Goal: Task Accomplishment & Management: Use online tool/utility

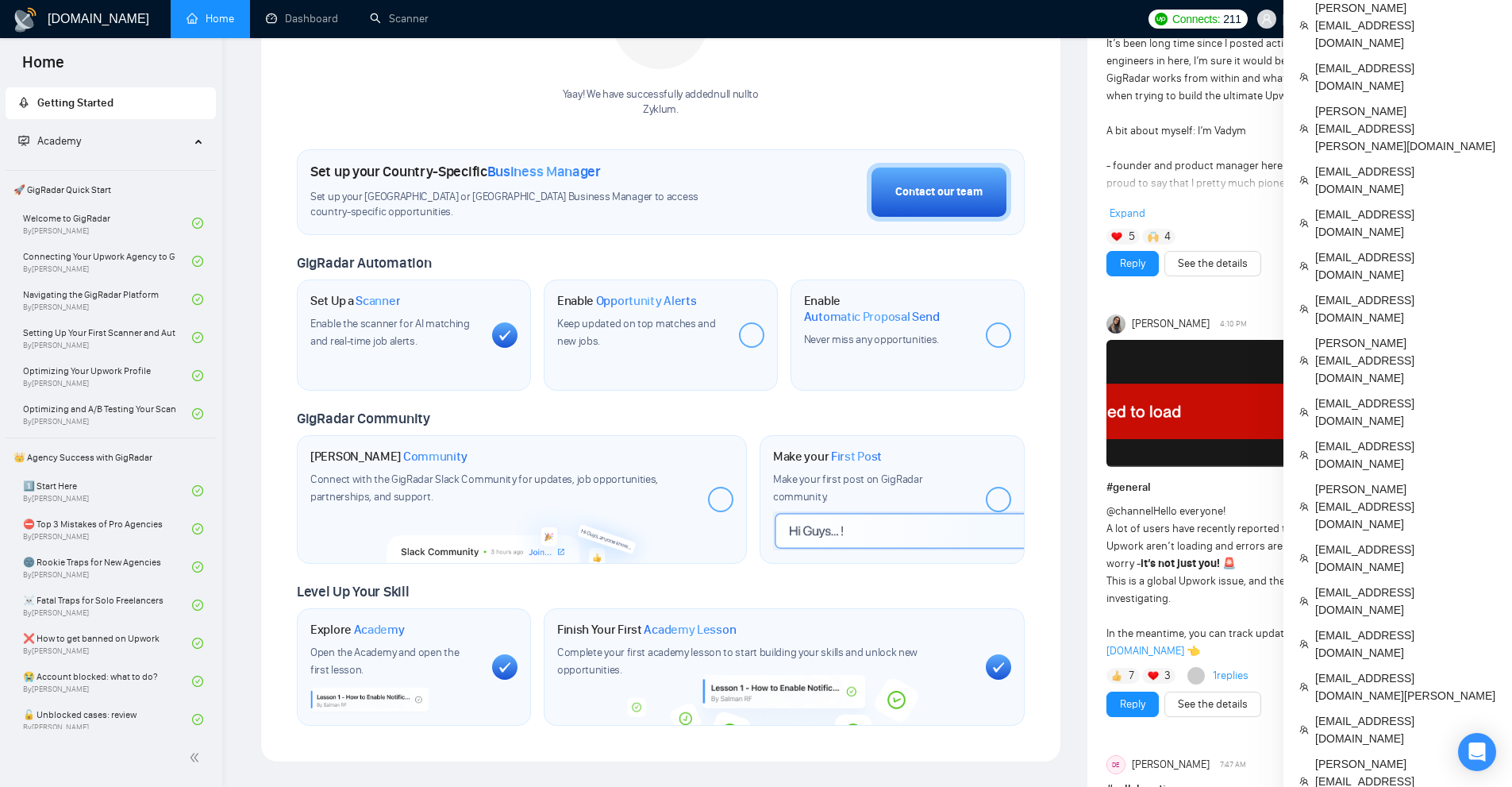
scroll to position [635, 0]
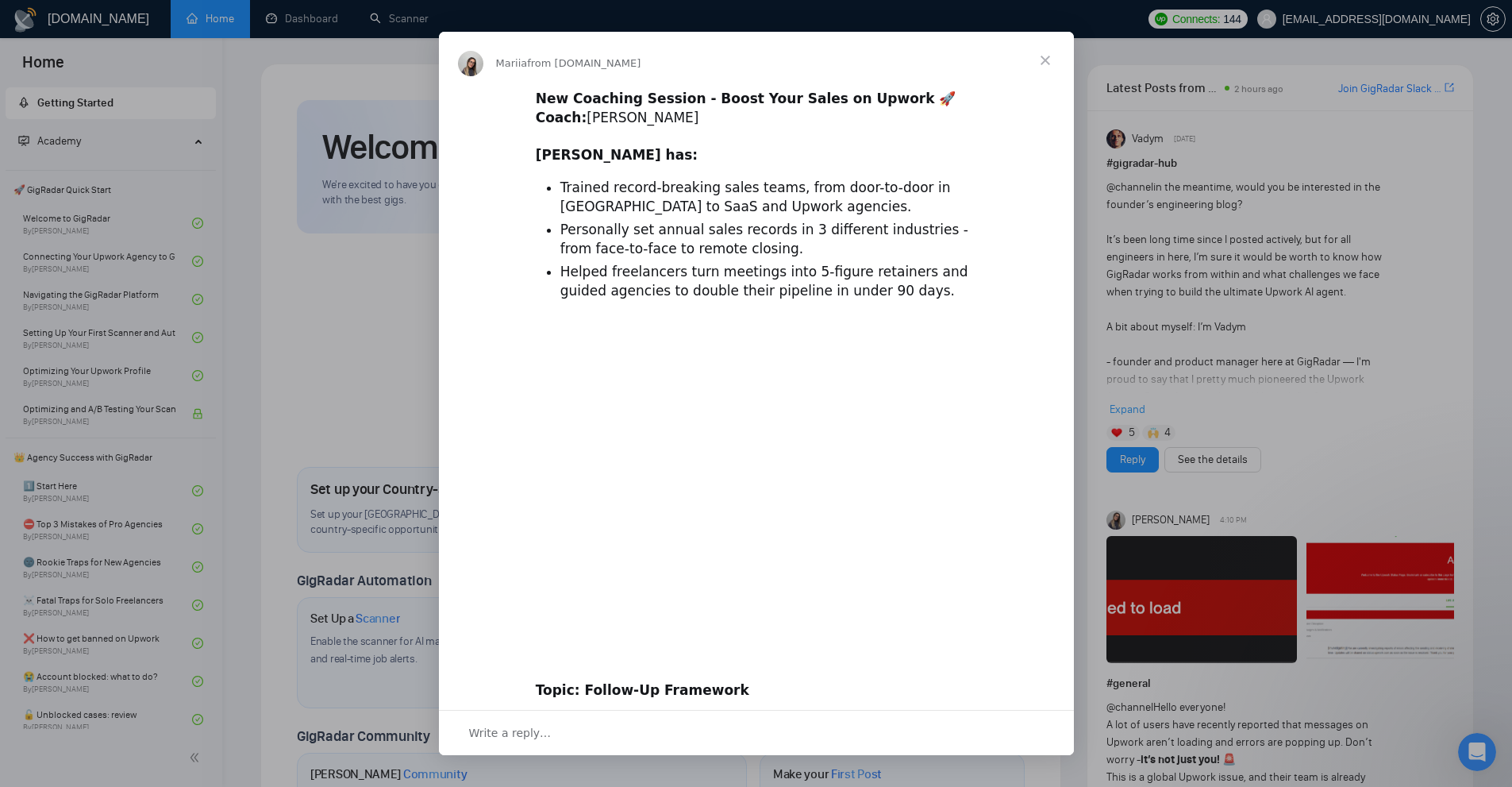
click at [398, 22] on div "Intercom messenger" at bounding box center [756, 393] width 1512 height 787
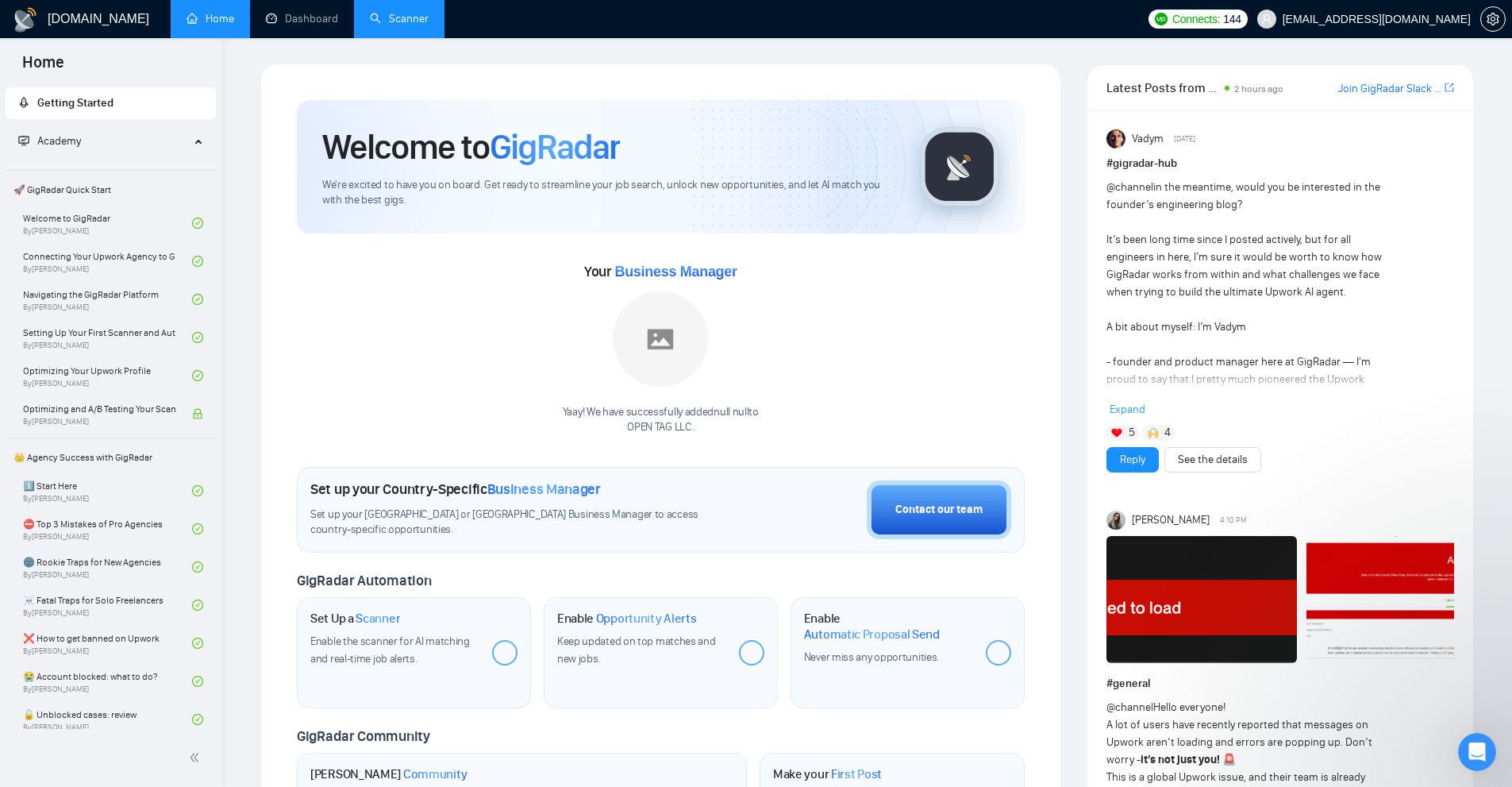
click at [394, 21] on link "Scanner" at bounding box center [399, 18] width 58 height 13
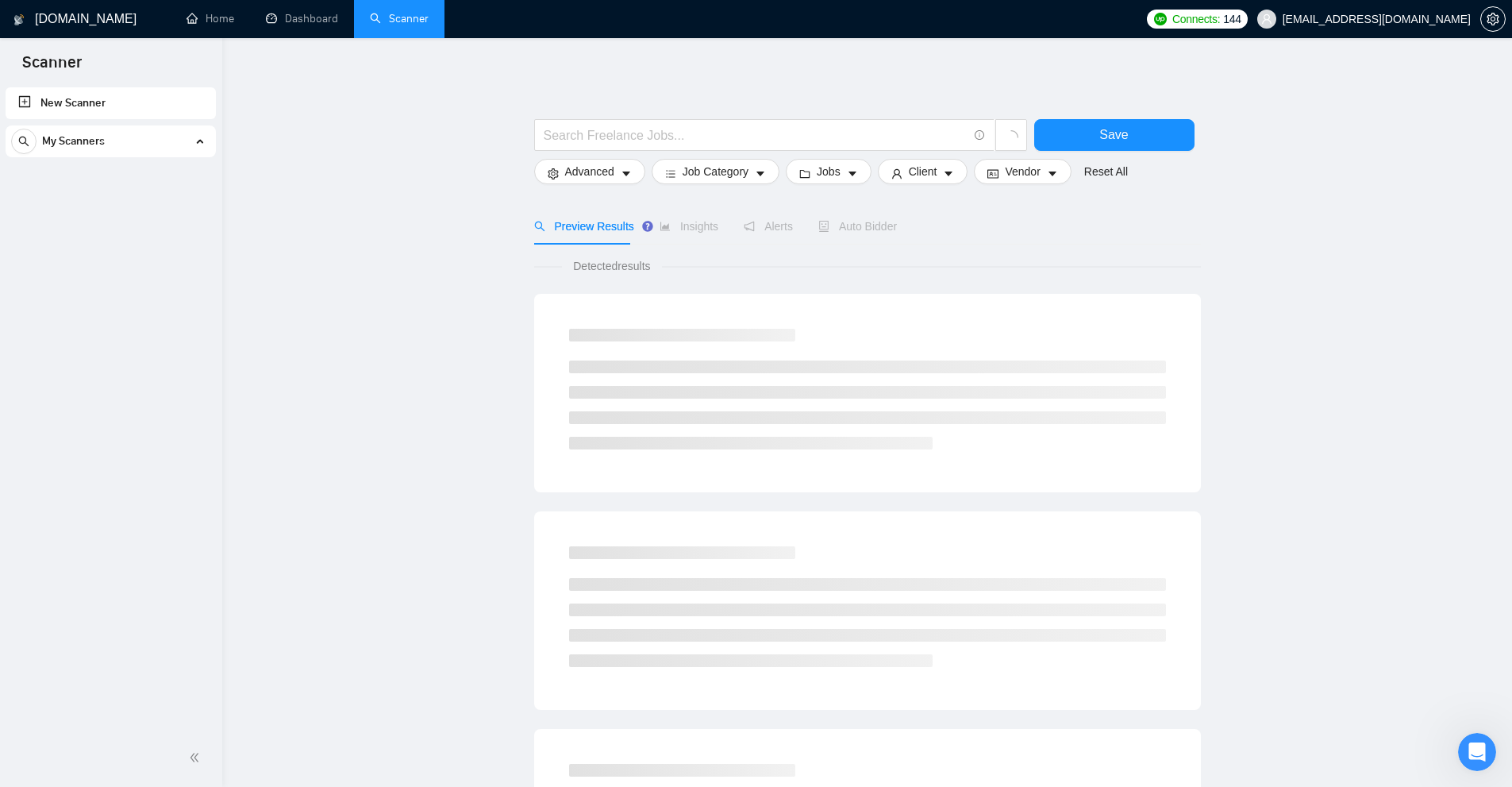
click at [199, 151] on div "My Scanners" at bounding box center [110, 141] width 199 height 32
click at [202, 143] on div "My Scanners" at bounding box center [110, 141] width 199 height 32
click at [203, 140] on div "My Scanners" at bounding box center [110, 141] width 199 height 32
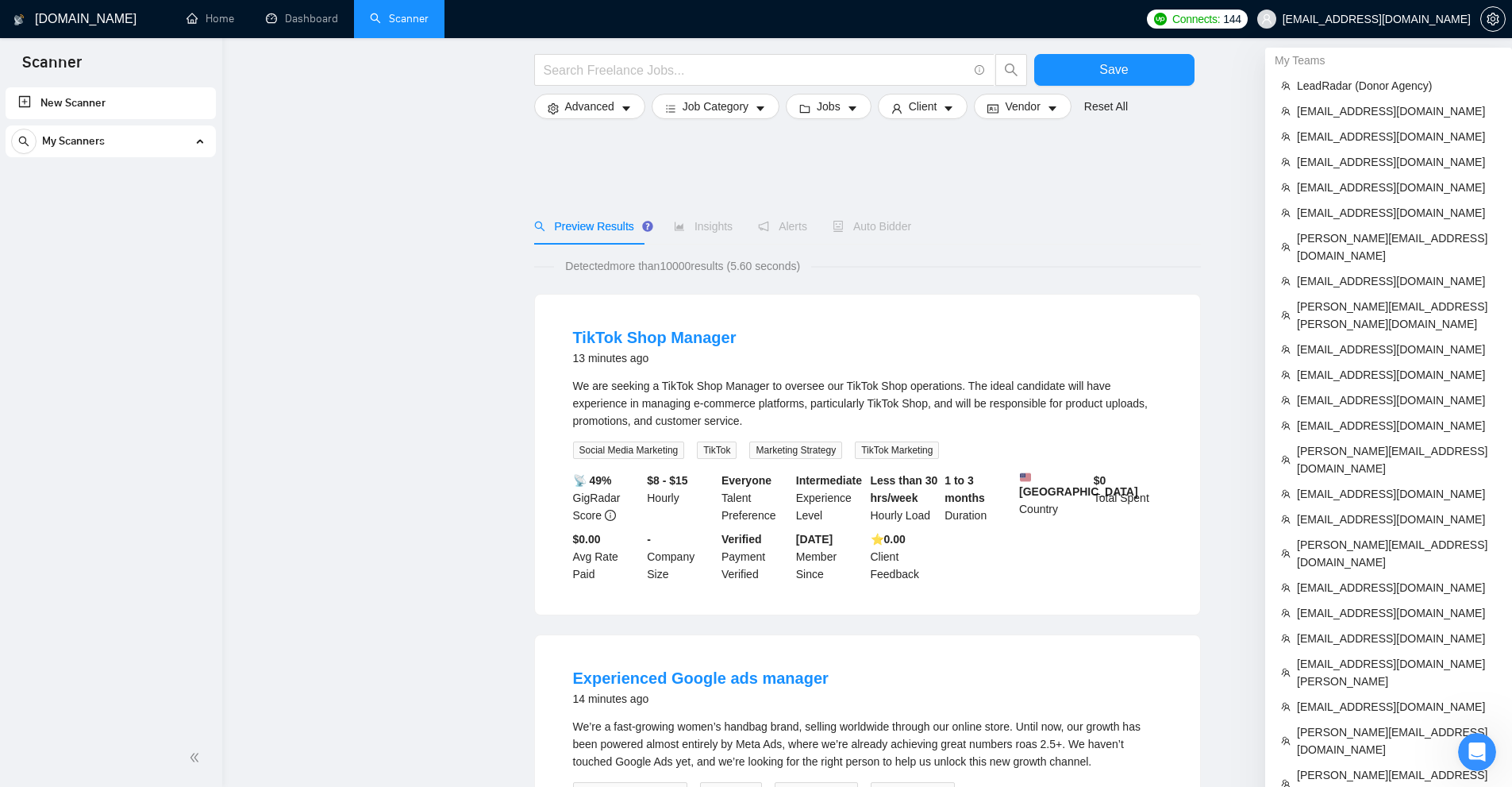
scroll to position [530, 0]
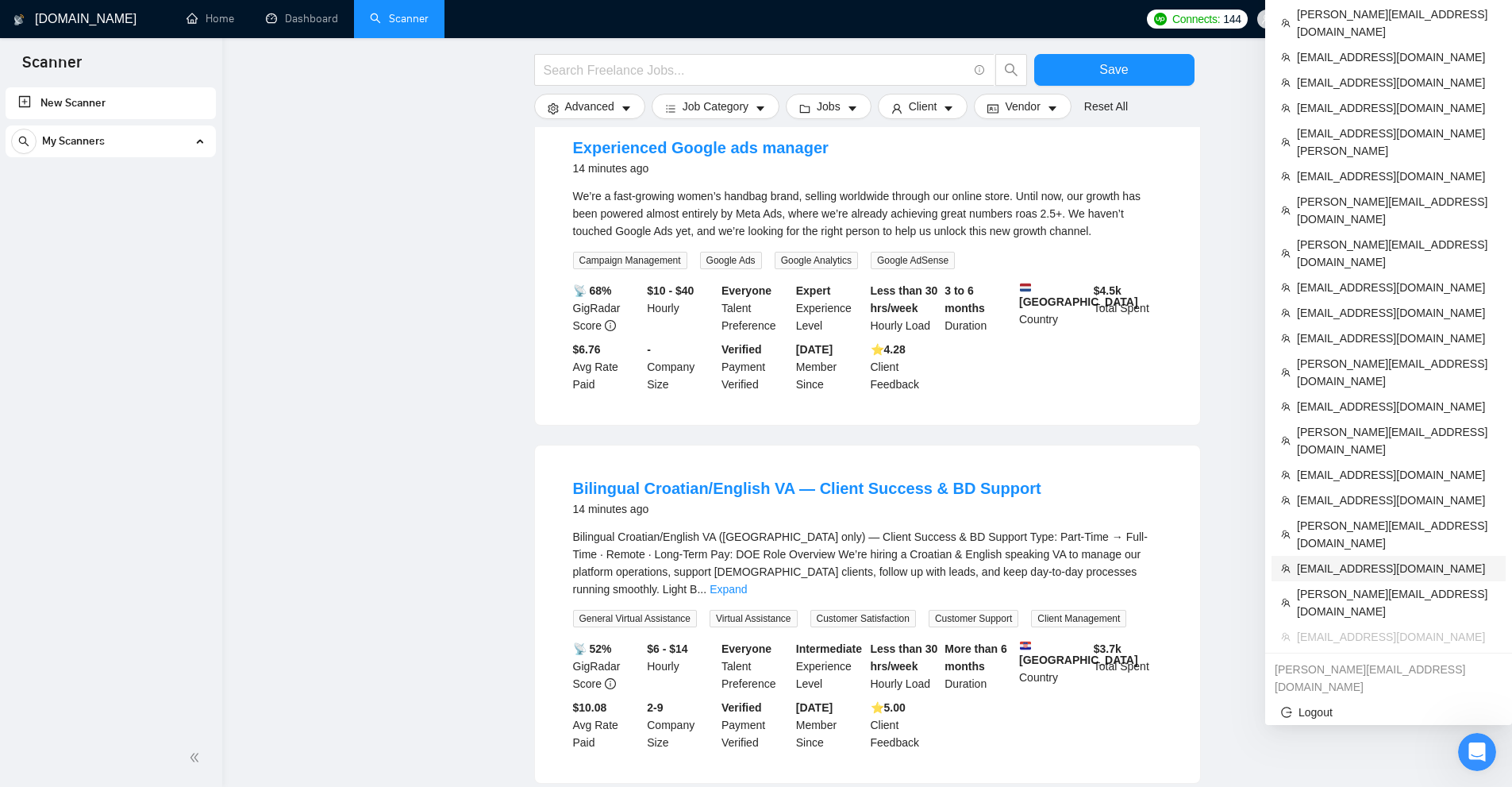
click at [1338, 560] on span "[EMAIL_ADDRESS][DOMAIN_NAME]" at bounding box center [1396, 568] width 199 height 18
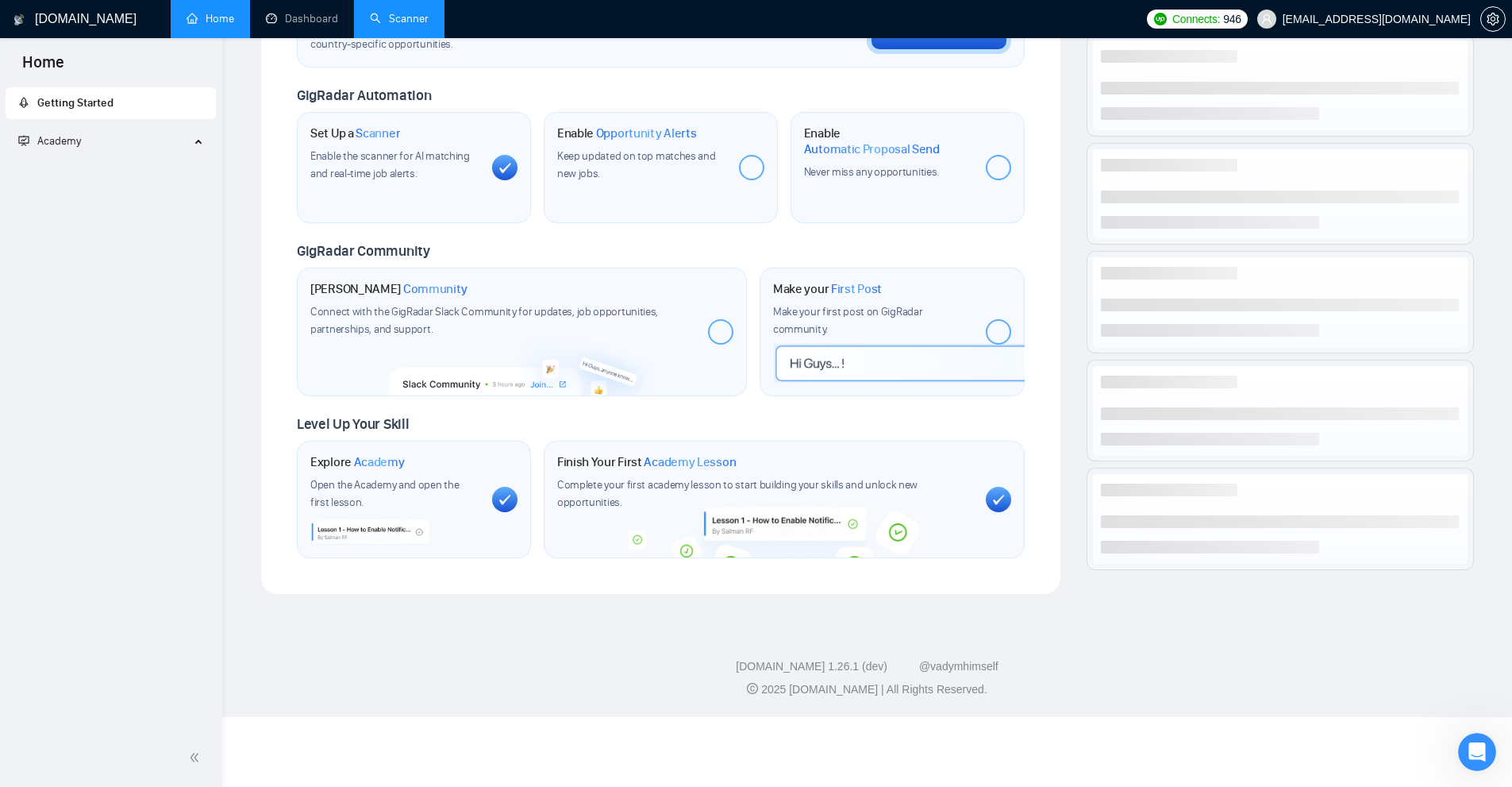
scroll to position [461, 0]
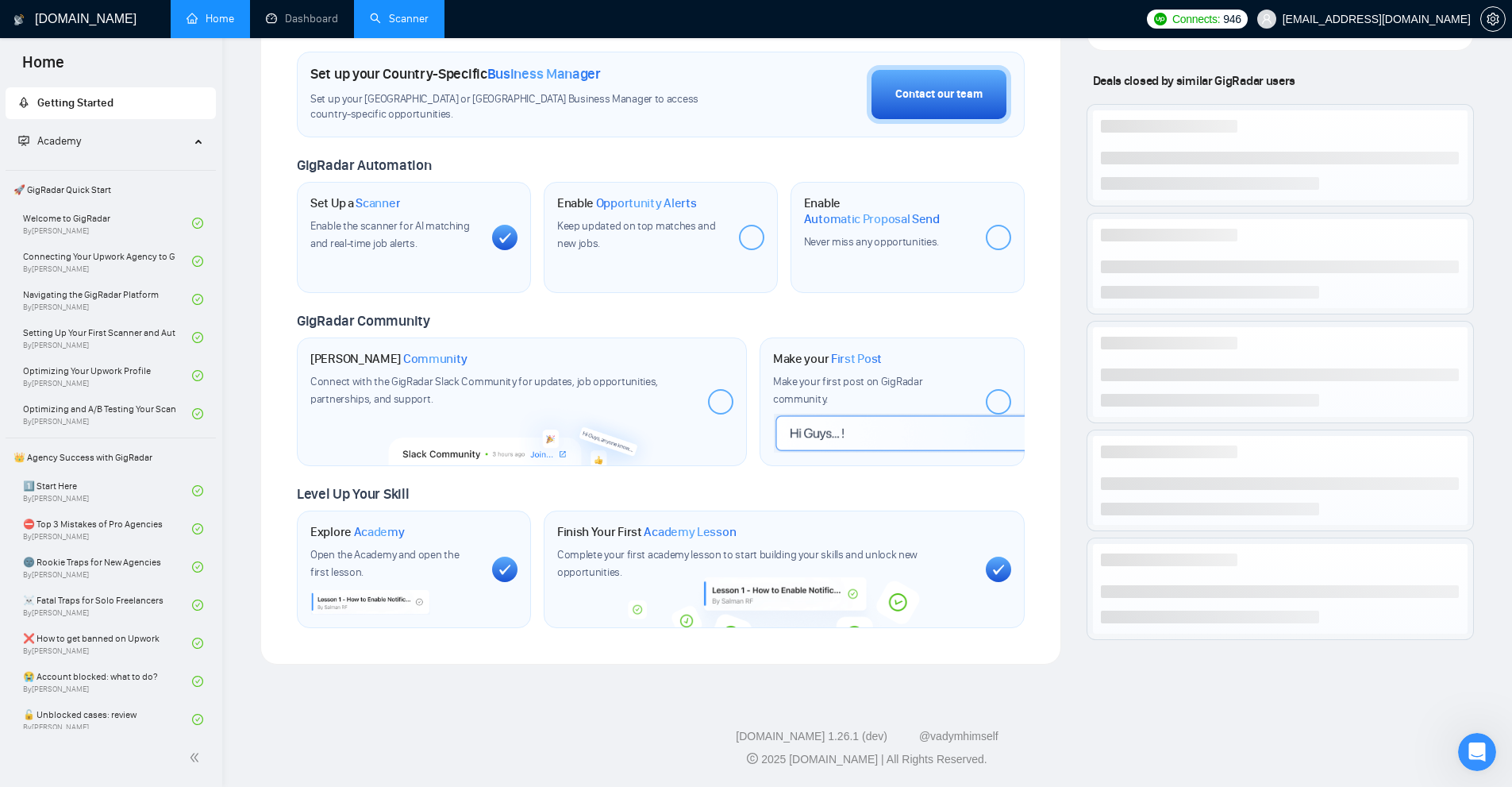
click at [401, 24] on link "Scanner" at bounding box center [399, 18] width 58 height 13
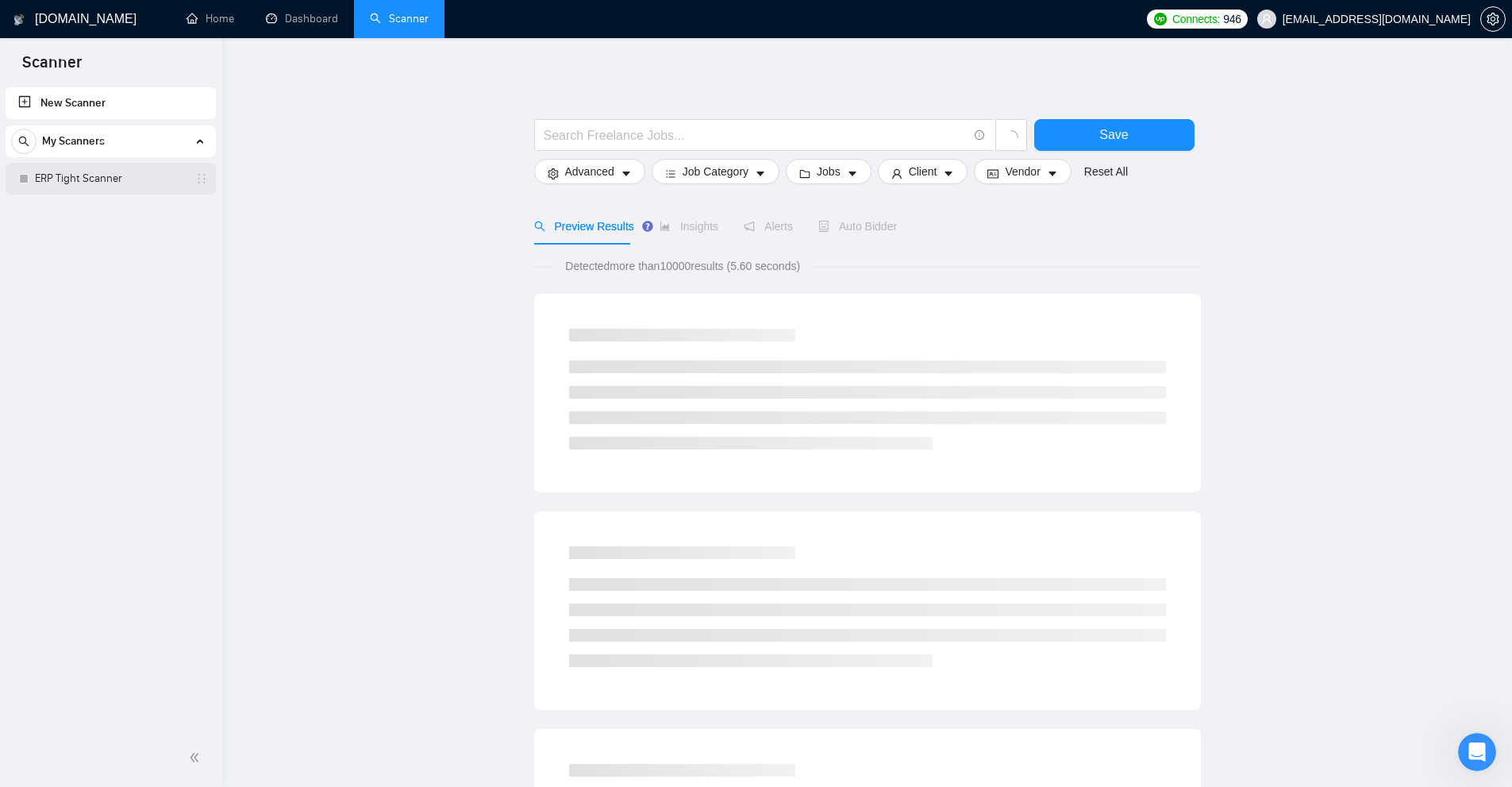
click at [101, 174] on link "ERP Tight Scanner" at bounding box center [110, 179] width 151 height 32
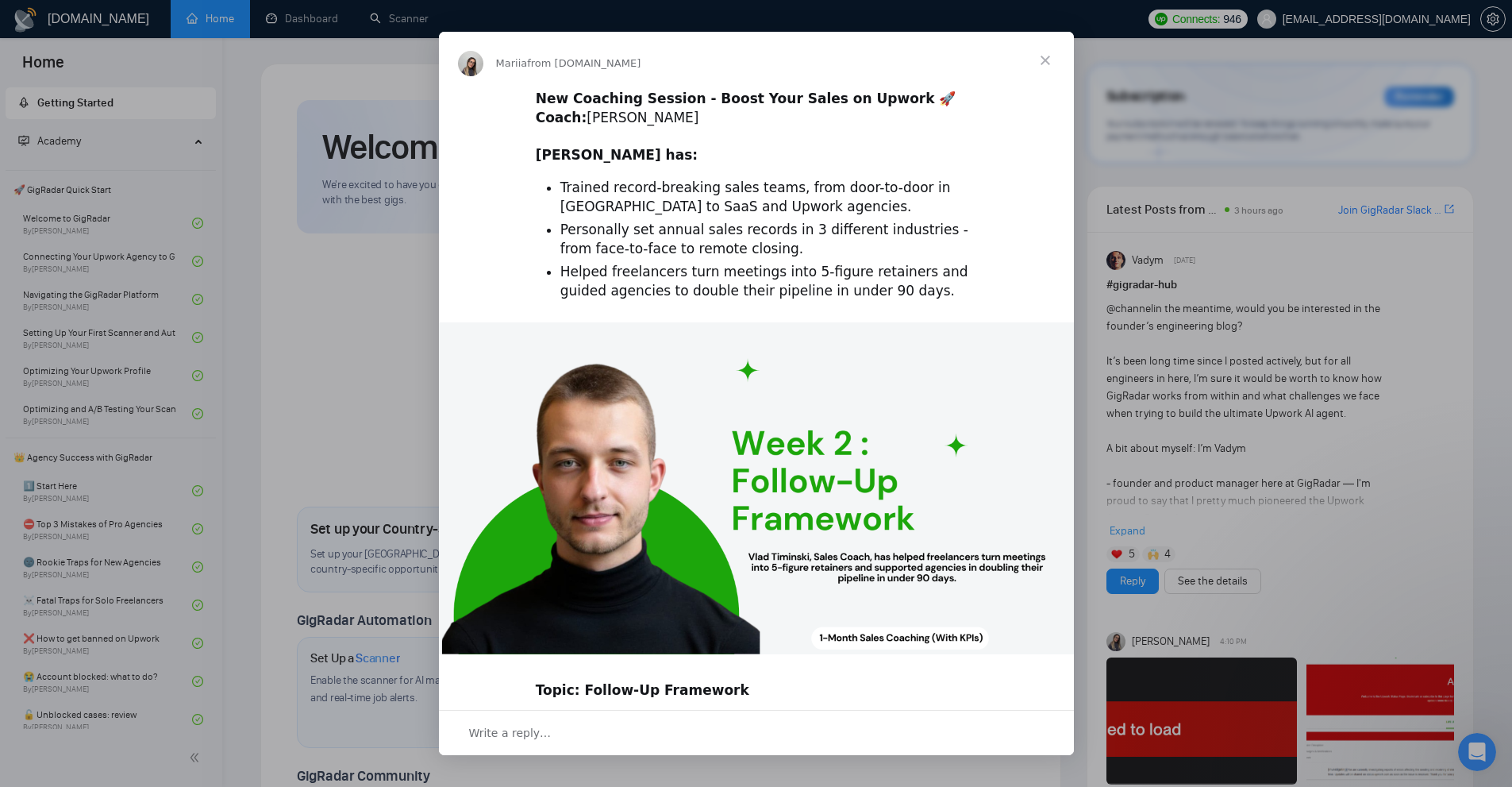
click at [1234, 54] on div "Intercom messenger" at bounding box center [756, 393] width 1512 height 787
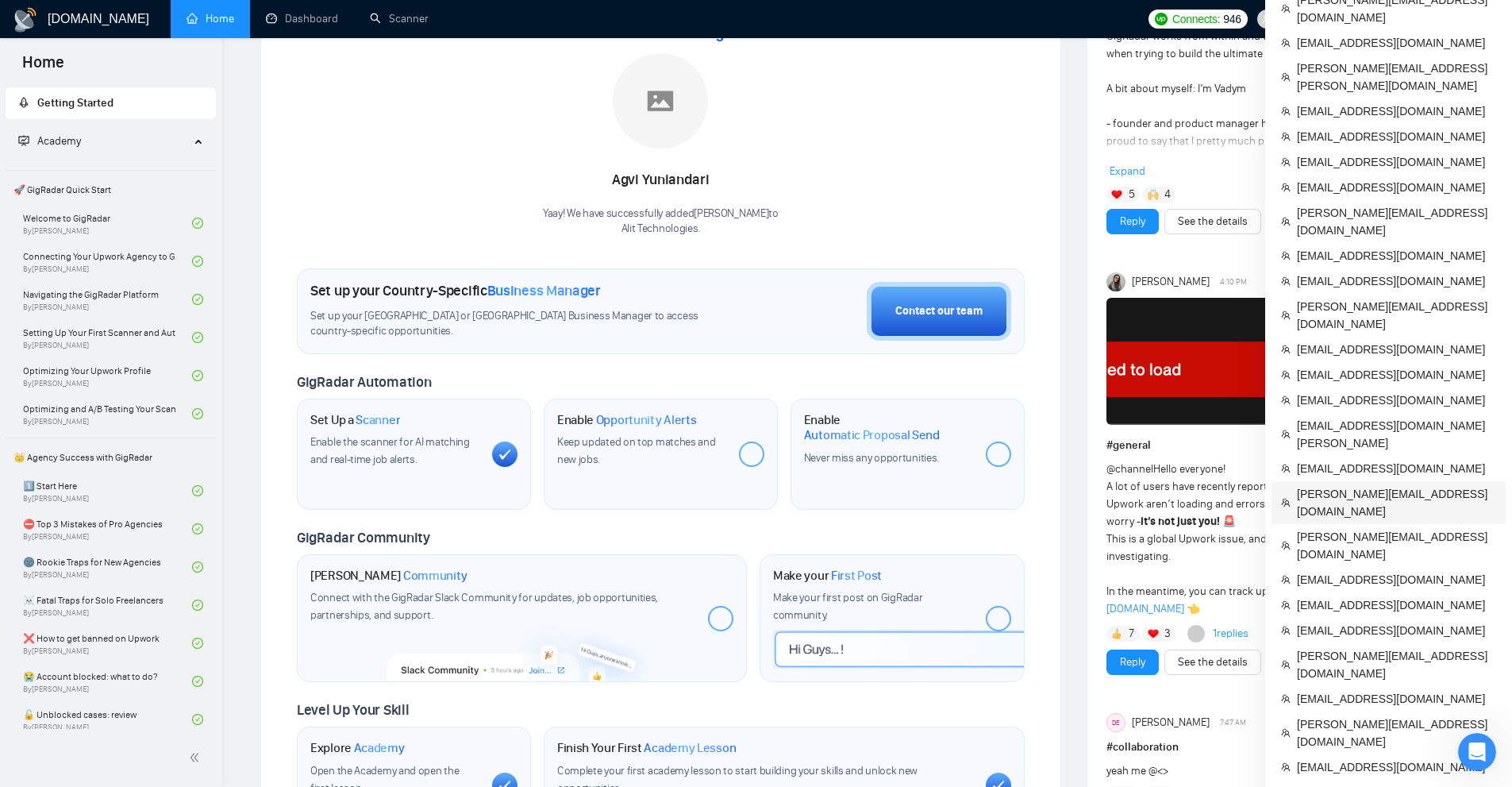
scroll to position [477, 0]
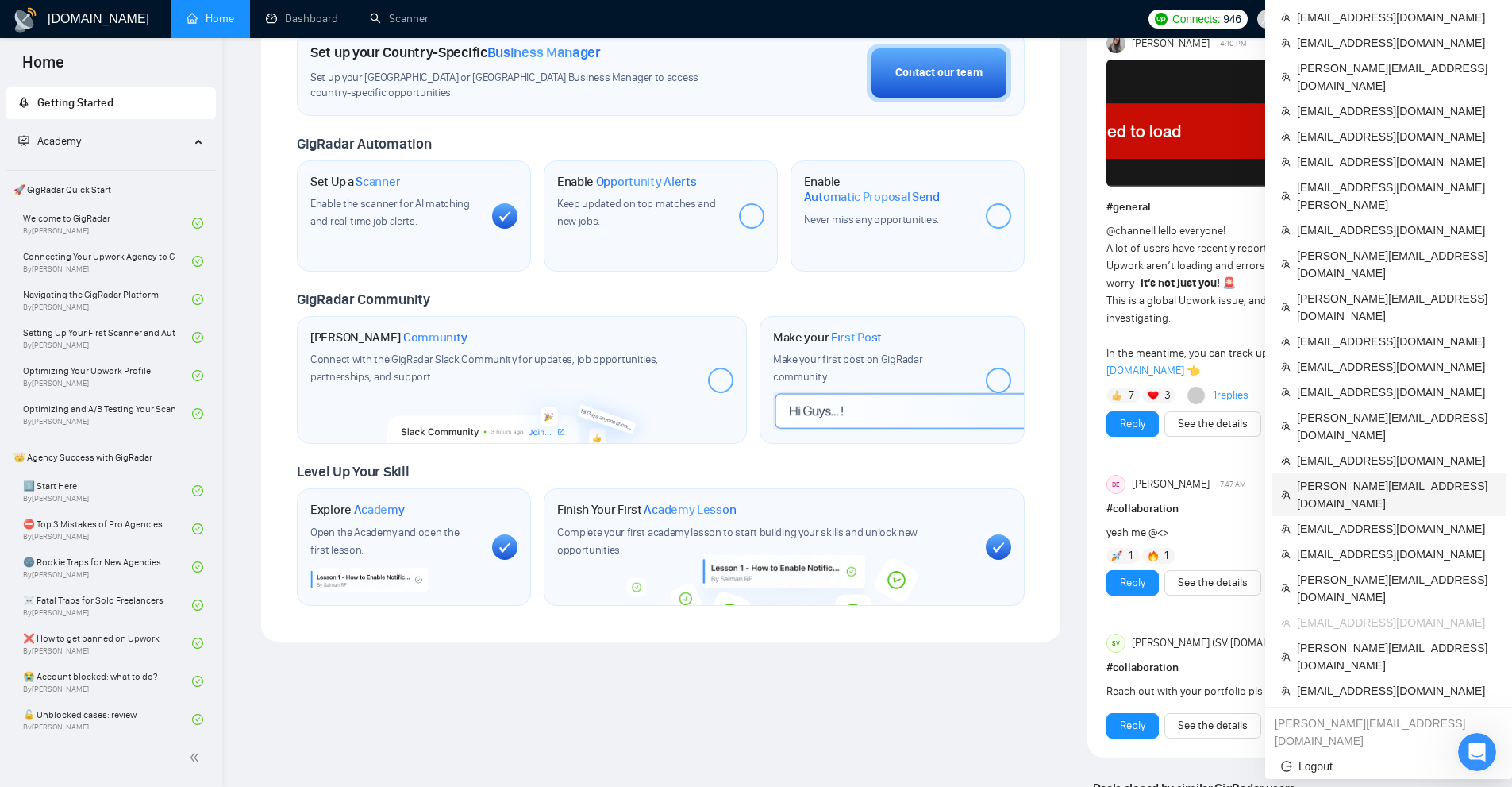
click at [1337, 477] on span "[PERSON_NAME][EMAIL_ADDRESS][DOMAIN_NAME]" at bounding box center [1396, 495] width 199 height 35
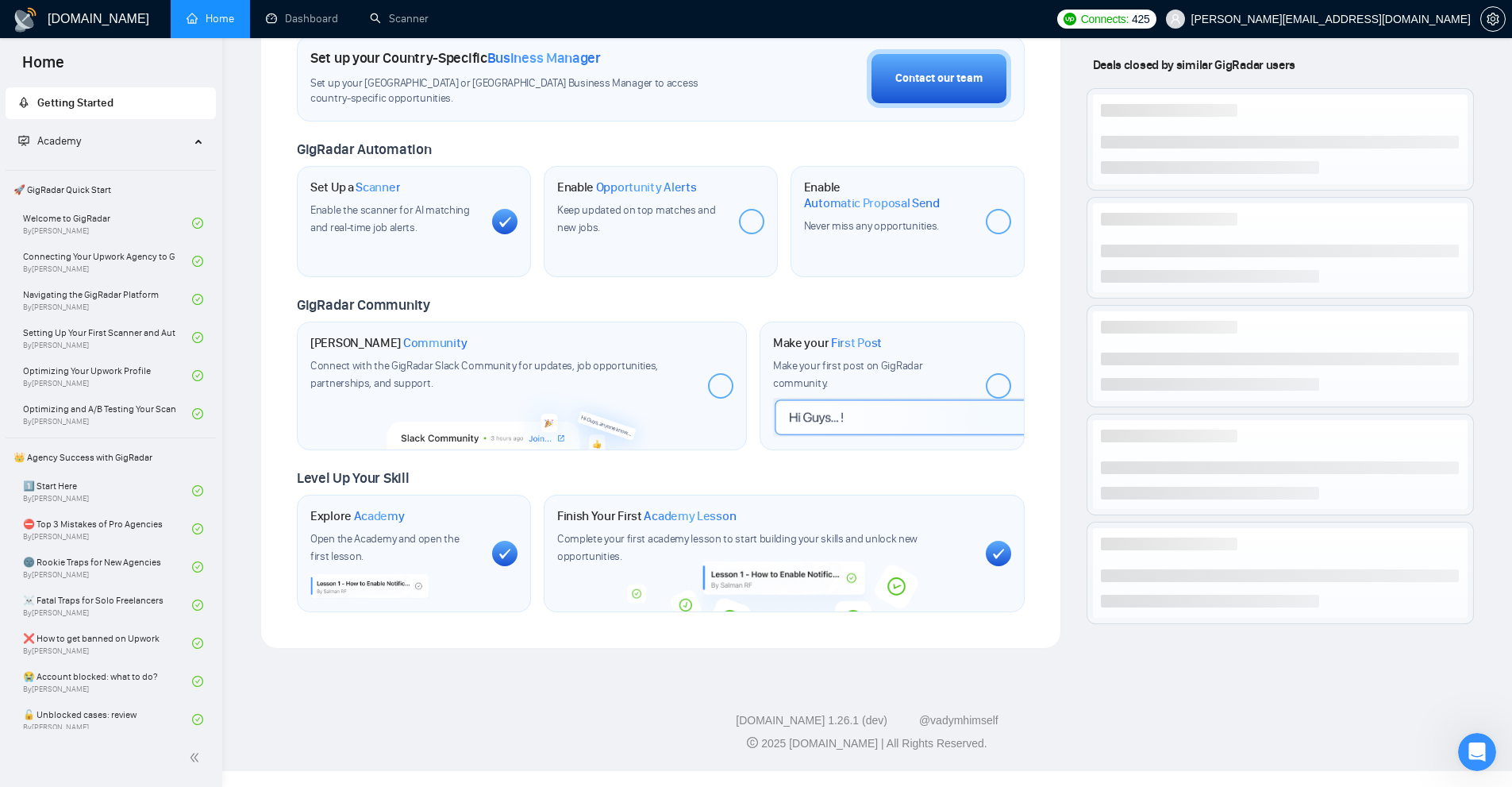
scroll to position [461, 0]
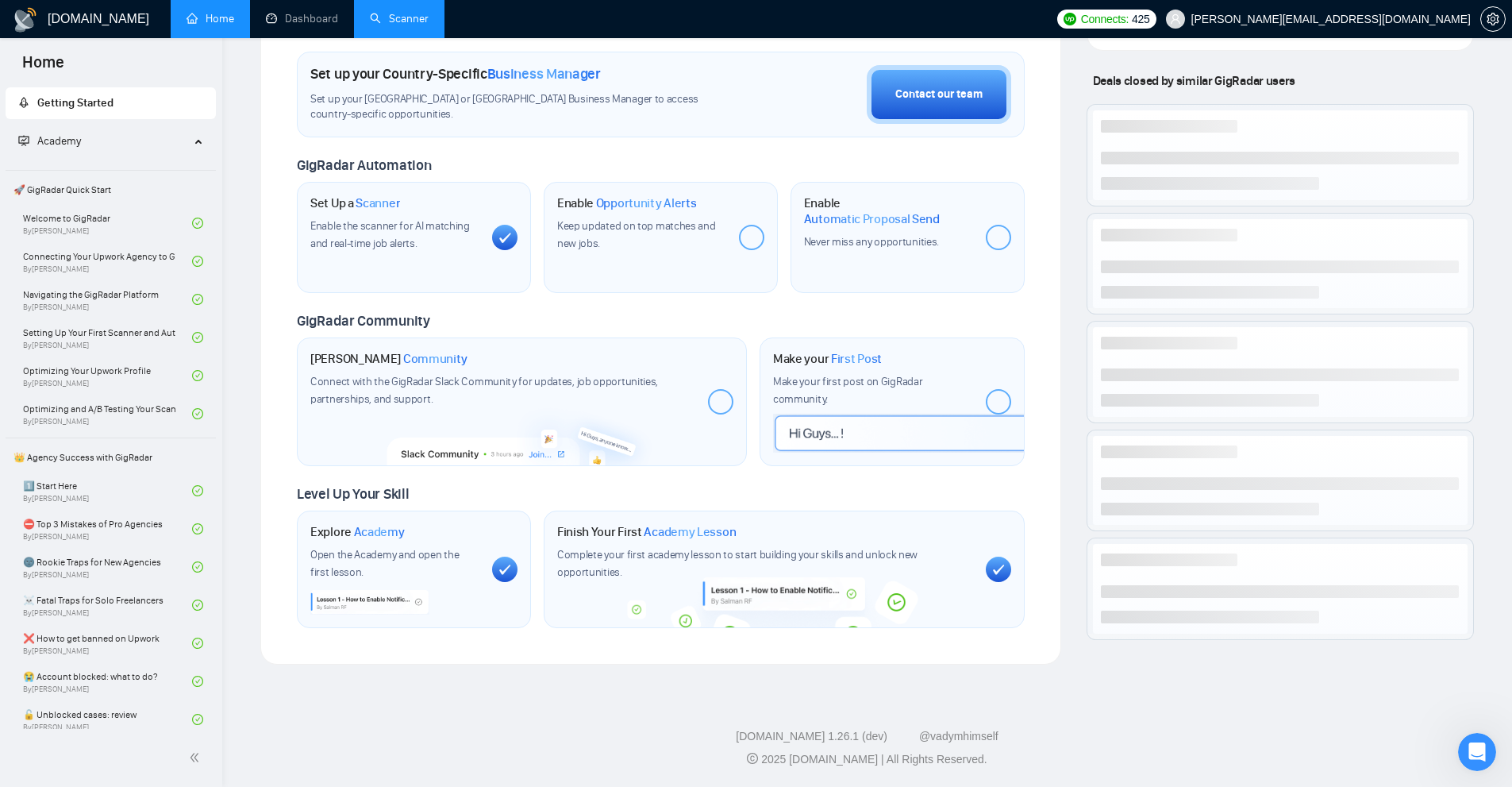
click at [400, 25] on link "Scanner" at bounding box center [399, 18] width 58 height 13
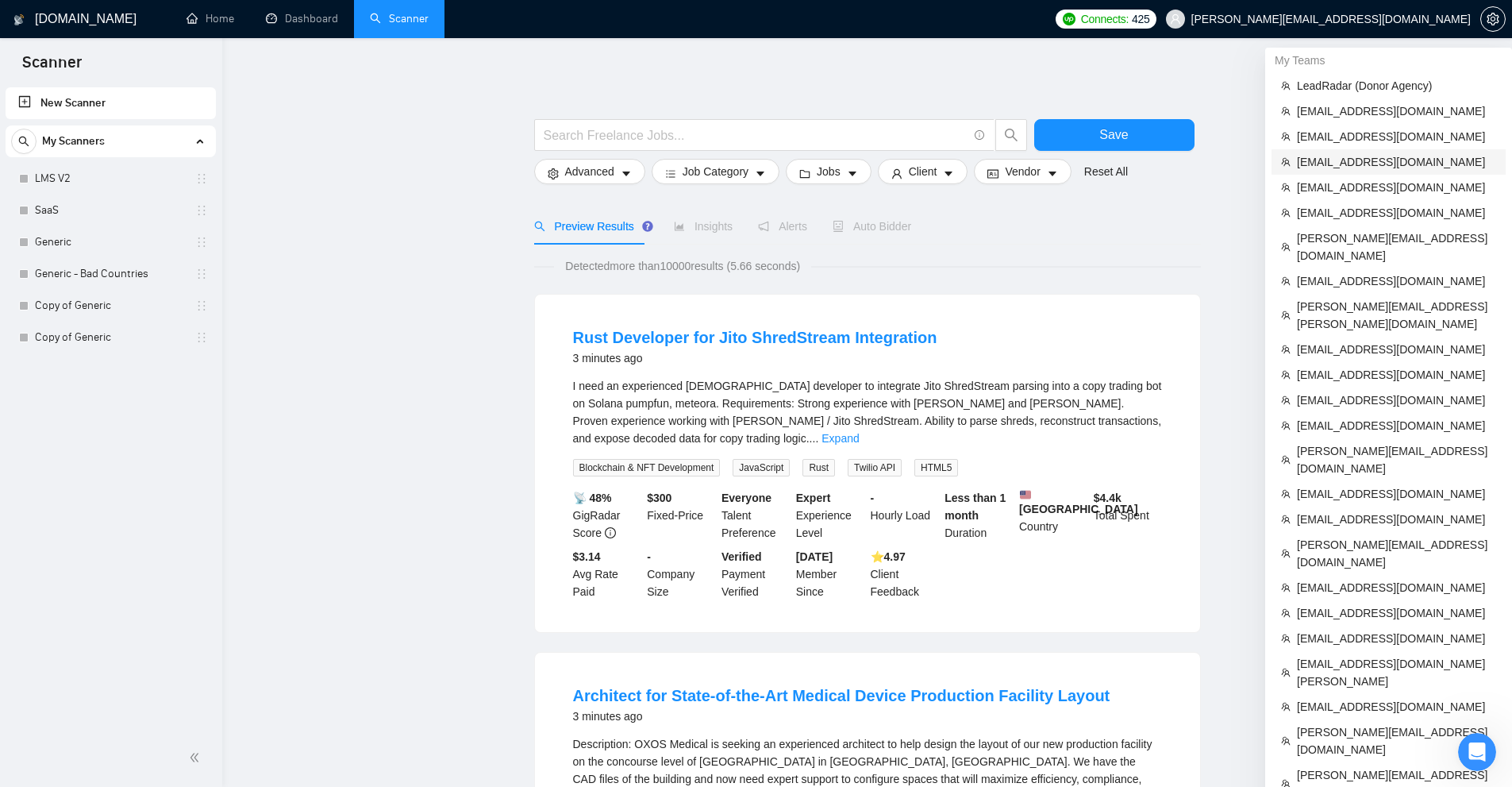
click at [1338, 157] on span "[EMAIL_ADDRESS][DOMAIN_NAME]" at bounding box center [1396, 162] width 199 height 18
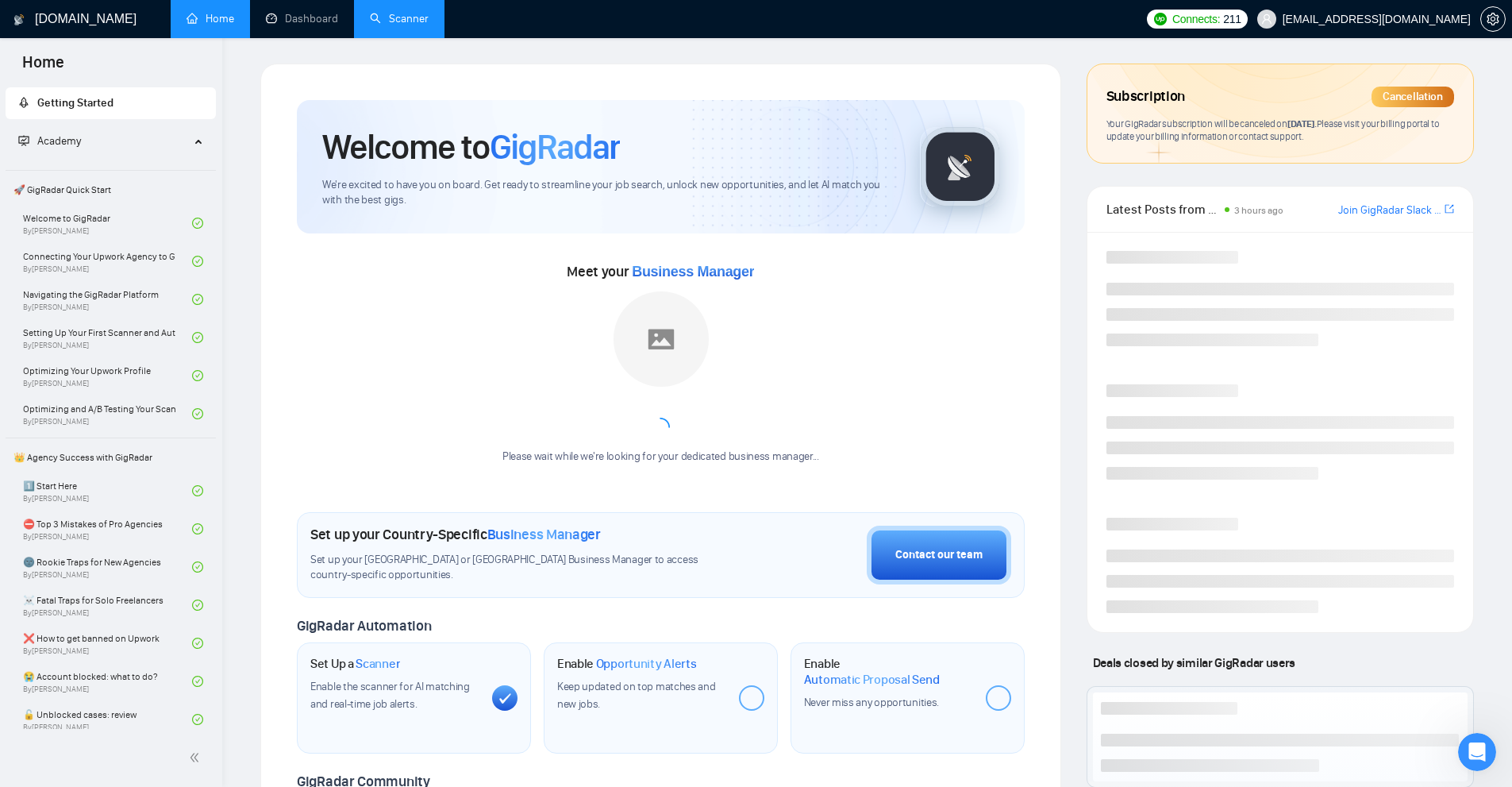
click at [398, 13] on link "Scanner" at bounding box center [399, 18] width 58 height 13
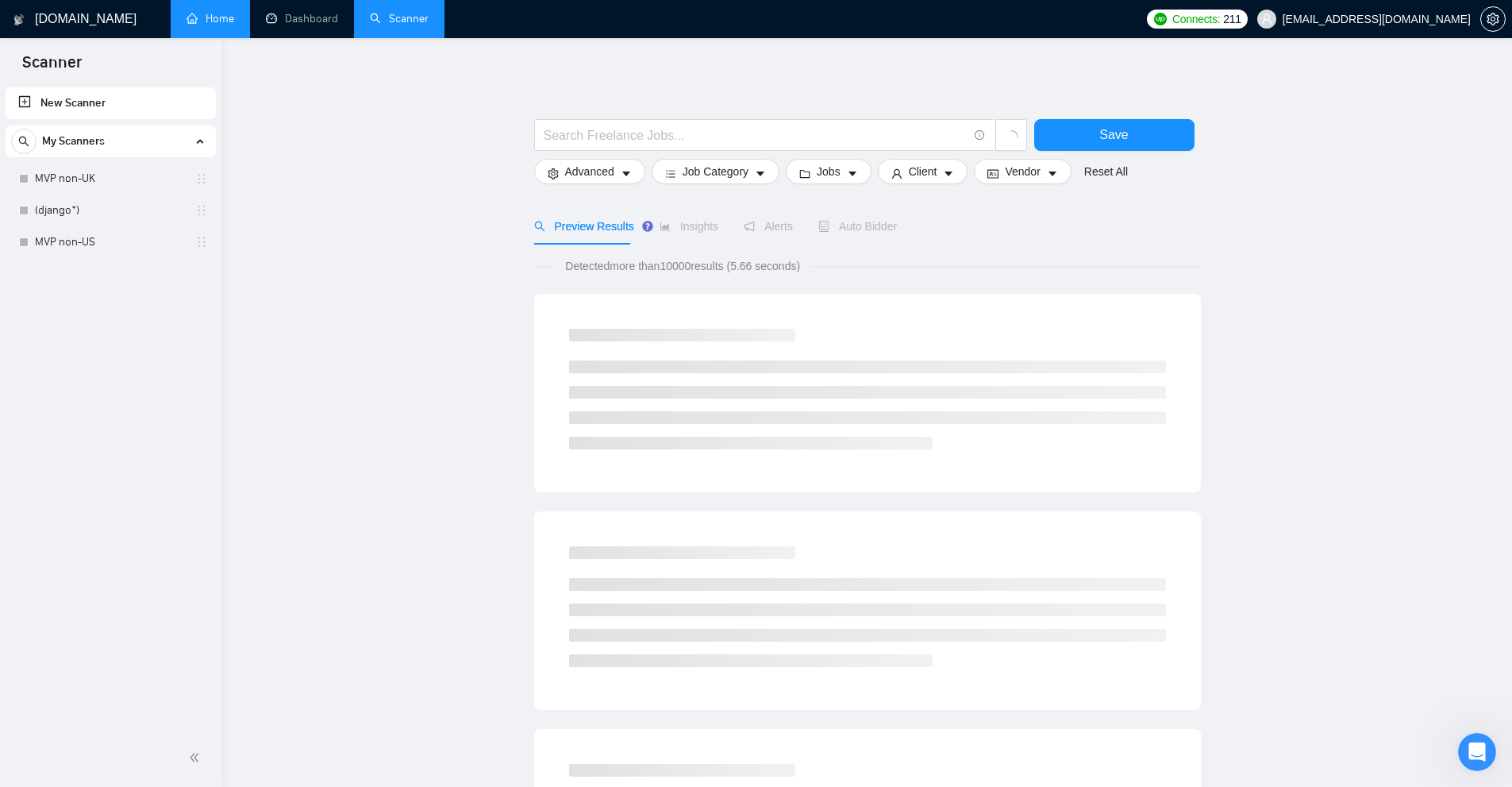
click at [234, 12] on link "Home" at bounding box center [210, 18] width 48 height 13
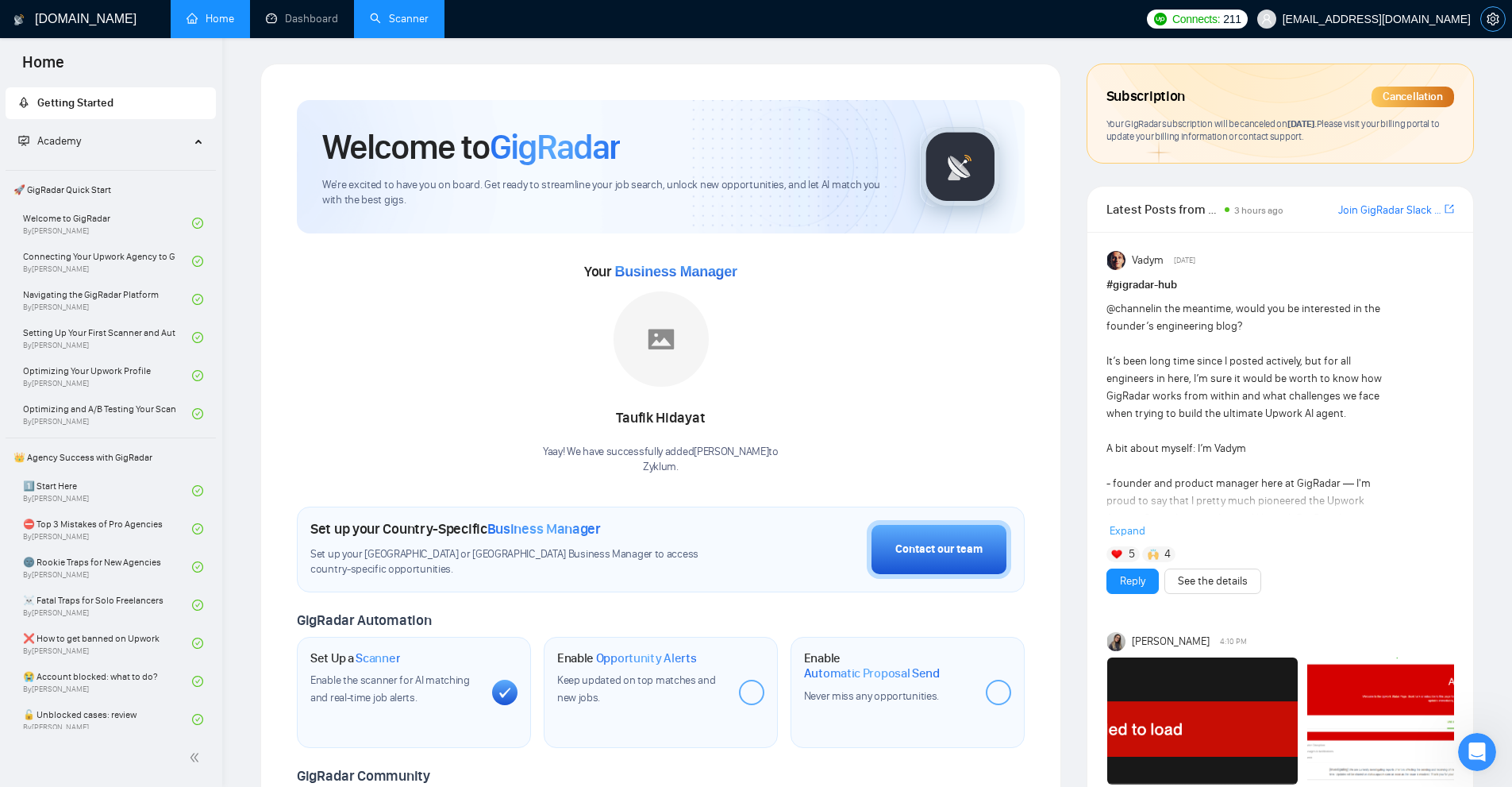
click at [1498, 23] on icon "setting" at bounding box center [1492, 18] width 12 height 13
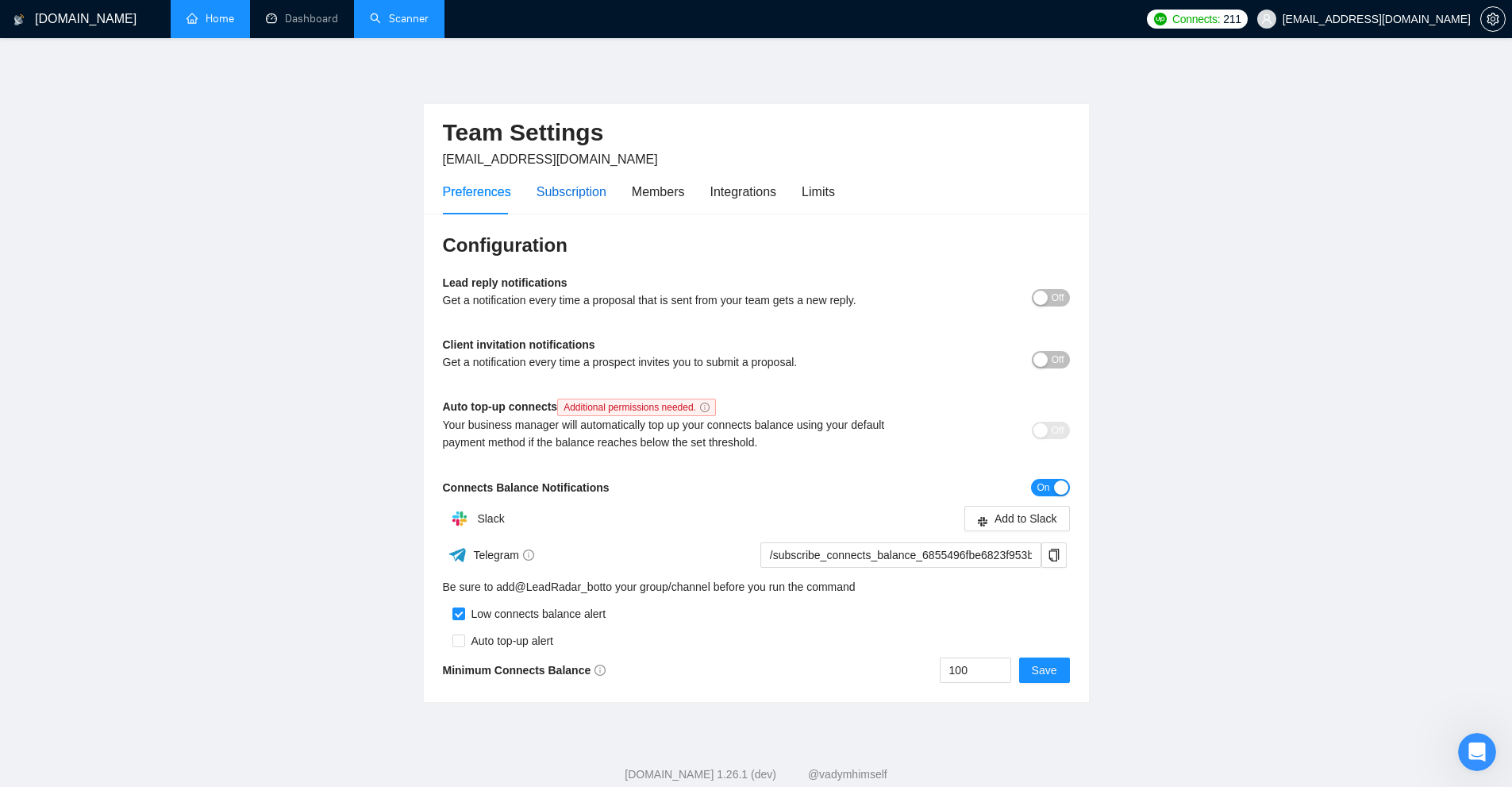
click at [594, 191] on div "Subscription" at bounding box center [572, 192] width 70 height 20
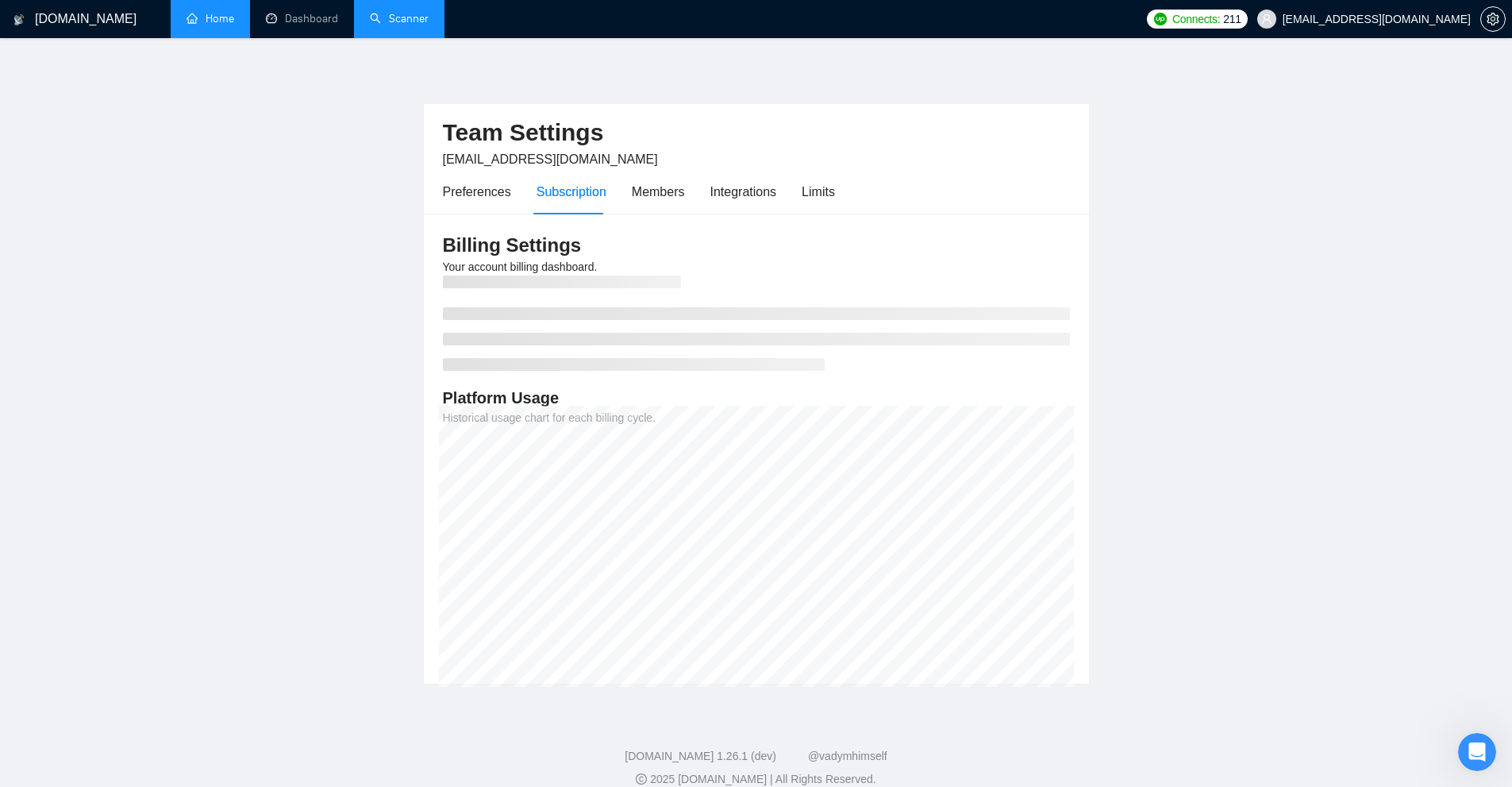
click at [210, 25] on link "Home" at bounding box center [210, 18] width 48 height 13
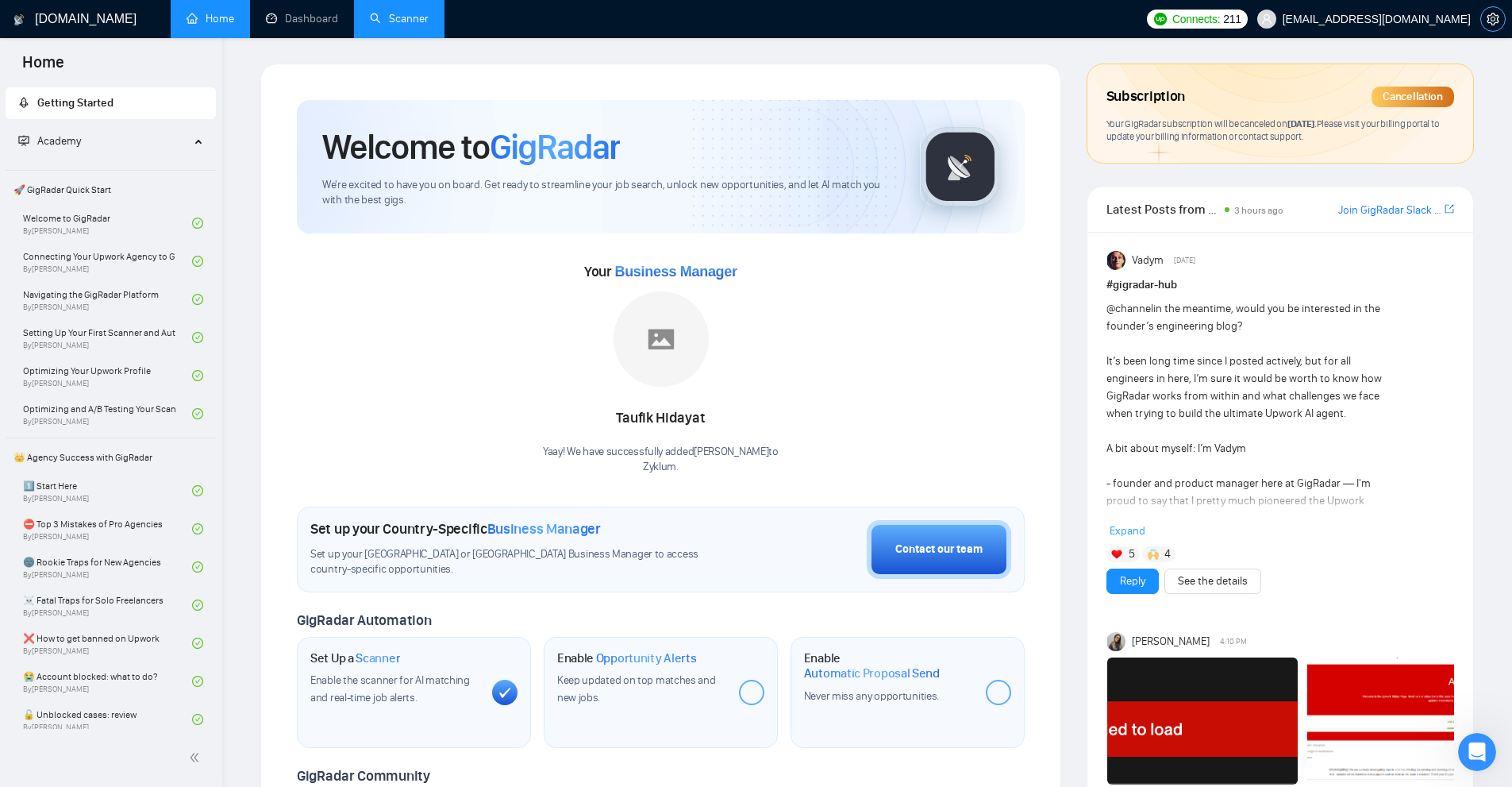
click at [1490, 25] on button "button" at bounding box center [1493, 19] width 25 height 25
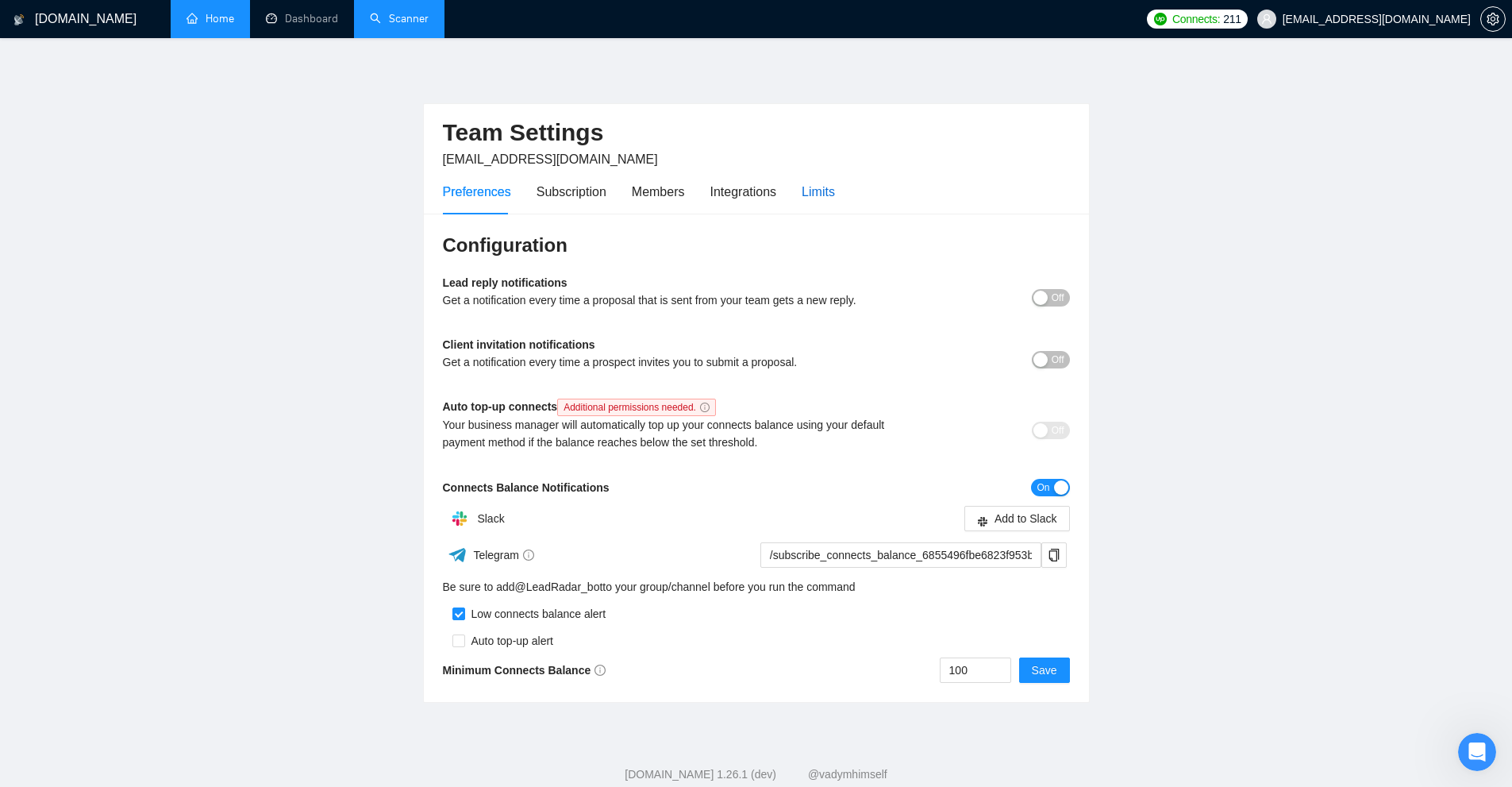
click at [815, 183] on div "Limits" at bounding box center [819, 192] width 33 height 20
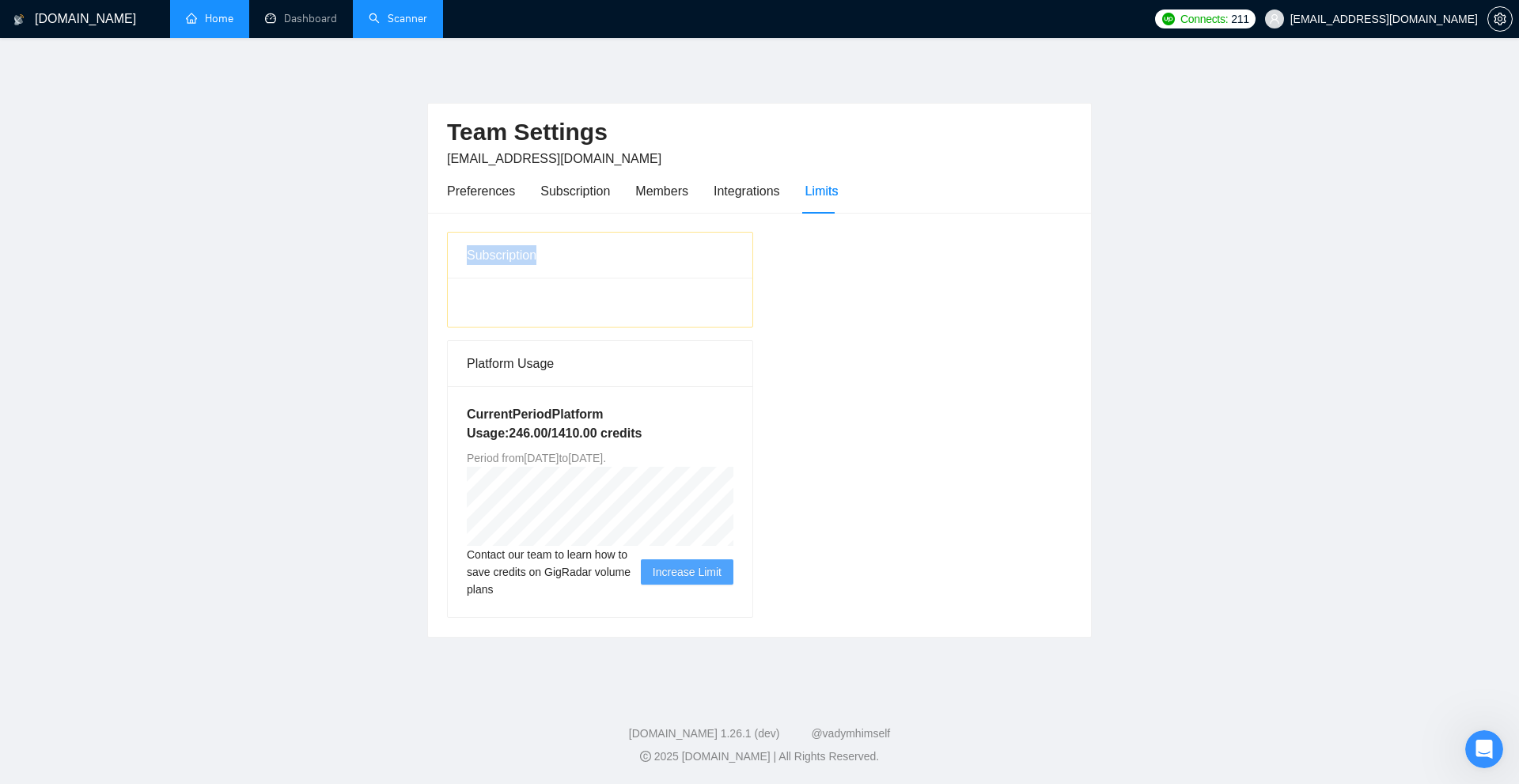
drag, startPoint x: 429, startPoint y: 250, endPoint x: 656, endPoint y: 251, distance: 227.0
click at [622, 250] on div "Subscription Platform Usage Current Period Platform Usage: 246.00 / 1410.00 cre…" at bounding box center [760, 425] width 663 height 424
click at [846, 267] on div "Subscription Platform Usage Current Period Platform Usage: 246.00 / 1410.00 cre…" at bounding box center [760, 425] width 638 height 386
drag, startPoint x: 466, startPoint y: 555, endPoint x: 520, endPoint y: 594, distance: 66.6
click at [520, 594] on div "Current Period Platform Usage: 246.00 / 1410.00 credits Period from Mon Sep 08 …" at bounding box center [600, 501] width 304 height 231
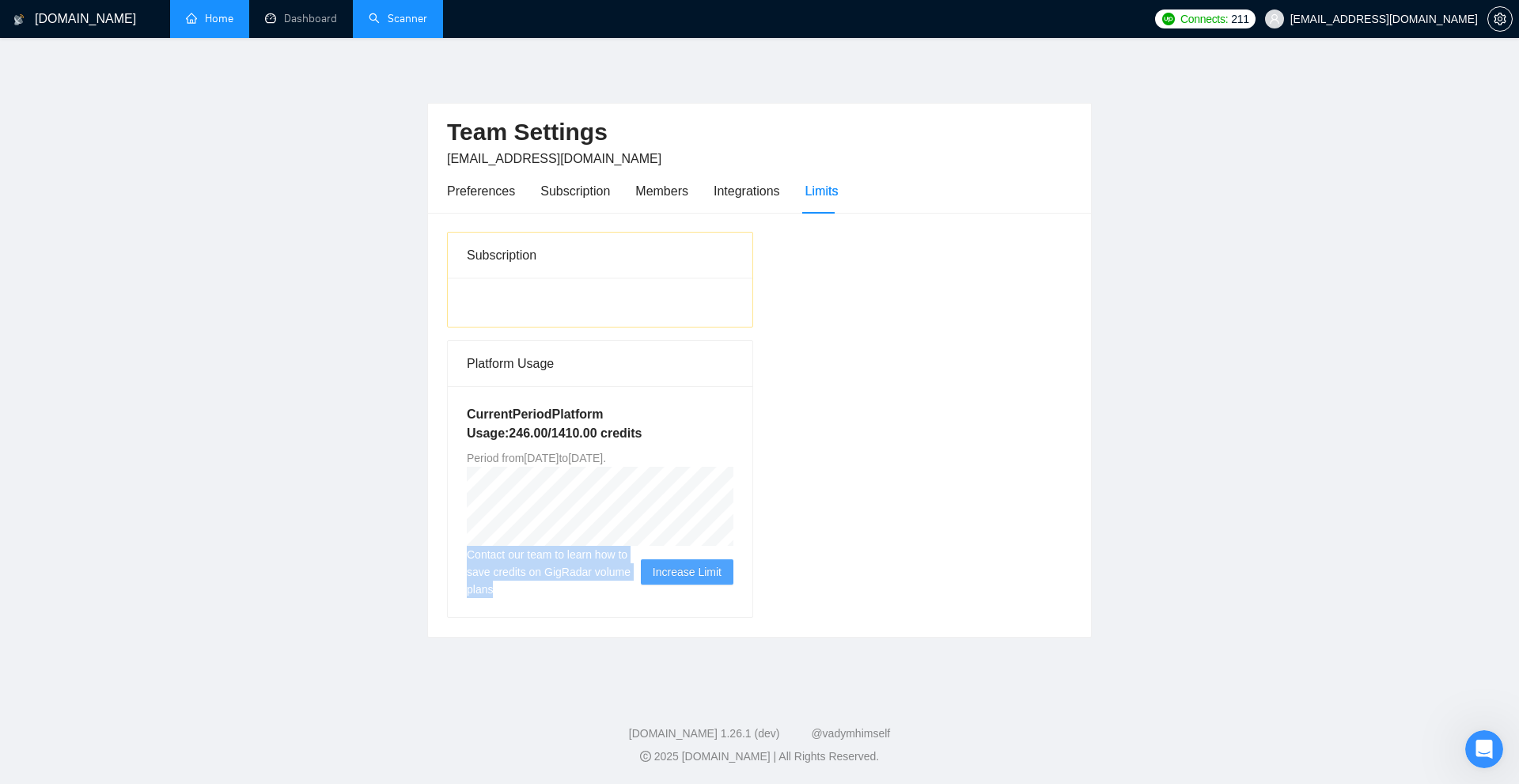
click at [520, 594] on span "Contact our team to learn how to save credits on GigRadar volume plans" at bounding box center [553, 571] width 174 height 52
click at [409, 41] on div "GigRadar.io Home Dashboard Scanner Connects: 211 svyatoslav.gladkov@gmail.com T…" at bounding box center [760, 392] width 1519 height 784
click at [398, 12] on link "Scanner" at bounding box center [398, 18] width 58 height 13
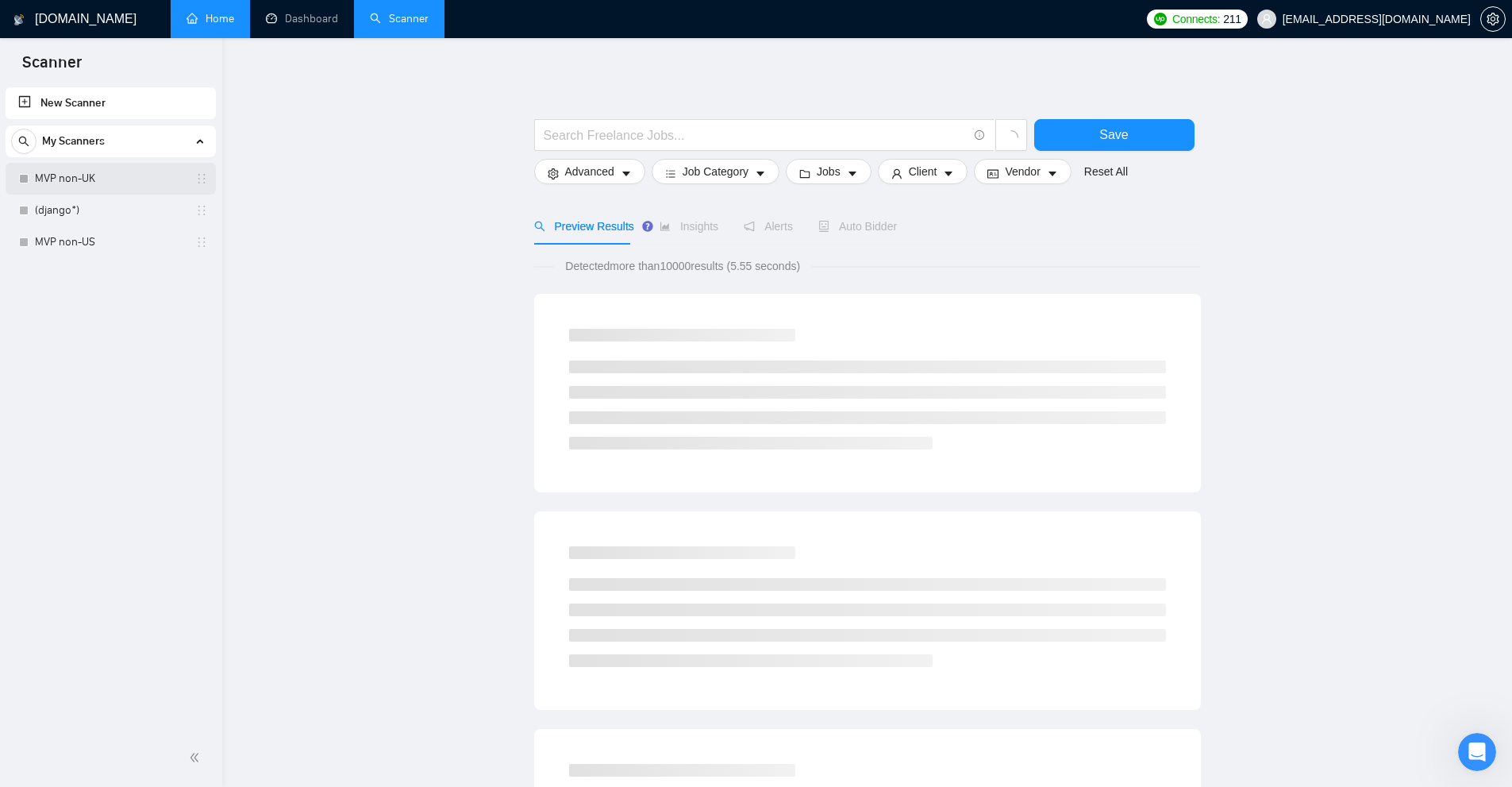
click at [108, 185] on link "MVP non-UK" at bounding box center [110, 179] width 151 height 32
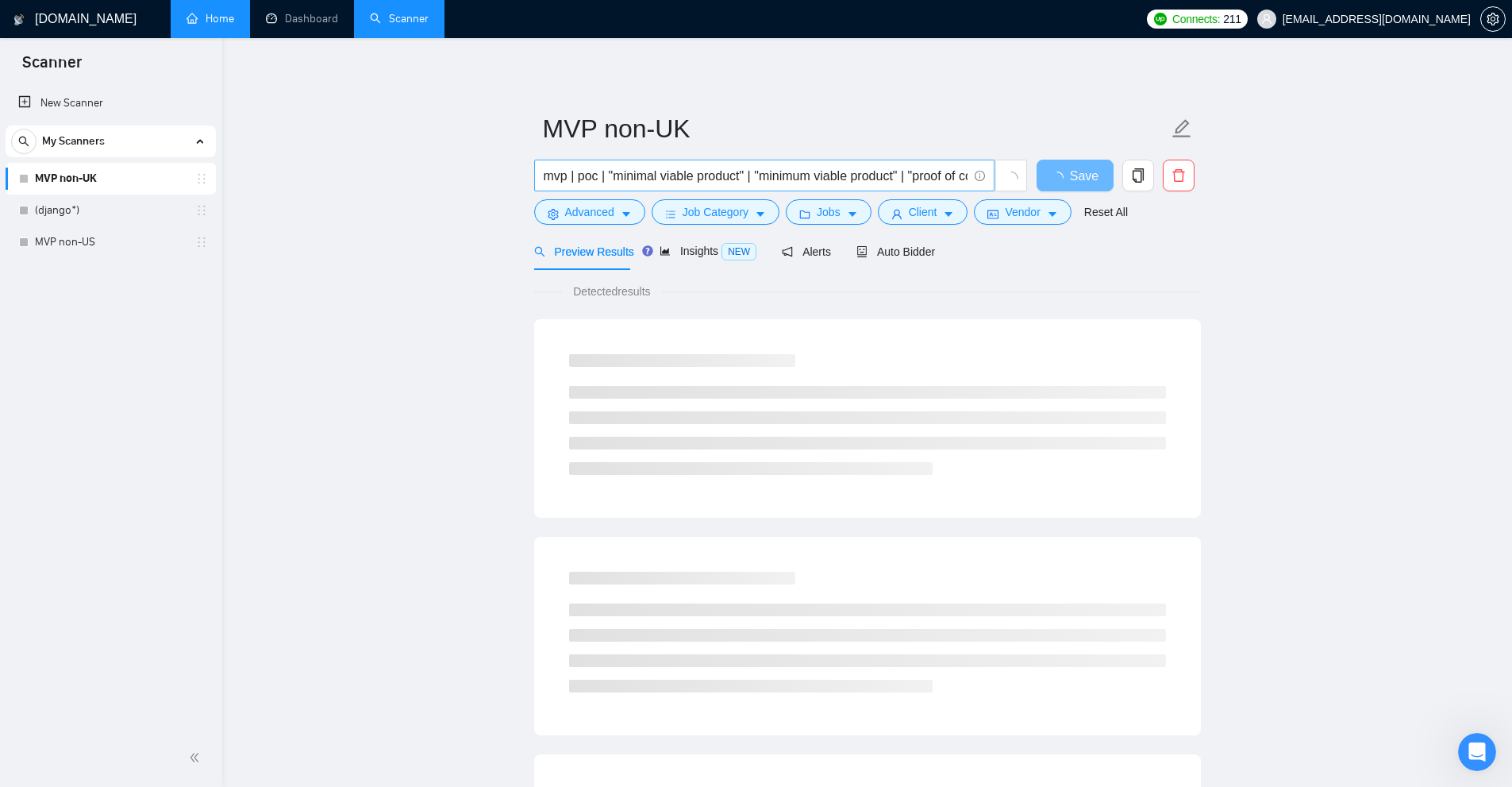
scroll to position [0, 168]
click at [62, 214] on link "(django*)" at bounding box center [110, 210] width 151 height 32
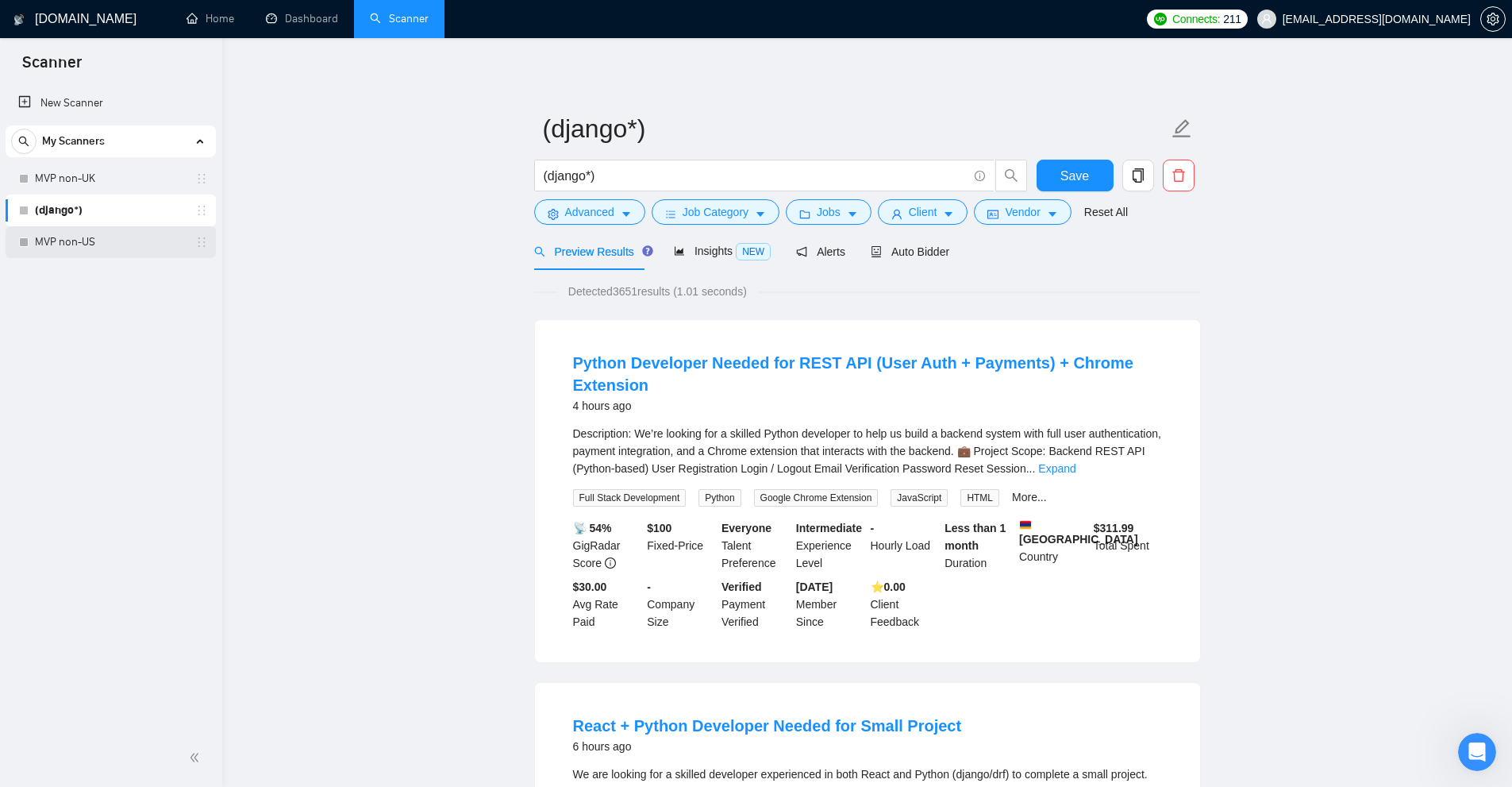
click at [90, 245] on link "MVP non-US" at bounding box center [110, 242] width 151 height 32
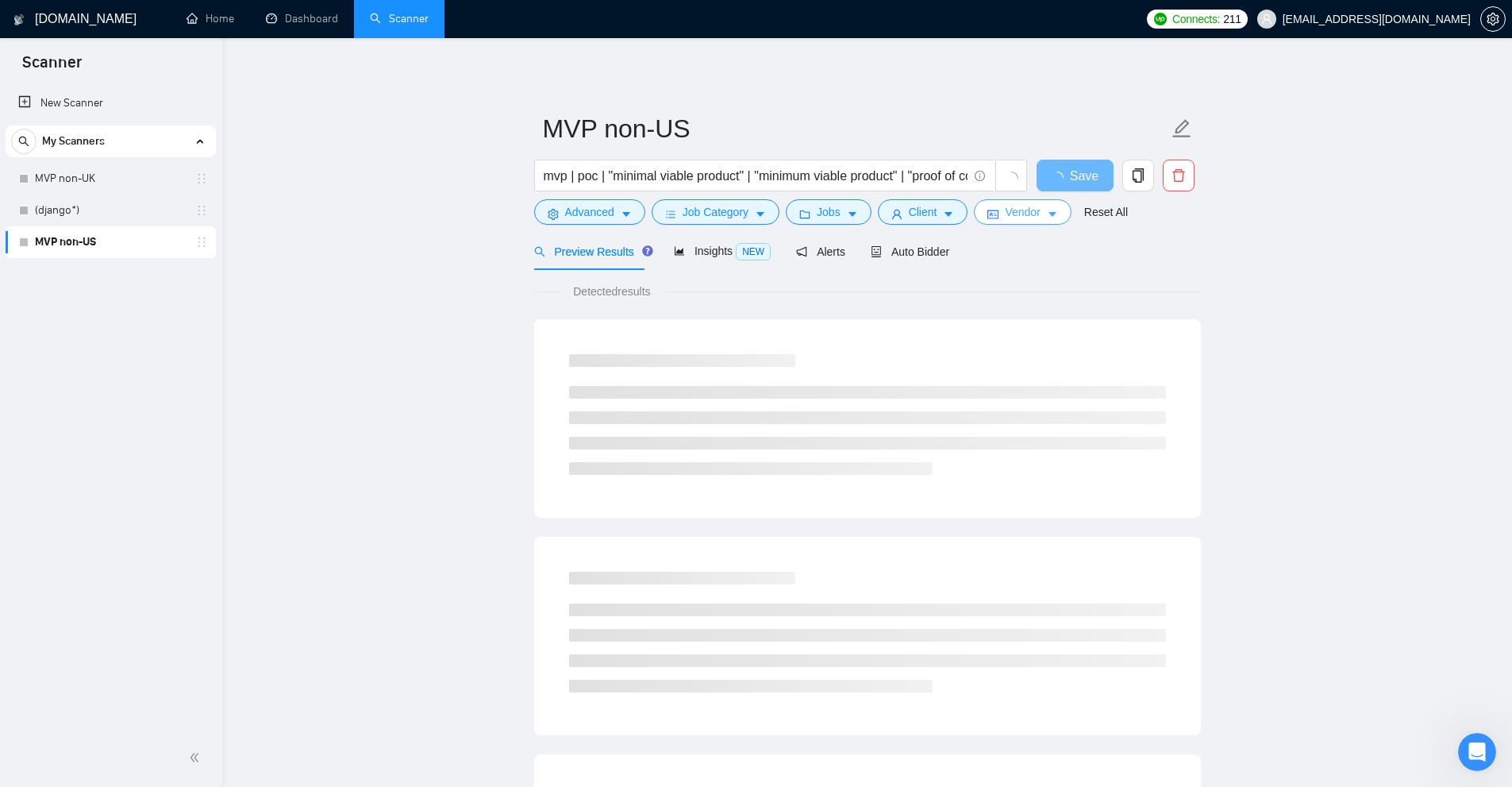
click at [1011, 210] on span "Vendor" at bounding box center [1022, 211] width 35 height 18
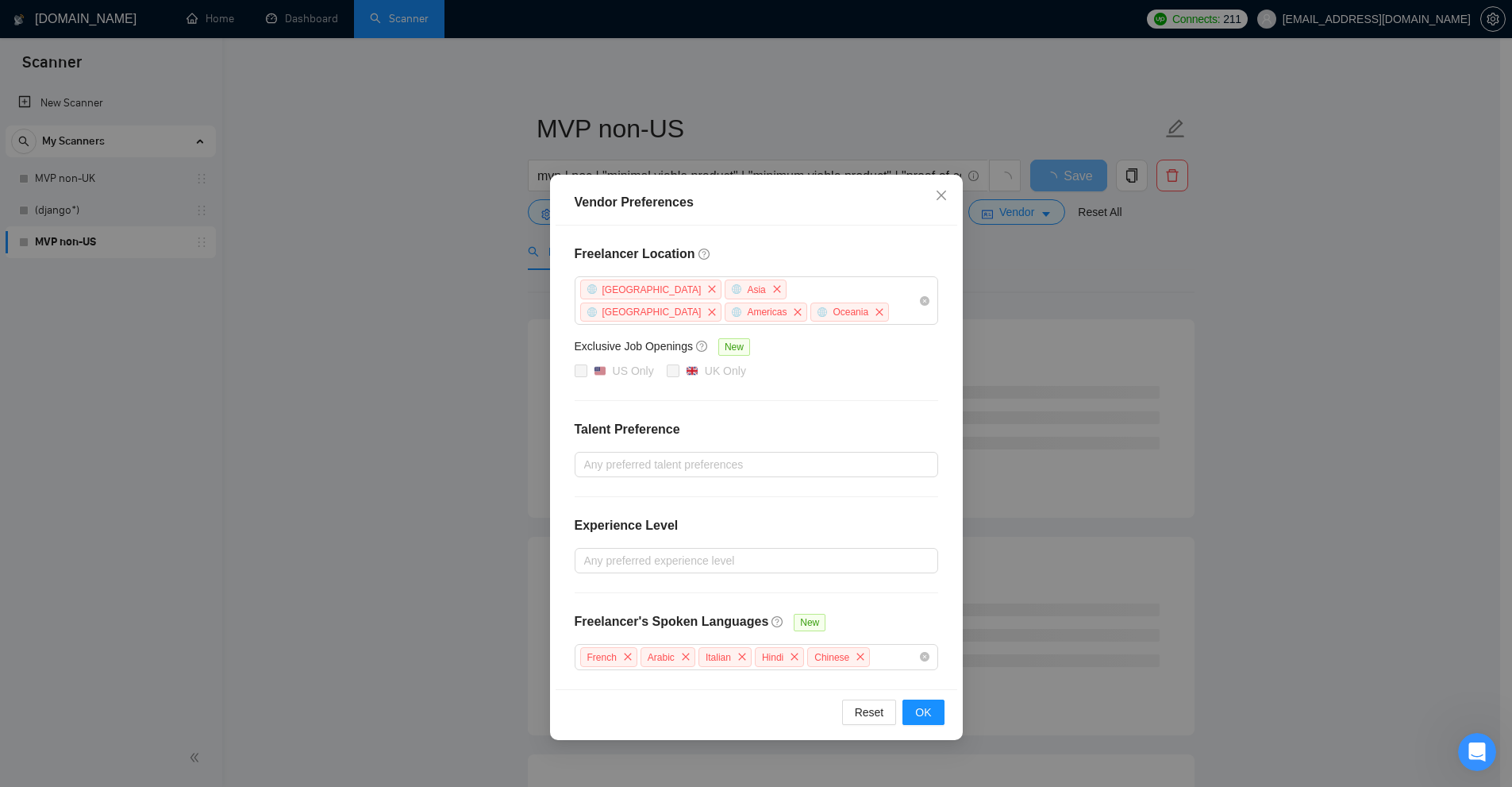
click at [607, 108] on div "Vendor Preferences Freelancer Location Africa Asia Antarctica Americas Oceania …" at bounding box center [756, 393] width 1512 height 787
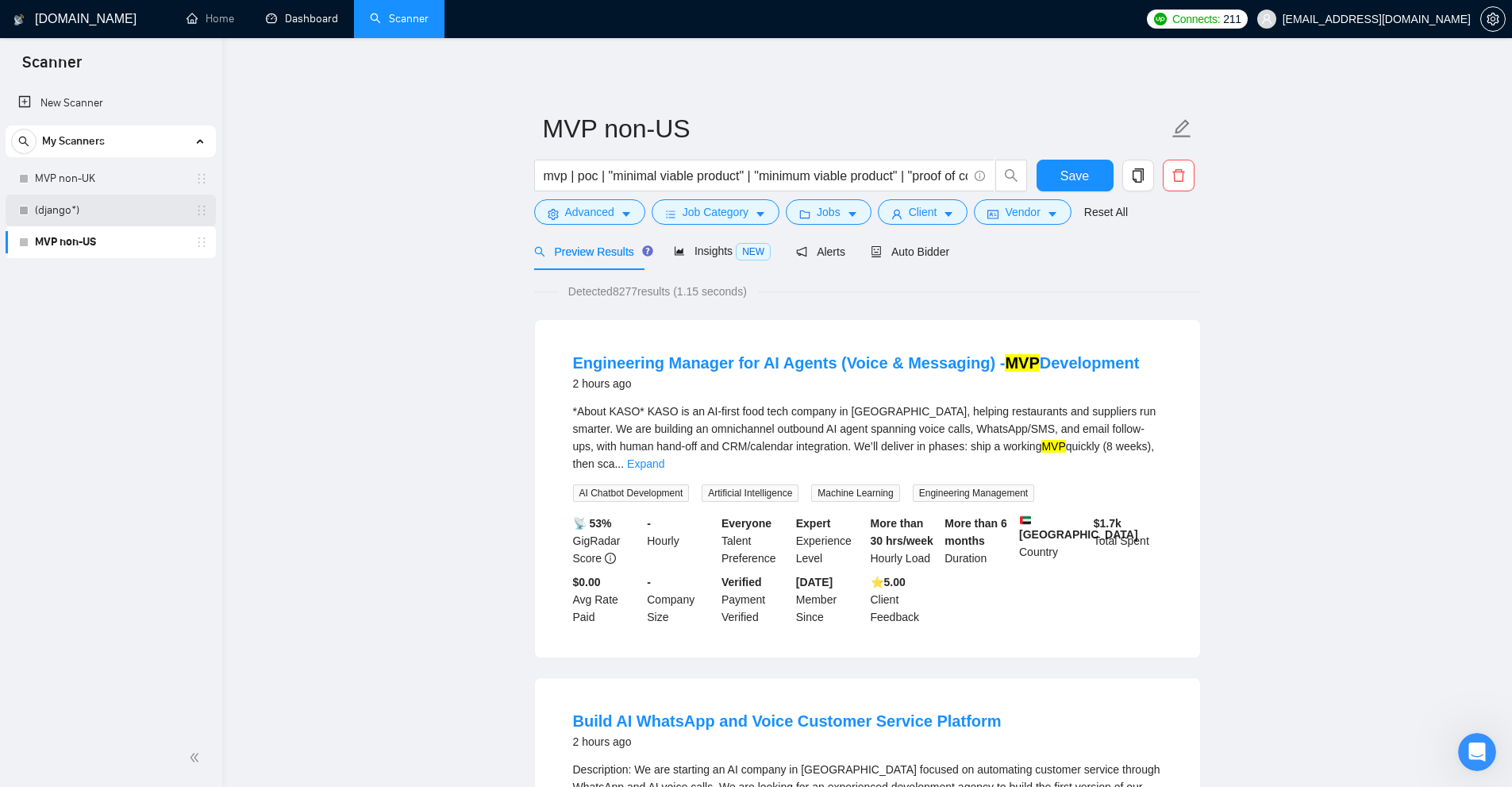
click at [129, 212] on link "(django*)" at bounding box center [110, 210] width 151 height 32
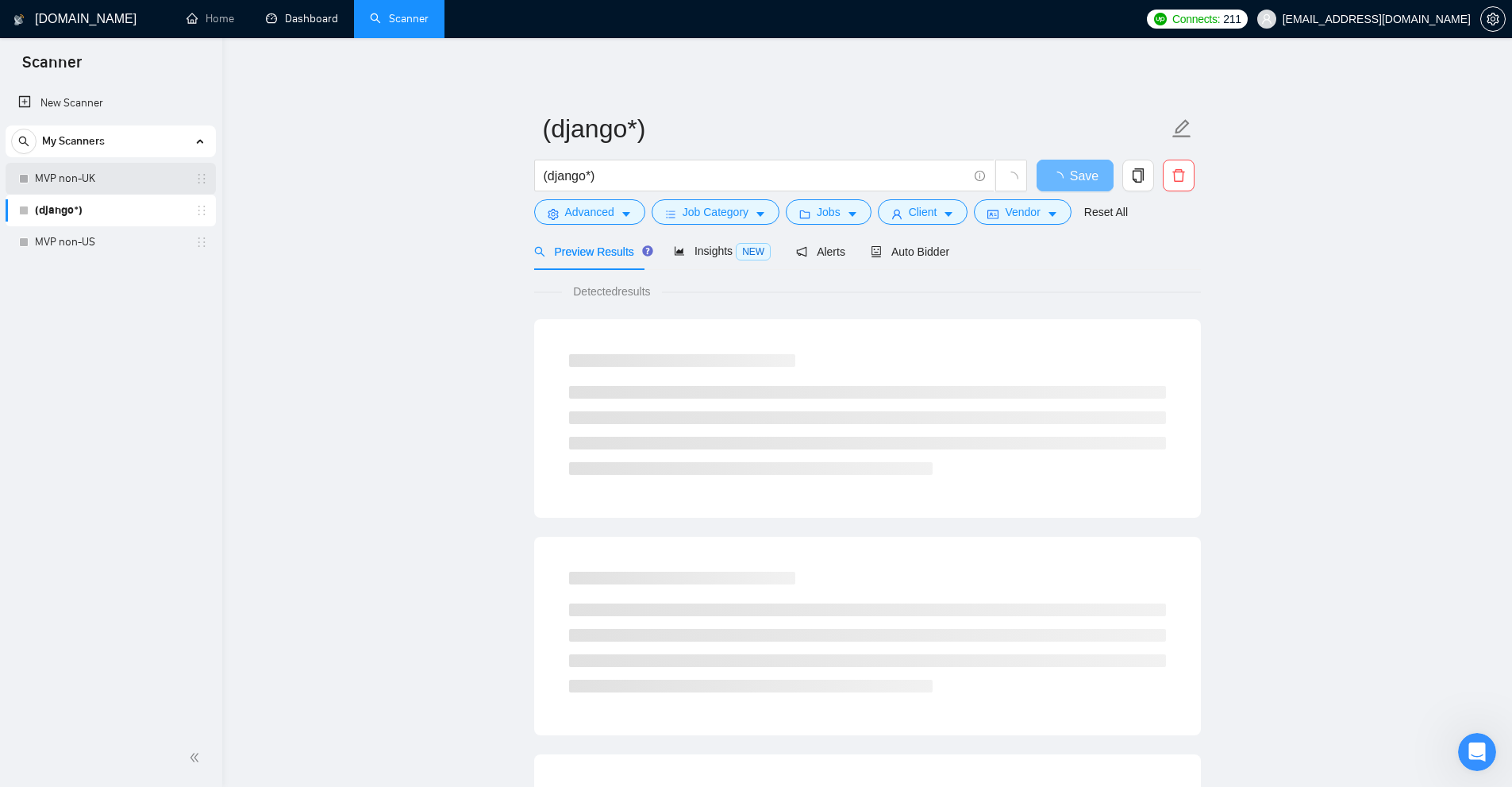
click at [139, 188] on link "MVP non-UK" at bounding box center [110, 179] width 151 height 32
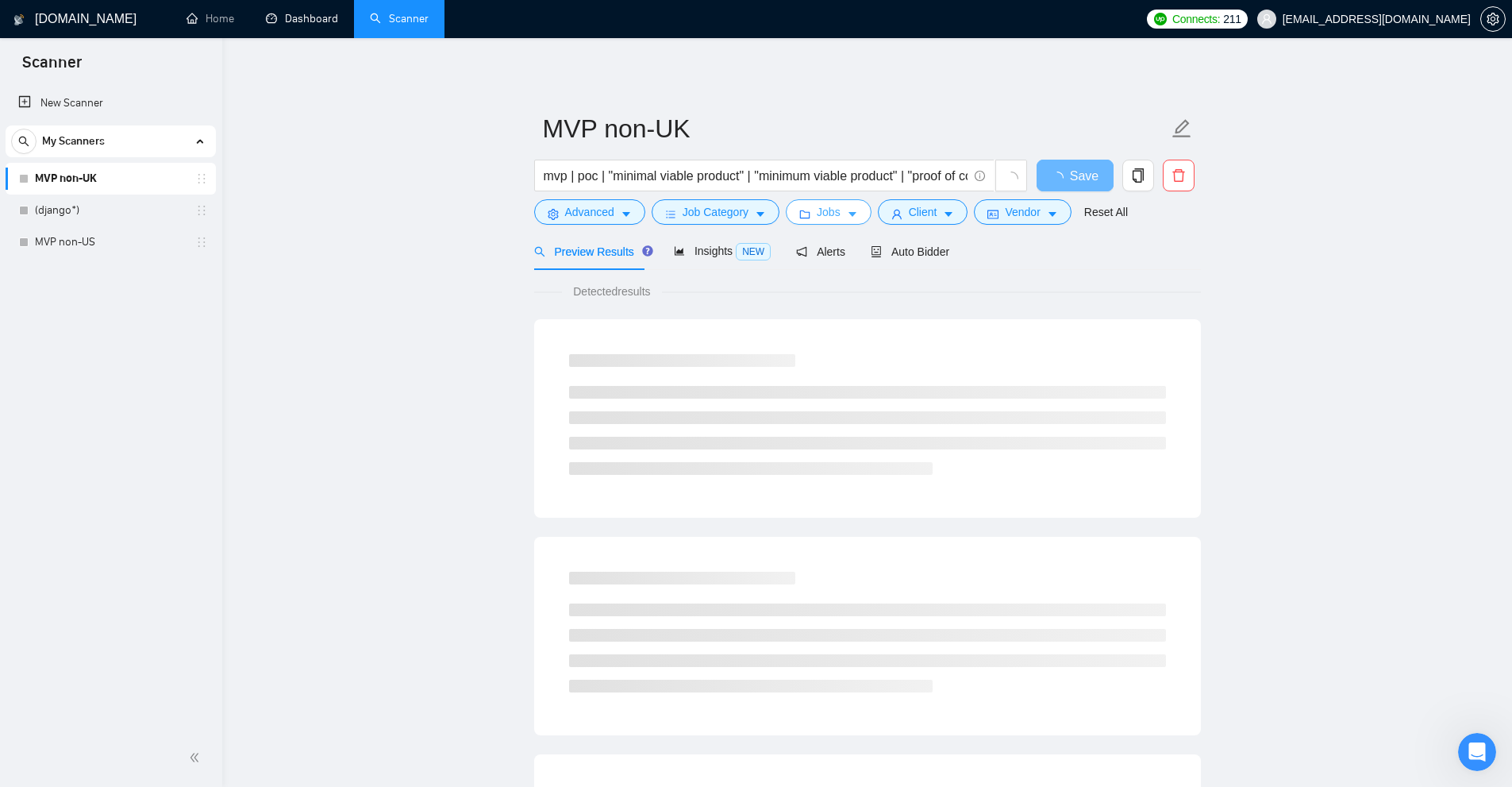
click at [847, 211] on icon "caret-down" at bounding box center [852, 214] width 11 height 11
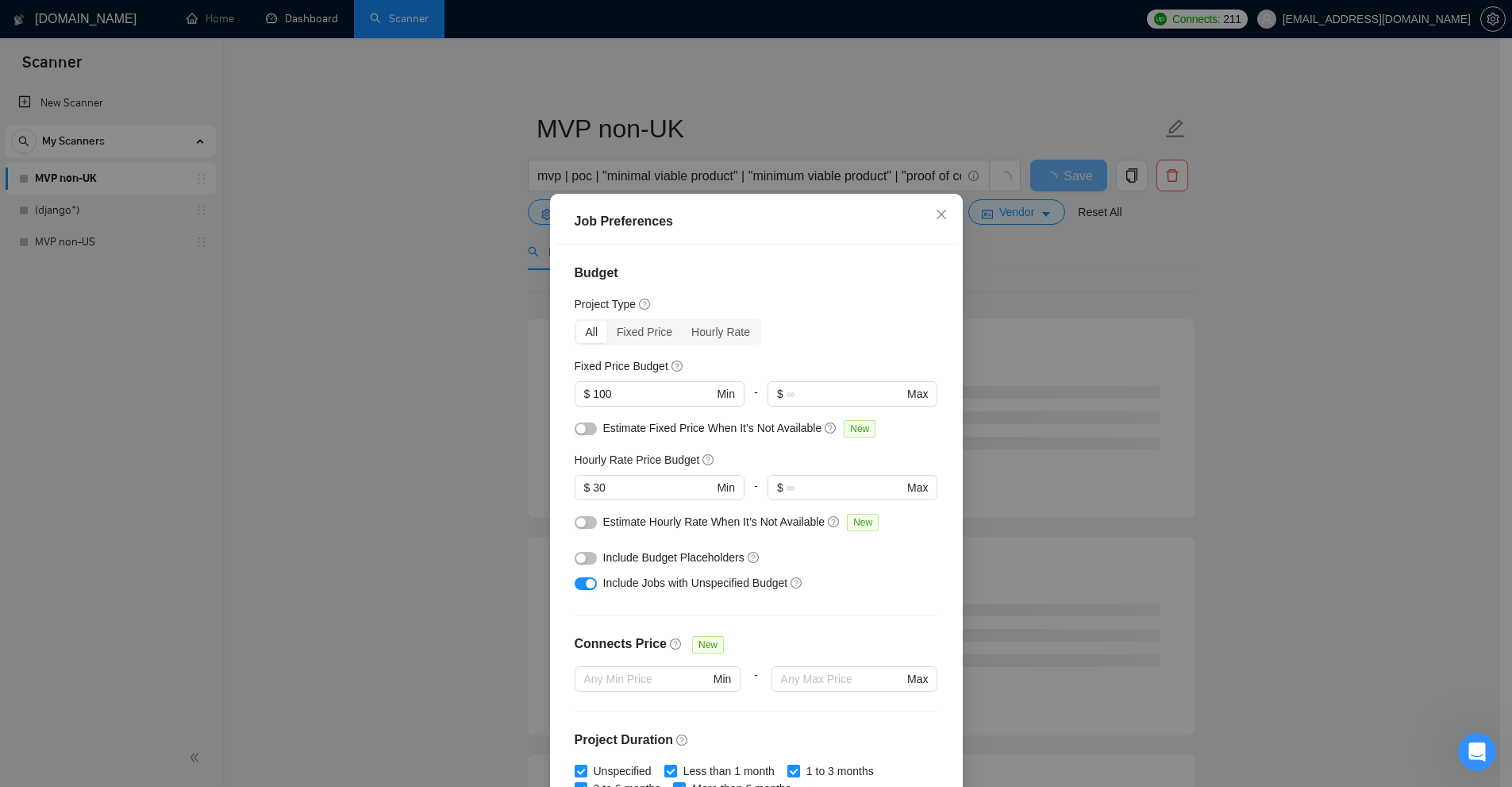
scroll to position [78, 0]
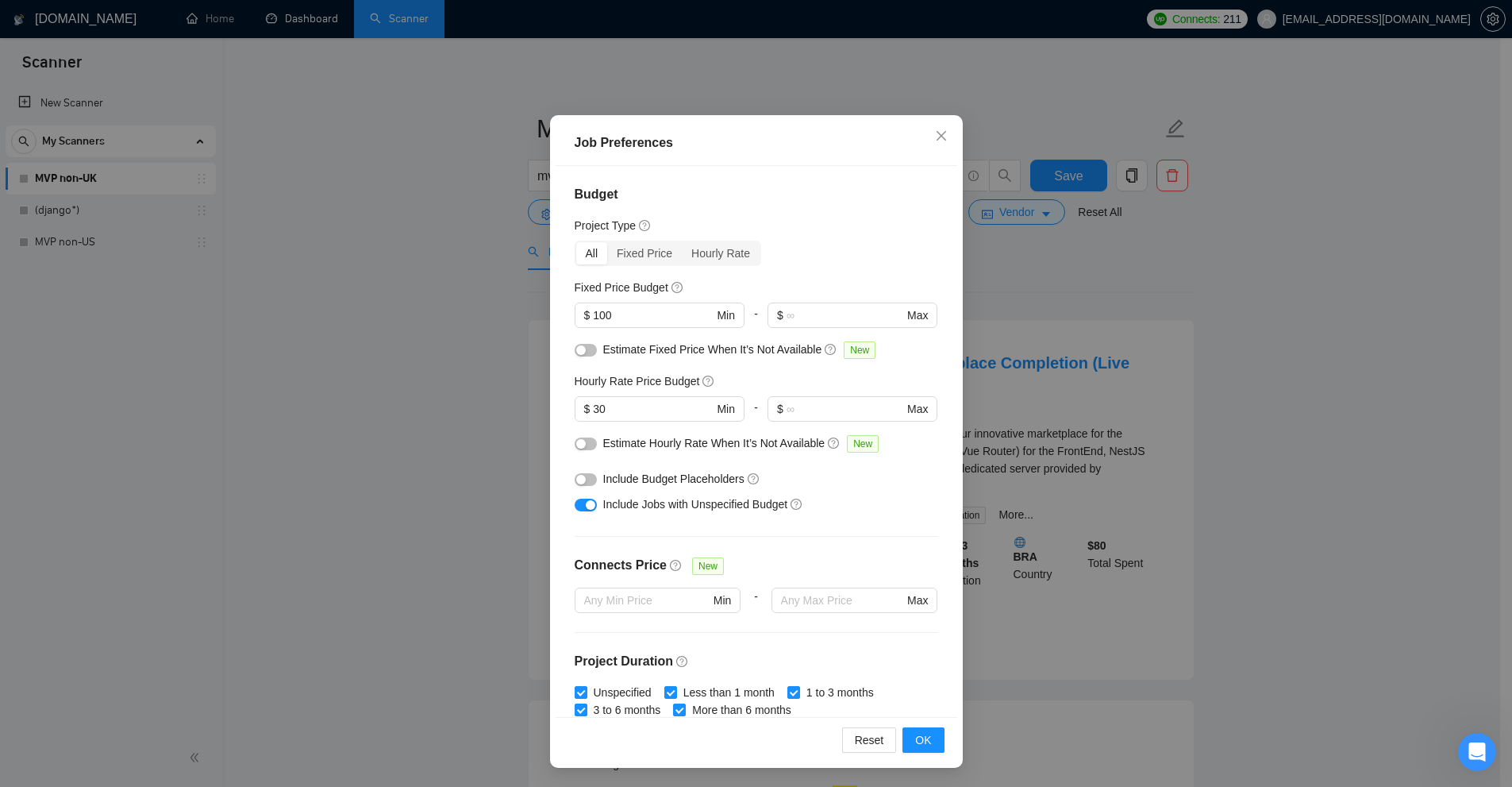
click at [1015, 262] on div "Job Preferences Budget Project Type All Fixed Price Hourly Rate Fixed Price Bud…" at bounding box center [756, 393] width 1512 height 787
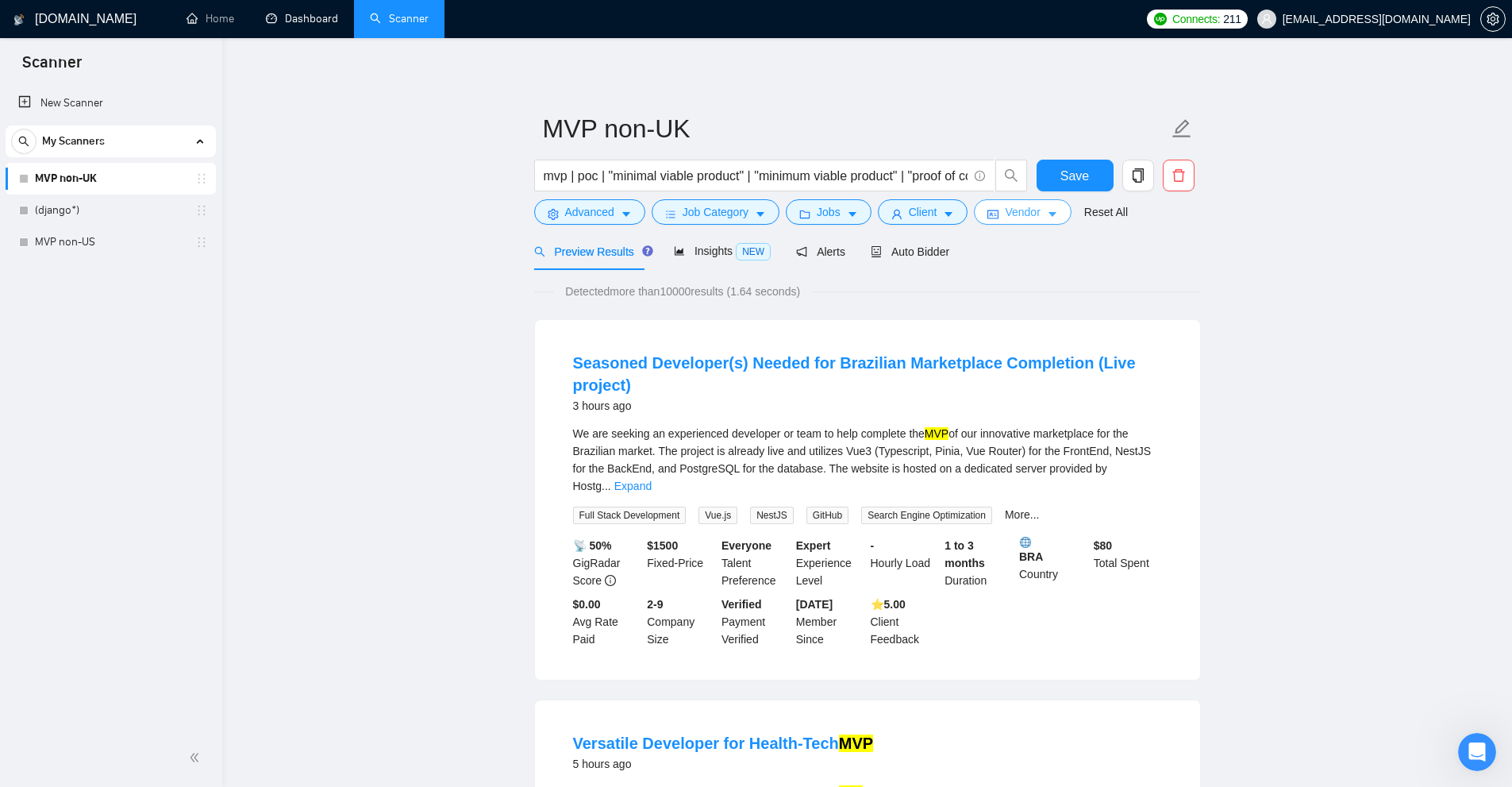
click at [987, 218] on icon "idcard" at bounding box center [992, 214] width 11 height 11
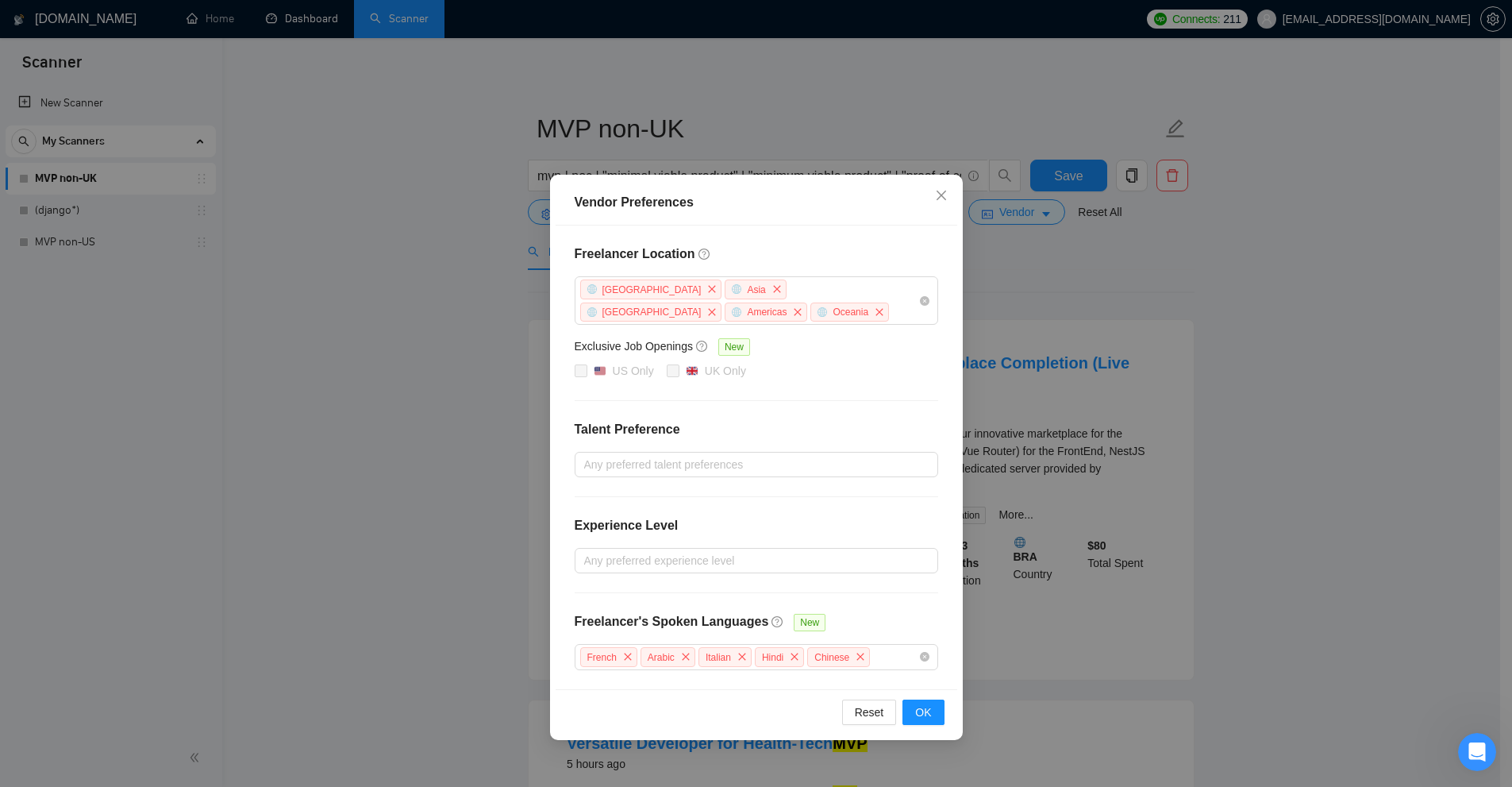
click at [1045, 344] on div "Vendor Preferences Freelancer Location Africa Asia Antarctica Americas Oceania …" at bounding box center [756, 393] width 1512 height 787
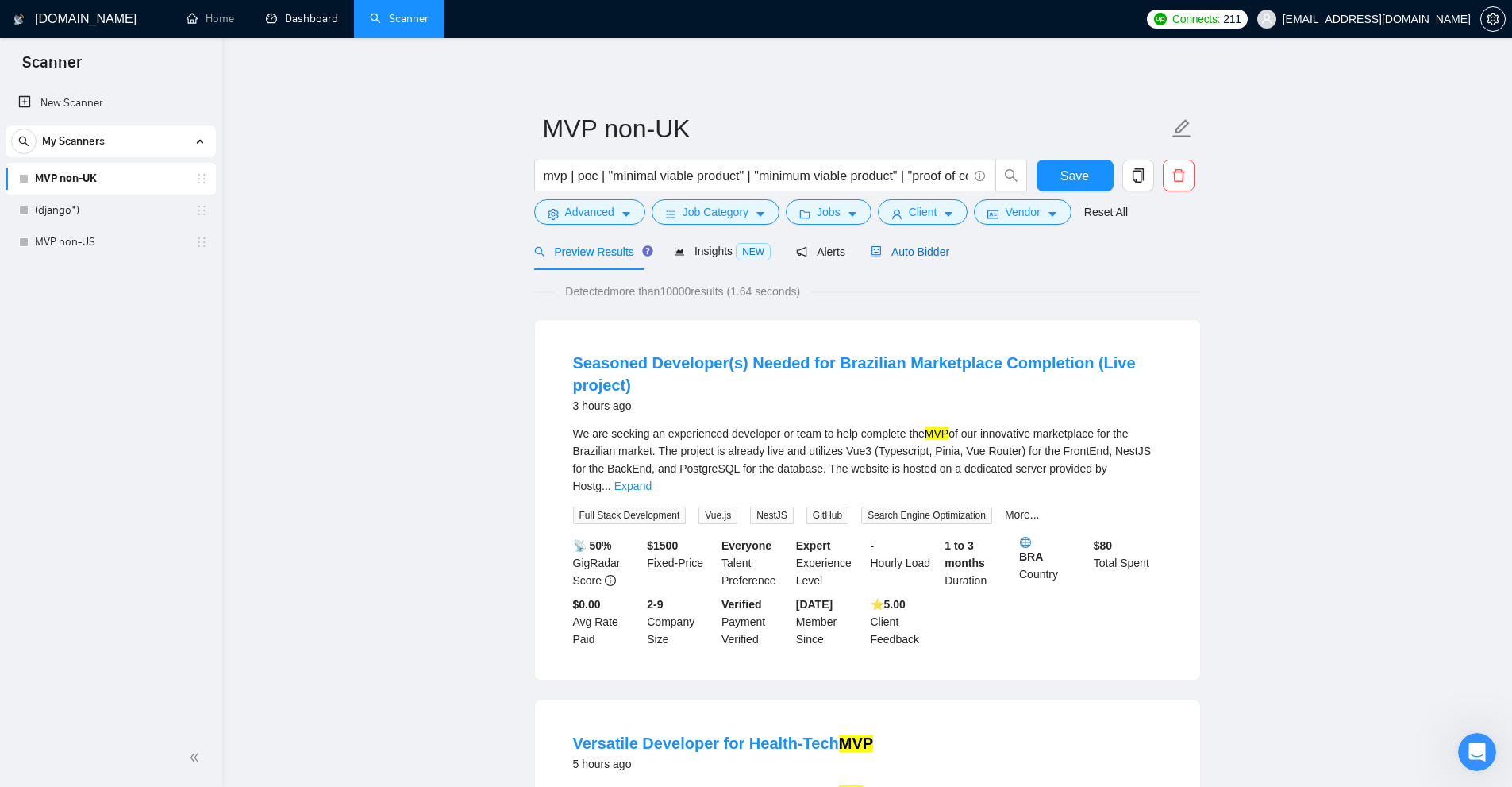
click at [889, 252] on span "Auto Bidder" at bounding box center [910, 251] width 78 height 13
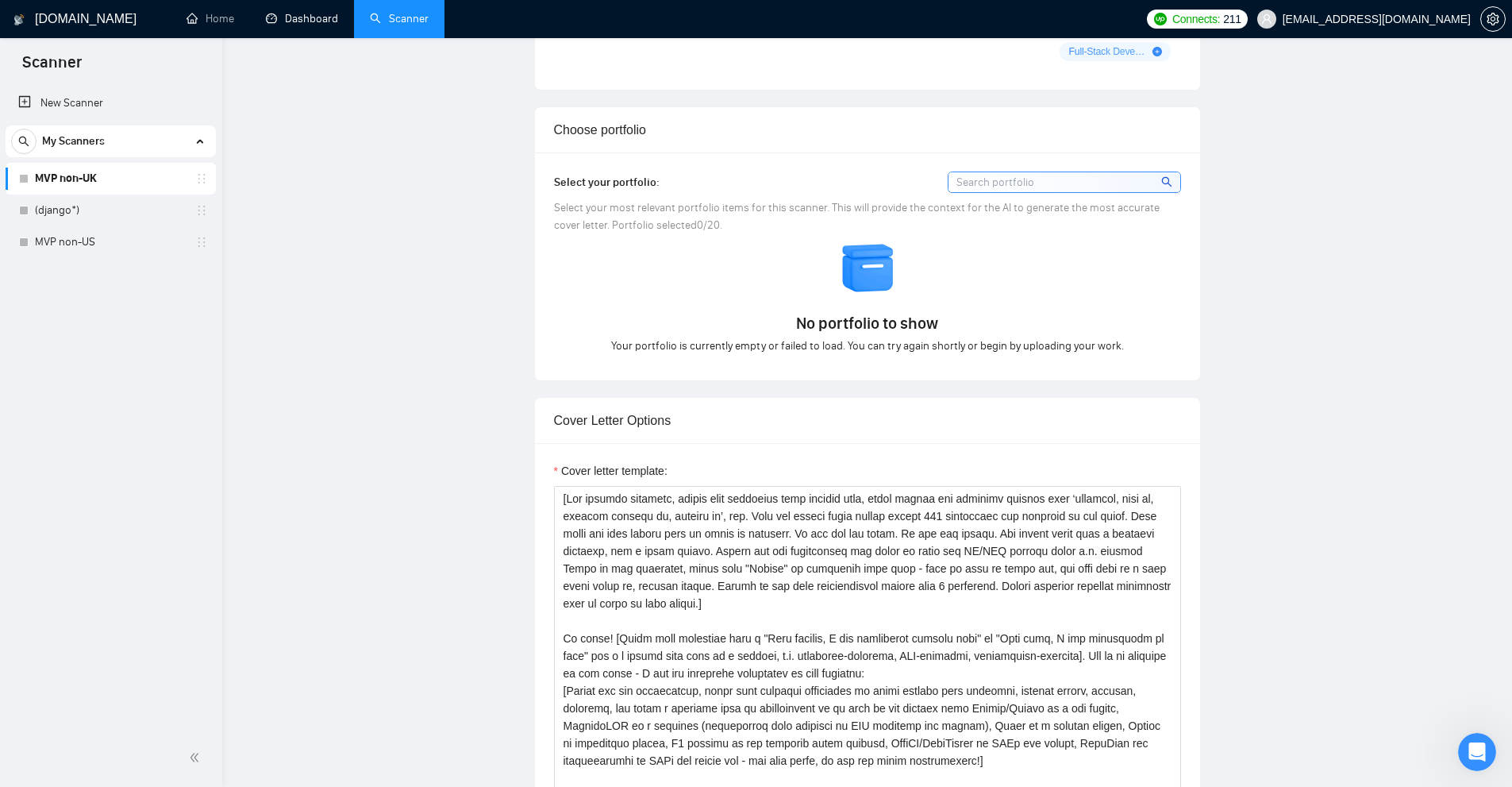
checkbox input "true"
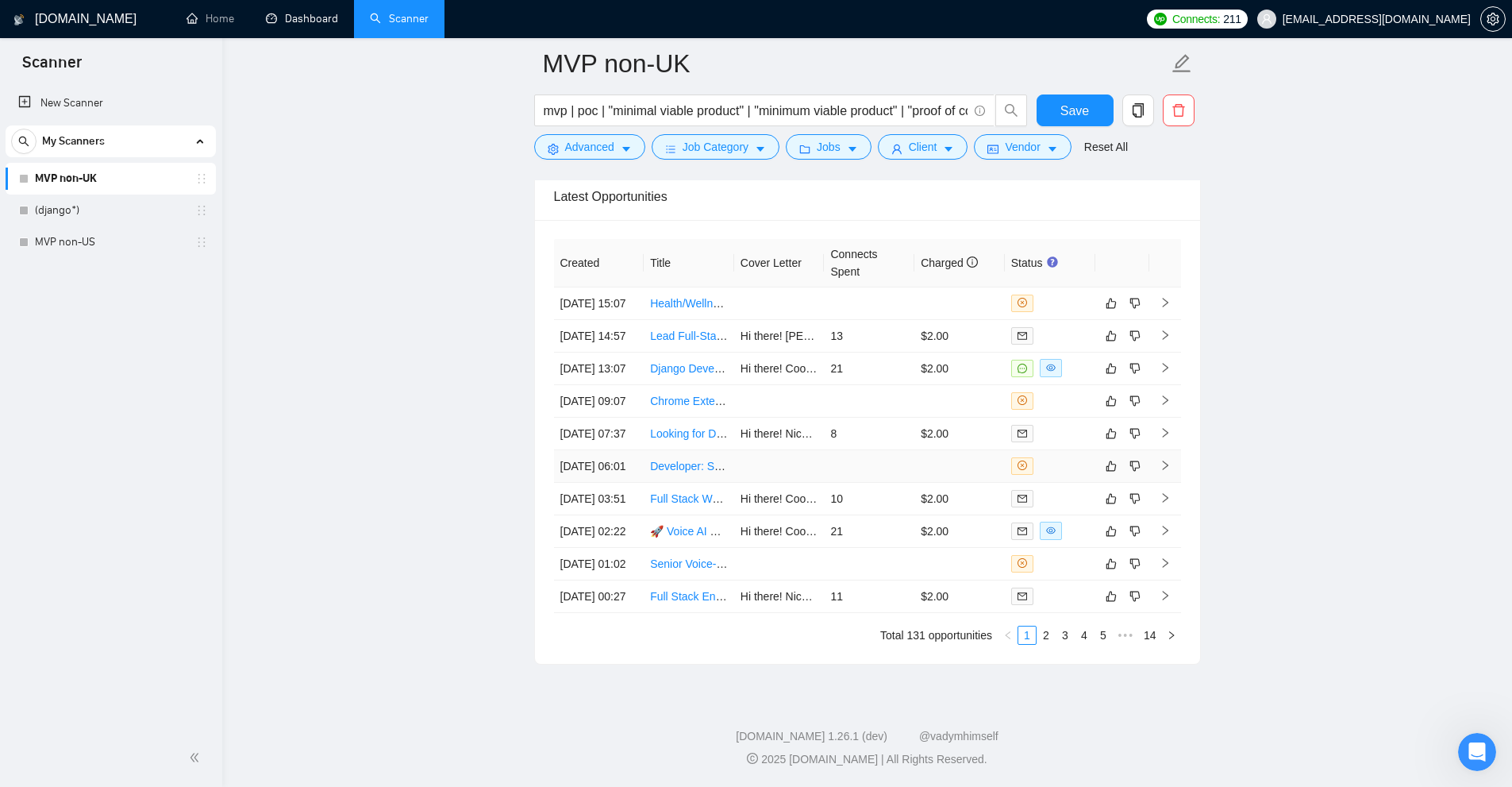
scroll to position [3490, 0]
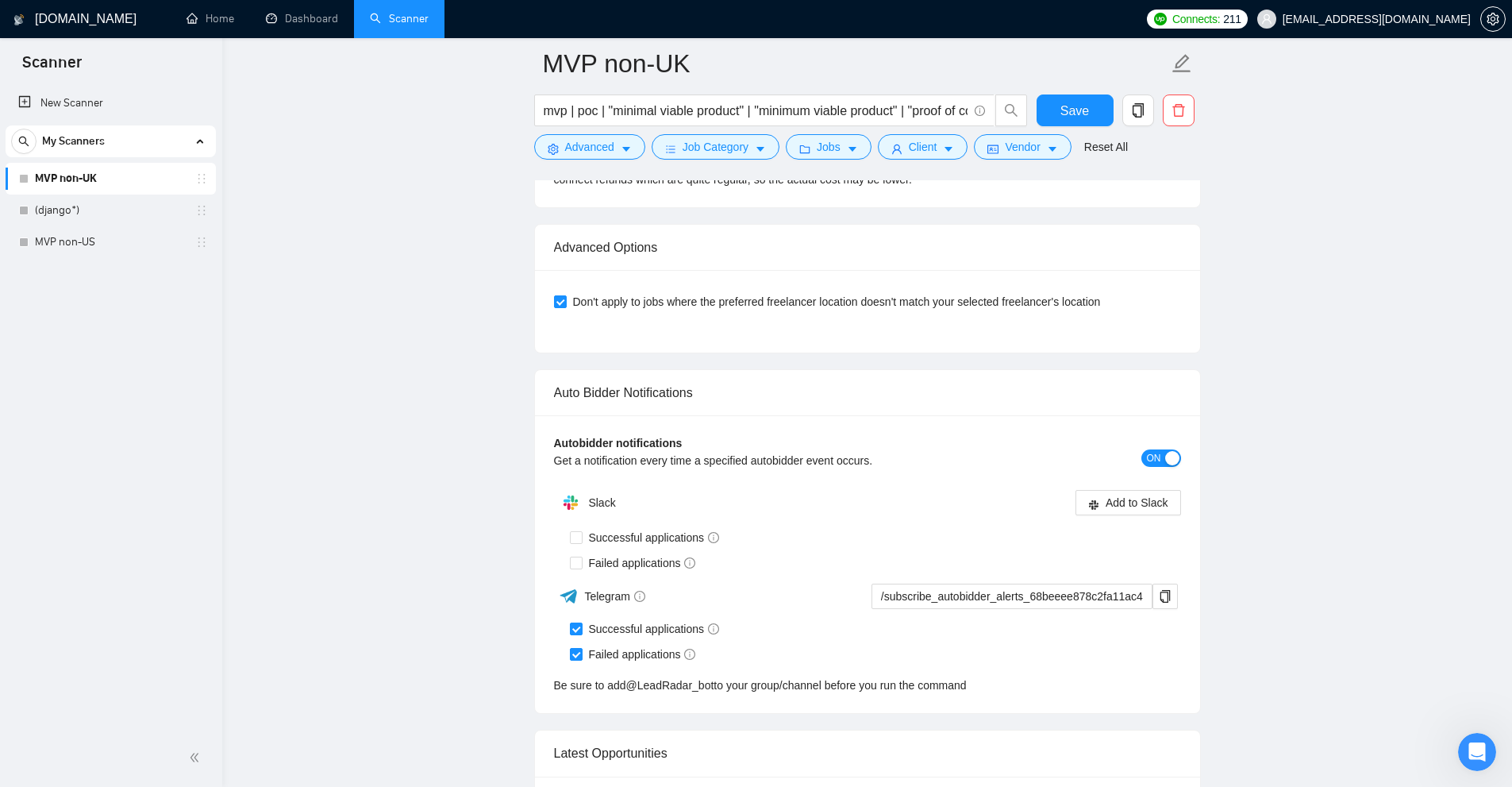
click at [125, 260] on div "New Scanner My Scanners MVP non-UK (django*) MVP non-US" at bounding box center [111, 406] width 222 height 644
click at [134, 240] on link "MVP non-US" at bounding box center [110, 242] width 151 height 32
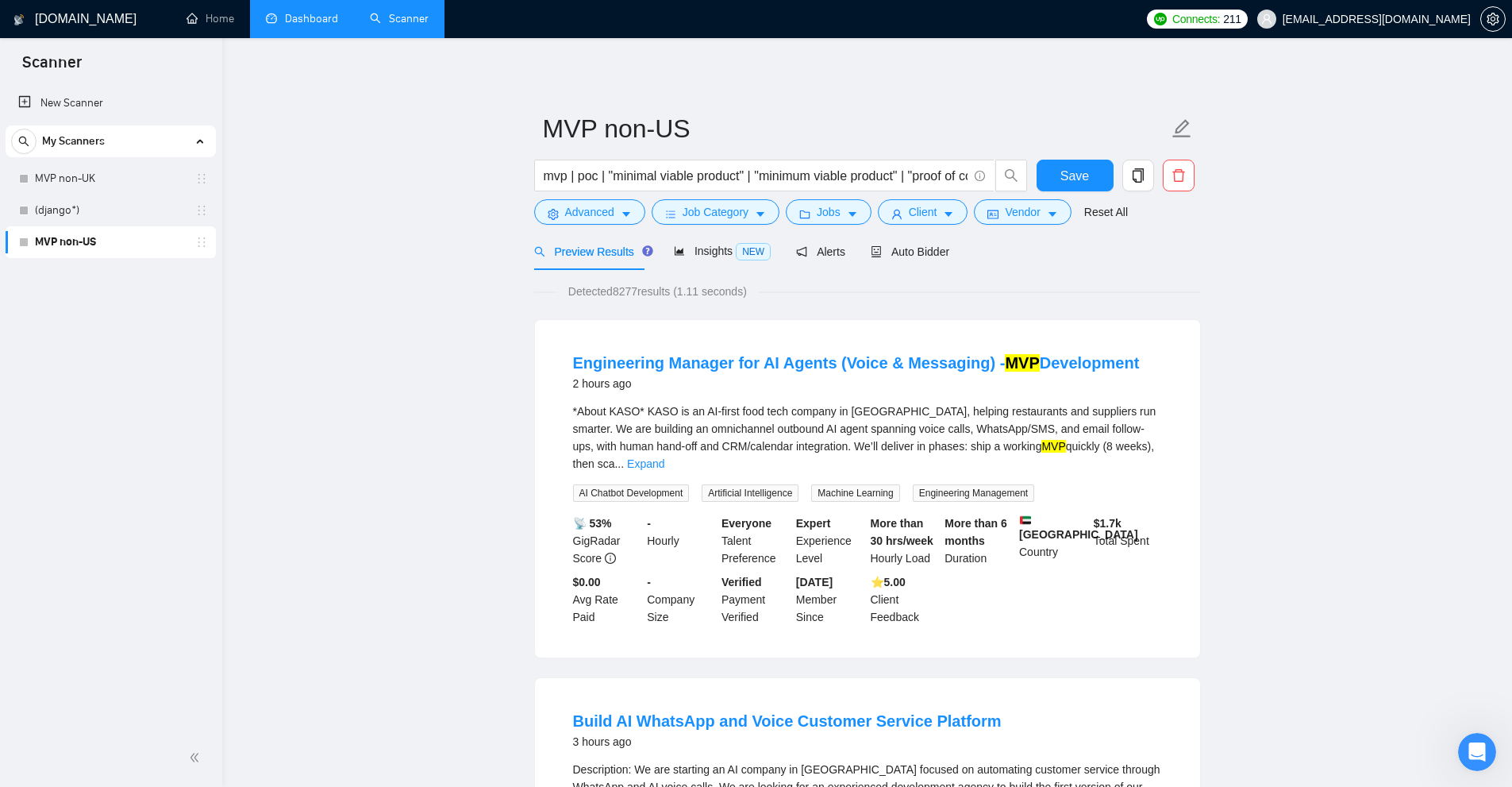
click at [301, 23] on link "Dashboard" at bounding box center [302, 18] width 73 height 13
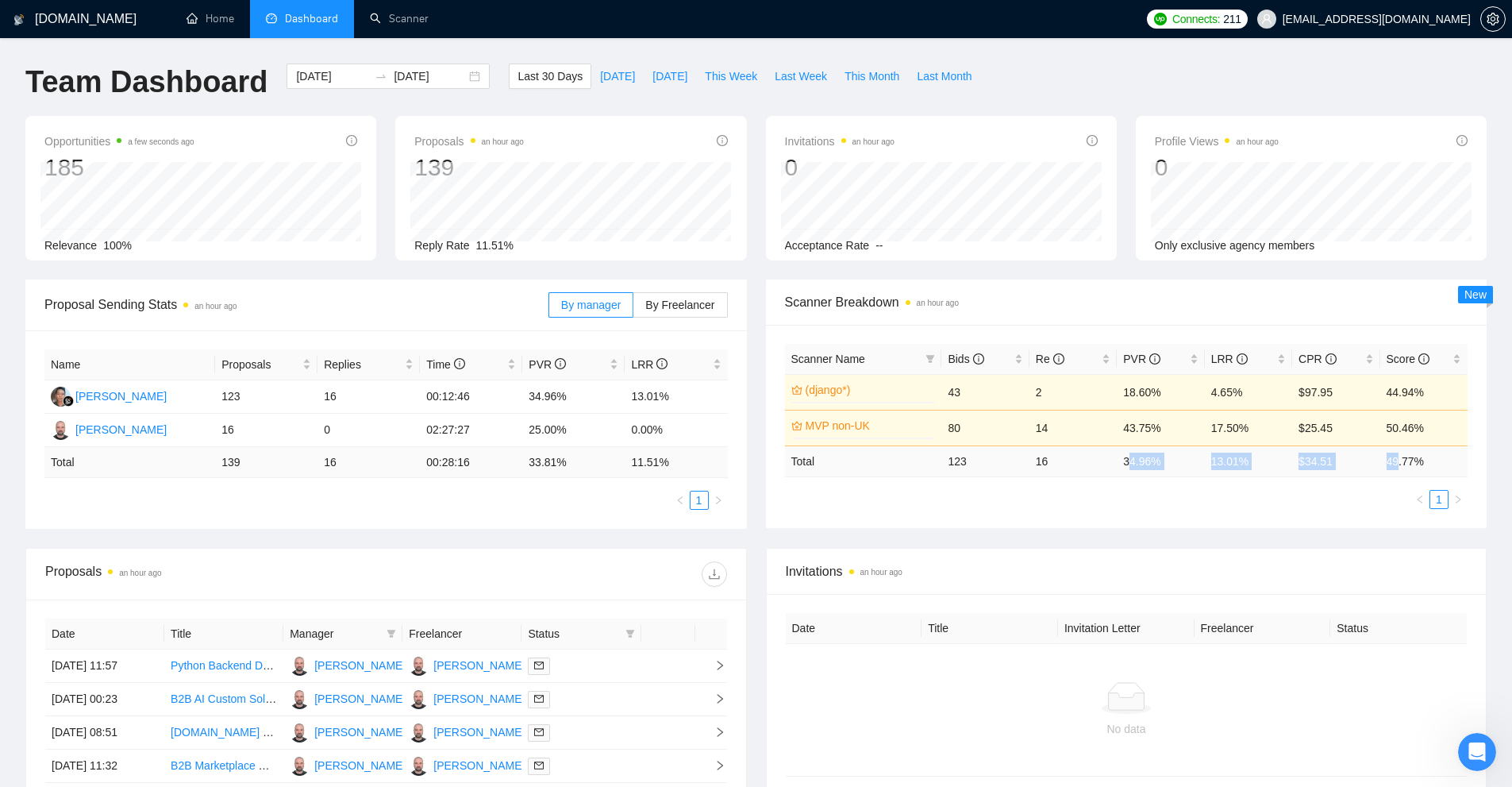
drag, startPoint x: 1129, startPoint y: 461, endPoint x: 1396, endPoint y: 463, distance: 267.0
click at [1398, 463] on tr "Total 123 16 34.96 % 13.01 % $ 34.51 49.77 %" at bounding box center [1126, 461] width 683 height 31
click at [1288, 513] on div "Scanner Name Bids Re PVR LRR CPR Score (django*) 0% 43 2 18.60% 4.65% $97.95 44…" at bounding box center [1126, 426] width 722 height 203
click at [1242, 496] on ul "1" at bounding box center [1126, 499] width 683 height 19
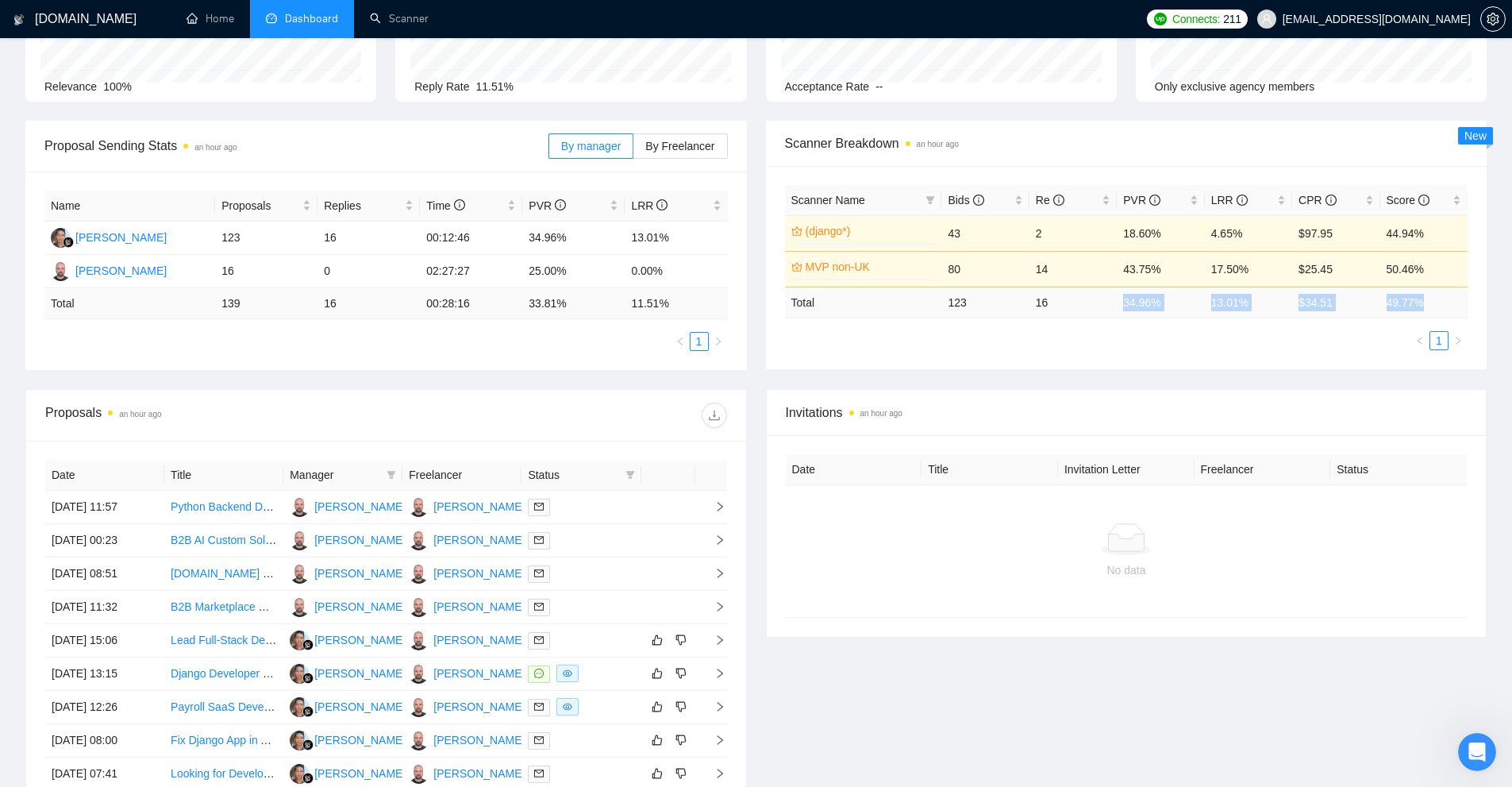
drag, startPoint x: 1124, startPoint y: 300, endPoint x: 1424, endPoint y: 297, distance: 300.0
click at [1424, 297] on tr "Total 123 16 34.96 % 13.01 % $ 34.51 49.77 %" at bounding box center [1126, 301] width 683 height 31
click at [1146, 378] on div "Proposal Sending Stats an hour ago By manager By Freelancer Name Proposals Repl…" at bounding box center [756, 255] width 1480 height 268
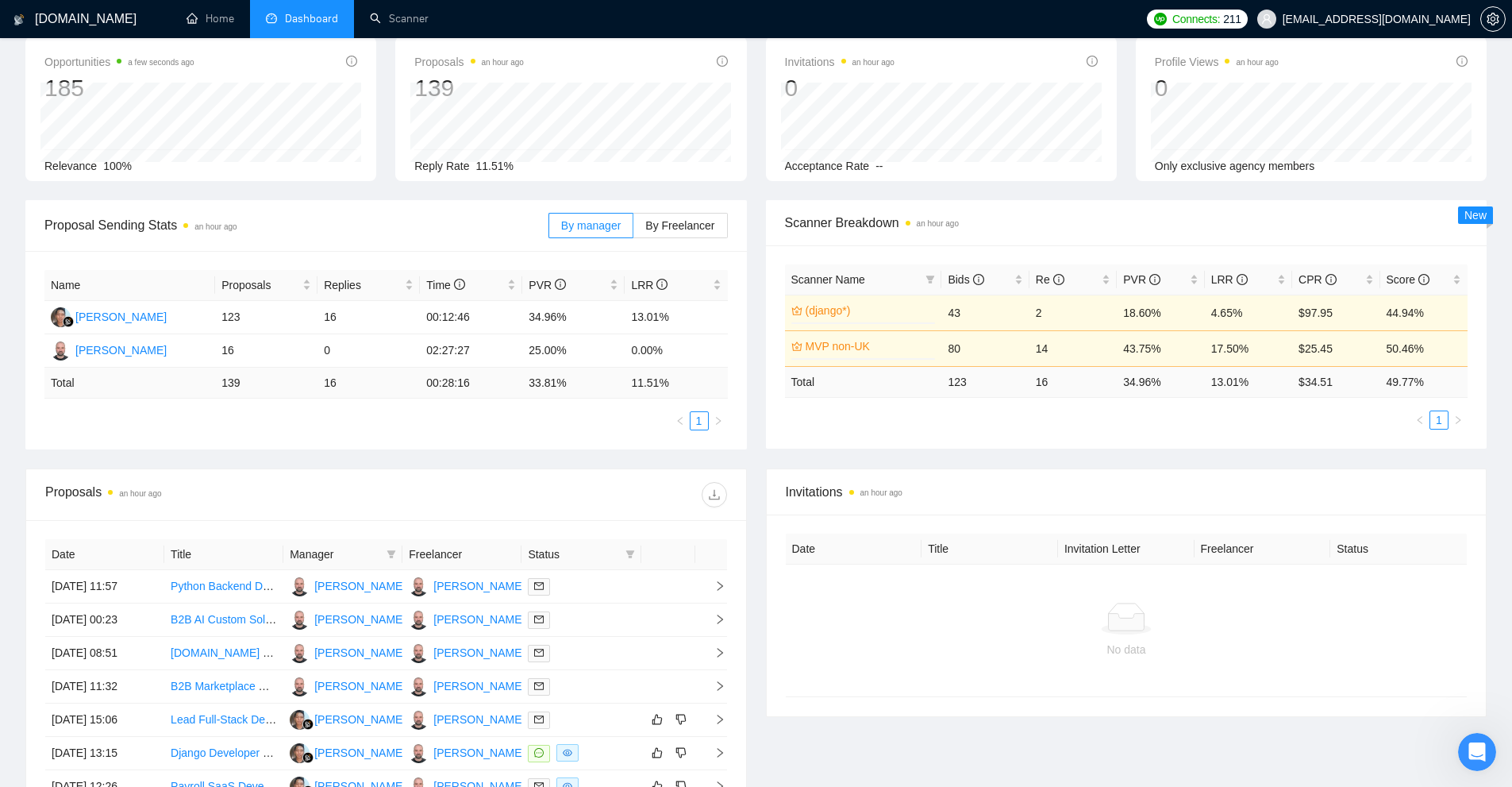
scroll to position [0, 0]
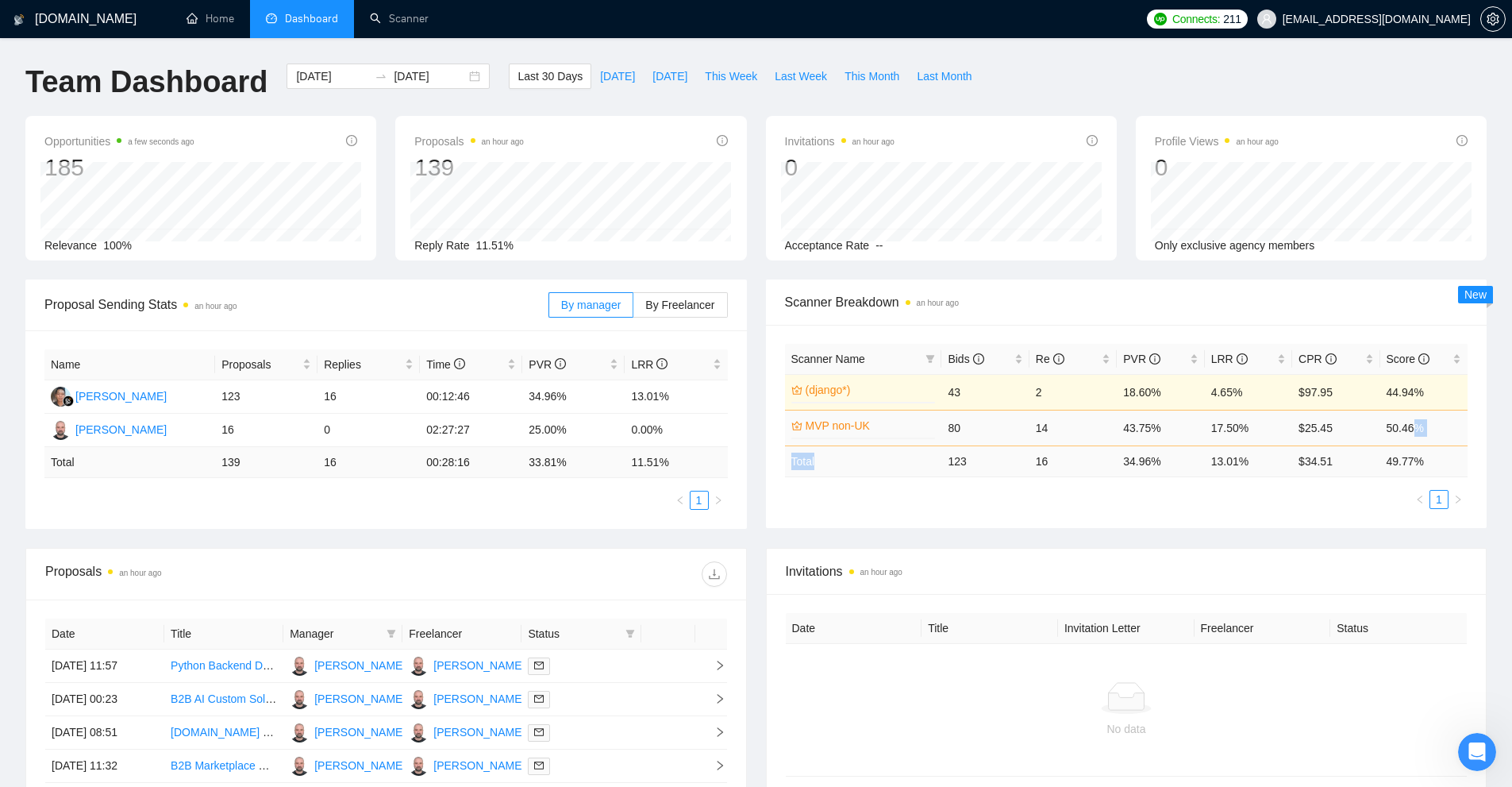
drag, startPoint x: 955, startPoint y: 460, endPoint x: 1409, endPoint y: 441, distance: 454.4
click at [1409, 441] on table "Scanner Name Bids Re PVR LRR CPR Score (django*) 0% 43 2 18.60% 4.65% $97.95 44…" at bounding box center [1126, 411] width 683 height 134
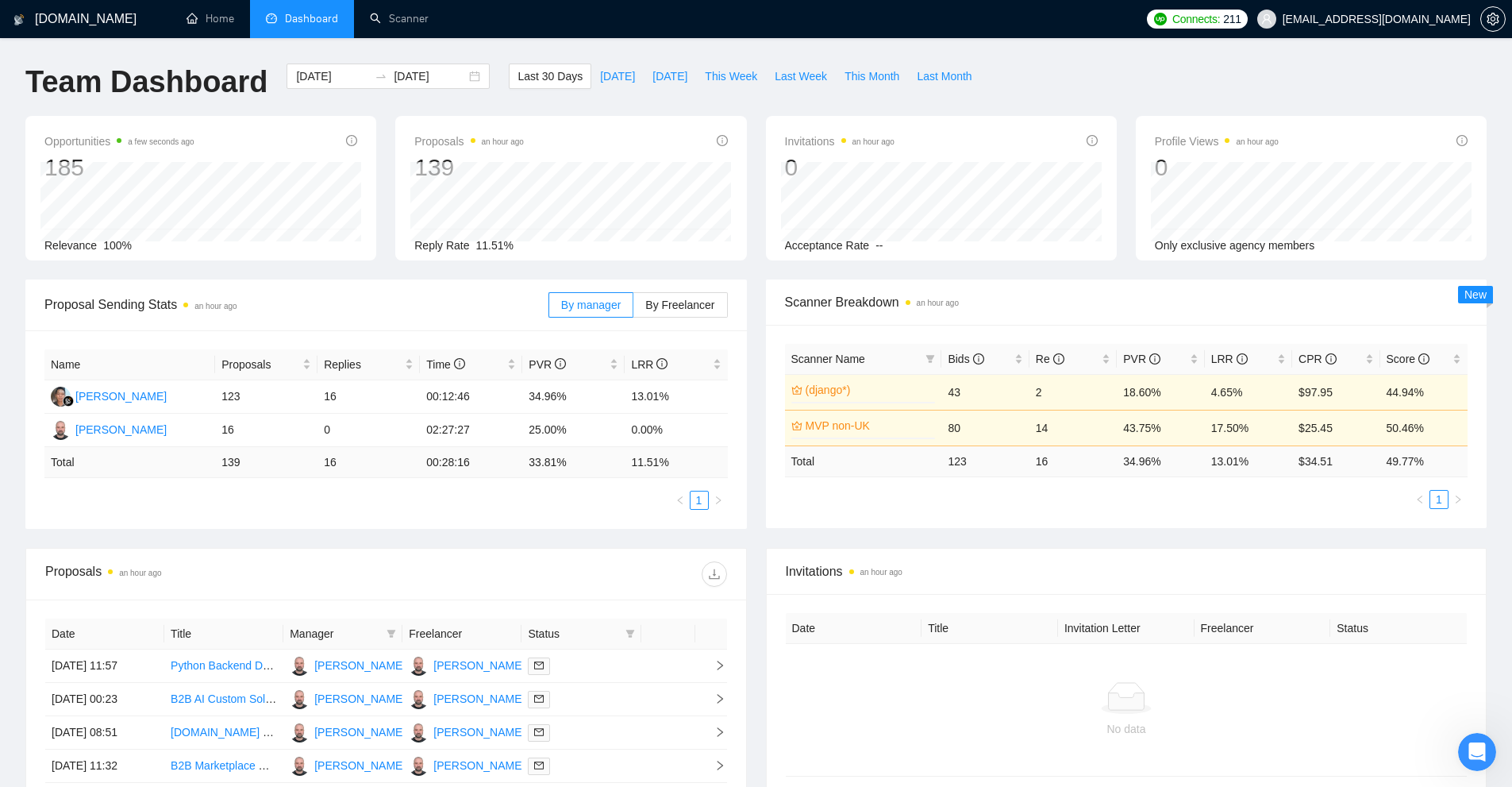
click at [1310, 467] on td "$ 34.51" at bounding box center [1335, 461] width 88 height 31
drag, startPoint x: 1231, startPoint y: 457, endPoint x: 1267, endPoint y: 464, distance: 36.7
click at [1267, 464] on tr "Total 123 16 34.96 % 13.01 % $ 34.51 49.77 %" at bounding box center [1126, 461] width 683 height 31
click at [1234, 490] on ul "1" at bounding box center [1126, 499] width 683 height 19
drag, startPoint x: 1145, startPoint y: 462, endPoint x: 1192, endPoint y: 464, distance: 47.0
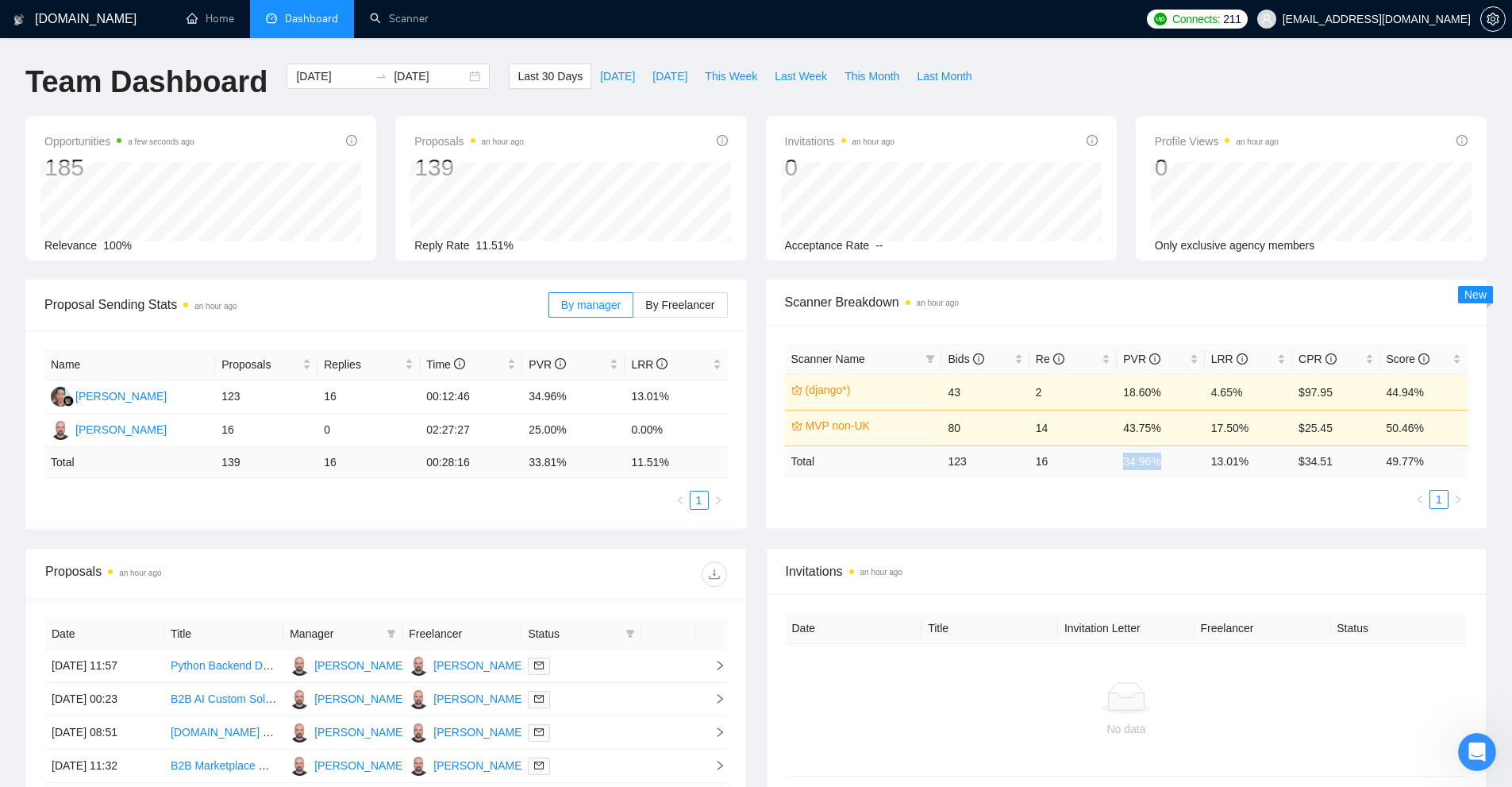
click at [1192, 464] on td "34.96 %" at bounding box center [1160, 461] width 88 height 31
drag, startPoint x: 1231, startPoint y: 465, endPoint x: 1288, endPoint y: 467, distance: 57.0
click at [1288, 467] on td "13.01 %" at bounding box center [1248, 461] width 88 height 31
click at [1227, 492] on ul "1" at bounding box center [1126, 499] width 683 height 19
click at [1106, 517] on div "Scanner Name Bids Re PVR LRR CPR Score (django*) 0% 43 2 18.60% 4.65% $97.95 44…" at bounding box center [1126, 426] width 722 height 203
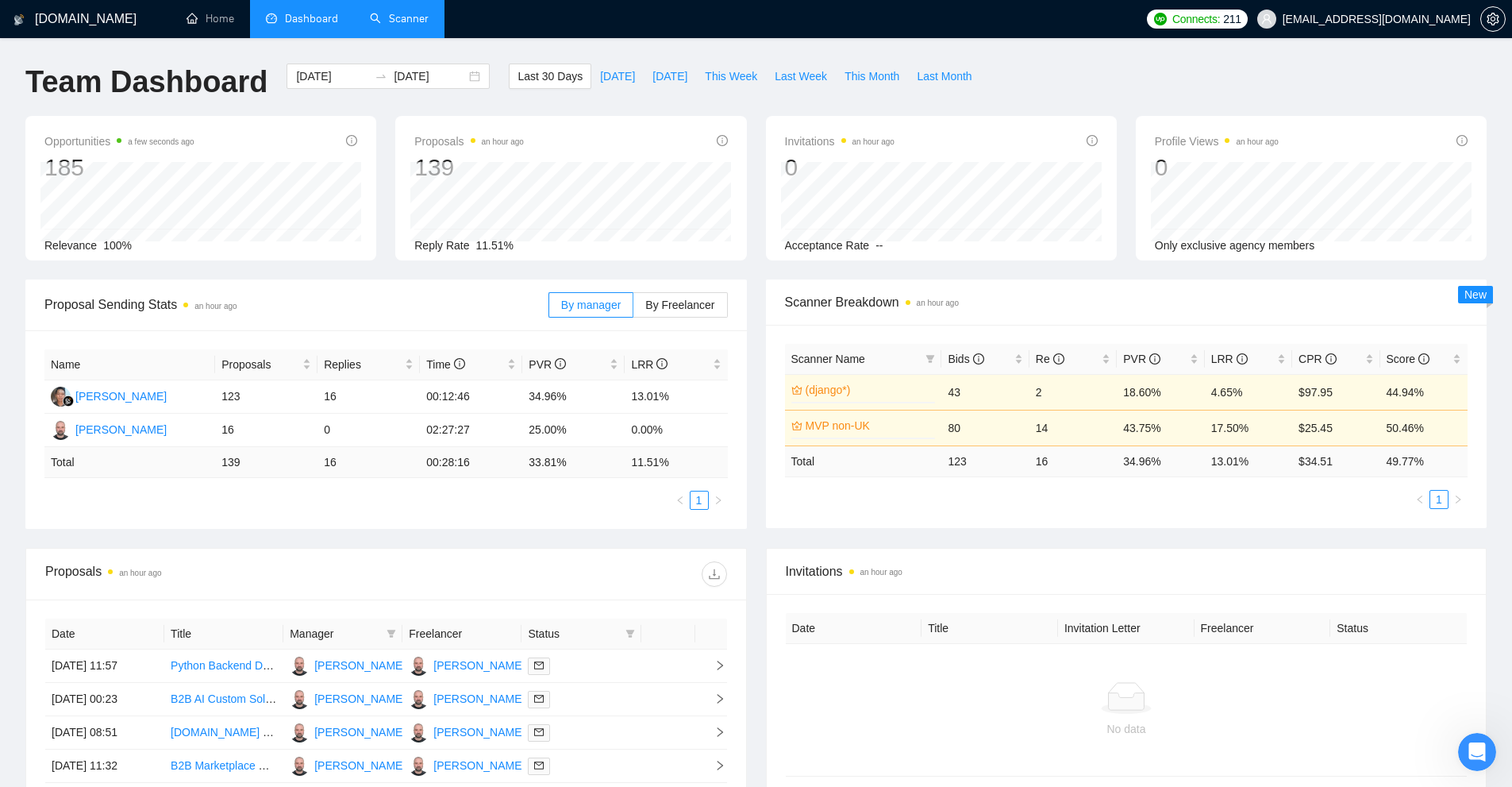
click at [428, 23] on link "Scanner" at bounding box center [399, 18] width 58 height 13
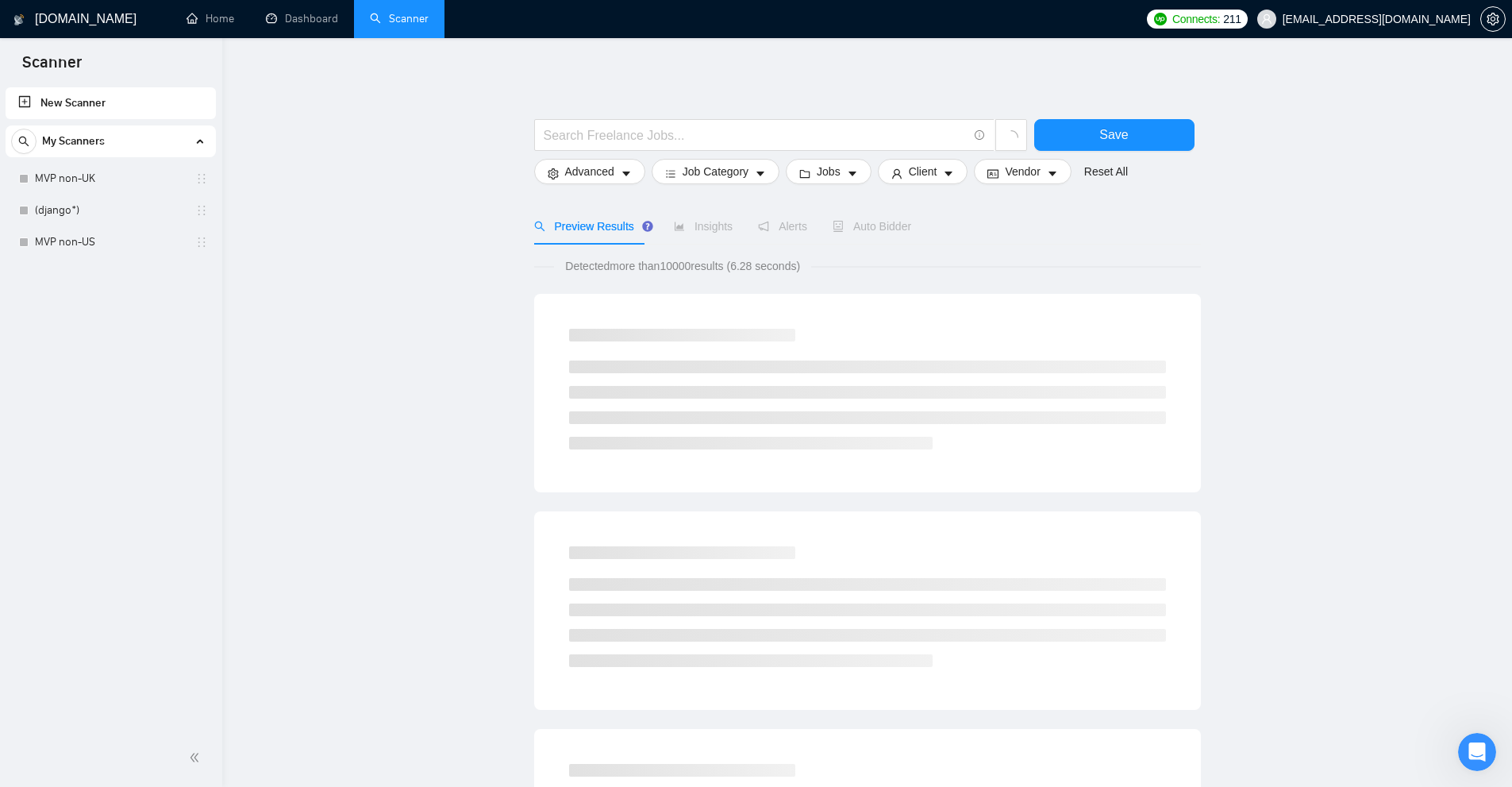
click at [130, 162] on div "My Scanners MVP non-UK (django*) MVP non-US" at bounding box center [111, 191] width 210 height 133
click at [120, 169] on link "MVP non-UK" at bounding box center [110, 179] width 151 height 32
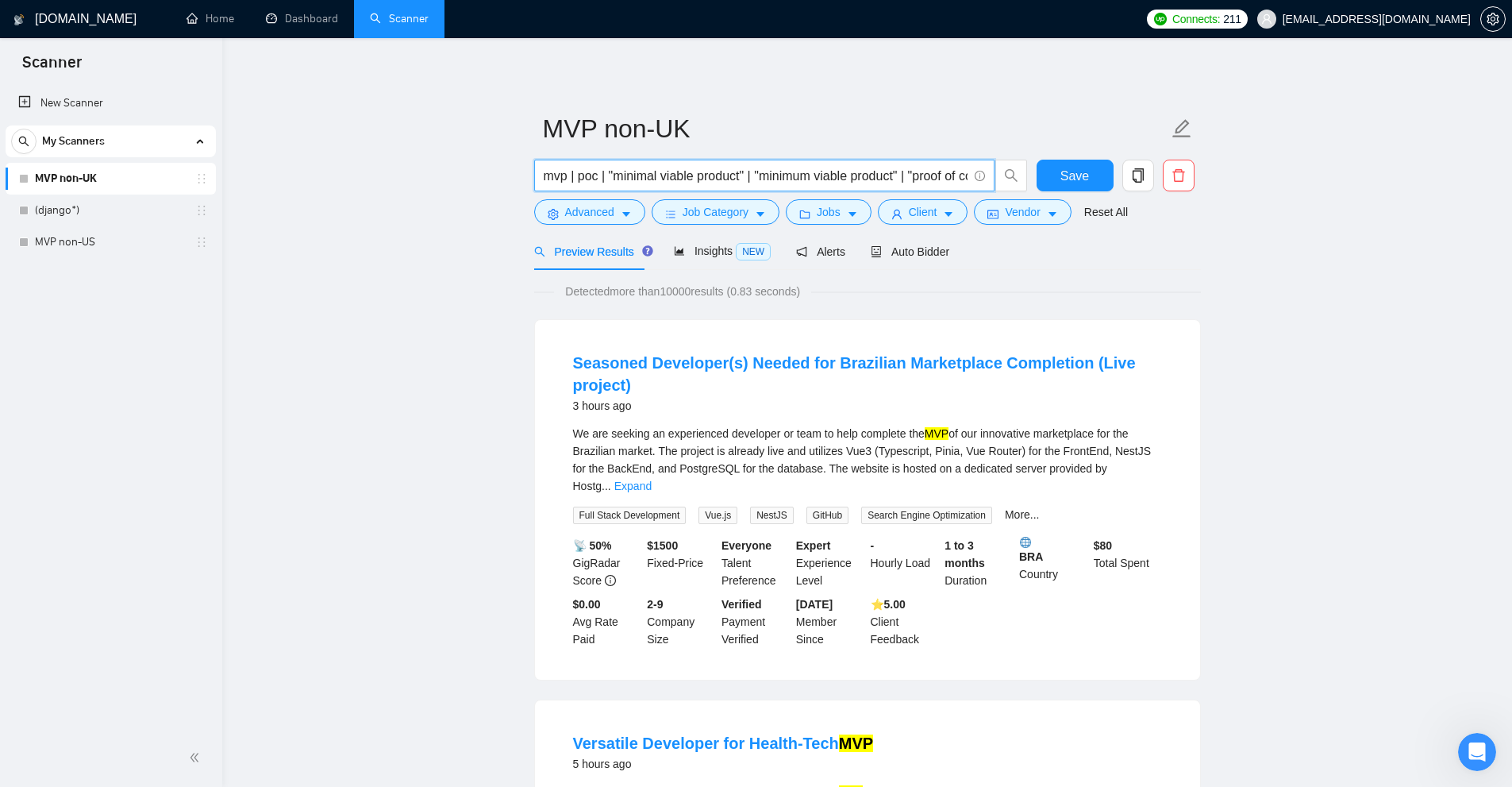
drag, startPoint x: 569, startPoint y: 175, endPoint x: 650, endPoint y: 196, distance: 83.7
click at [650, 196] on div "mvp | poc | "minimal viable product" | "minimum viable product" | "proof of con…" at bounding box center [780, 179] width 500 height 40
drag, startPoint x: 568, startPoint y: 177, endPoint x: 1659, endPoint y: 197, distance: 1091.2
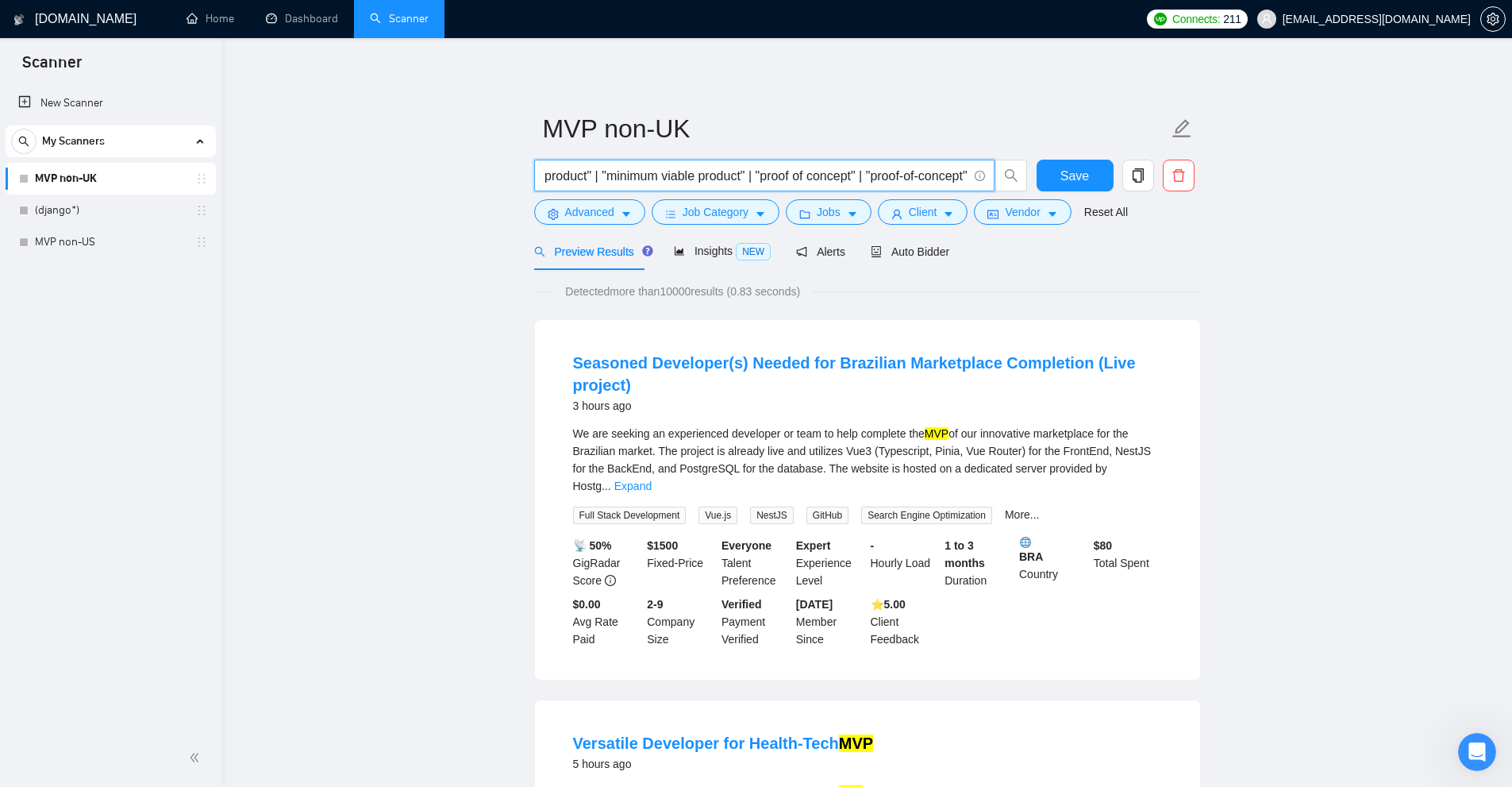
click at [1511, 197] on html "Scanner New Scanner My Scanners MVP non-UK (django*) MVP non-US GigRadar.io Hom…" at bounding box center [756, 393] width 1512 height 787
click at [1141, 291] on div "Detected more than 10000 results (0.83 seconds)" at bounding box center [867, 291] width 667 height 18
click at [922, 245] on span "Auto Bidder" at bounding box center [910, 251] width 78 height 13
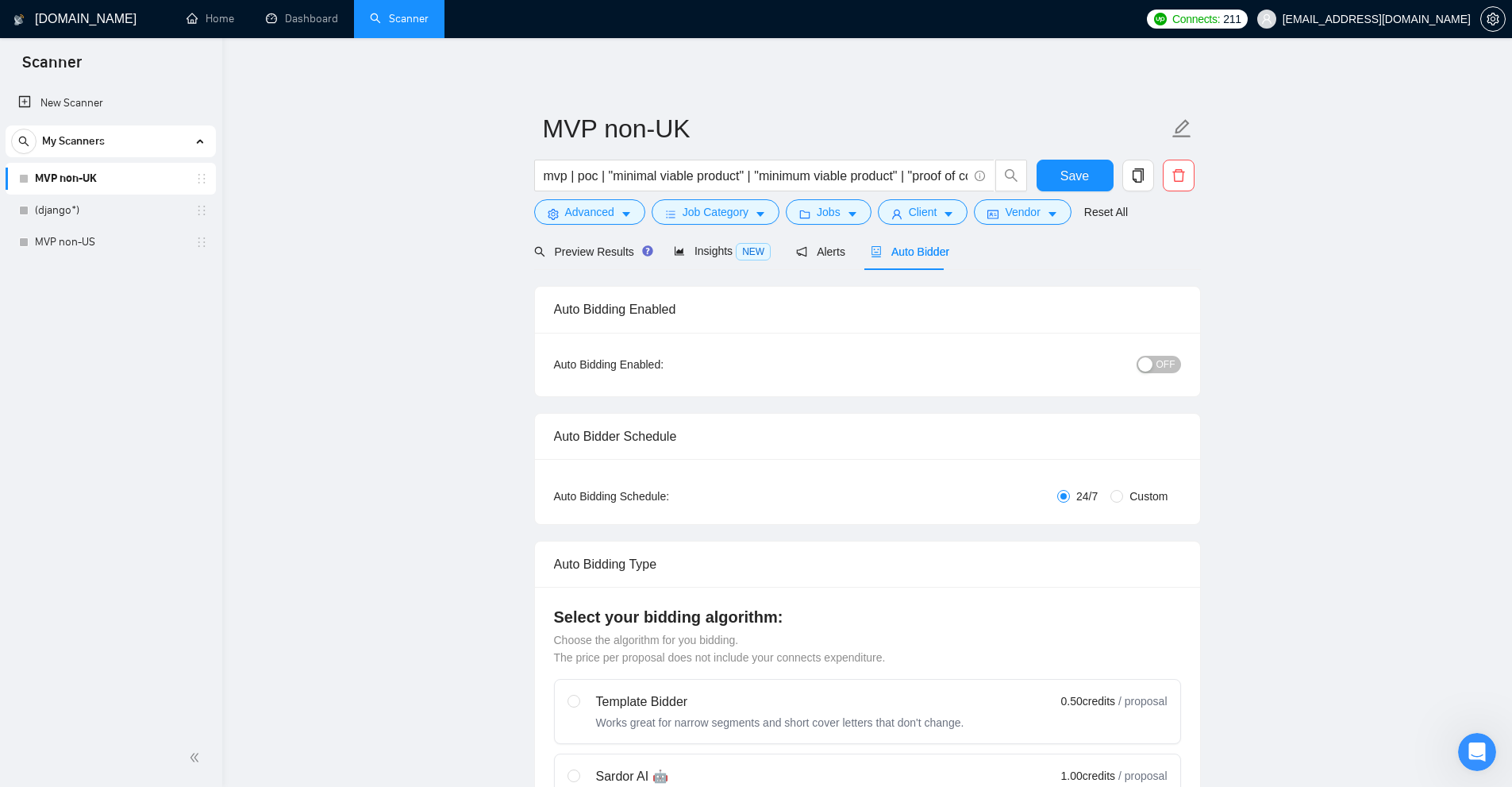
checkbox input "true"
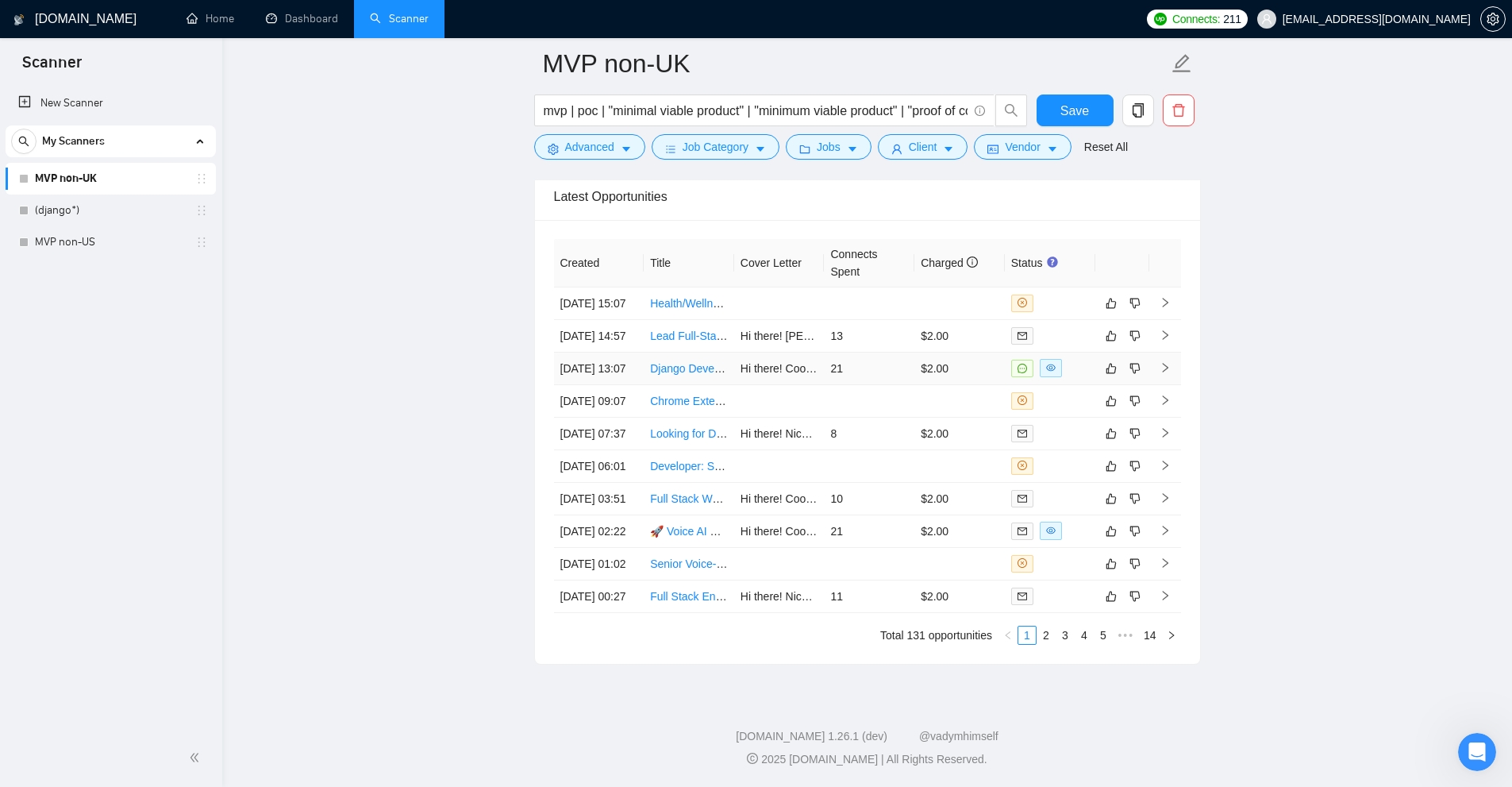
scroll to position [4125, 0]
click at [890, 352] on td "21" at bounding box center [869, 368] width 90 height 33
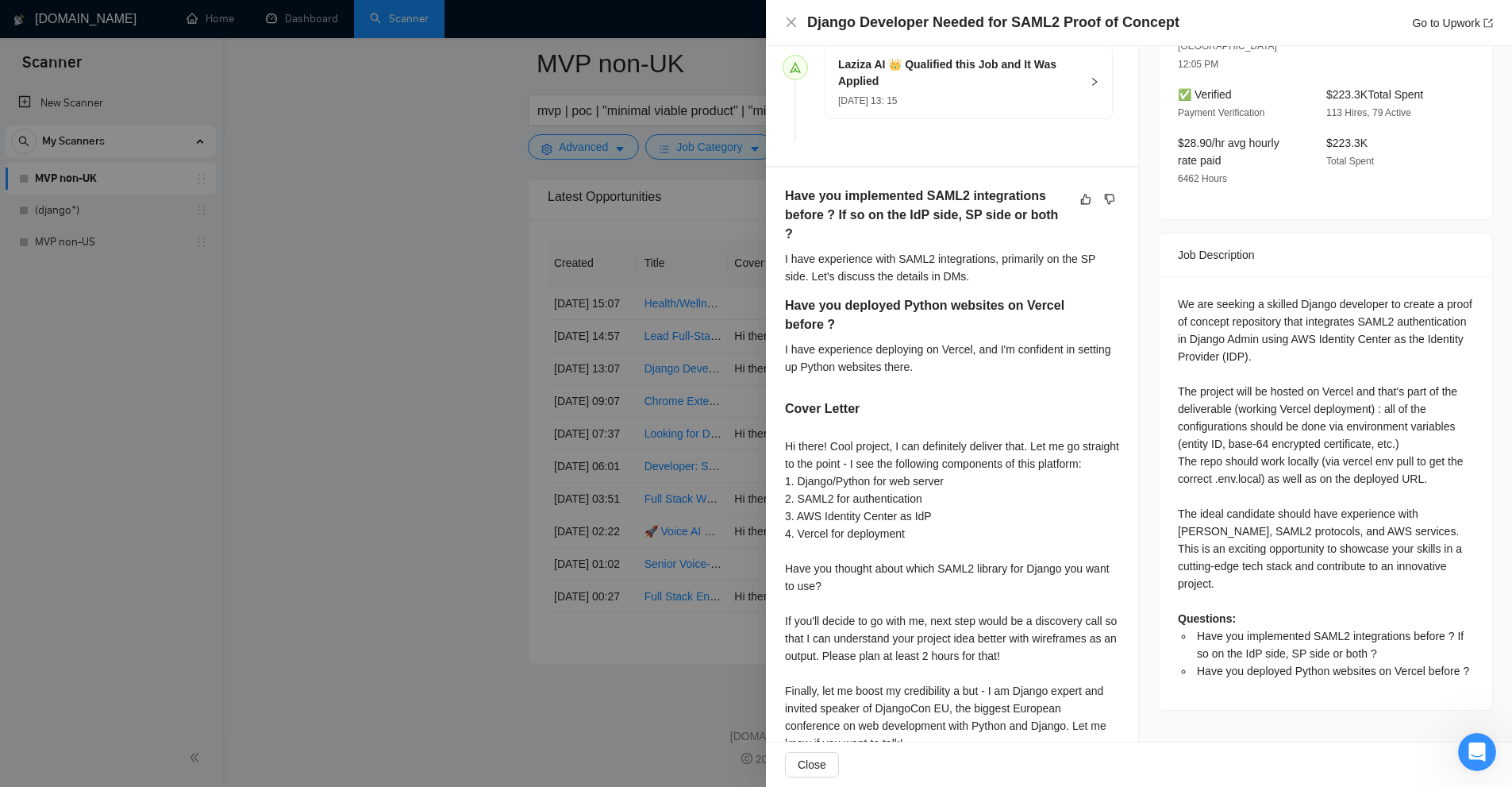
scroll to position [561, 0]
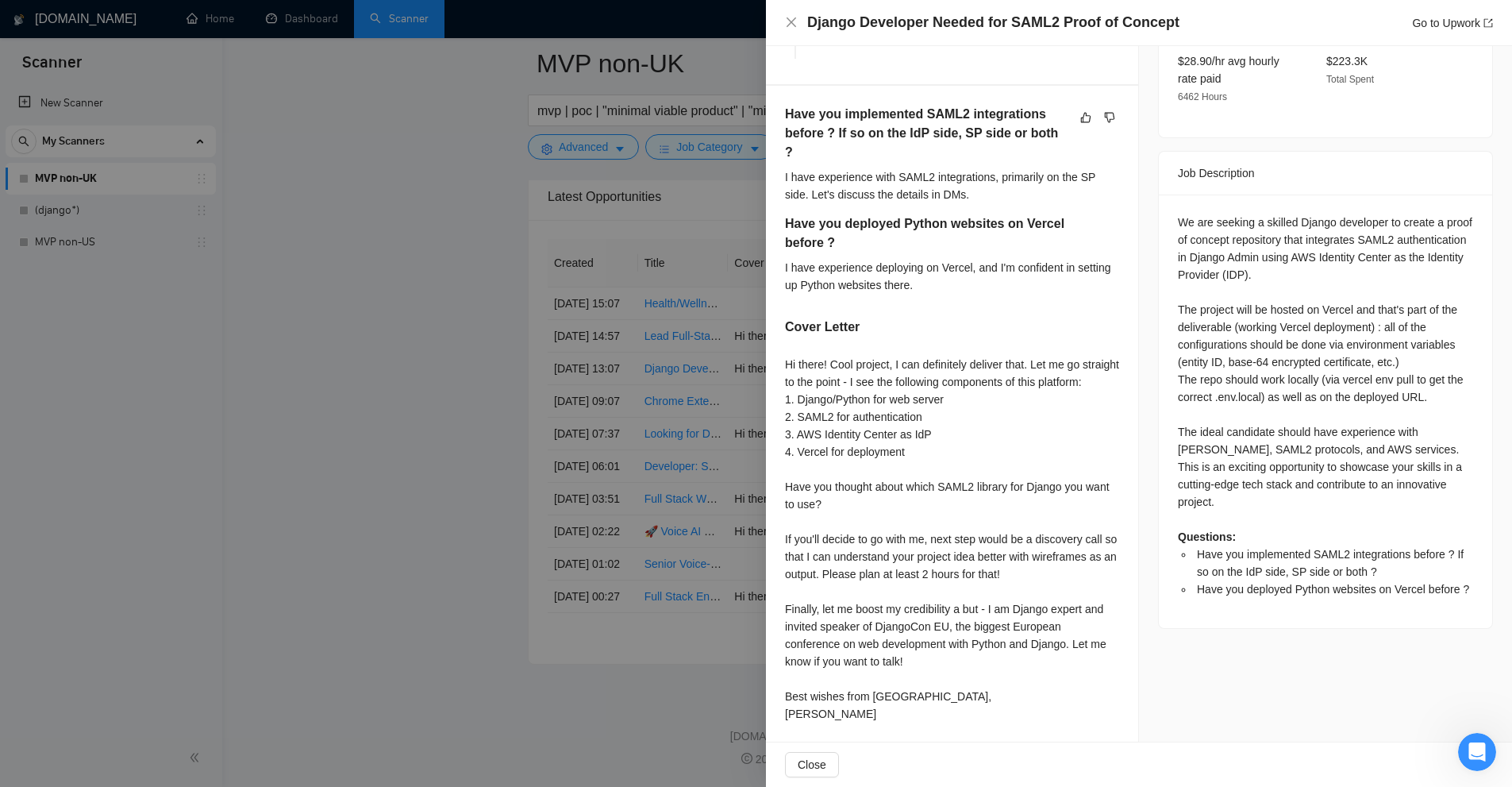
drag, startPoint x: 976, startPoint y: 485, endPoint x: 990, endPoint y: 468, distance: 22.0
click at [443, 335] on div at bounding box center [756, 393] width 1512 height 787
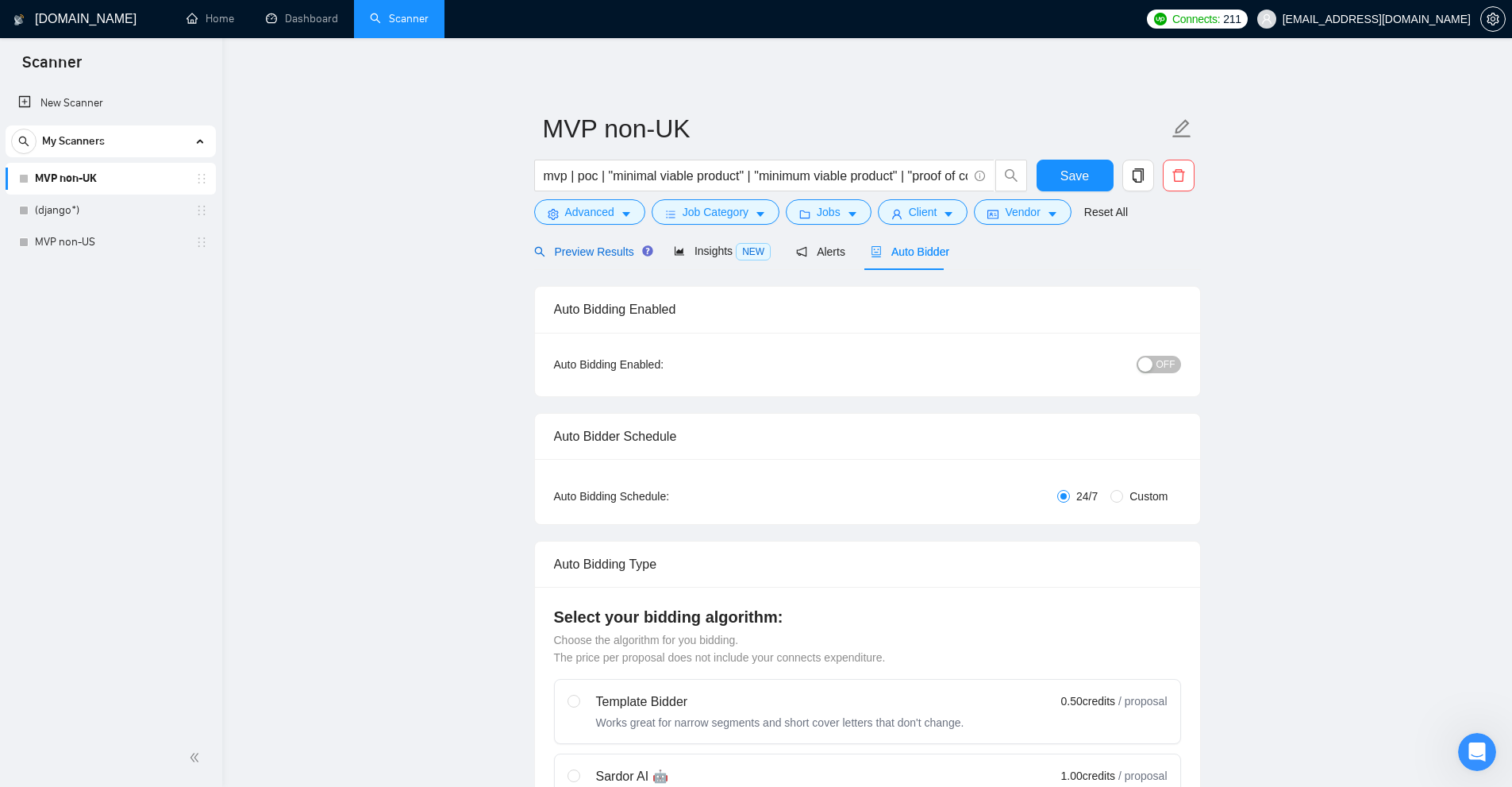
click at [607, 258] on span "Preview Results" at bounding box center [591, 251] width 114 height 13
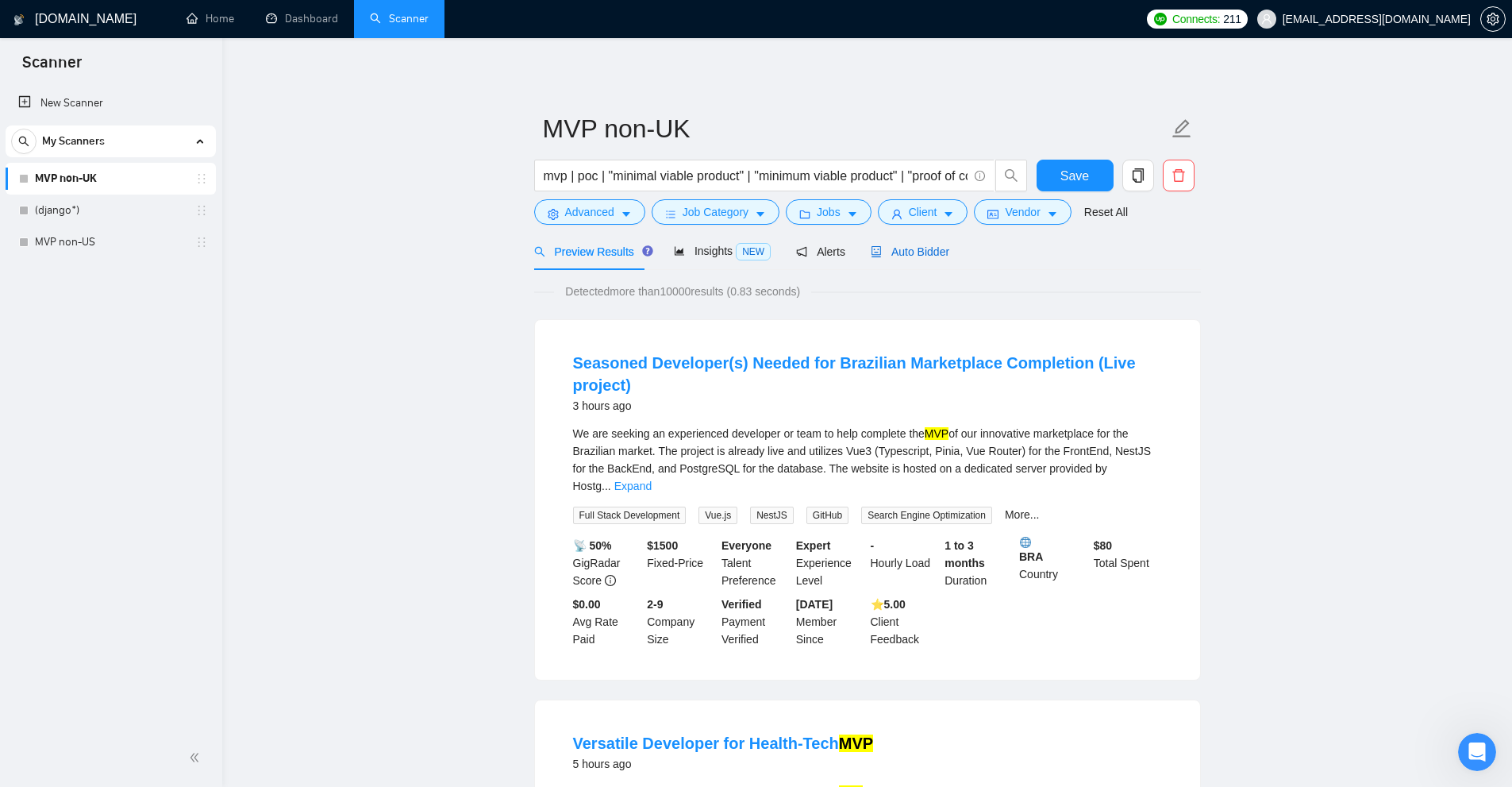
click at [884, 248] on span "Auto Bidder" at bounding box center [910, 251] width 78 height 13
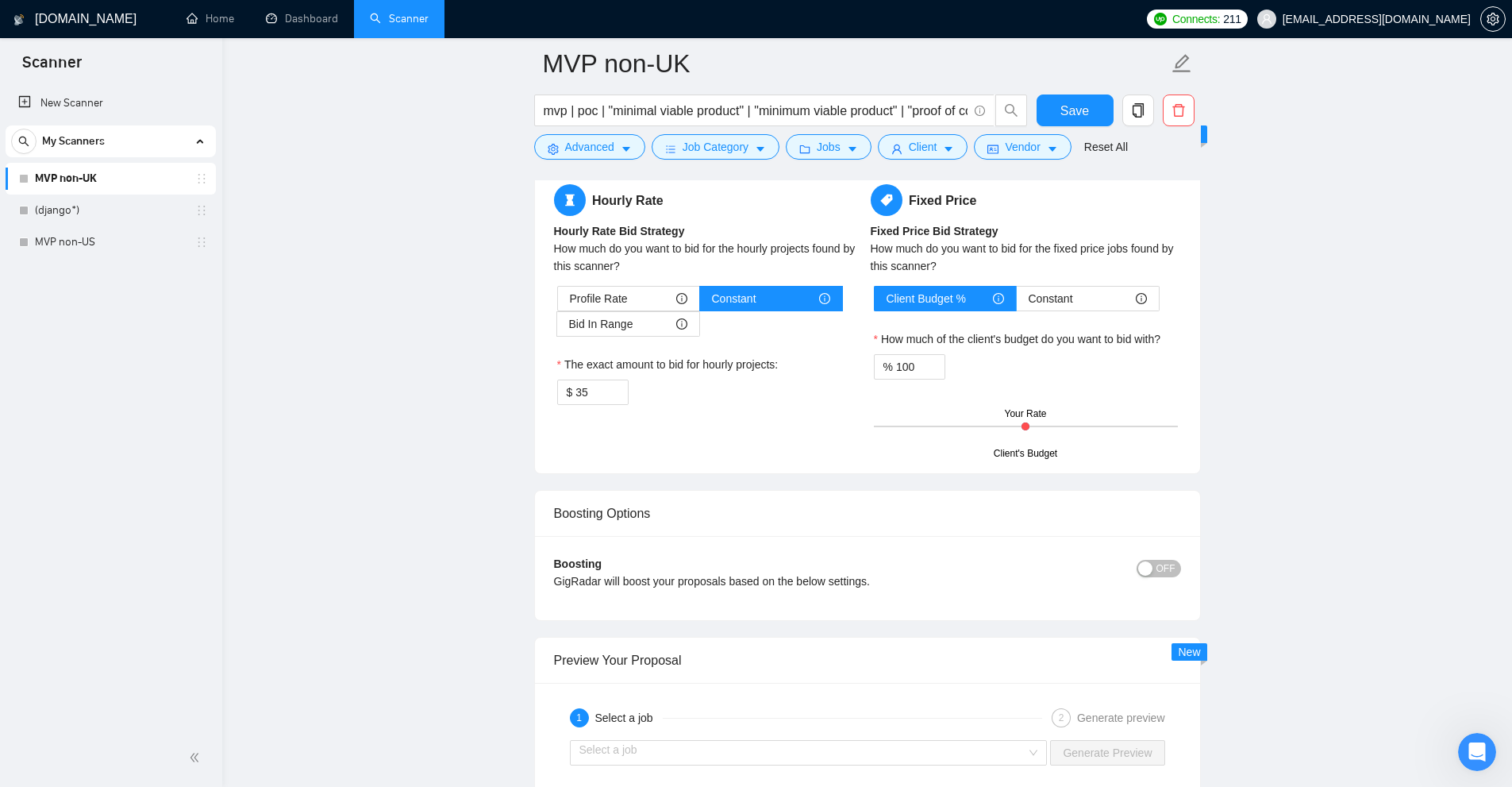
scroll to position [2302, 0]
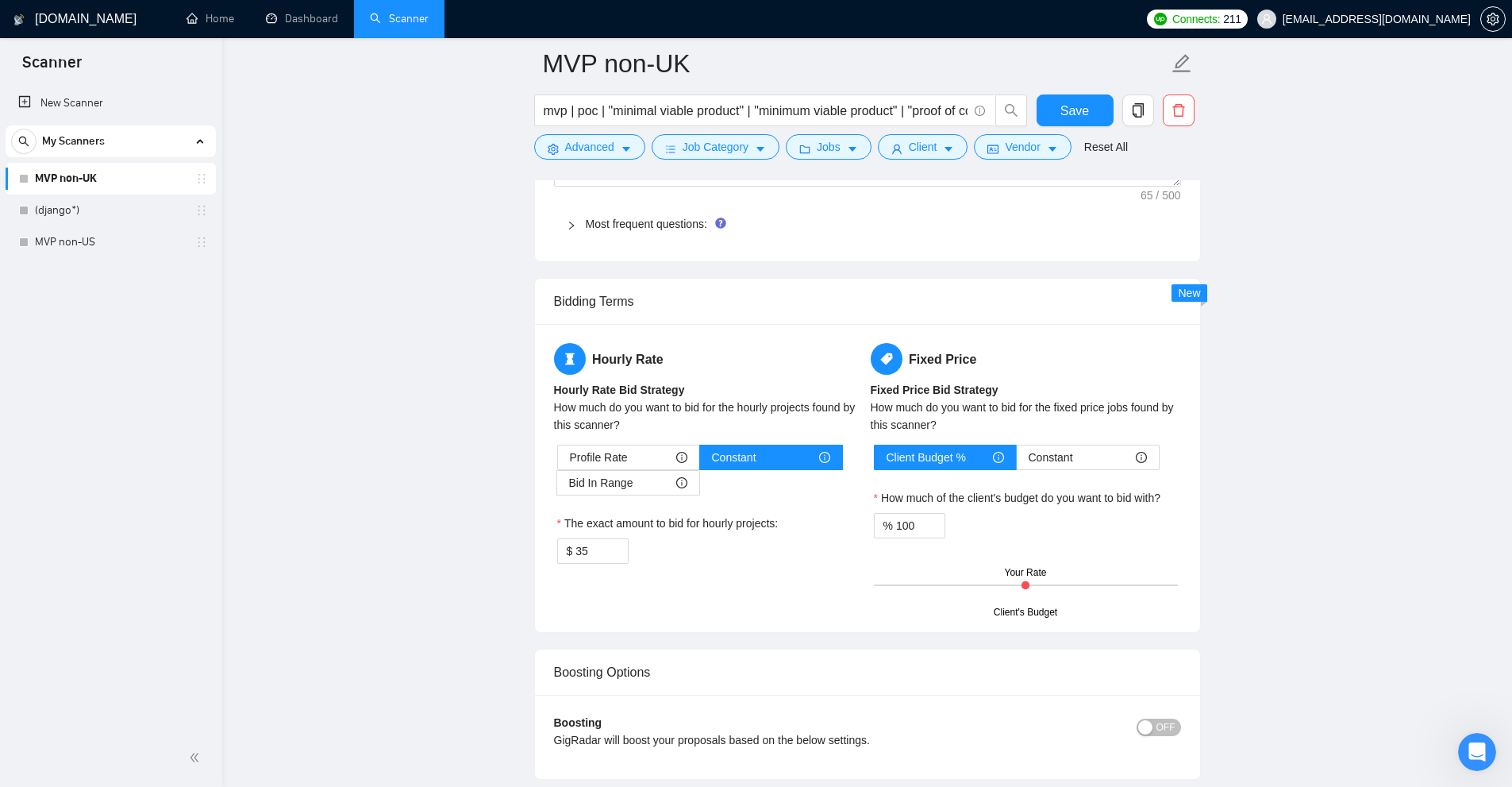
click at [664, 230] on span "Most frequent questions:" at bounding box center [877, 224] width 582 height 18
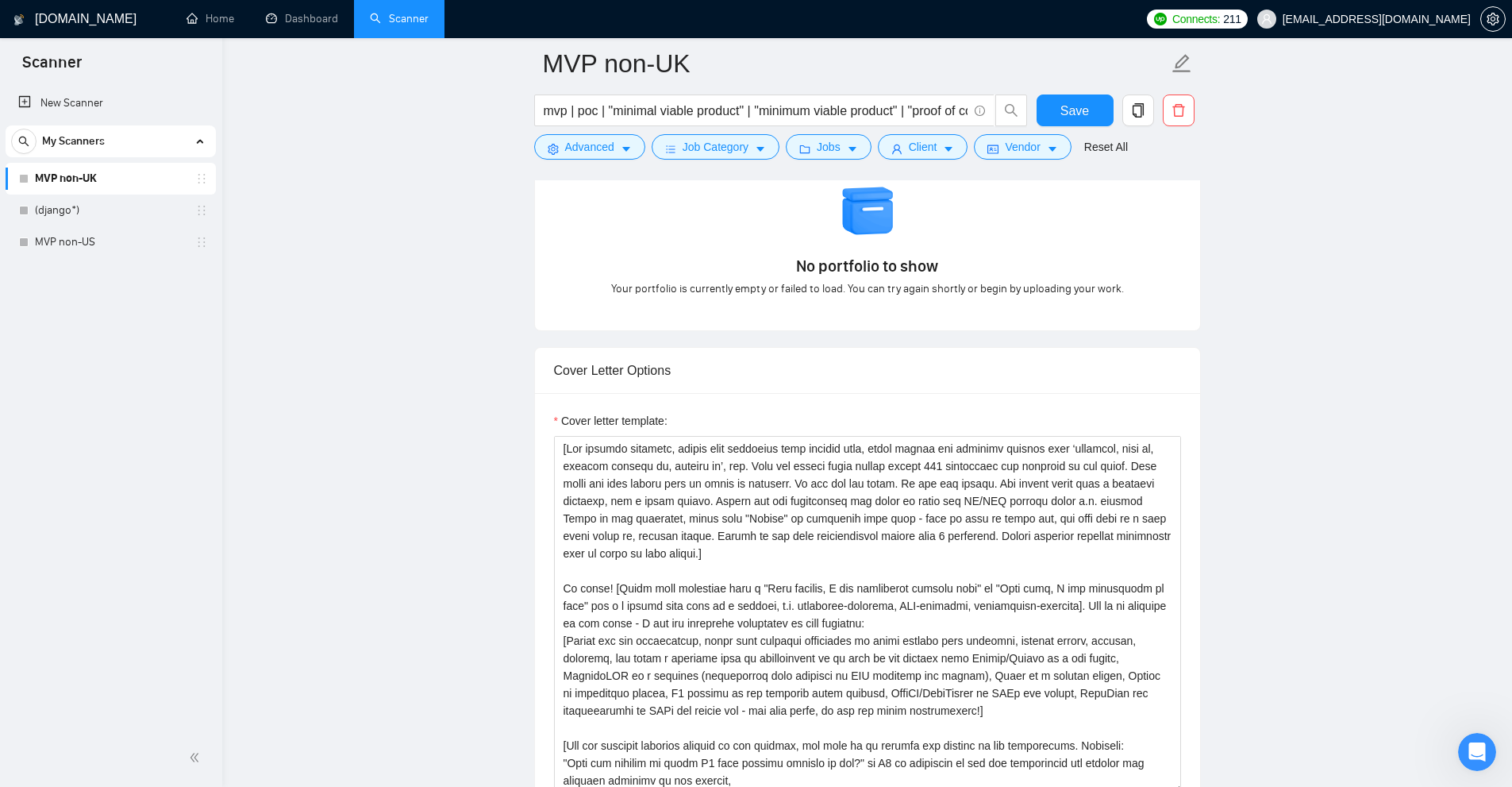
scroll to position [1826, 0]
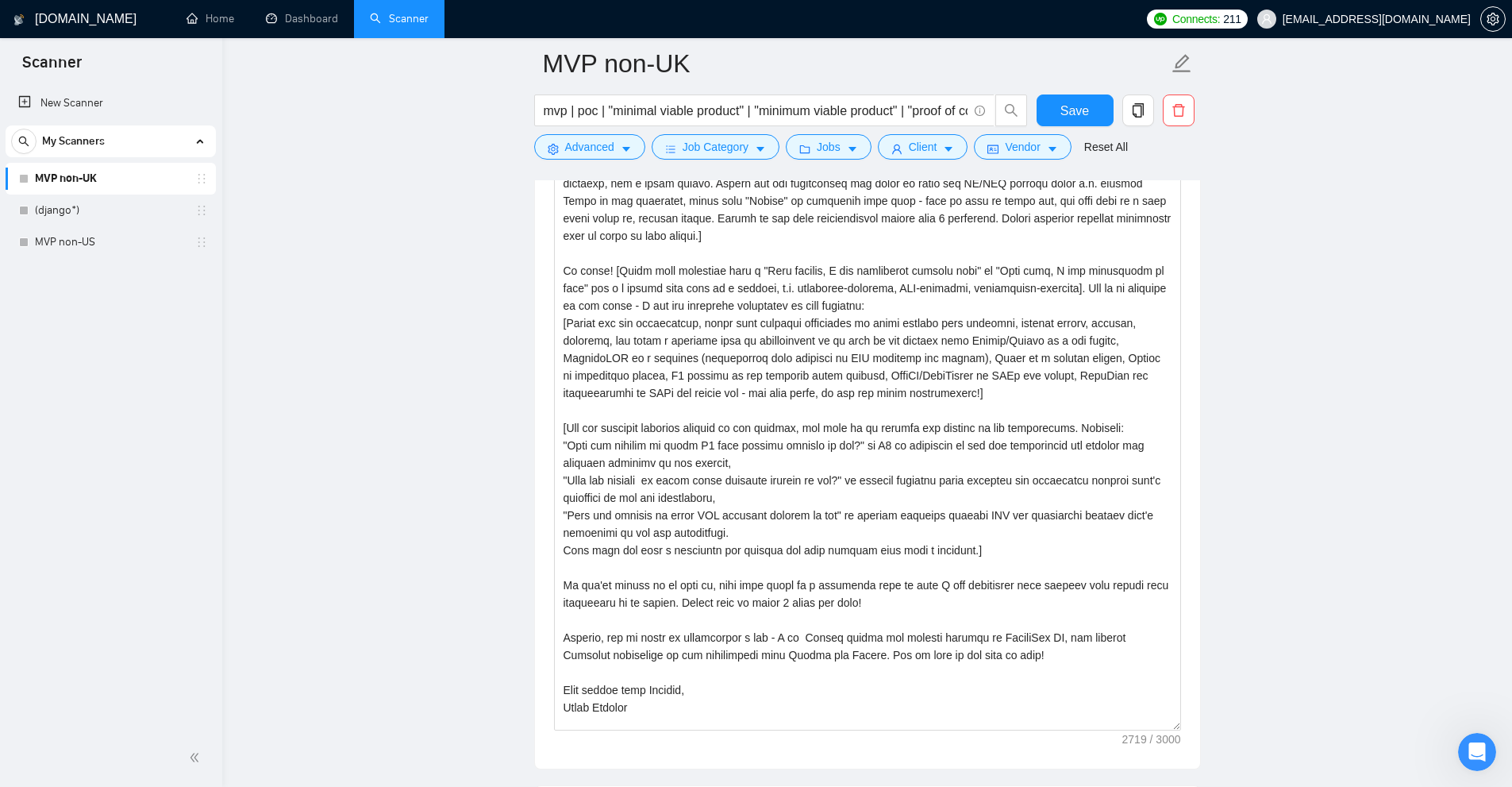
drag, startPoint x: 1177, startPoint y: 463, endPoint x: 1205, endPoint y: 715, distance: 253.6
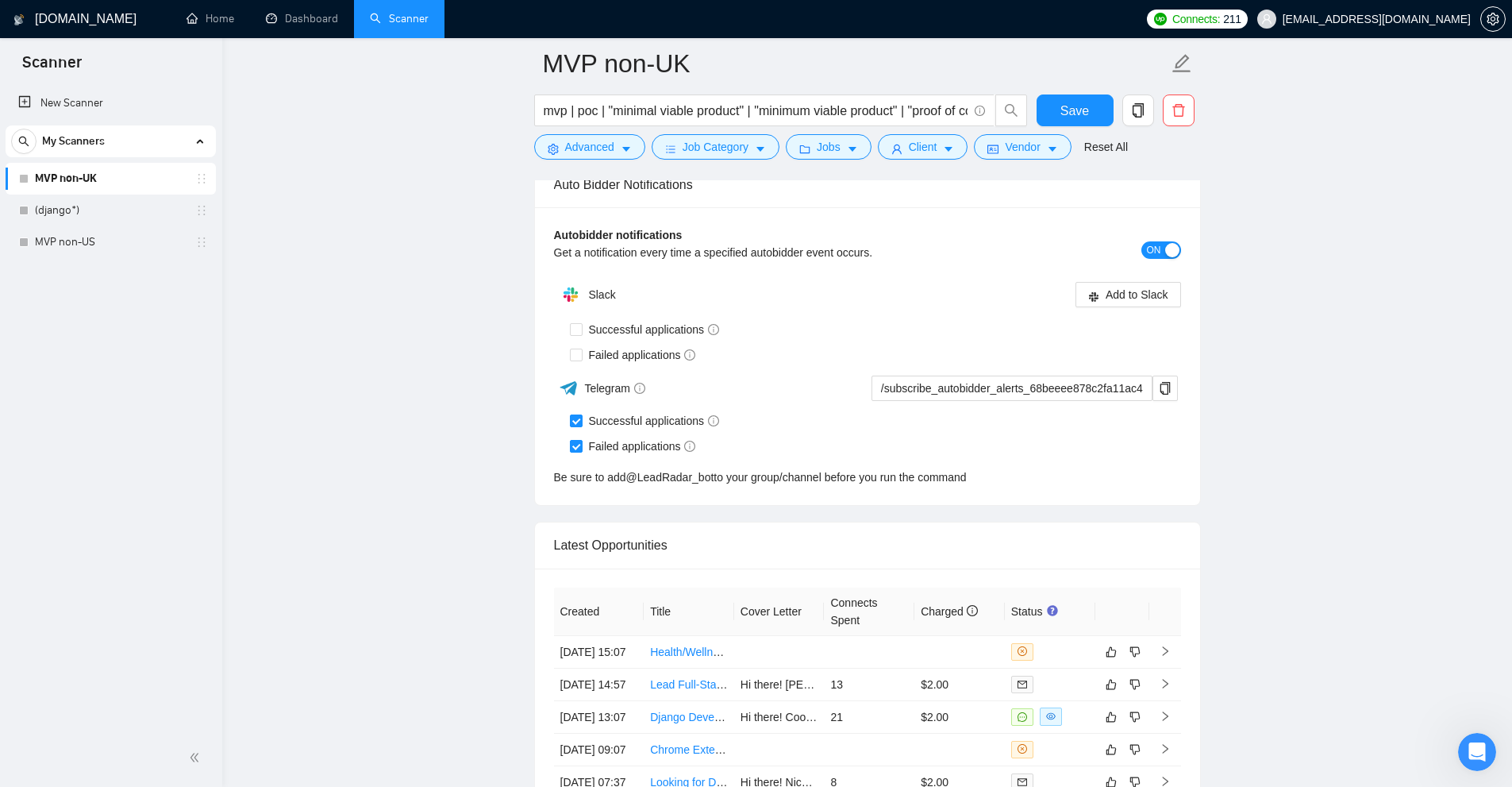
scroll to position [5110, 0]
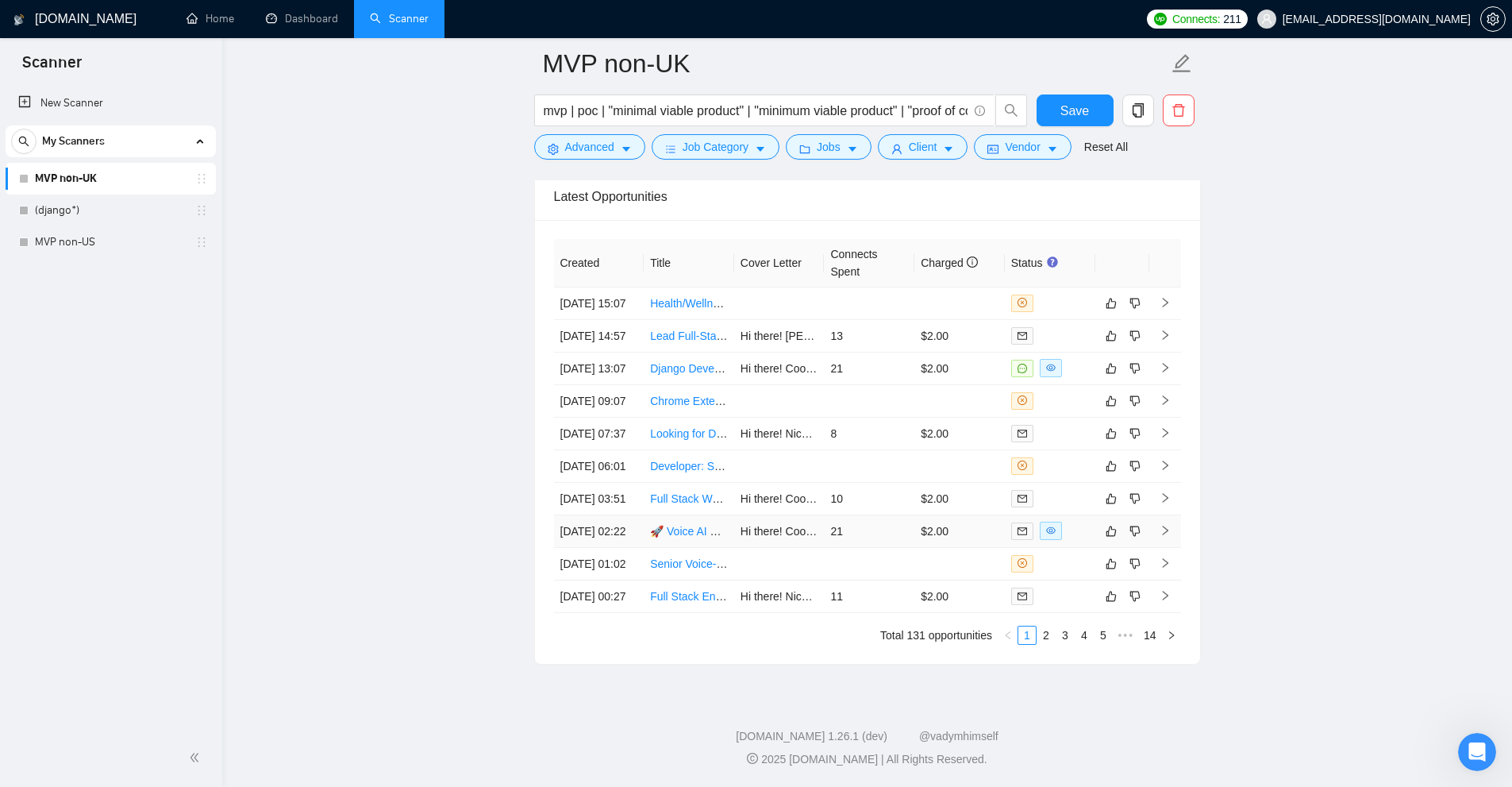
click at [945, 515] on td "$2.00" at bounding box center [960, 531] width 90 height 33
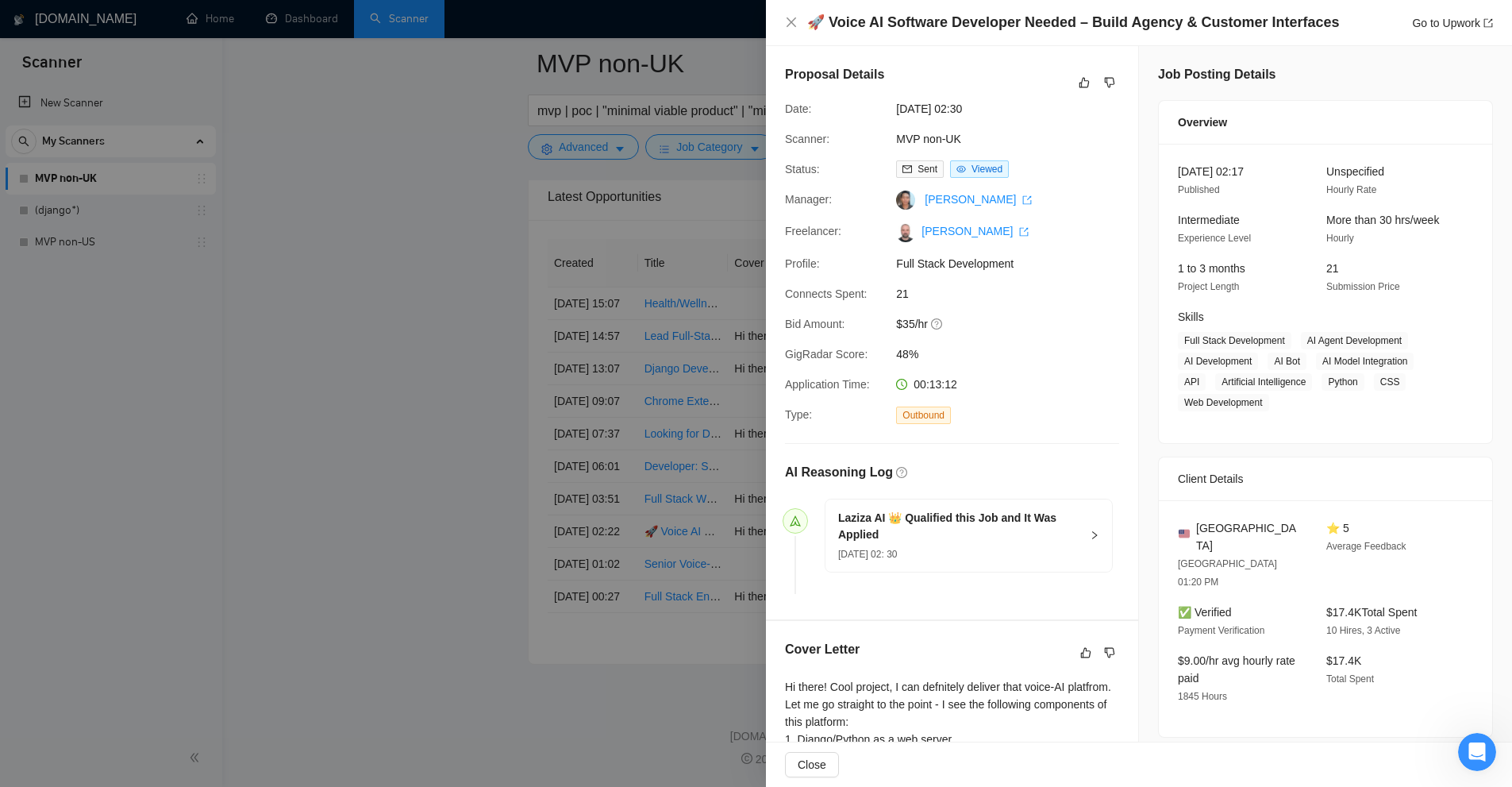
scroll to position [317, 0]
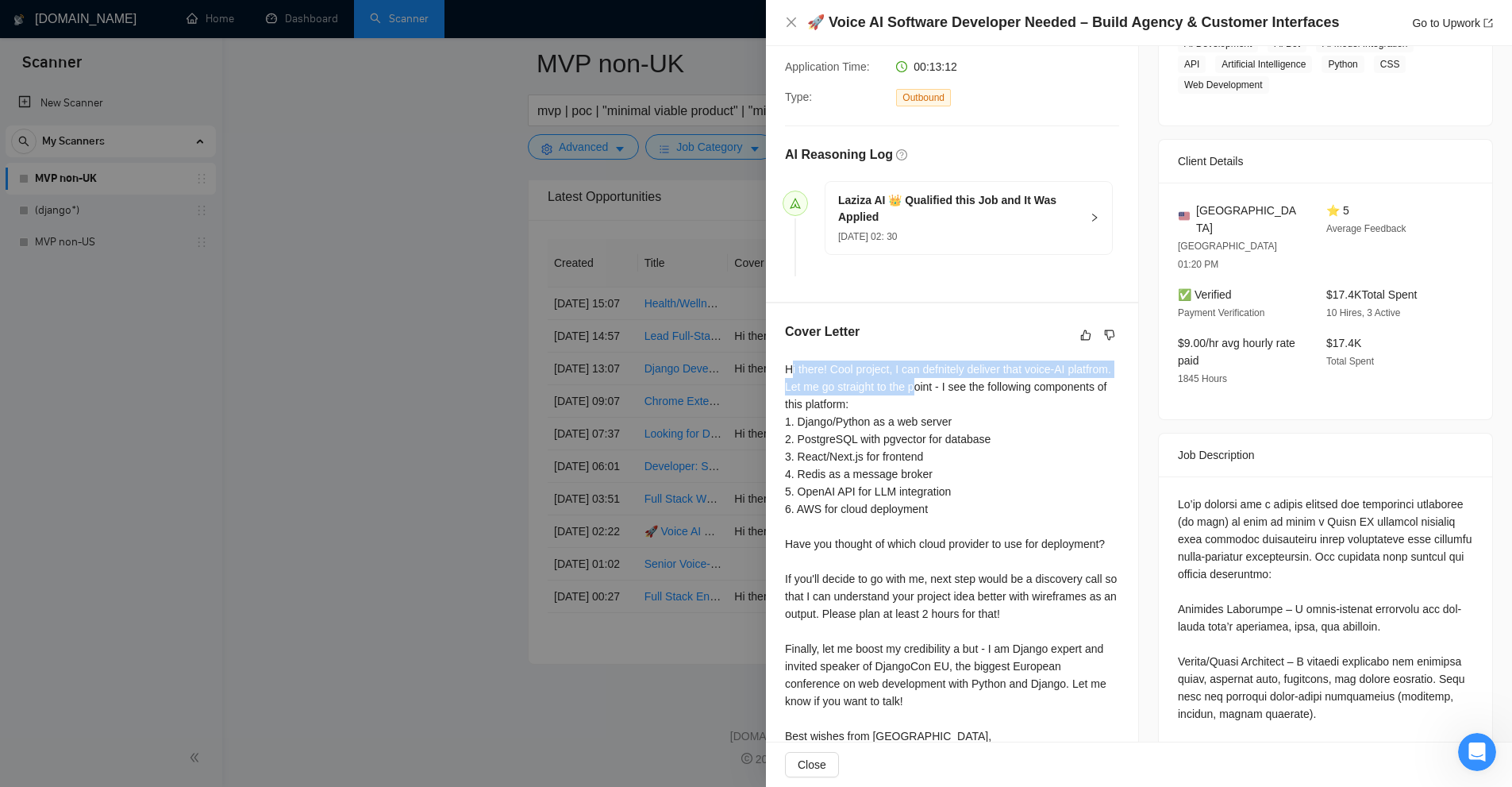
drag, startPoint x: 789, startPoint y: 366, endPoint x: 966, endPoint y: 378, distance: 177.4
click at [965, 377] on div "Hi there! Cool project, I can defnitely deliver that voice-AI platfrom. Let me …" at bounding box center [952, 561] width 334 height 401
click at [999, 411] on div "Hi there! Cool project, I can defnitely deliver that voice-AI platfrom. Let me …" at bounding box center [952, 561] width 334 height 401
drag, startPoint x: 592, startPoint y: 337, endPoint x: 643, endPoint y: 307, distance: 59.2
click at [593, 337] on div at bounding box center [756, 393] width 1512 height 787
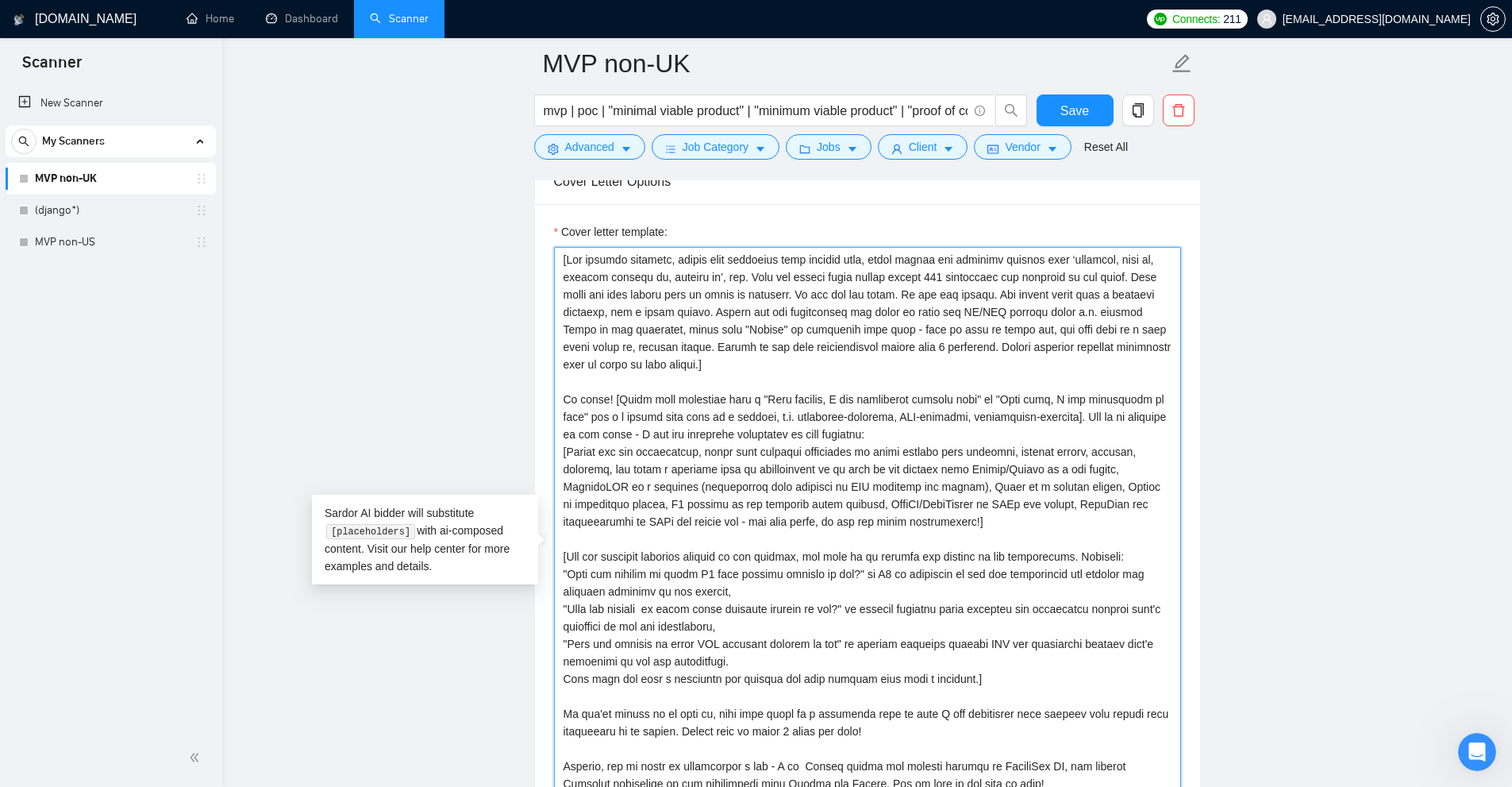
scroll to position [1617, 0]
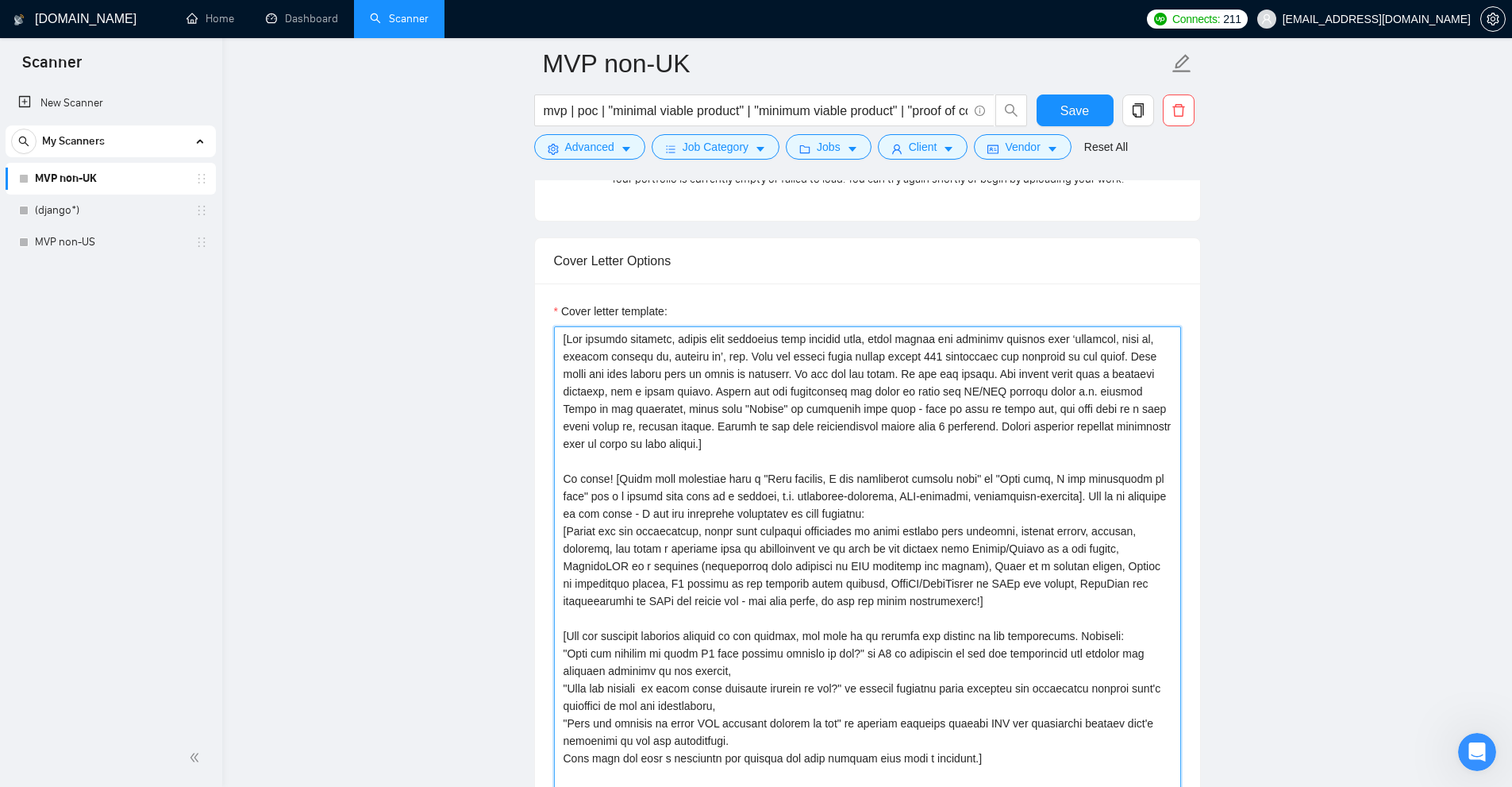
drag, startPoint x: 778, startPoint y: 376, endPoint x: 533, endPoint y: 296, distance: 257.7
click at [534, 296] on div "Cover Letter Options Cover letter template:" at bounding box center [867, 605] width 667 height 737
click at [1126, 409] on textarea "Cover letter template:" at bounding box center [867, 631] width 627 height 609
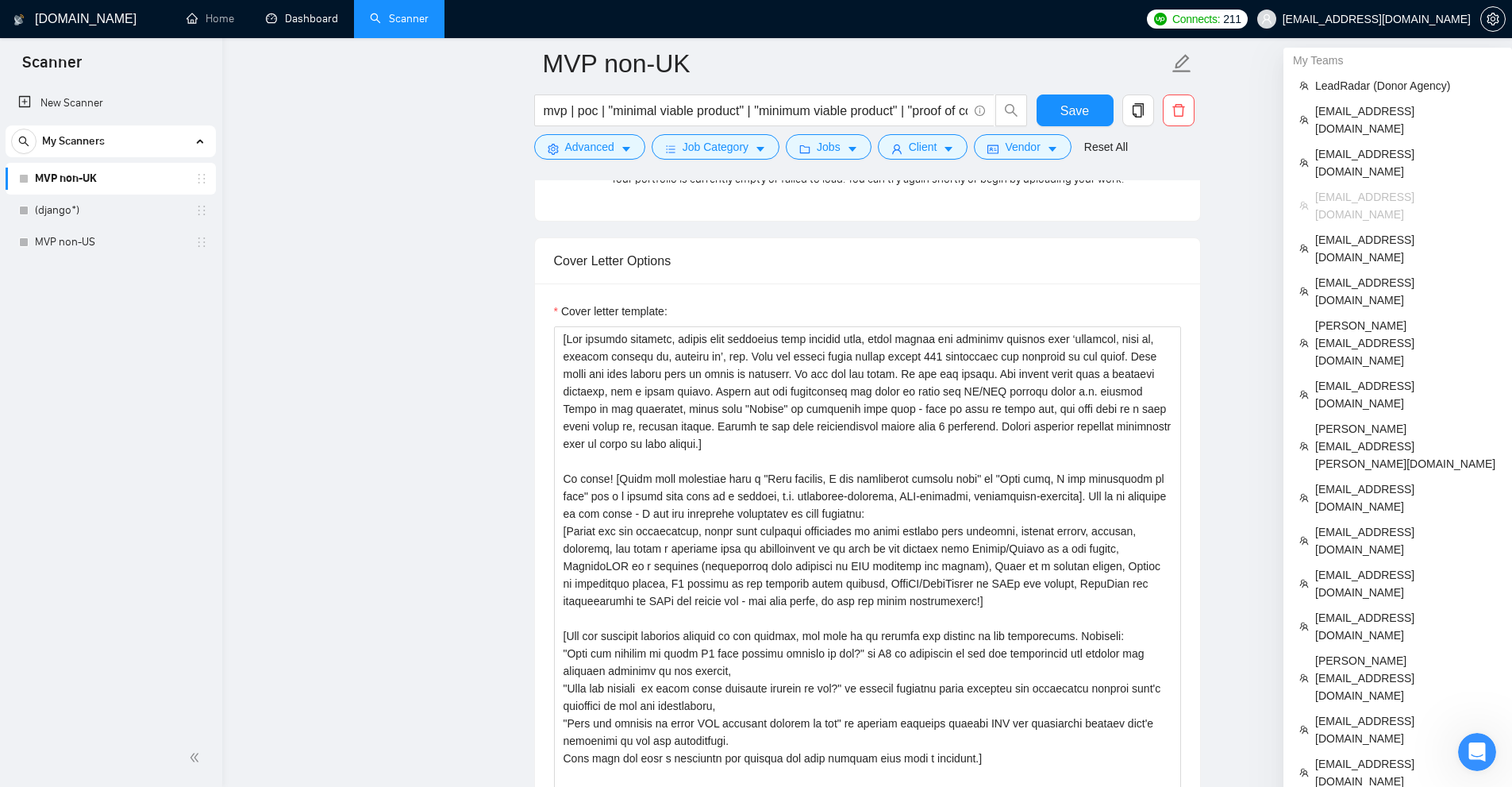
click at [1357, 184] on li "[EMAIL_ADDRESS][DOMAIN_NAME]" at bounding box center [1398, 205] width 216 height 43
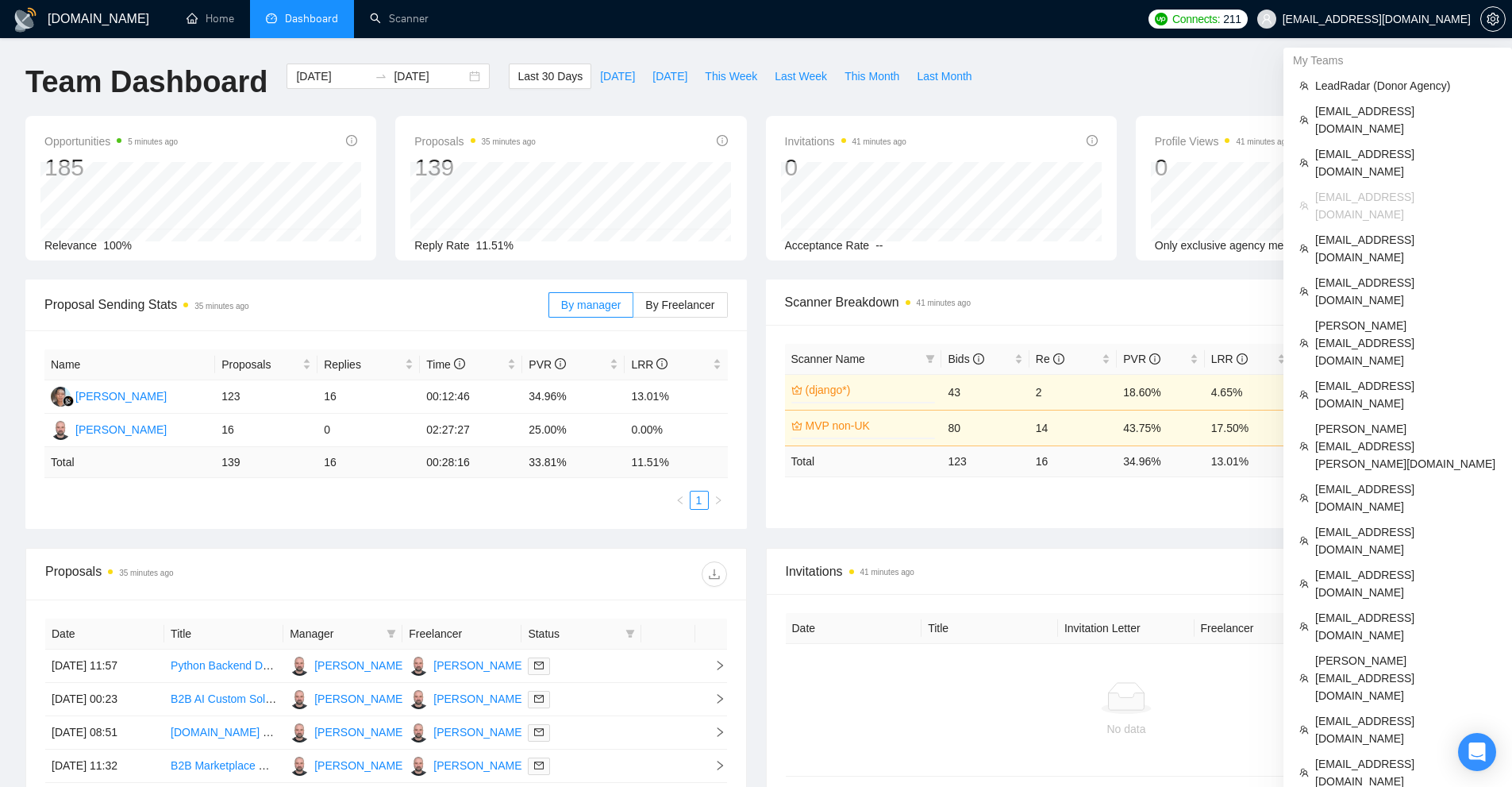
scroll to position [238, 0]
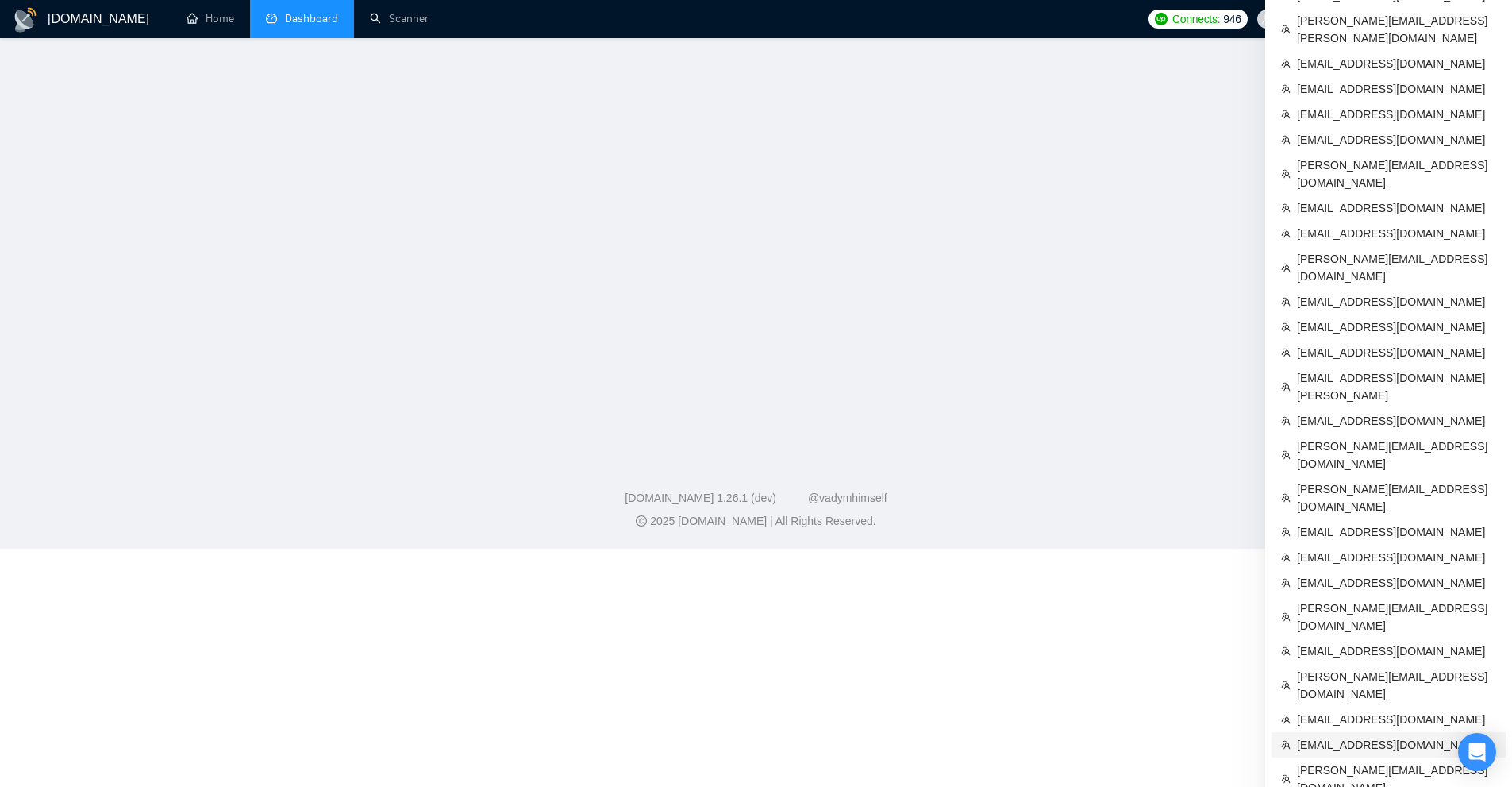
scroll to position [214, 0]
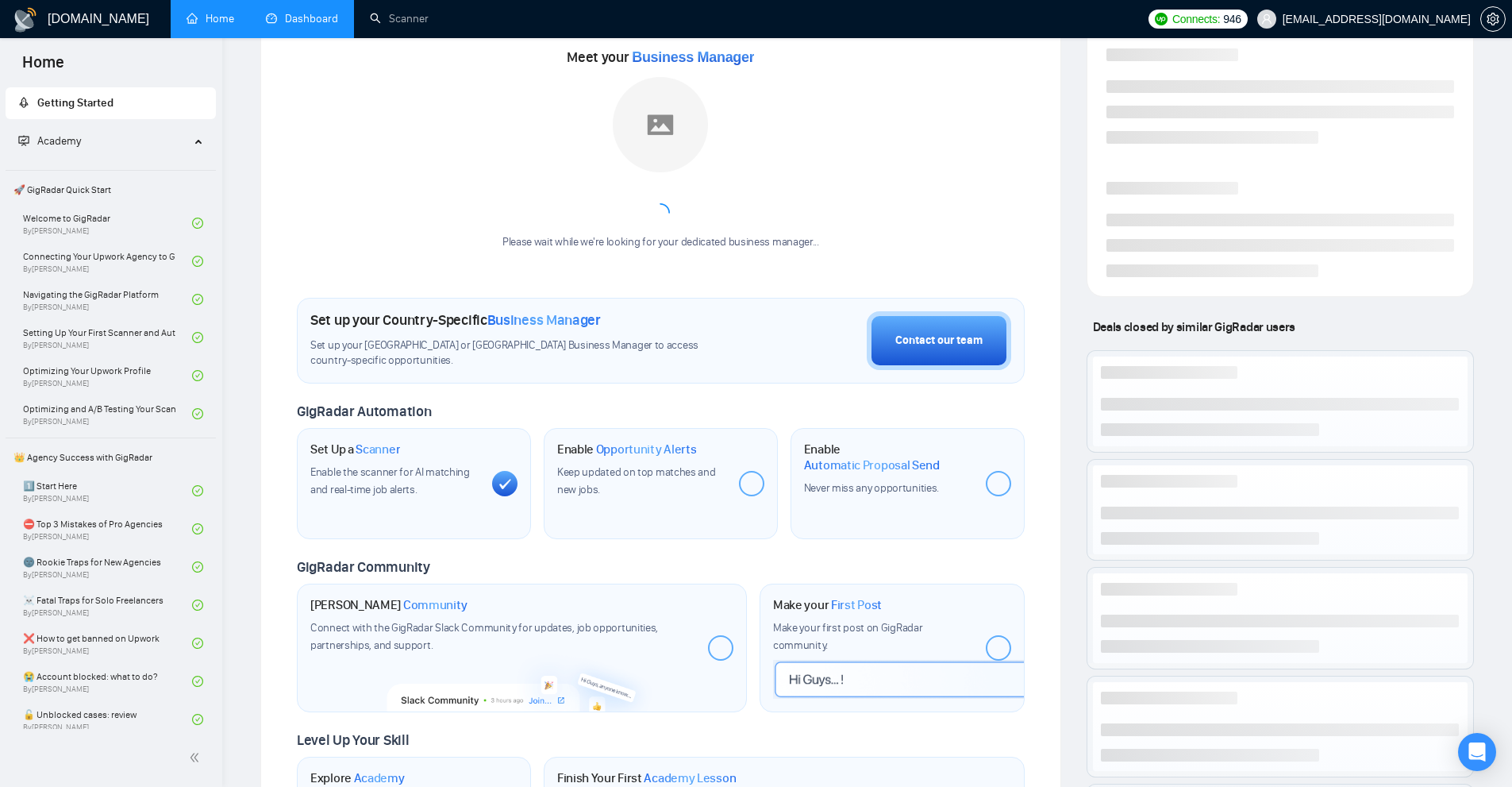
click at [327, 24] on link "Dashboard" at bounding box center [302, 18] width 73 height 13
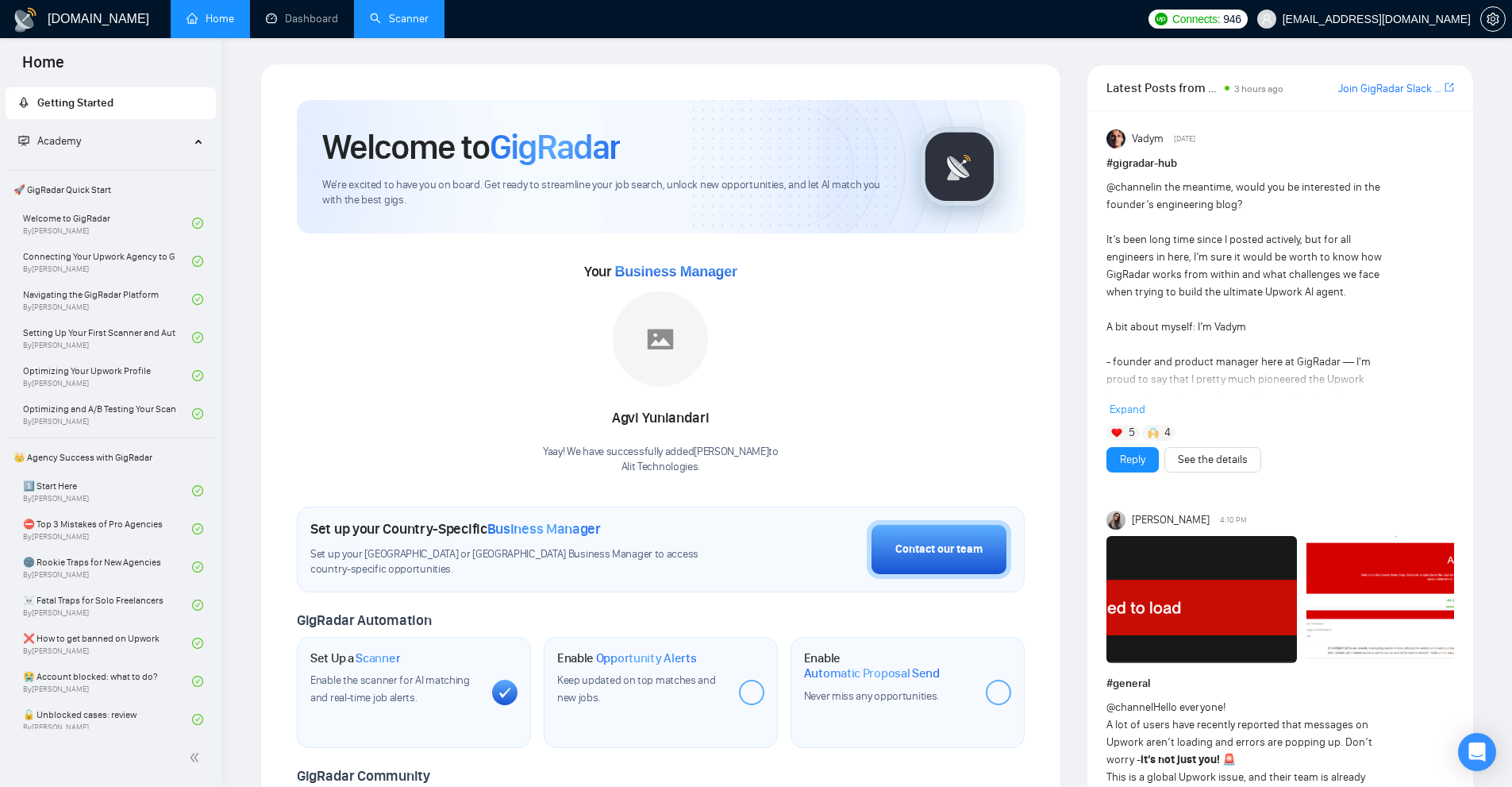
click at [402, 13] on link "Scanner" at bounding box center [399, 18] width 58 height 13
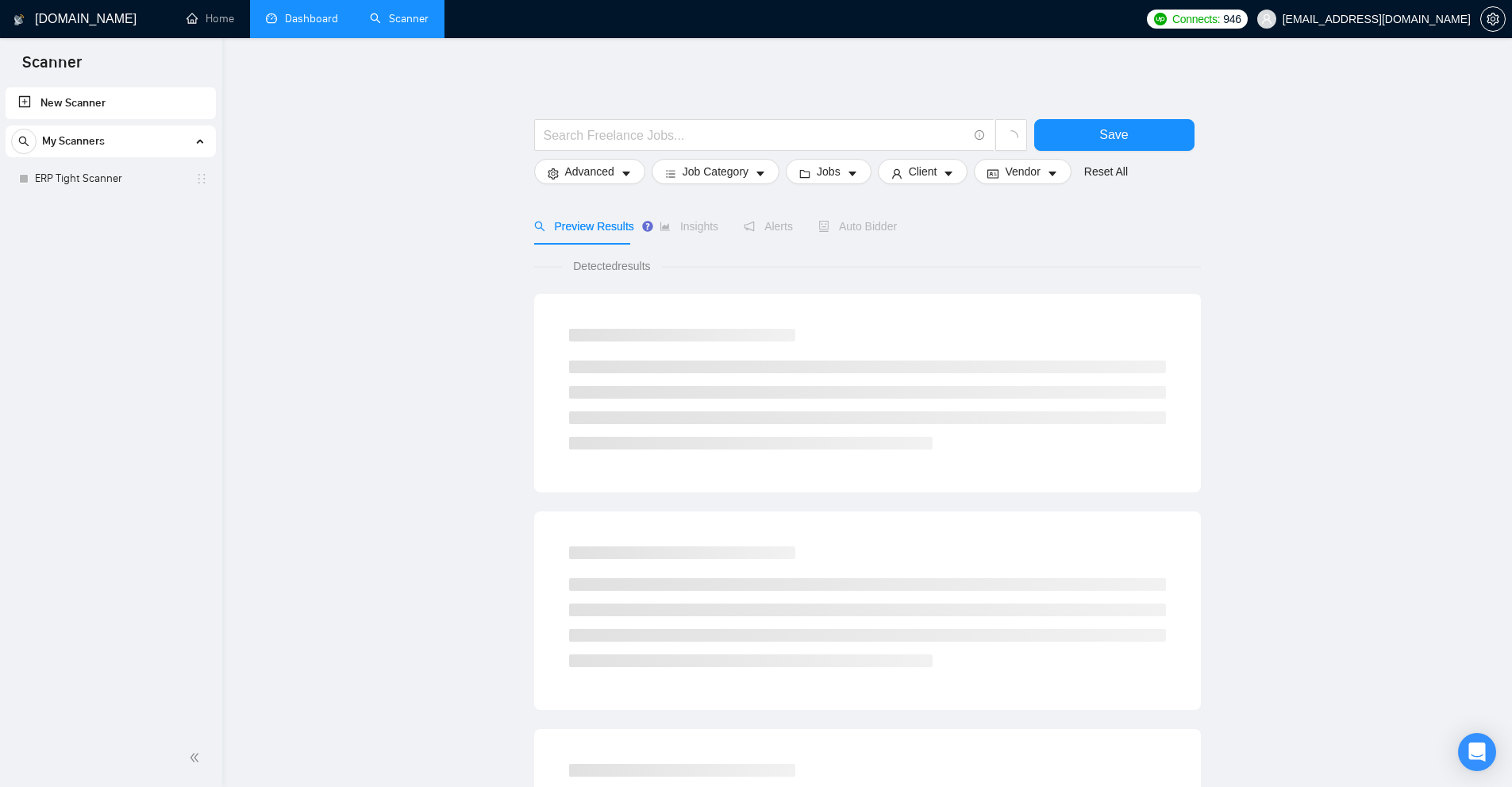
click at [295, 12] on link "Dashboard" at bounding box center [302, 18] width 73 height 13
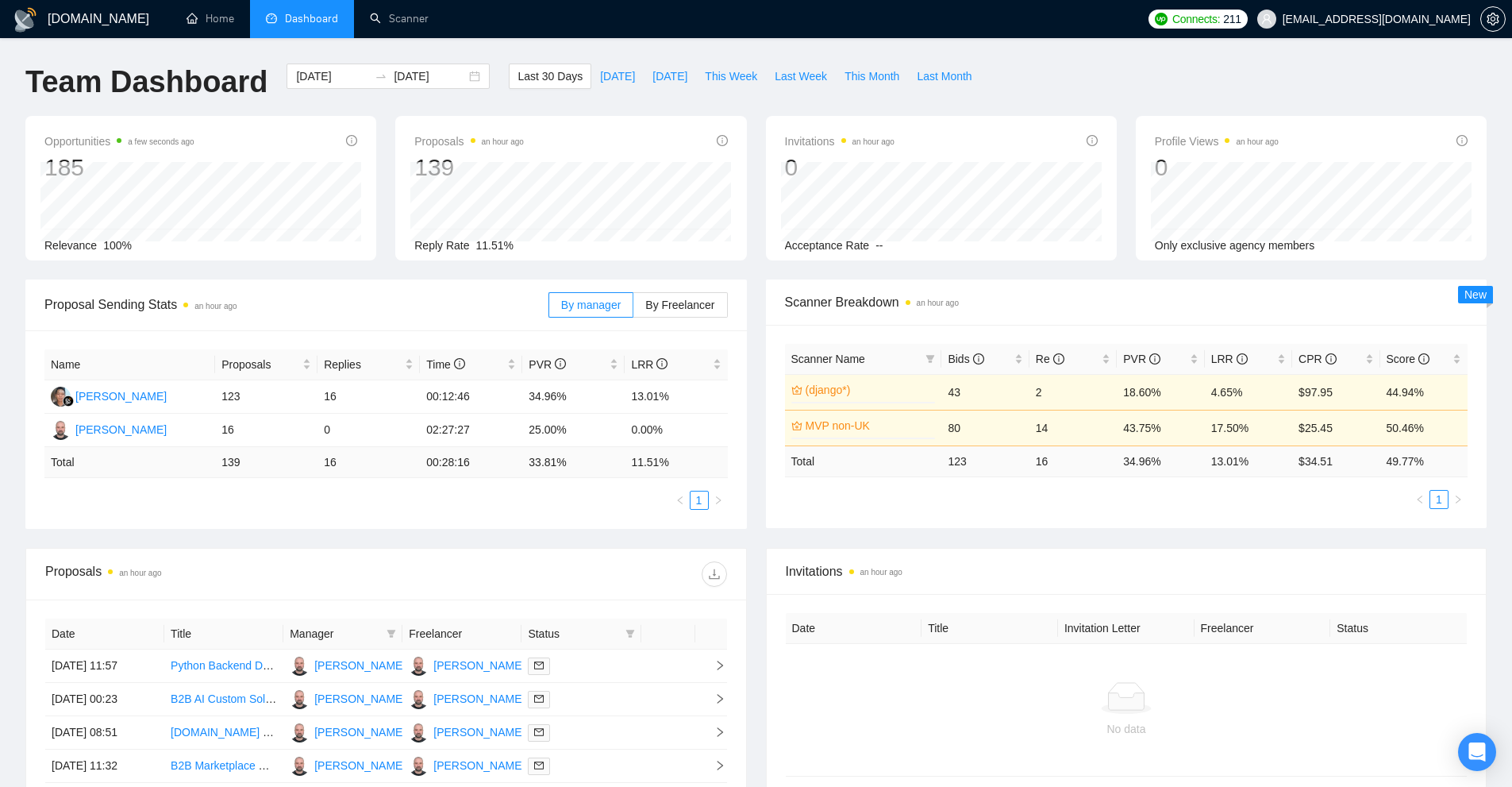
click at [1298, 553] on div "Invitations an hour ago" at bounding box center [1126, 571] width 682 height 45
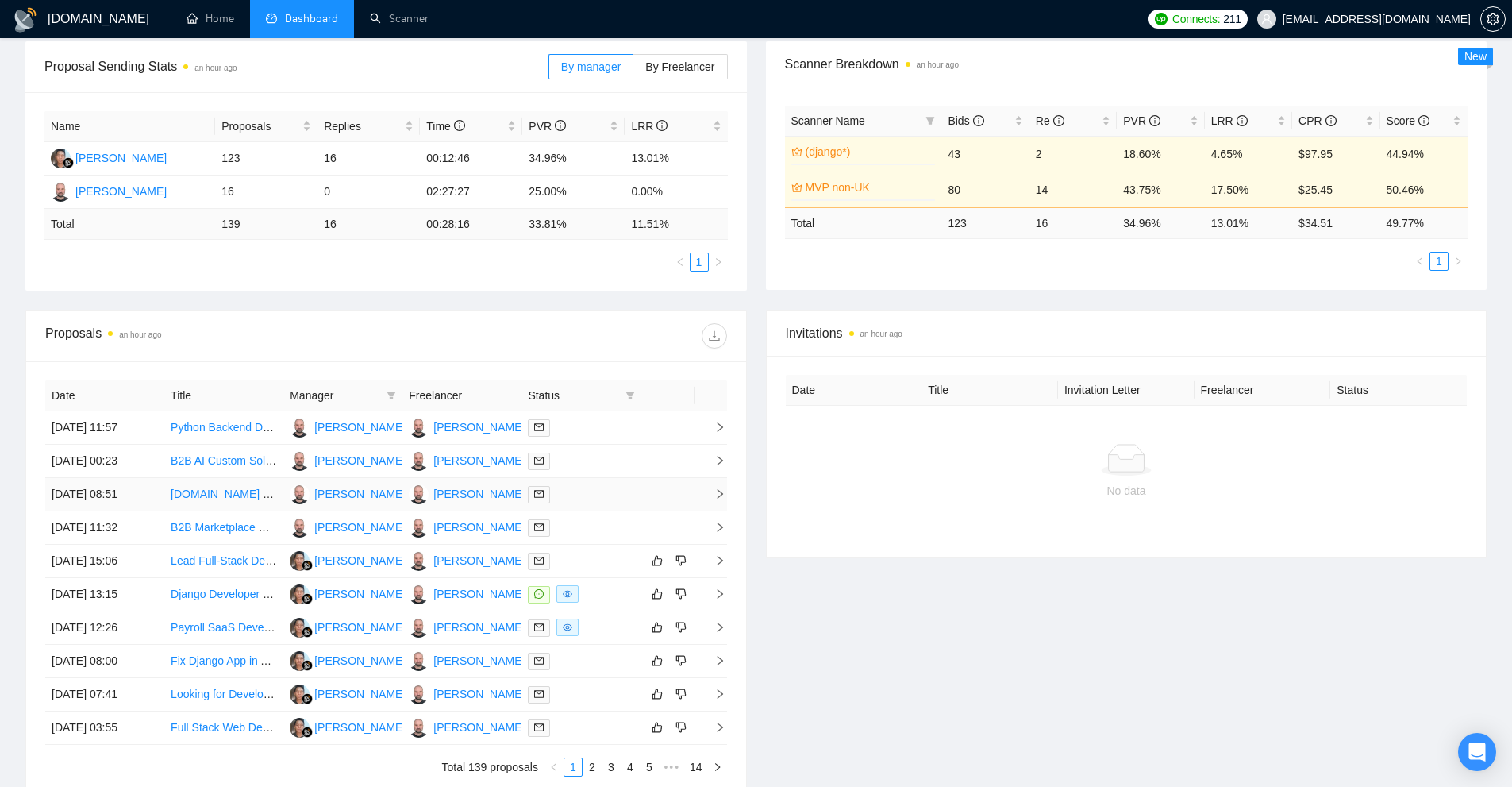
scroll to position [79, 0]
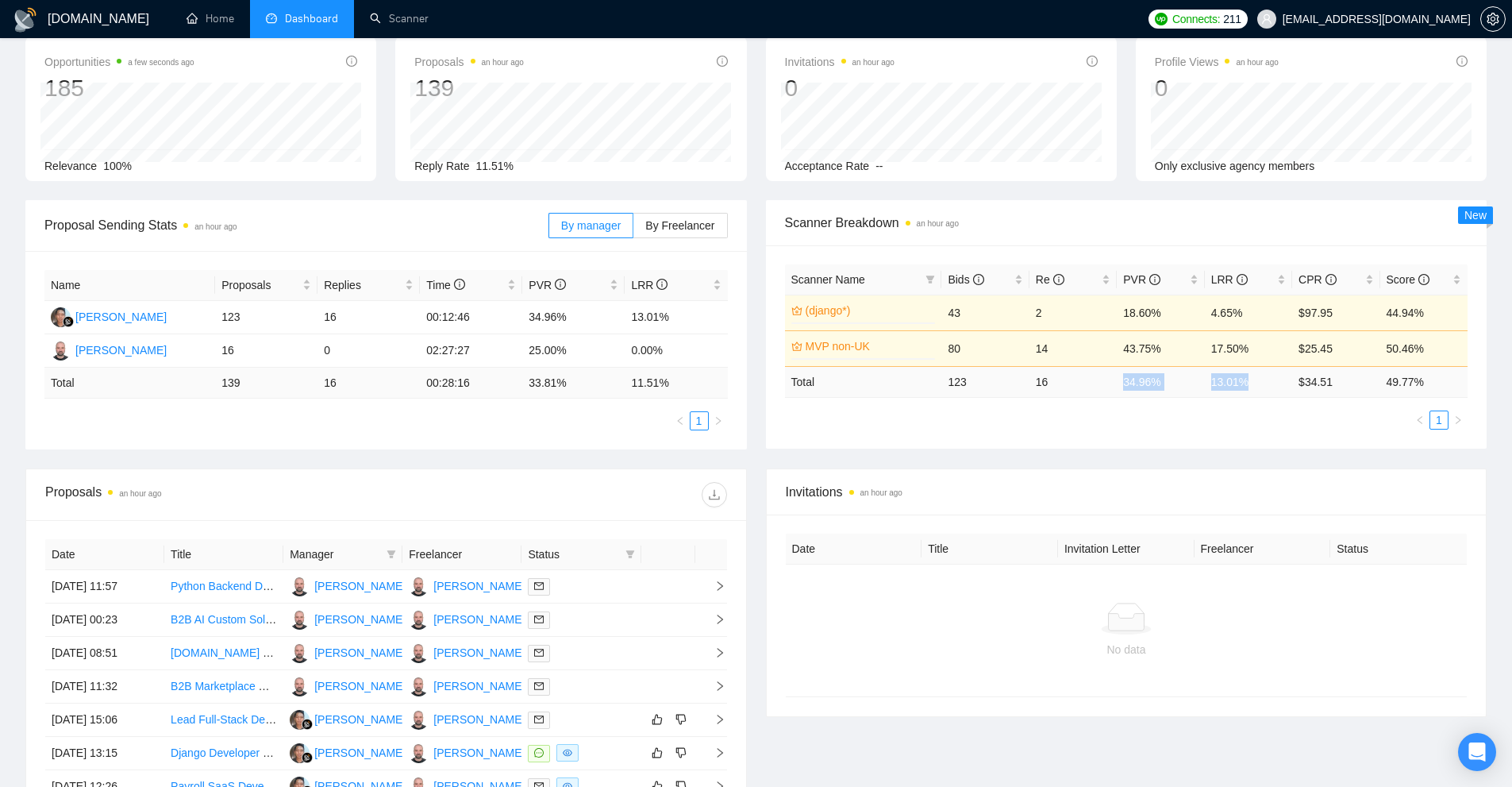
drag, startPoint x: 1111, startPoint y: 373, endPoint x: 1257, endPoint y: 384, distance: 146.4
click at [1257, 384] on tr "Total 123 16 34.96 % 13.01 % $ 34.51 49.77 %" at bounding box center [1126, 381] width 683 height 31
click at [1234, 407] on div "Scanner Name Bids Re PVR LRR CPR Score (django*) 0% 43 2 18.60% 4.65% $97.95 44…" at bounding box center [1126, 347] width 683 height 165
drag, startPoint x: 1110, startPoint y: 372, endPoint x: 1185, endPoint y: 385, distance: 76.1
click at [1185, 385] on tr "Total 123 16 34.96 % 13.01 % $ 34.51 49.77 %" at bounding box center [1126, 381] width 683 height 31
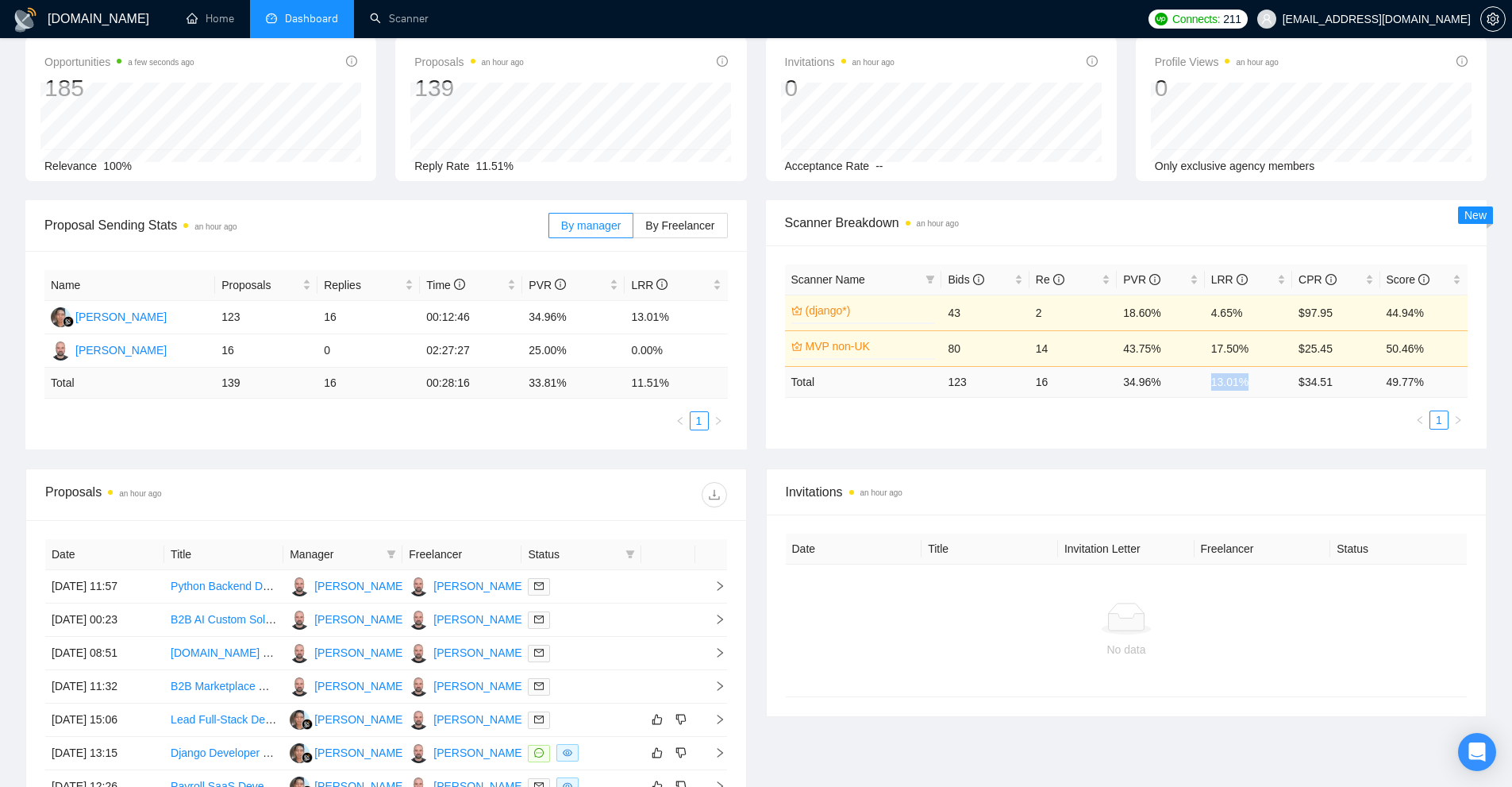
drag, startPoint x: 1209, startPoint y: 390, endPoint x: 1283, endPoint y: 384, distance: 74.2
click at [1283, 384] on td "13.01 %" at bounding box center [1248, 381] width 88 height 31
click at [1252, 424] on ul "1" at bounding box center [1126, 420] width 683 height 19
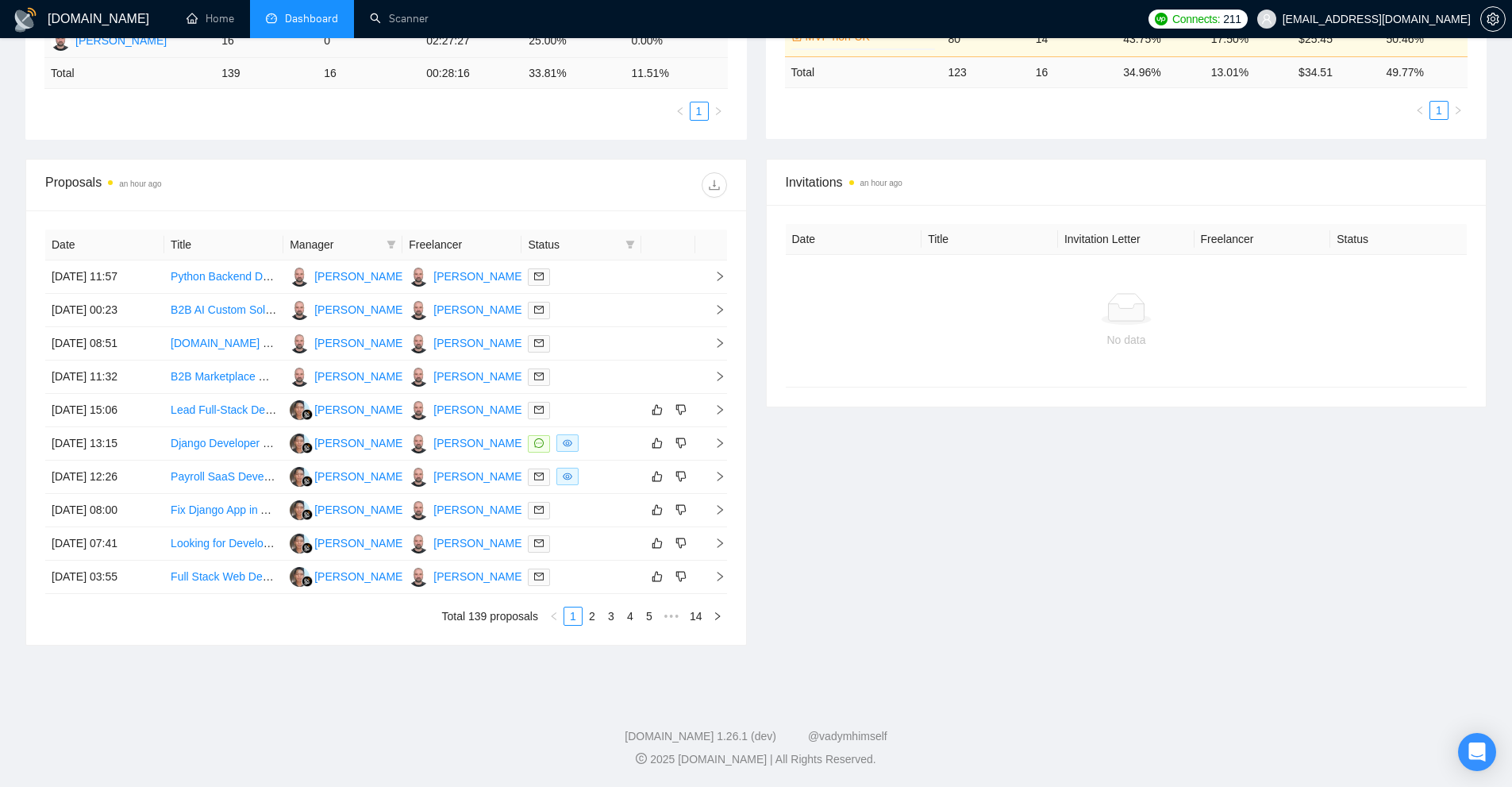
scroll to position [310, 0]
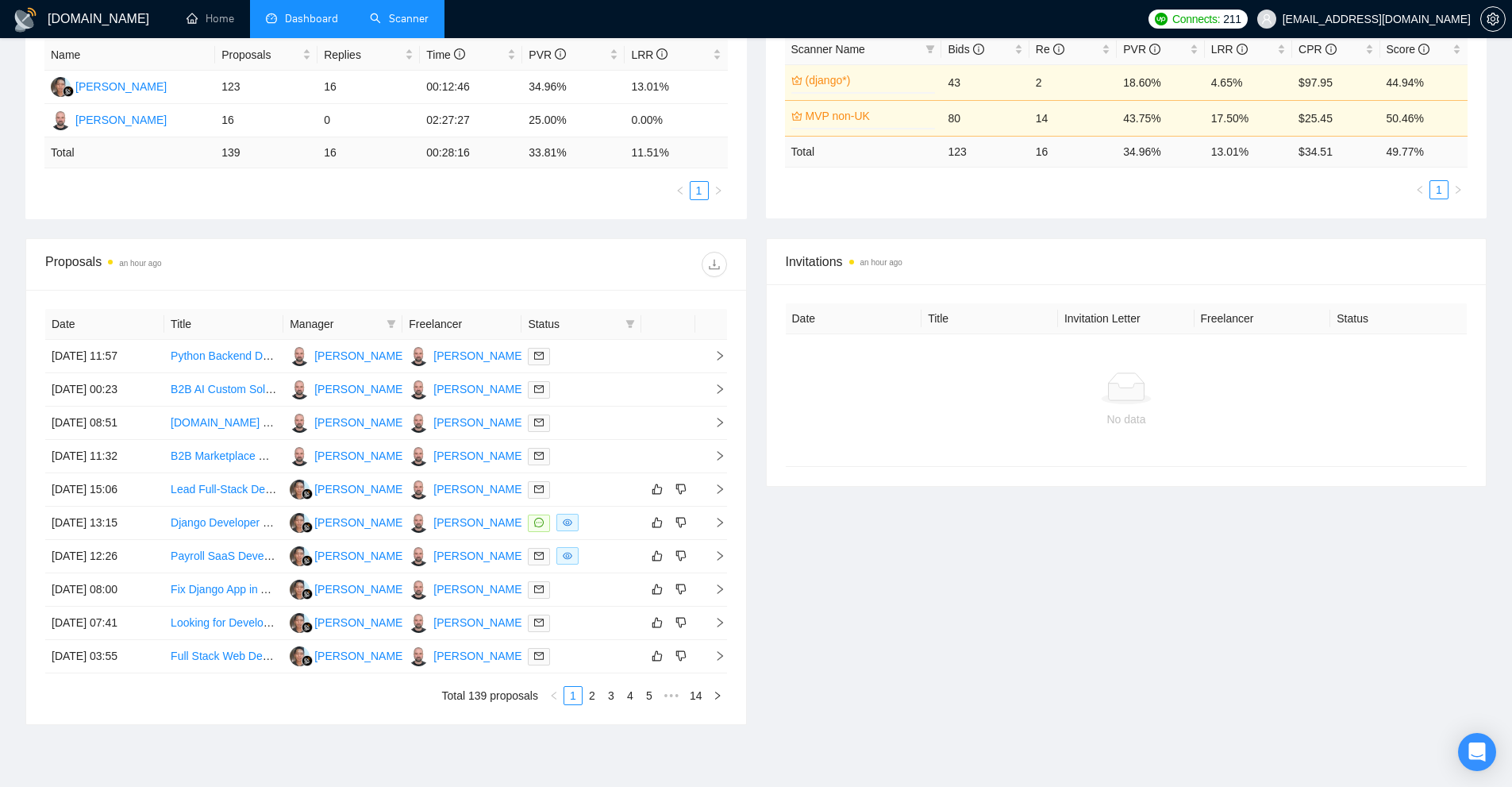
click at [408, 19] on link "Scanner" at bounding box center [399, 18] width 58 height 13
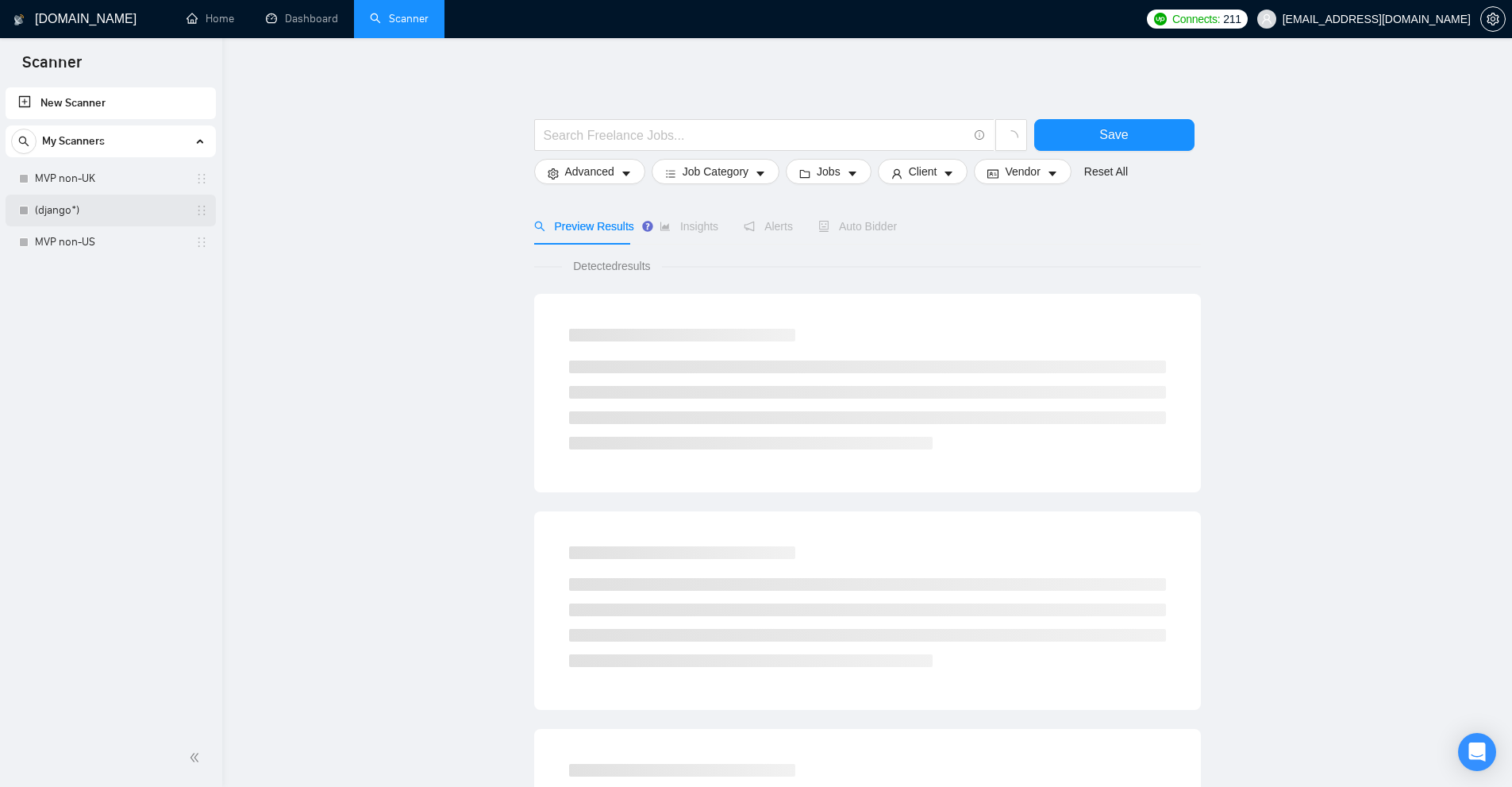
drag, startPoint x: 106, startPoint y: 229, endPoint x: 136, endPoint y: 223, distance: 30.6
click at [105, 229] on link "MVP non-US" at bounding box center [110, 242] width 151 height 32
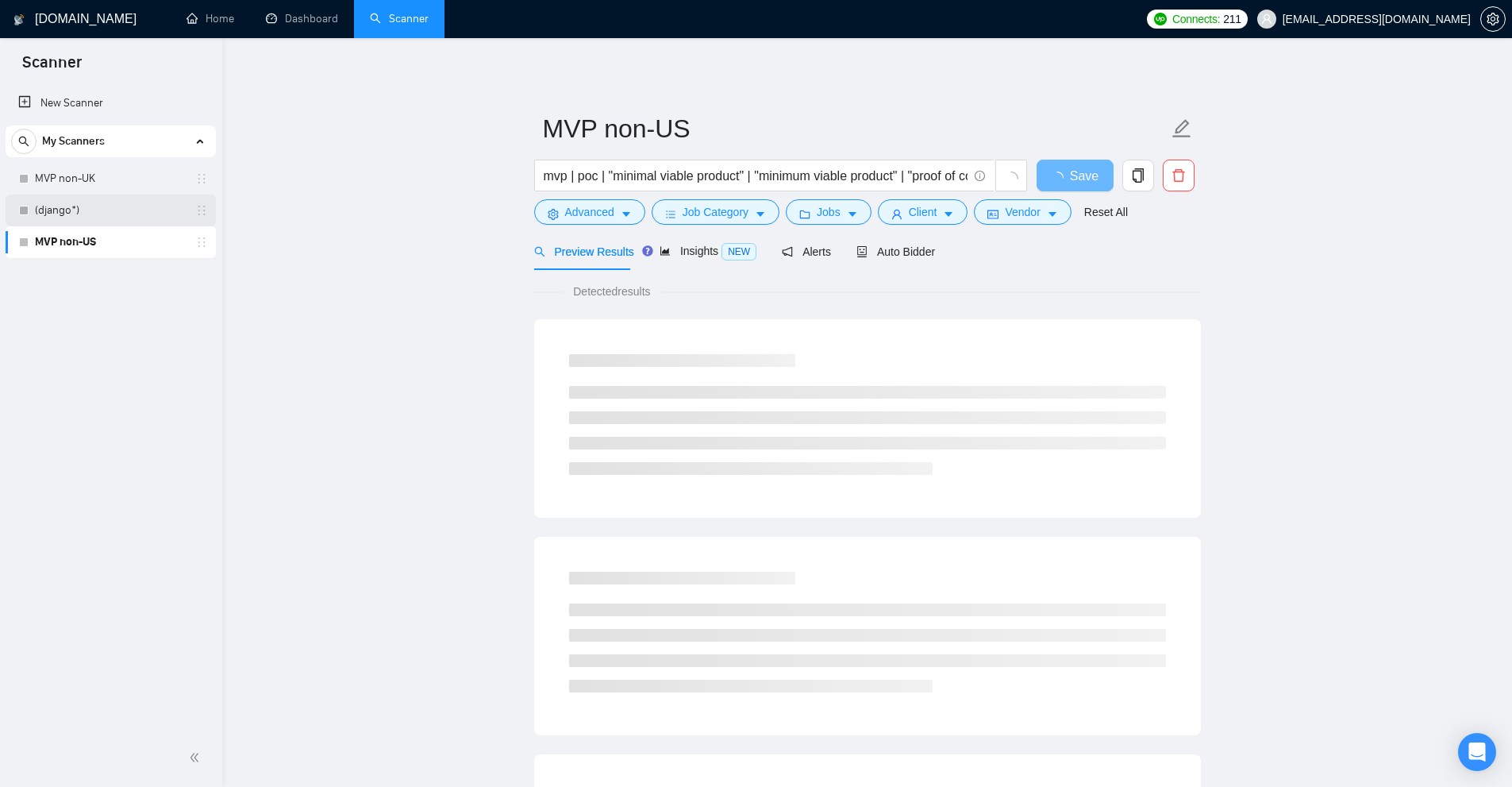
click at [99, 224] on link "(django*)" at bounding box center [110, 210] width 151 height 32
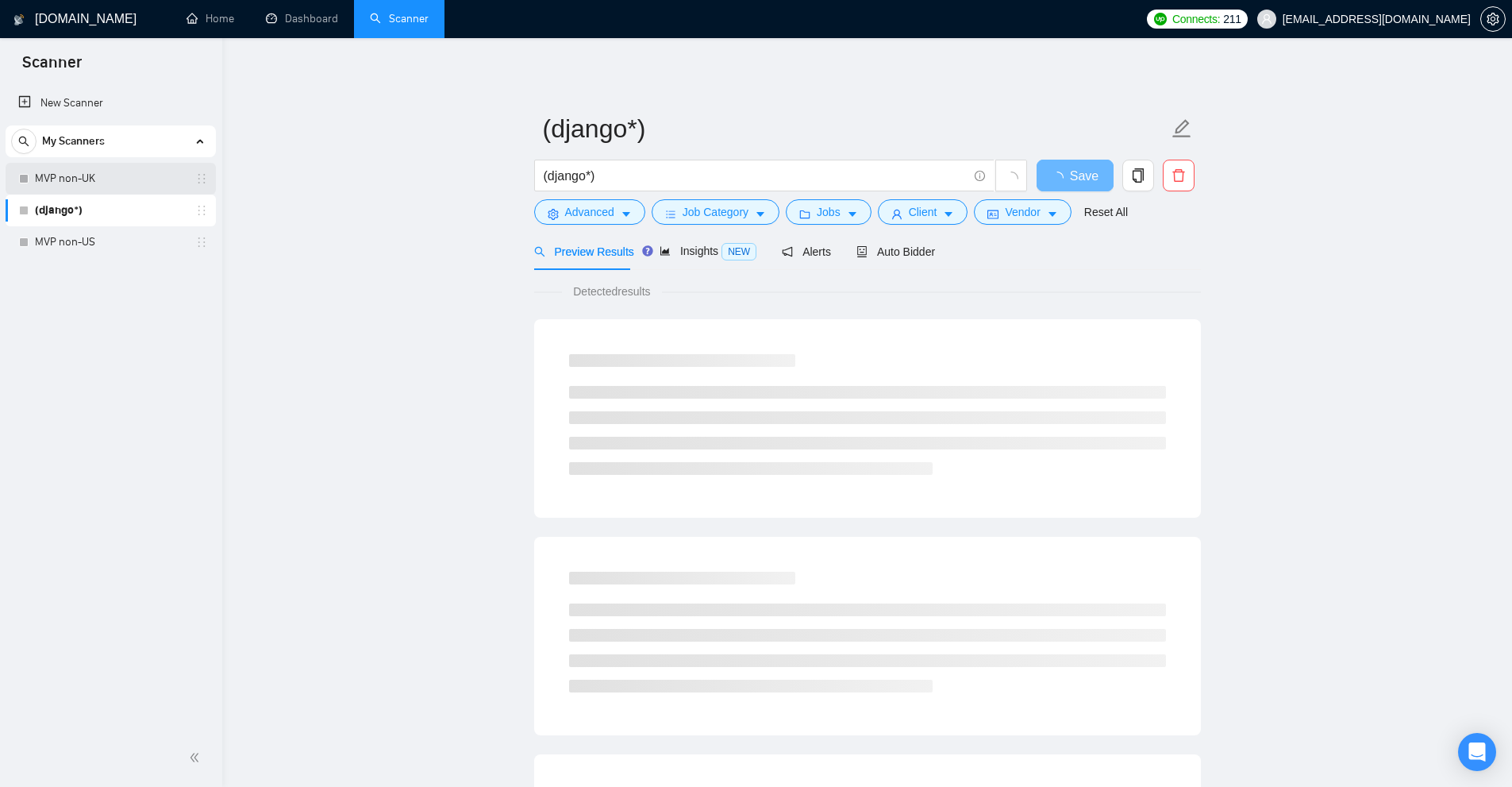
click at [156, 179] on link "MVP non-UK" at bounding box center [110, 179] width 151 height 32
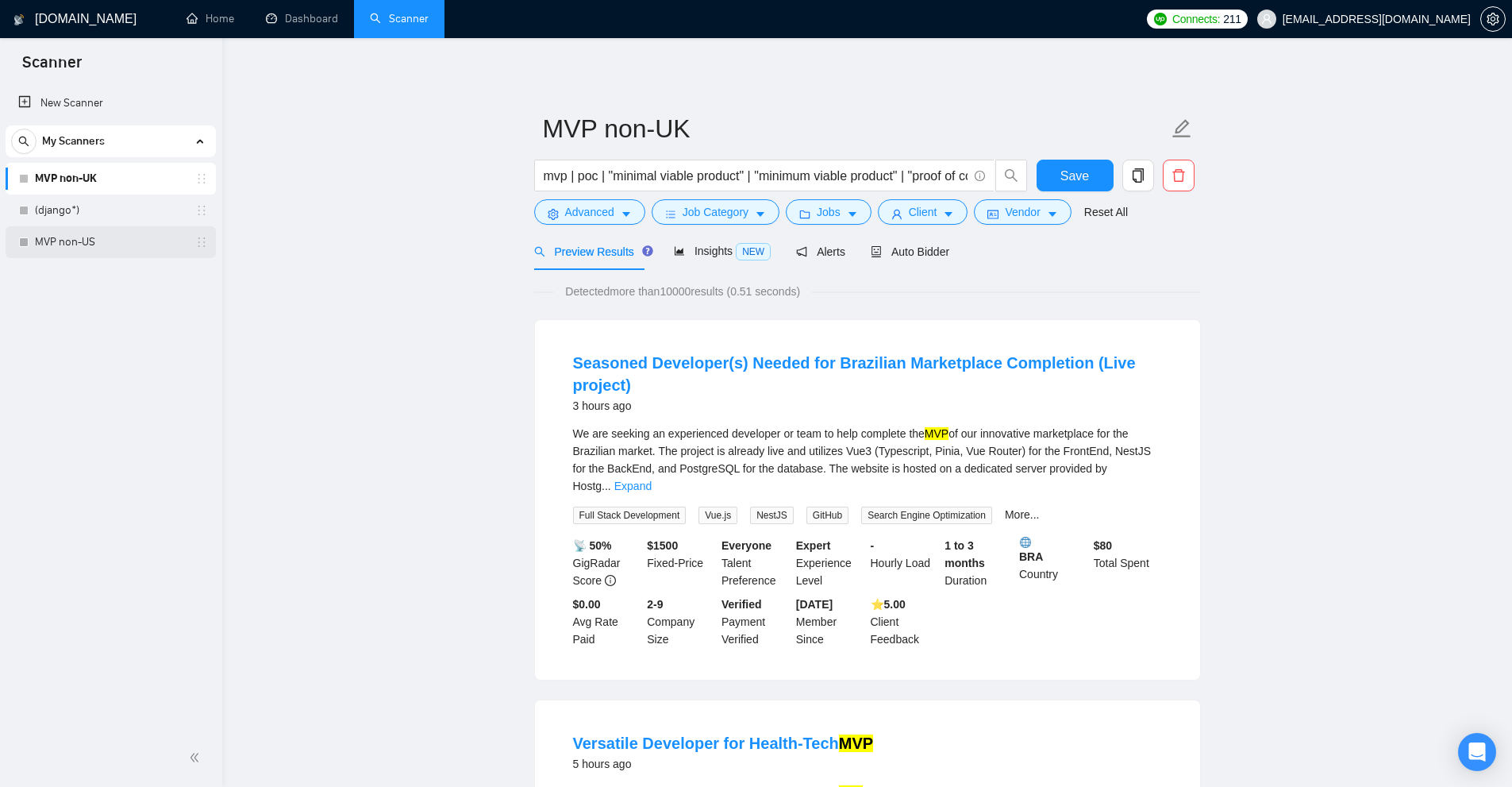
click at [98, 230] on link "MVP non-US" at bounding box center [110, 242] width 151 height 32
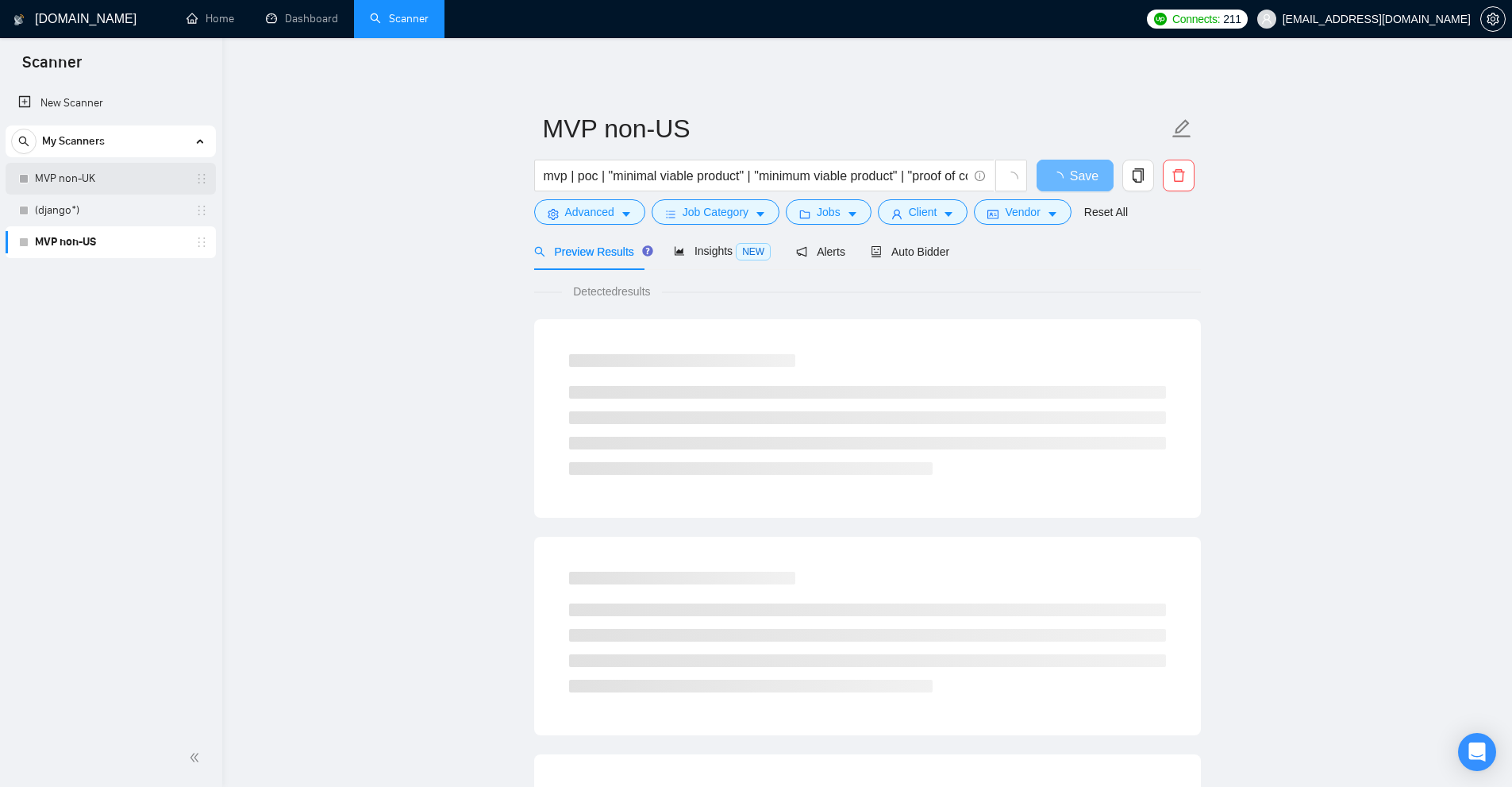
click at [137, 164] on link "MVP non-UK" at bounding box center [110, 179] width 151 height 32
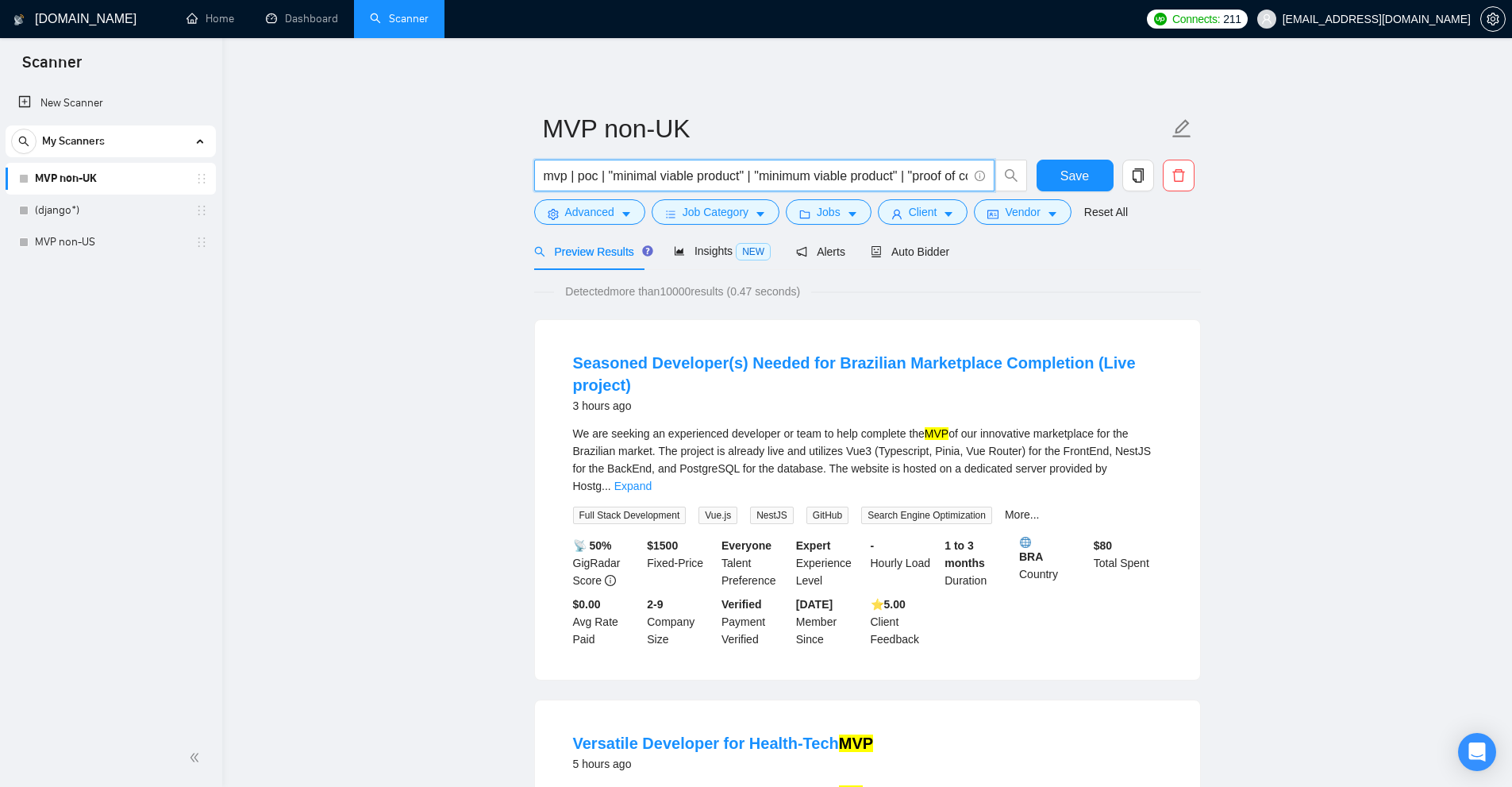
click at [565, 179] on input "mvp | poc | "minimal viable product" | "minimum viable product" | "proof of con…" at bounding box center [756, 176] width 424 height 20
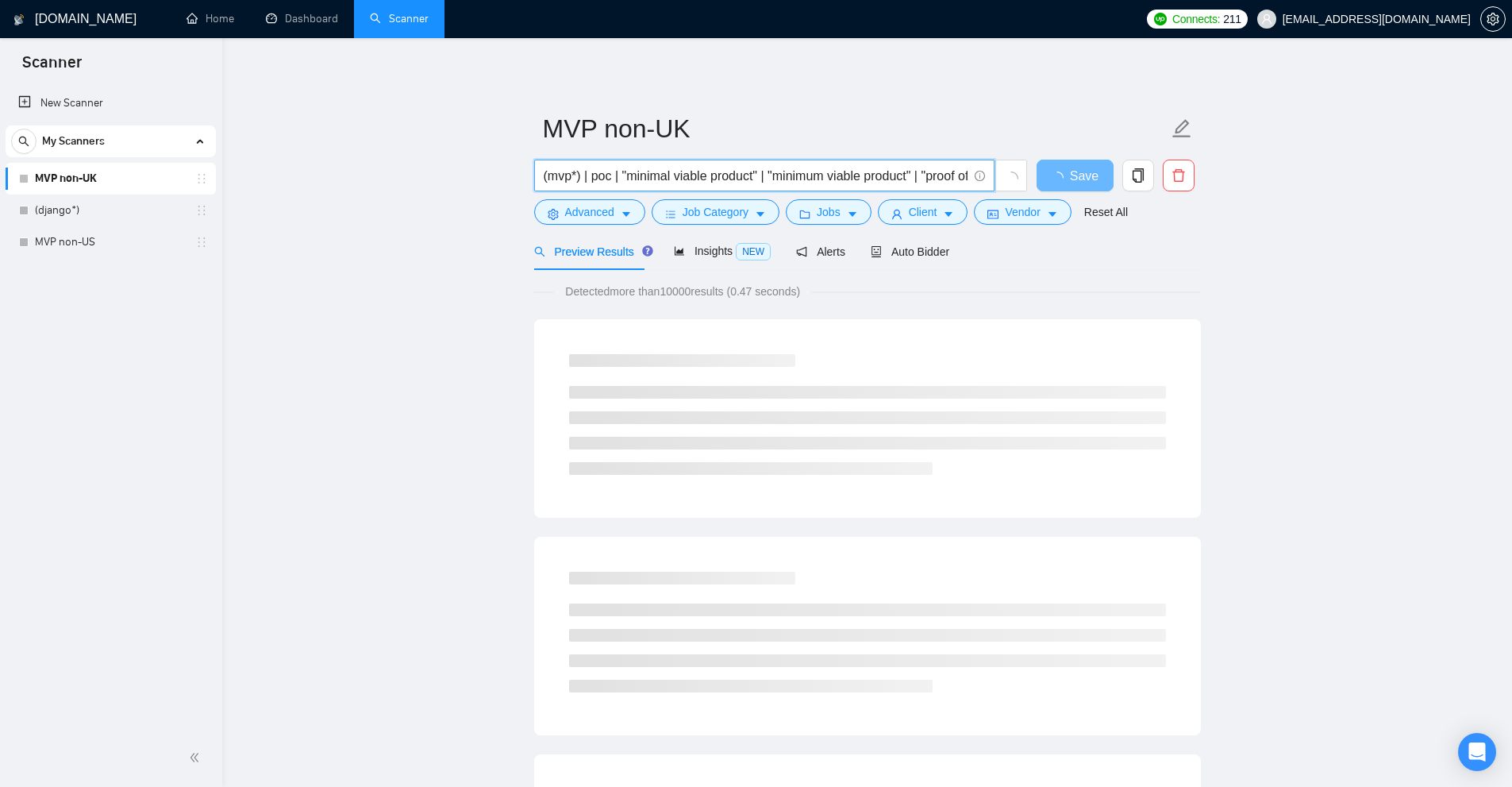
click at [611, 170] on input "(mvp*) | poc | "minimal viable product" | "minimum viable product" | "proof of …" at bounding box center [756, 176] width 424 height 20
click at [618, 177] on input "(mvp*) | (poc*) | "minimal viable product" | "minimum viable product" | "proof …" at bounding box center [756, 176] width 424 height 20
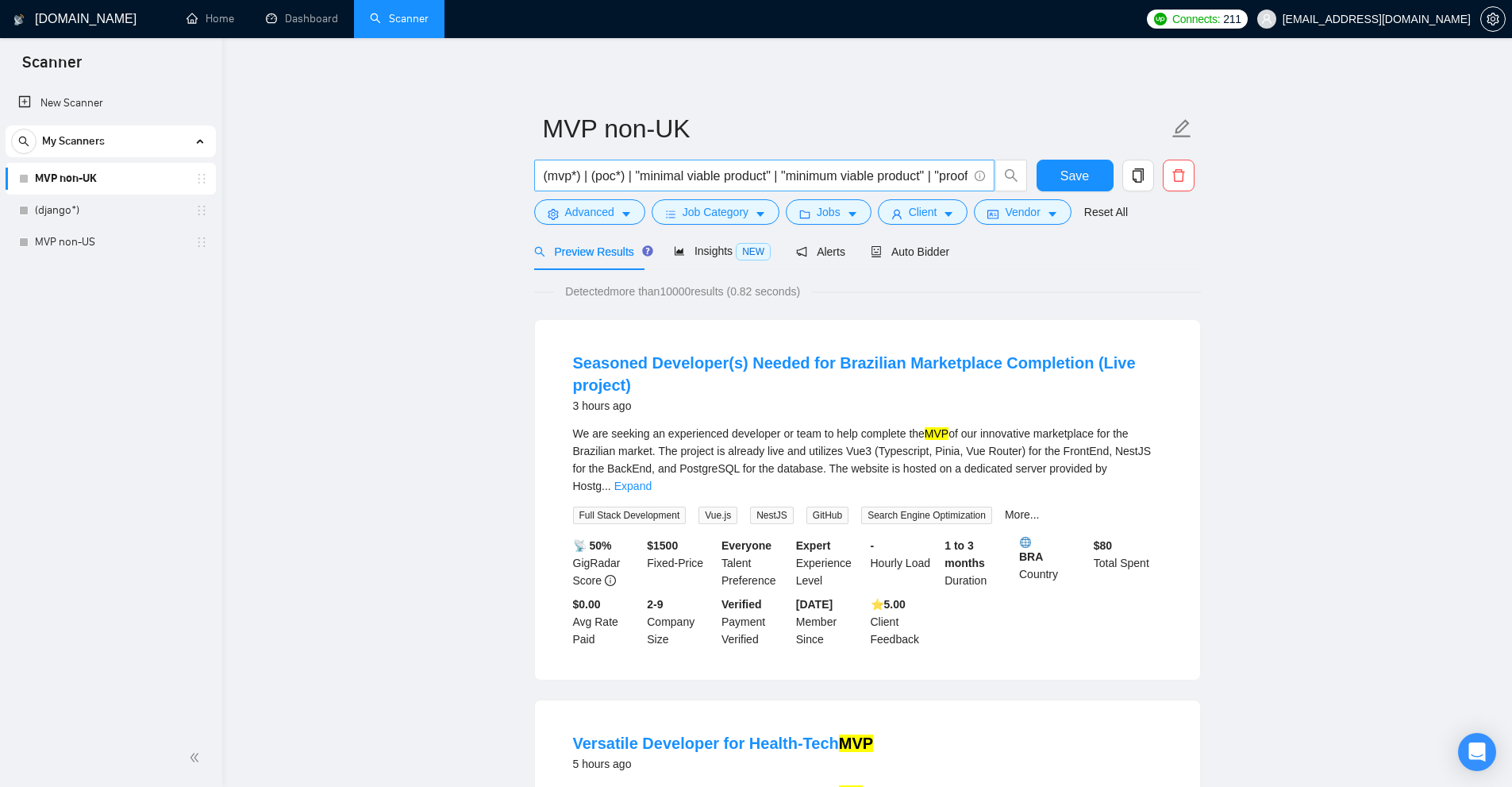
click at [742, 183] on input "(mvp*) | (poc*) | "minimal viable product" | "minimum viable product" | "proof …" at bounding box center [756, 176] width 424 height 20
drag, startPoint x: 607, startPoint y: 170, endPoint x: 627, endPoint y: 170, distance: 20.0
click at [627, 170] on input "(mvp*) | (poc*) | "minimal viable product" | "minimum viable product" | "proof …" at bounding box center [756, 176] width 424 height 20
click at [634, 168] on input "(mvp*) | (poc*) | "minimal viable product" | "minimum viable product" | "proof …" at bounding box center [756, 176] width 424 height 20
drag, startPoint x: 622, startPoint y: 176, endPoint x: 592, endPoint y: 176, distance: 30.0
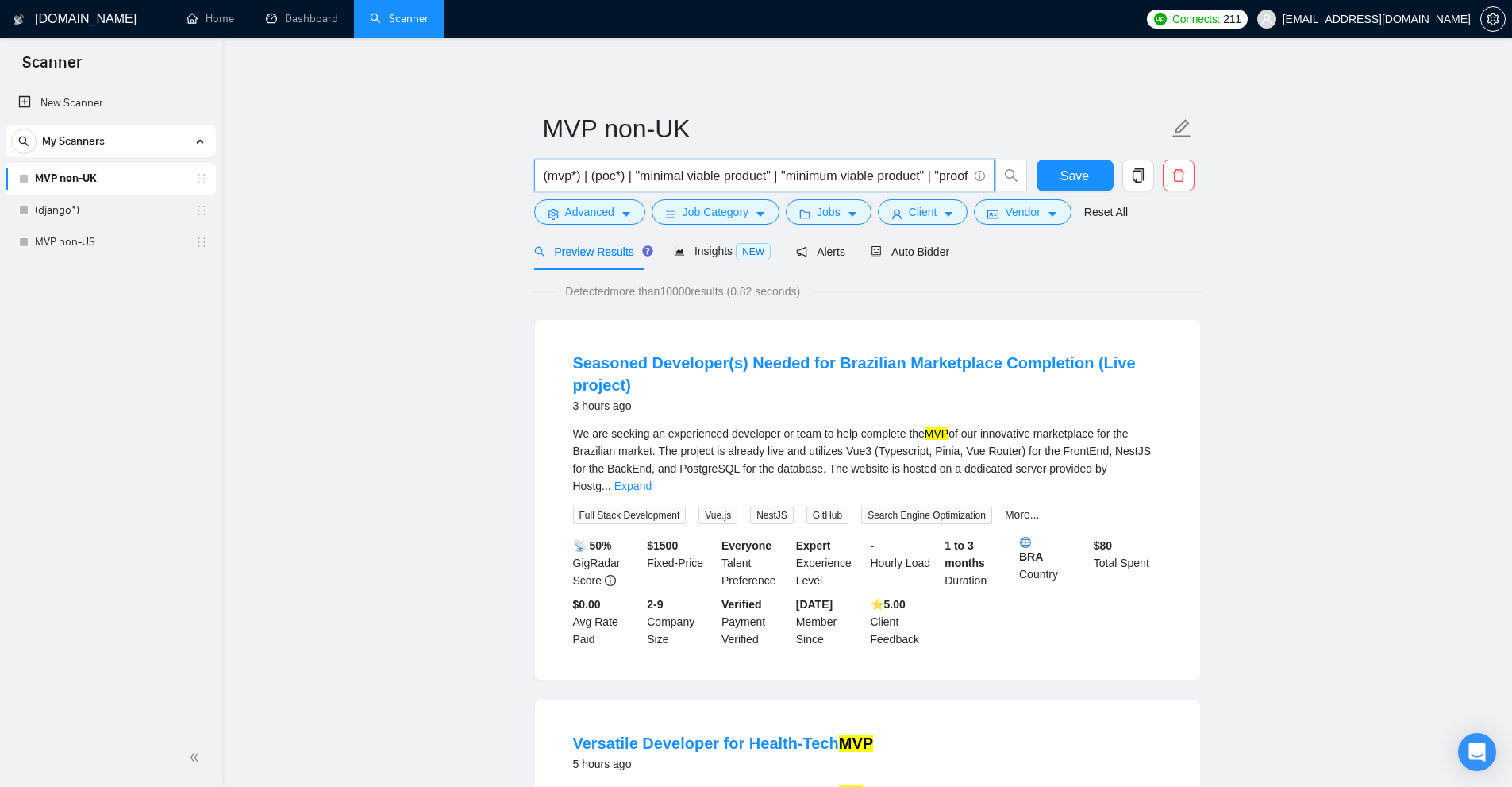
click at [591, 177] on input "(mvp*) | (poc*) | "minimal viable product" | "minimum viable product" | "proof …" at bounding box center [756, 176] width 424 height 20
click at [595, 175] on input "(mvp*) | (poc*) | "minimal viable product" | "minimum viable product" | "proof …" at bounding box center [756, 176] width 424 height 20
click at [615, 170] on input "(mvp*) | (poc*) | "minimal viable product" | "minimum viable product" | "proof …" at bounding box center [756, 176] width 424 height 20
drag, startPoint x: 550, startPoint y: 175, endPoint x: 575, endPoint y: 178, distance: 25.2
click at [575, 178] on input "(mvp*) | (poc*) | "minimal viable product" | "minimum viable product" | "proof …" at bounding box center [756, 176] width 424 height 20
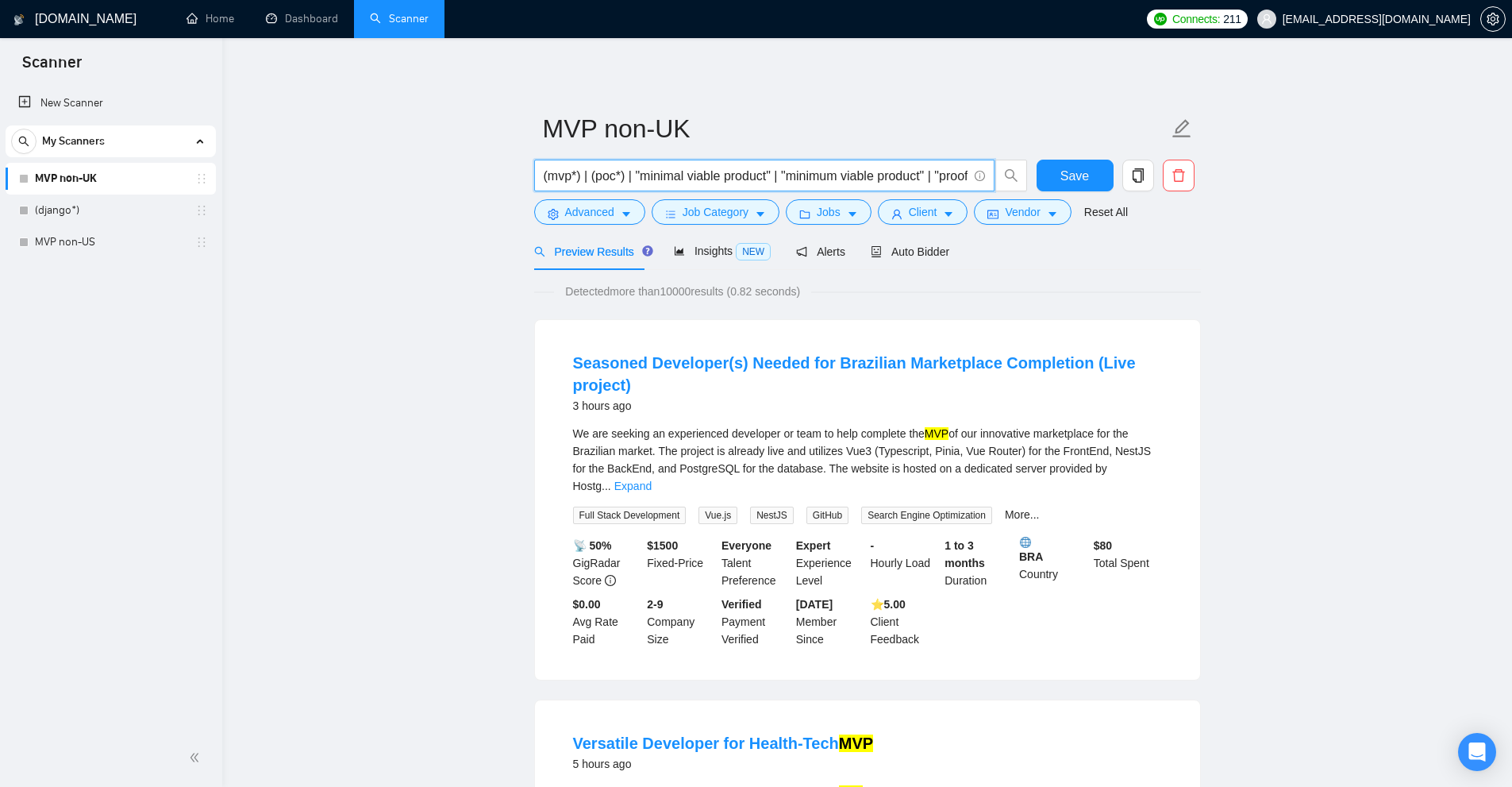
click at [575, 178] on input "(mvp*) | (poc*) | "minimal viable product" | "minimum viable product" | "proof …" at bounding box center [756, 176] width 424 height 20
click at [576, 174] on input "(mvp*) | (poc*) | "minimal viable product" | "minimum viable product" | "proof …" at bounding box center [756, 176] width 424 height 20
drag, startPoint x: 553, startPoint y: 175, endPoint x: 564, endPoint y: 174, distance: 11.0
click at [564, 174] on input "(mvp*) | (poc*) | "minimal viable product" | "minimum viable product" | "proof …" at bounding box center [756, 176] width 424 height 20
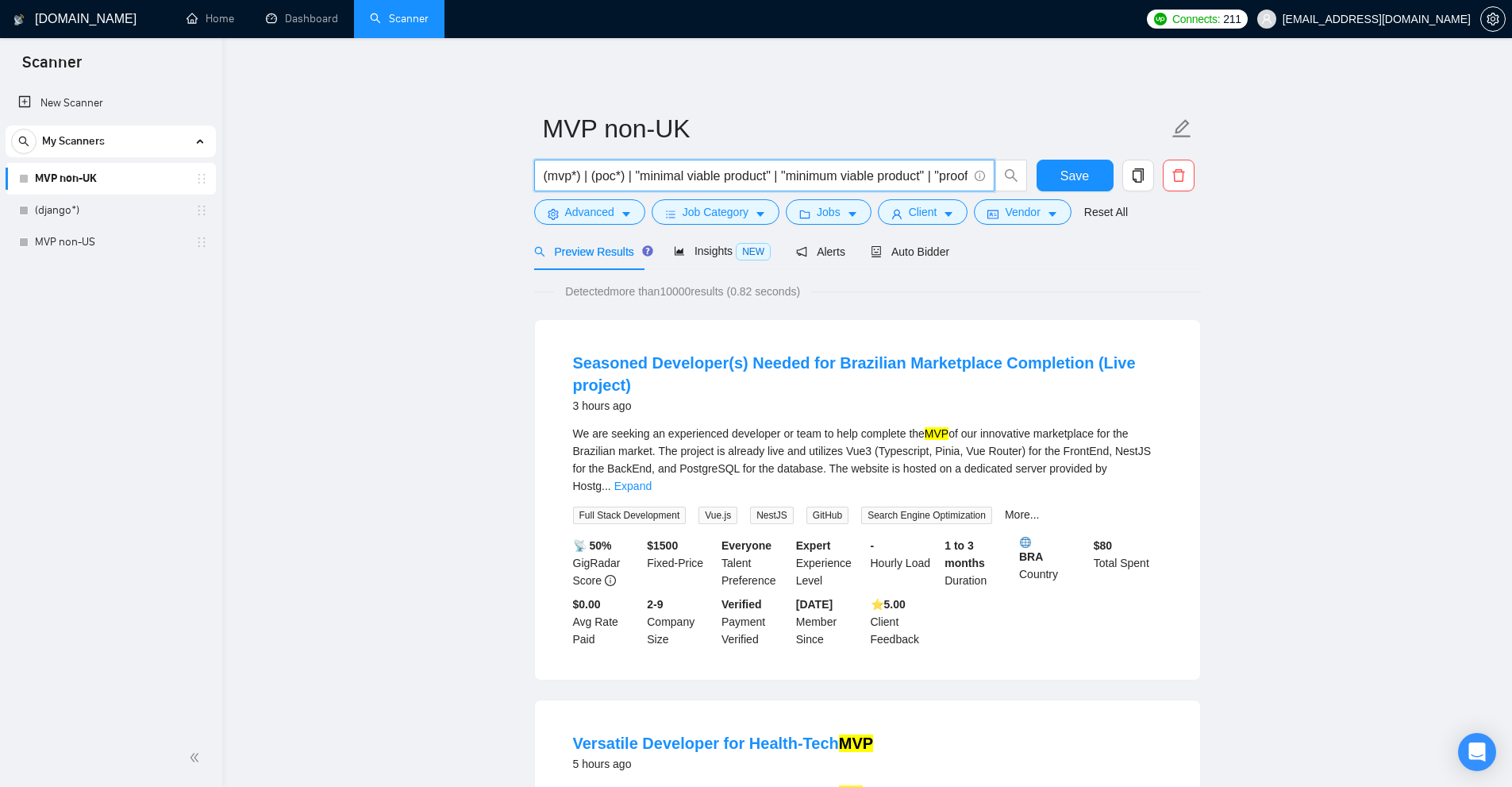
click at [617, 172] on input "(mvp*) | (poc*) | "minimal viable product" | "minimum viable product" | "proof …" at bounding box center [756, 176] width 424 height 20
drag, startPoint x: 545, startPoint y: 178, endPoint x: 574, endPoint y: 179, distance: 29.0
click at [574, 179] on input "(mvp*) | (poc*) | "minimal viable product" | "minimum viable product" | "proof …" at bounding box center [756, 176] width 424 height 20
click at [615, 177] on input "(mvp*) | (poc*) | "minimal viable product" | "minimum viable product" | "proof …" at bounding box center [756, 176] width 424 height 20
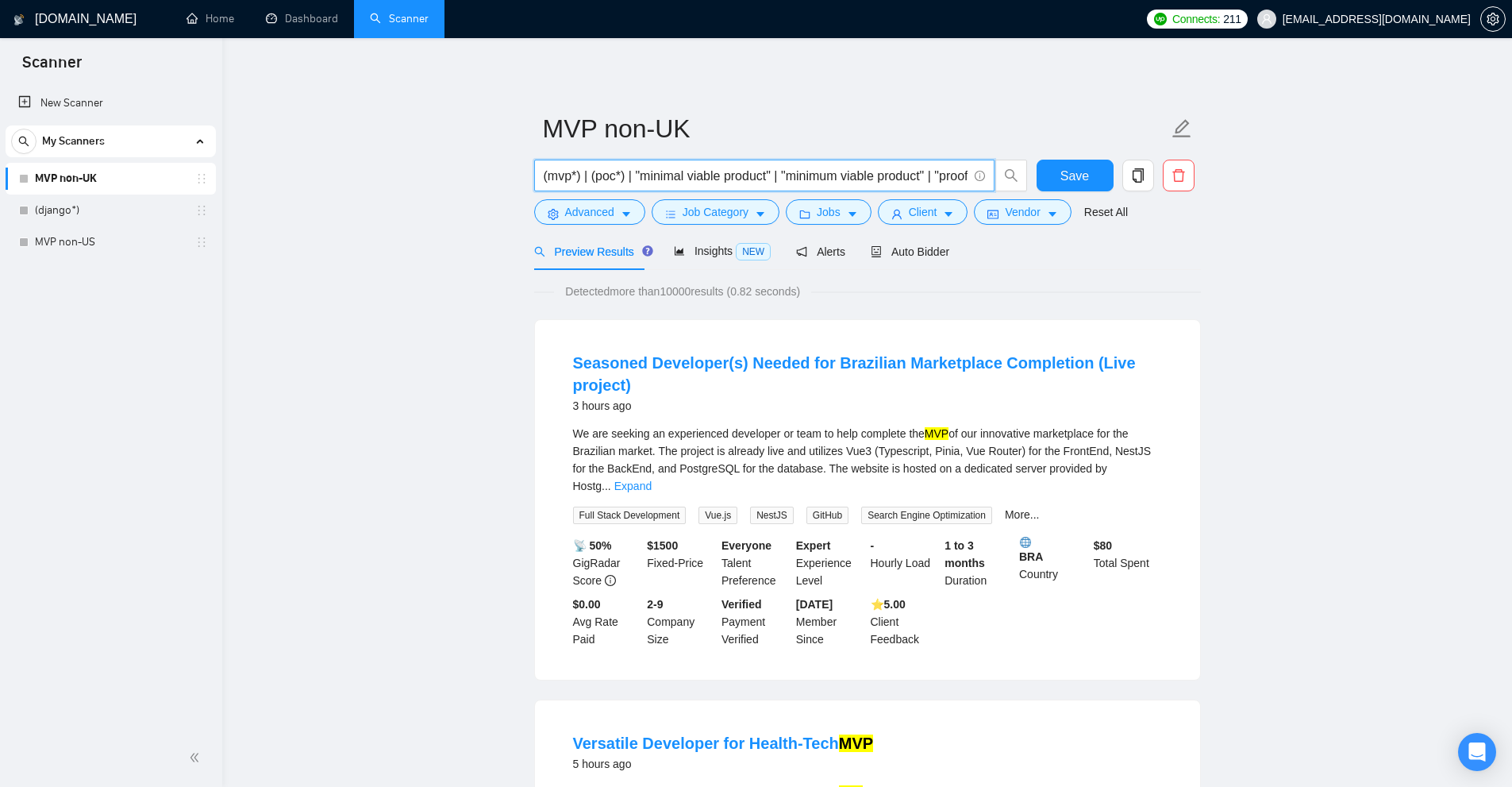
click at [625, 175] on input "(mvp*) | (poc*) | "minimal viable product" | "minimum viable product" | "proof …" at bounding box center [756, 176] width 424 height 20
drag, startPoint x: 643, startPoint y: 179, endPoint x: 669, endPoint y: 177, distance: 26.1
click at [672, 177] on input "(mvp*) | (poc*) | (\(MVP*) | "minimal viable product" | "minimum viable product…" at bounding box center [756, 176] width 424 height 20
click at [669, 177] on input "(mvp*) | (poc*) | (\(MVP*) | "minimal viable product" | "minimum viable product…" at bounding box center [756, 176] width 424 height 20
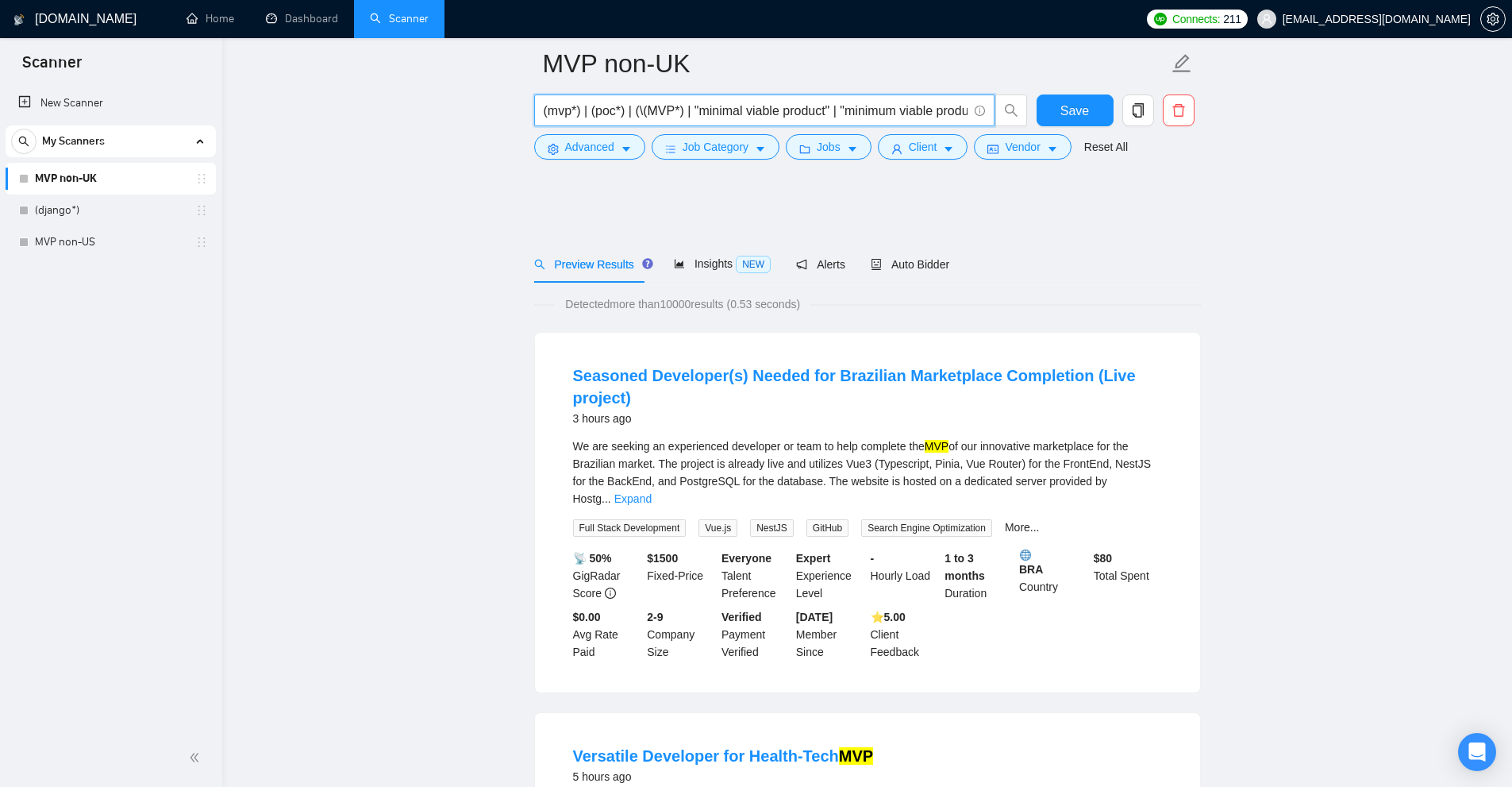
scroll to position [477, 0]
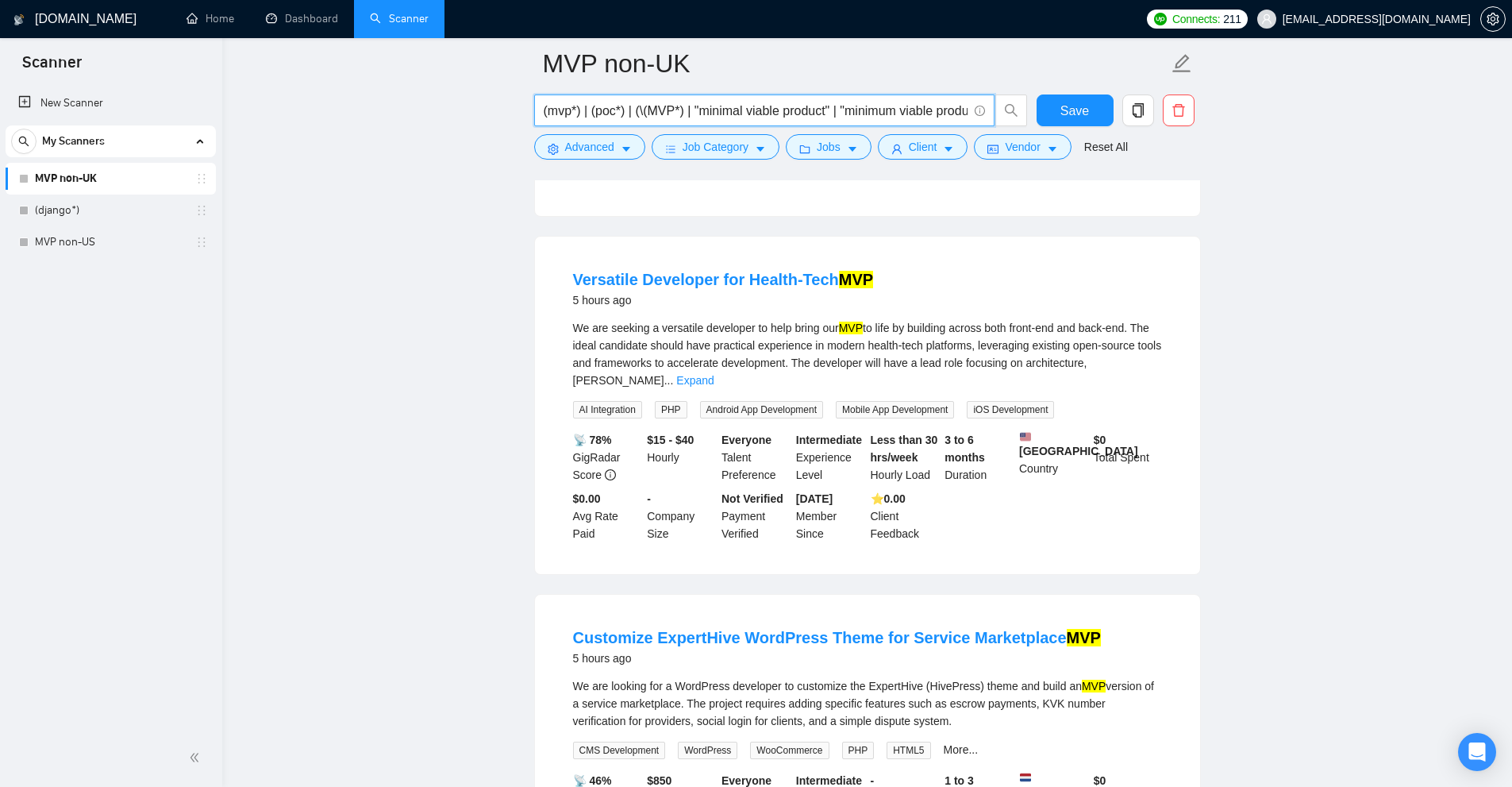
type input "(mvp*) | (poc*) | (\(MVP*) | "minimal viable product" | "minimum viable product…"
drag, startPoint x: 925, startPoint y: 309, endPoint x: 997, endPoint y: 304, distance: 72.2
click at [996, 319] on div "We are seeking a versatile developer to help bring our MVP to life by building …" at bounding box center [868, 354] width 589 height 70
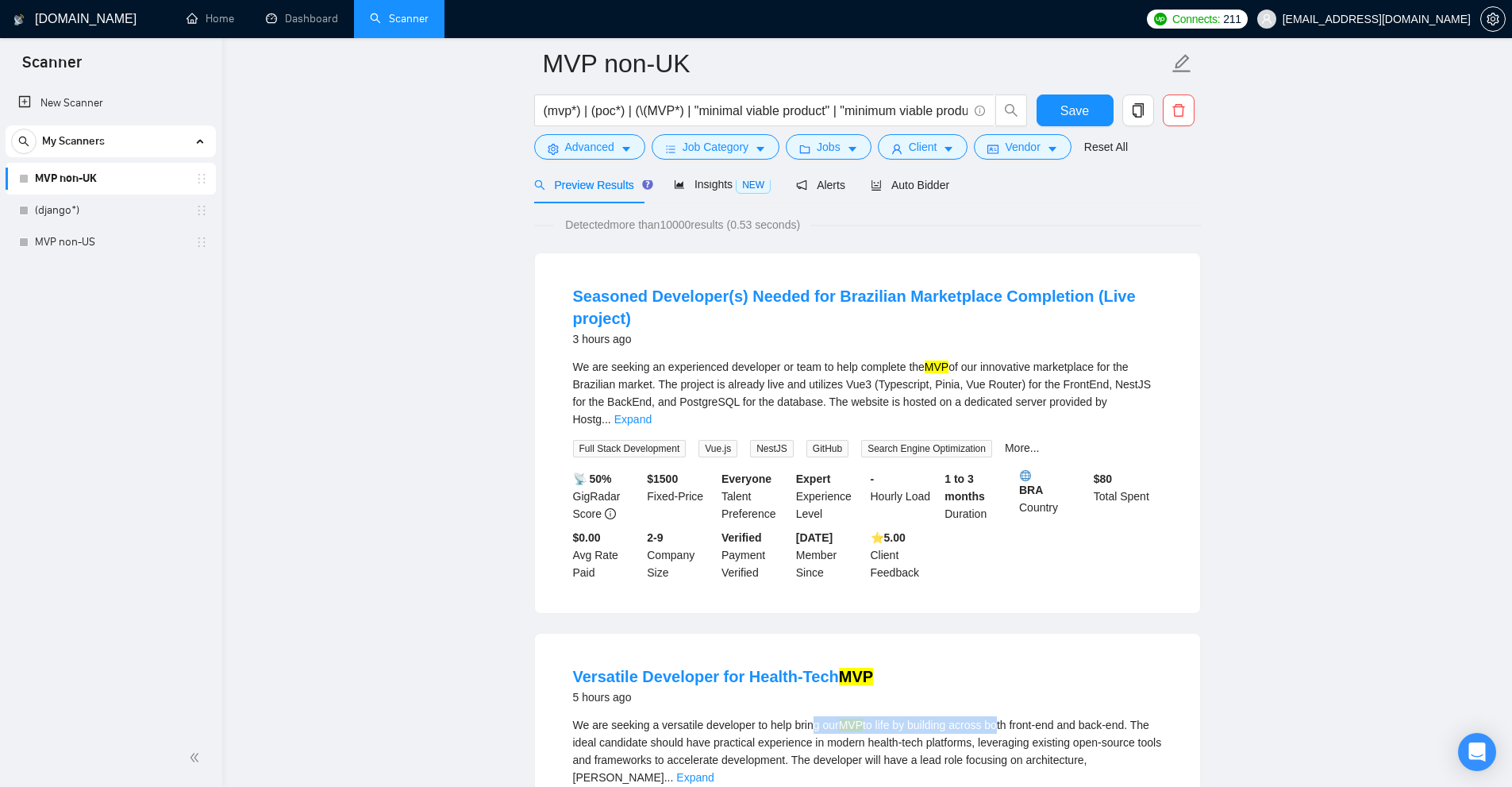
scroll to position [0, 0]
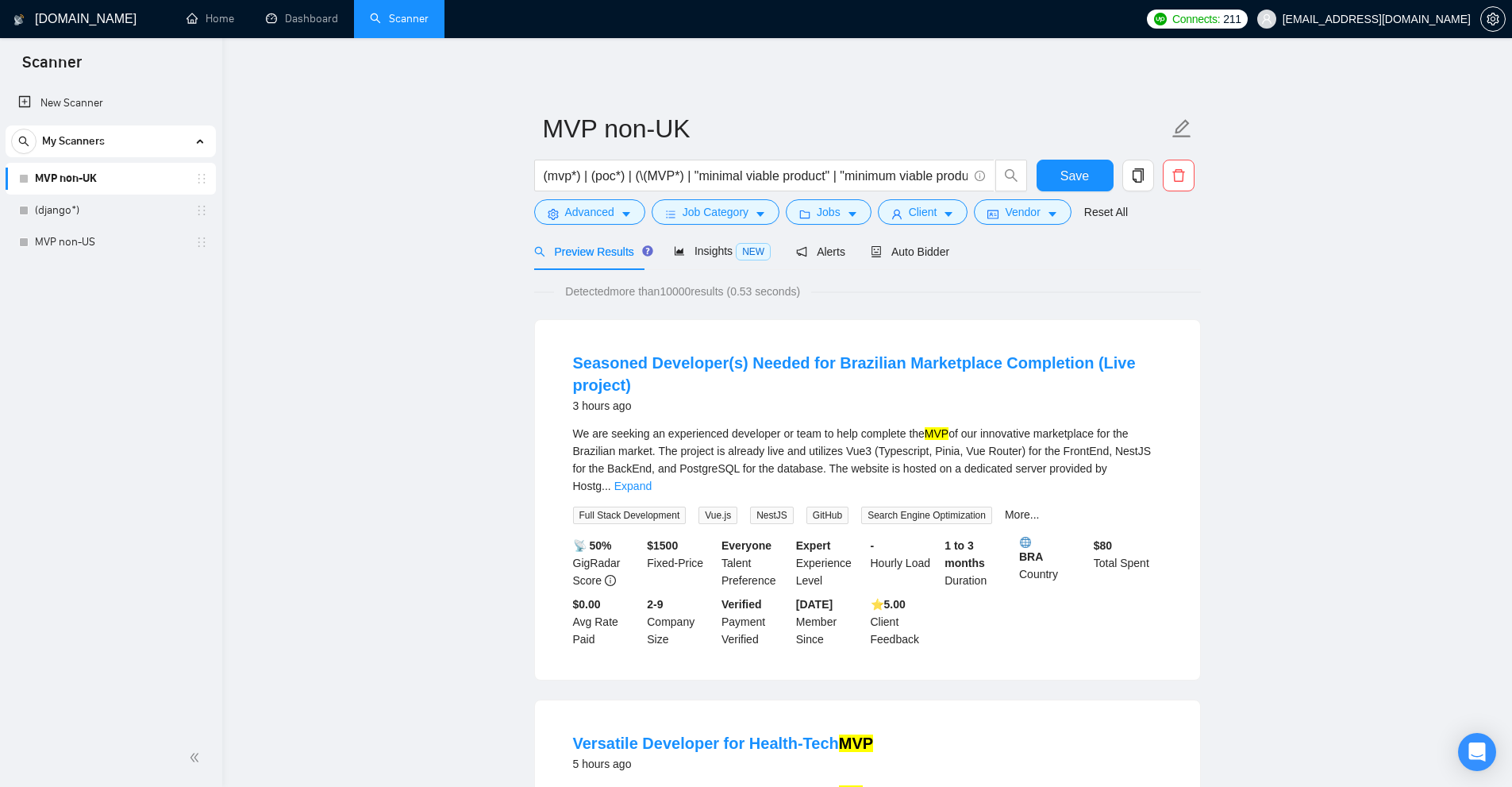
click at [869, 446] on div "We are seeking an experienced developer or team to help complete the MVP of our…" at bounding box center [868, 460] width 589 height 70
click at [713, 238] on div "Insights NEW" at bounding box center [723, 251] width 97 height 38
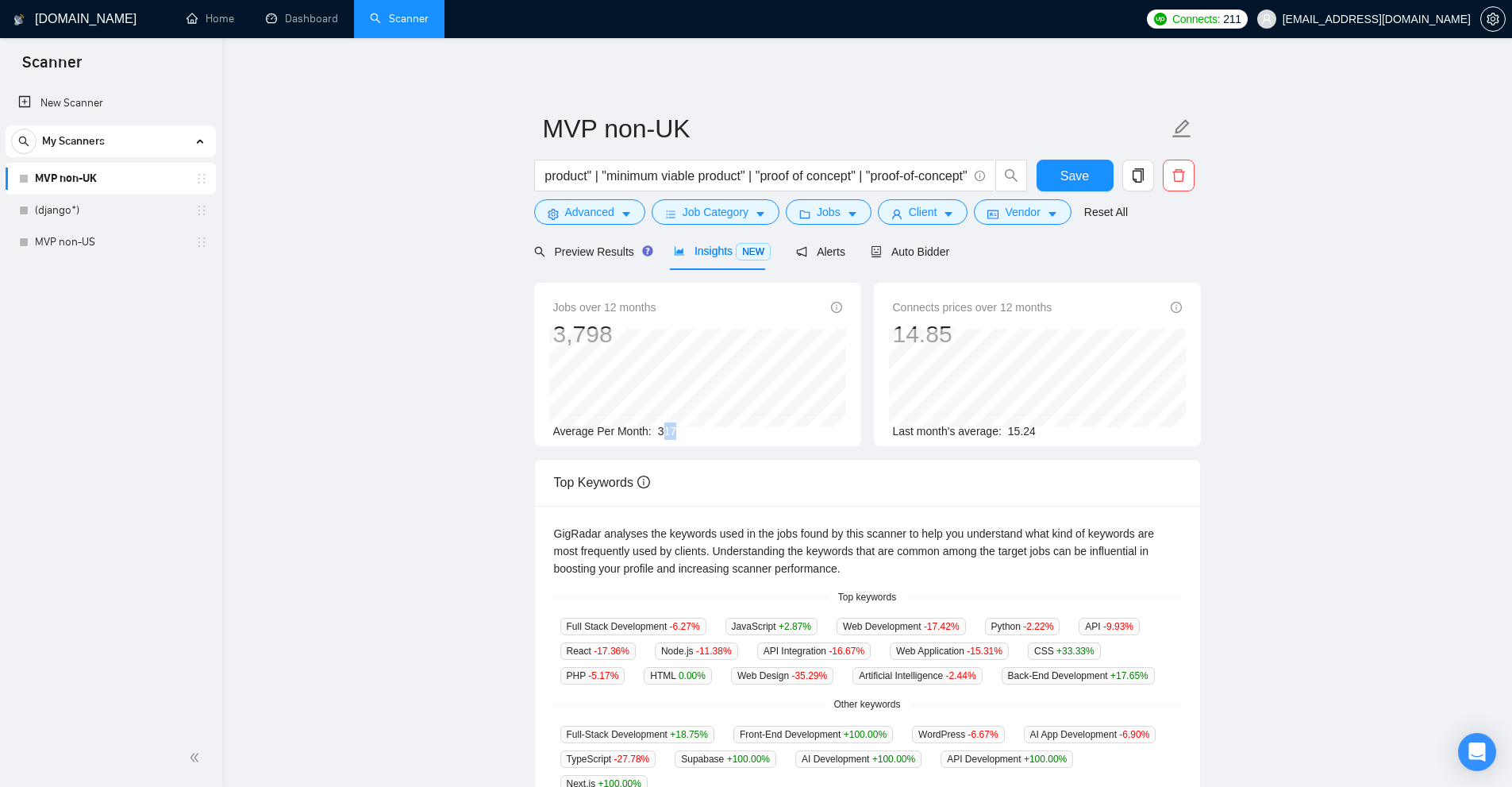
drag, startPoint x: 660, startPoint y: 431, endPoint x: 761, endPoint y: 434, distance: 101.0
click at [761, 434] on div "Average Per Month: 317" at bounding box center [698, 431] width 289 height 18
drag, startPoint x: 648, startPoint y: 431, endPoint x: 736, endPoint y: 425, distance: 88.2
click at [736, 425] on div "Average Per Month: 317" at bounding box center [698, 431] width 289 height 18
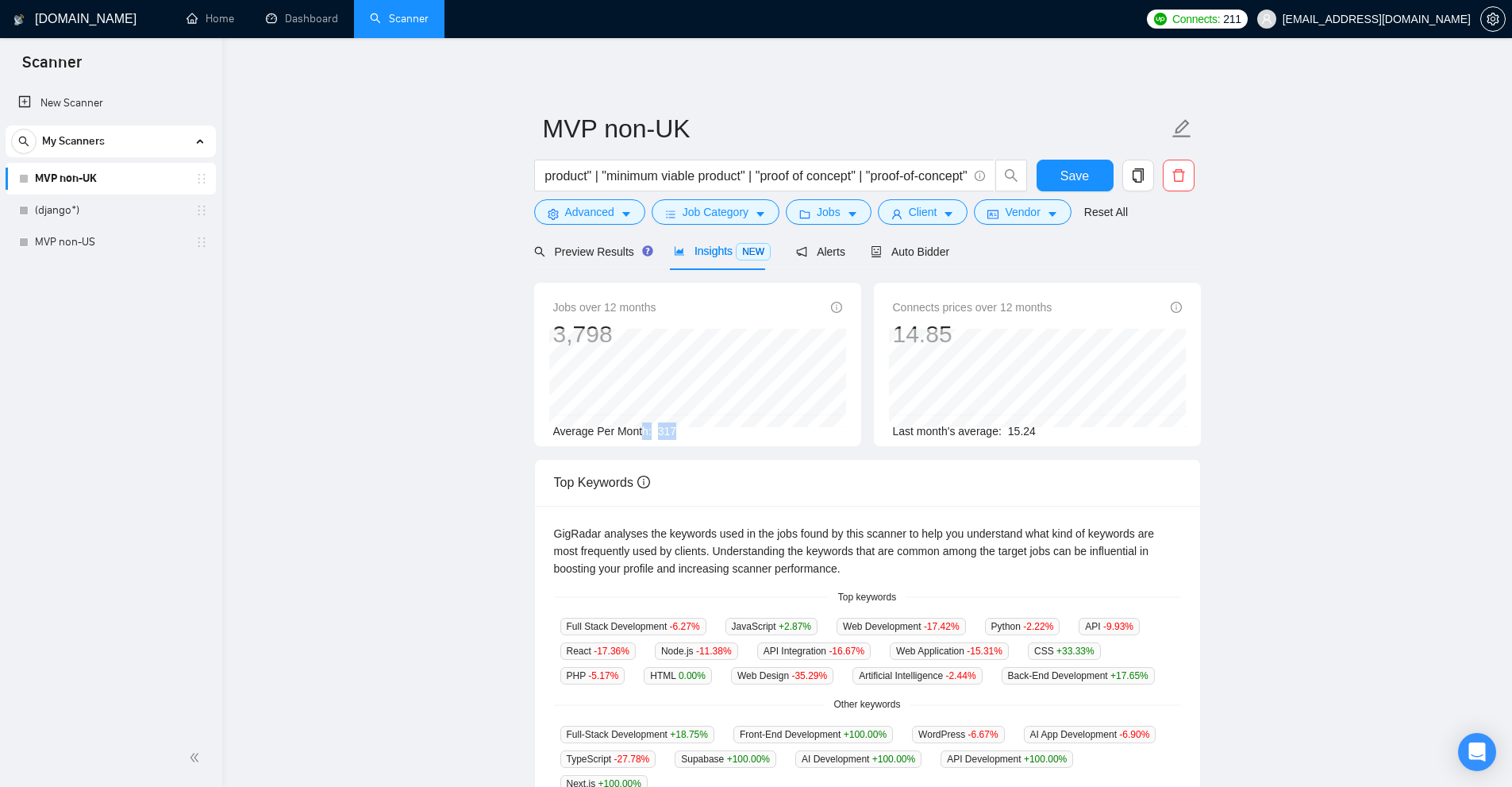
click at [736, 425] on div "Average Per Month: 317" at bounding box center [698, 431] width 289 height 18
click at [918, 250] on span "Auto Bidder" at bounding box center [910, 251] width 78 height 13
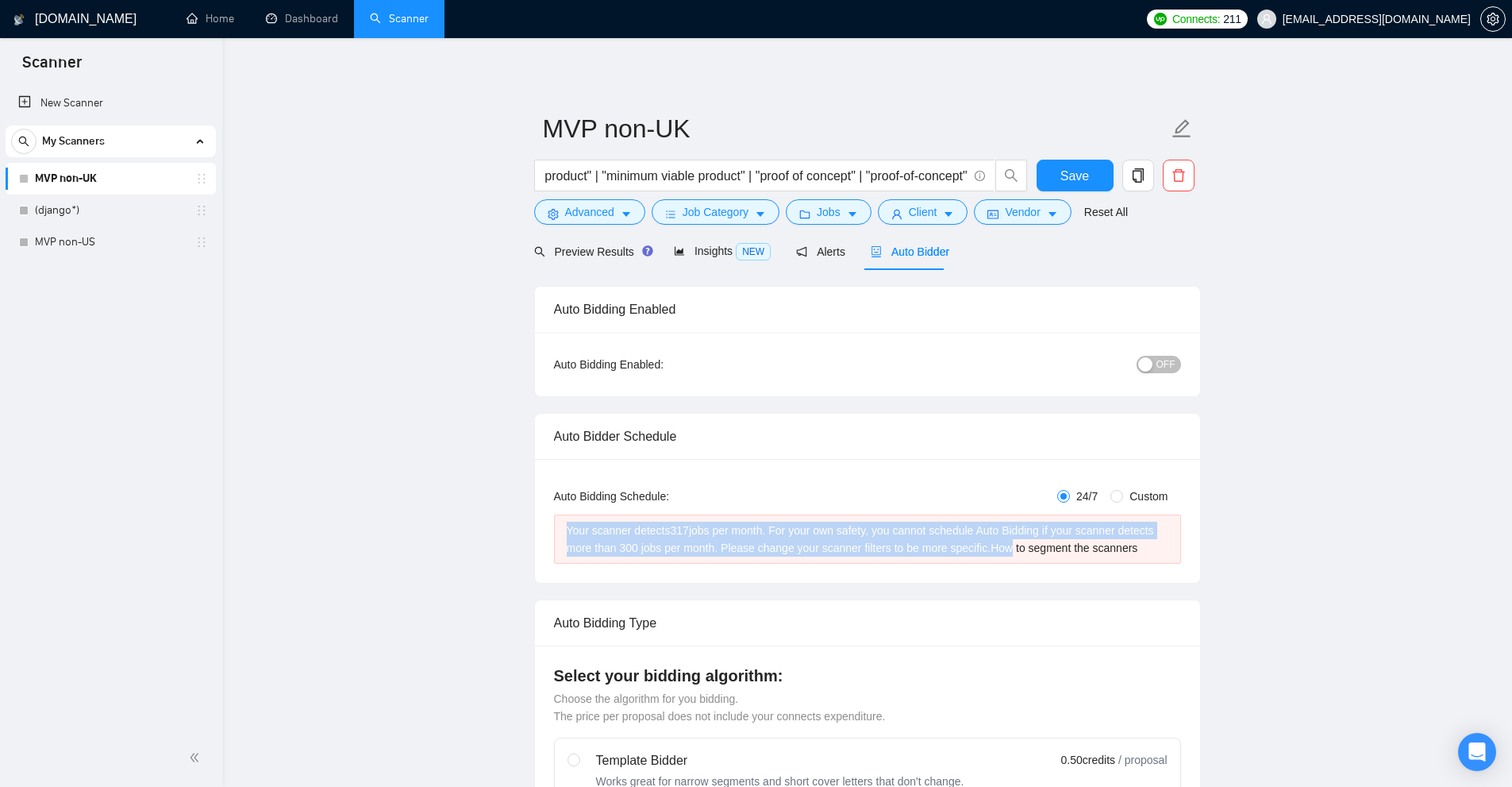
drag, startPoint x: 614, startPoint y: 526, endPoint x: 1012, endPoint y: 572, distance: 400.6
click at [1012, 572] on div "Auto Bidding Type: Automated (recommended) Semi-automated Auto Bidding Schedule…" at bounding box center [867, 521] width 665 height 124
click at [1006, 567] on div "Auto Bidding Type: Automated (recommended) Semi-automated Auto Bidding Schedule…" at bounding box center [867, 521] width 665 height 124
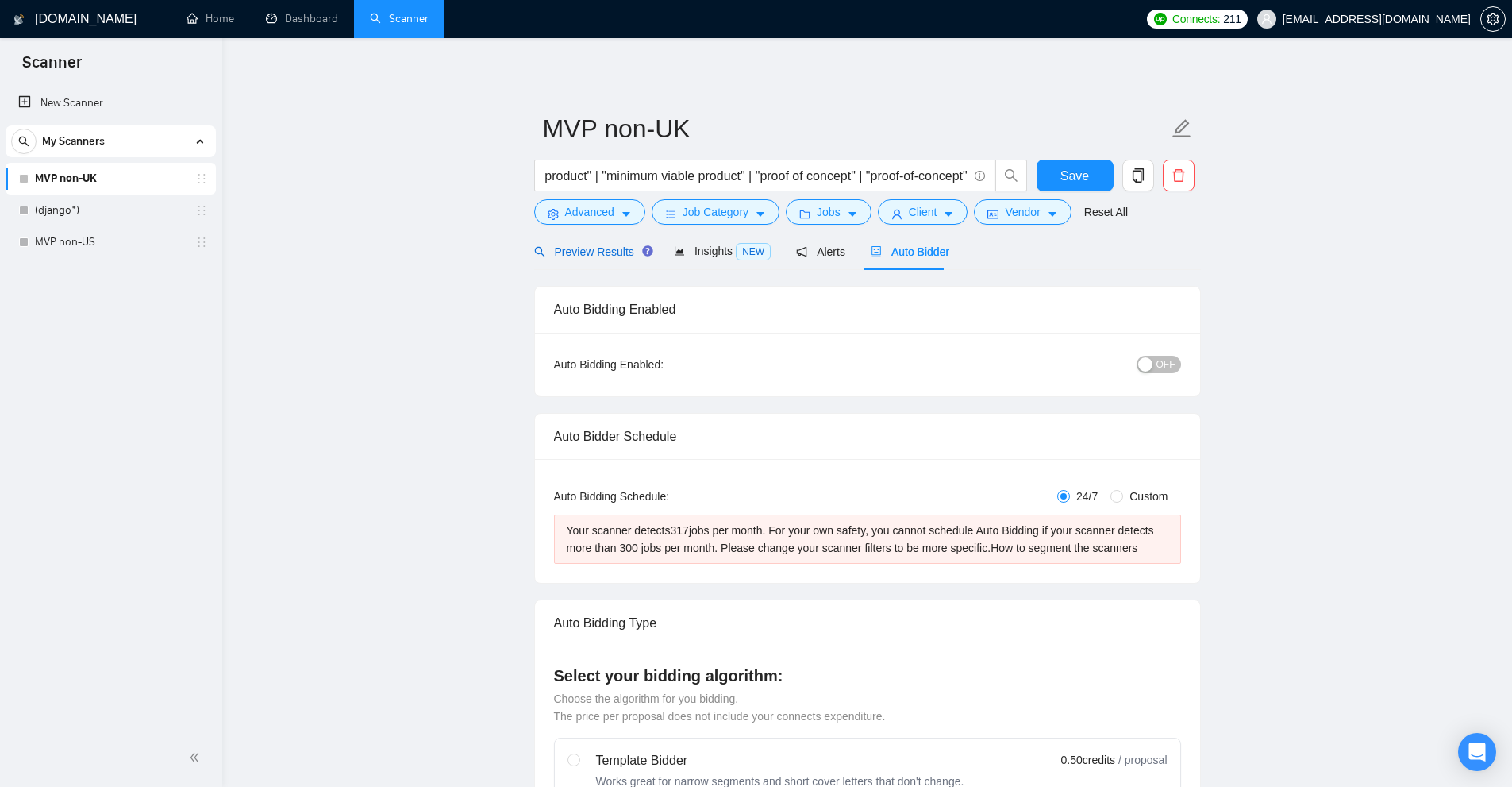
click at [608, 251] on span "Preview Results" at bounding box center [591, 251] width 114 height 13
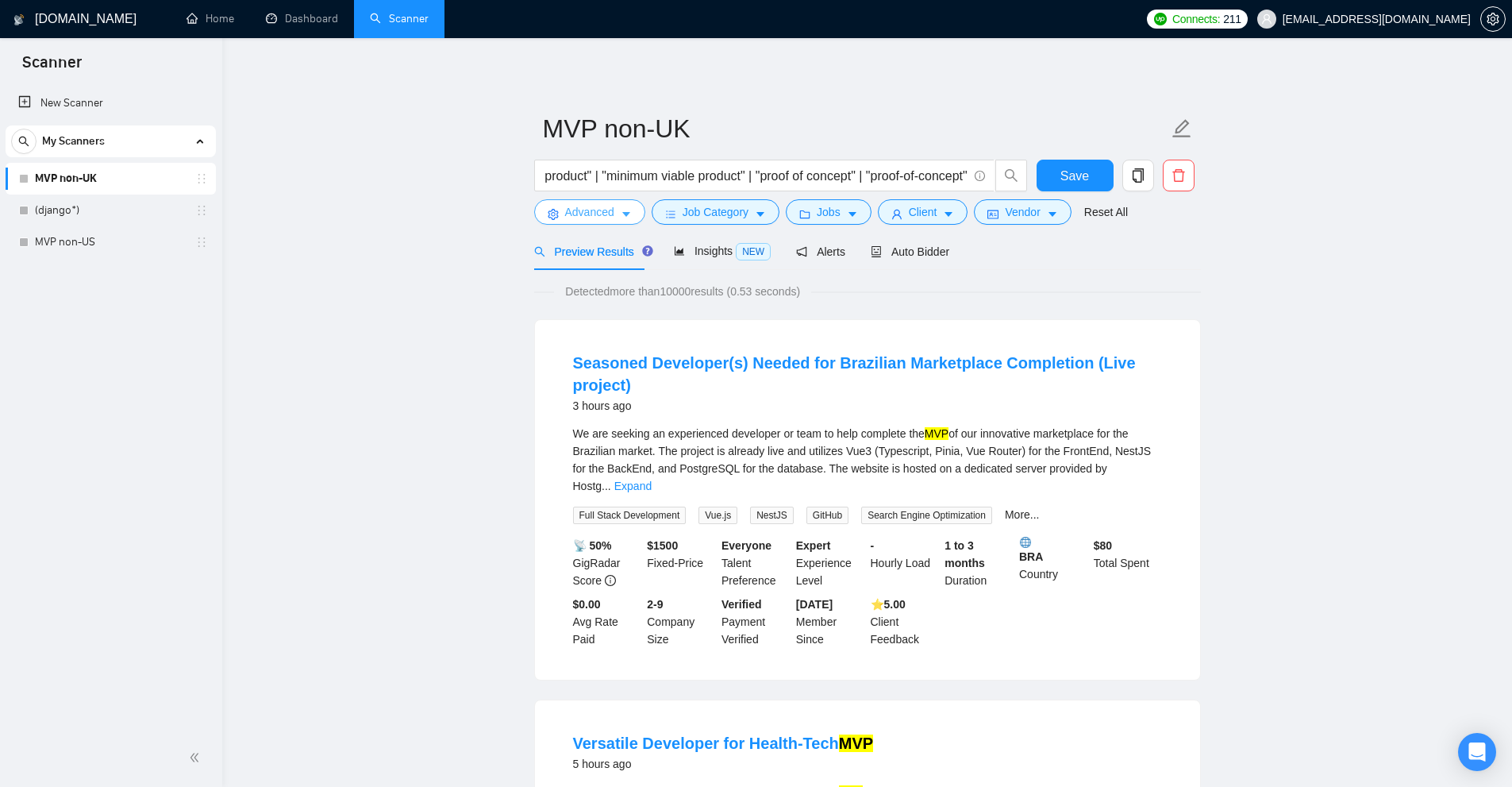
click at [572, 213] on span "Advanced" at bounding box center [589, 211] width 49 height 18
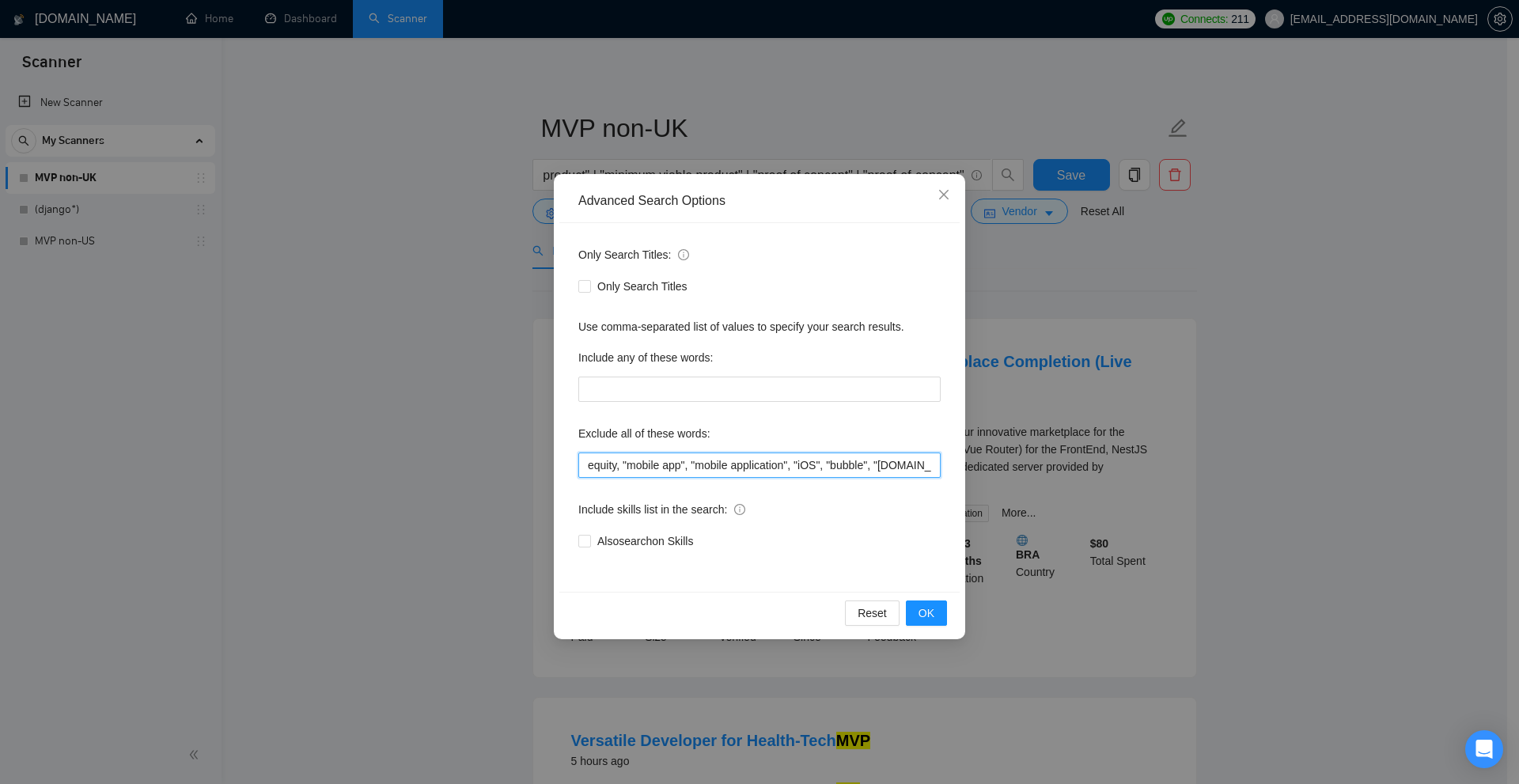
drag, startPoint x: 809, startPoint y: 475, endPoint x: 617, endPoint y: 491, distance: 192.7
click at [617, 491] on div "Only Search Titles: Only Search Titles Use comma-separated list of values to sp…" at bounding box center [759, 407] width 400 height 368
click at [1145, 486] on div "Advanced Search Options Only Search Titles: Only Search Titles Use comma-separa…" at bounding box center [760, 392] width 1519 height 784
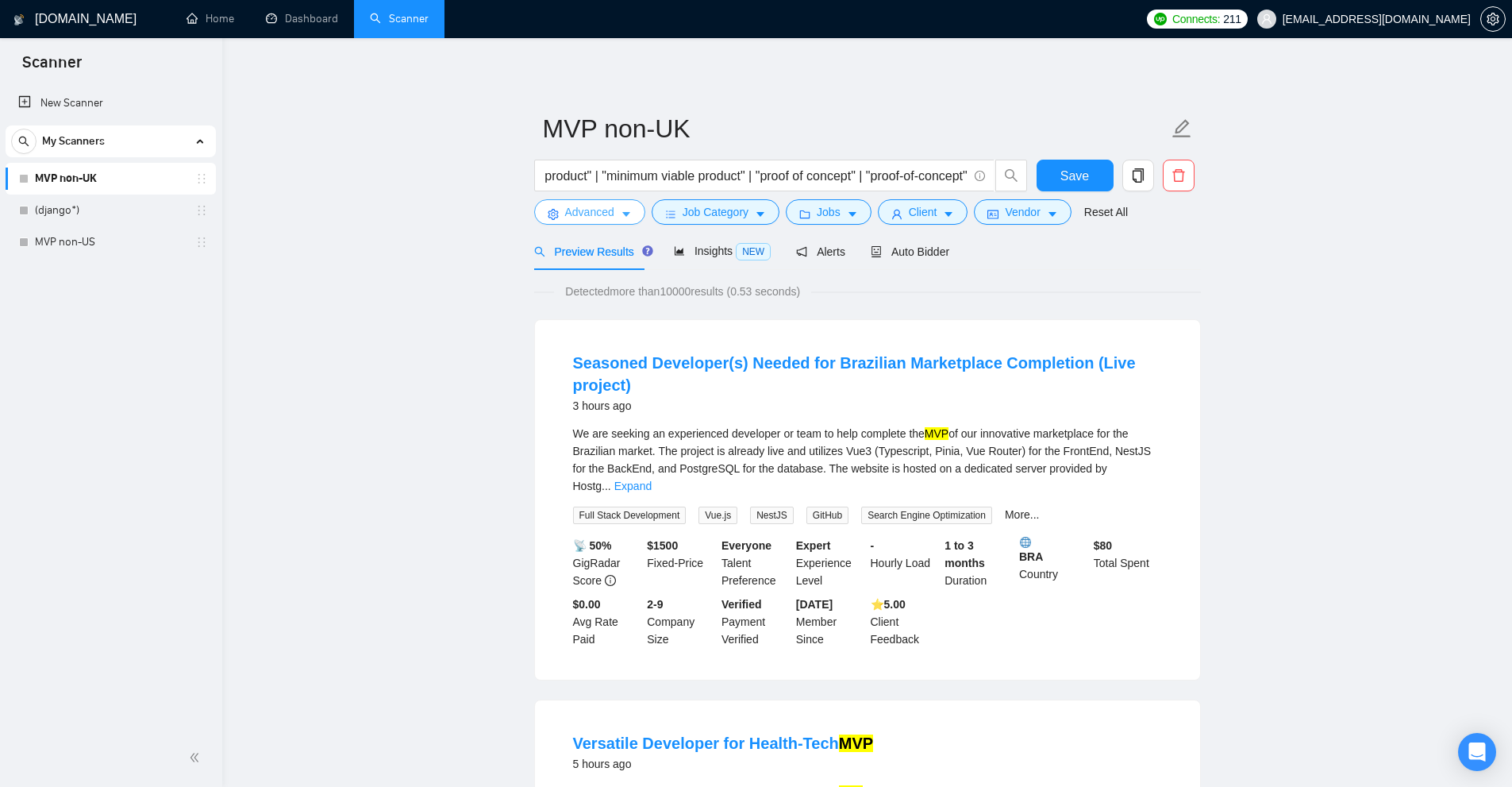
click at [636, 219] on button "Advanced" at bounding box center [589, 212] width 111 height 25
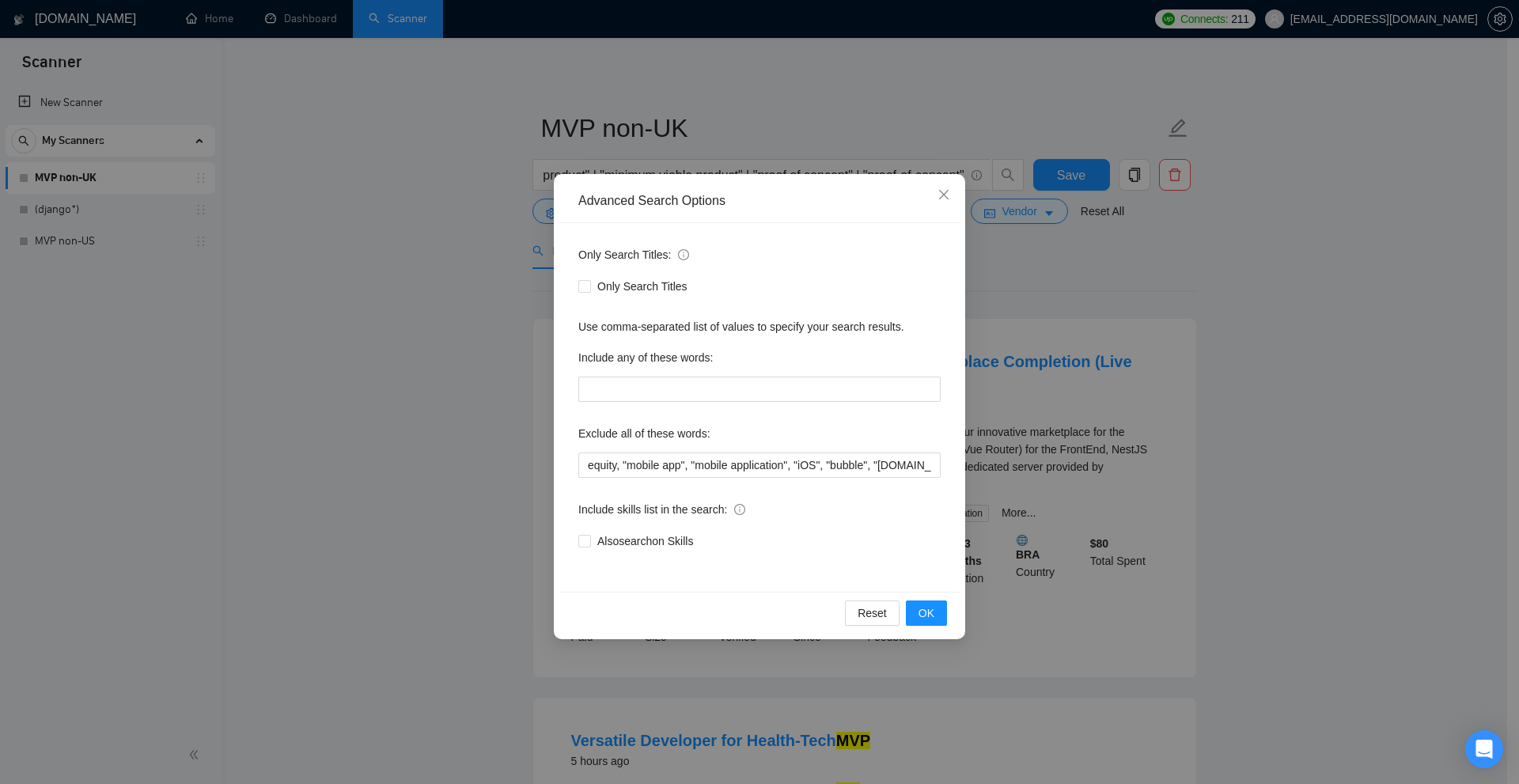
click at [1261, 425] on div "Advanced Search Options Only Search Titles: Only Search Titles Use comma-separa…" at bounding box center [760, 392] width 1519 height 784
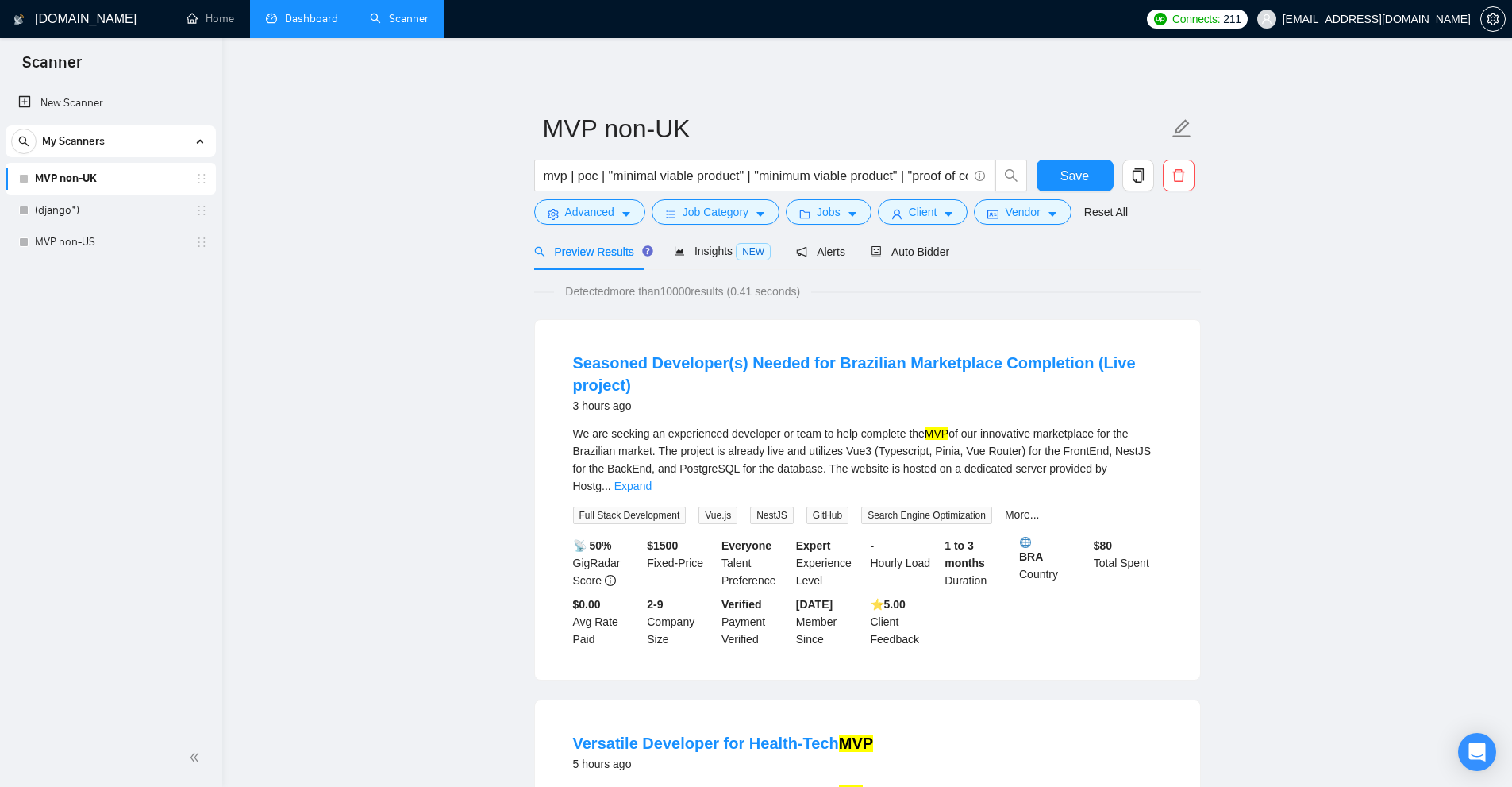
click at [311, 22] on link "Dashboard" at bounding box center [302, 18] width 73 height 13
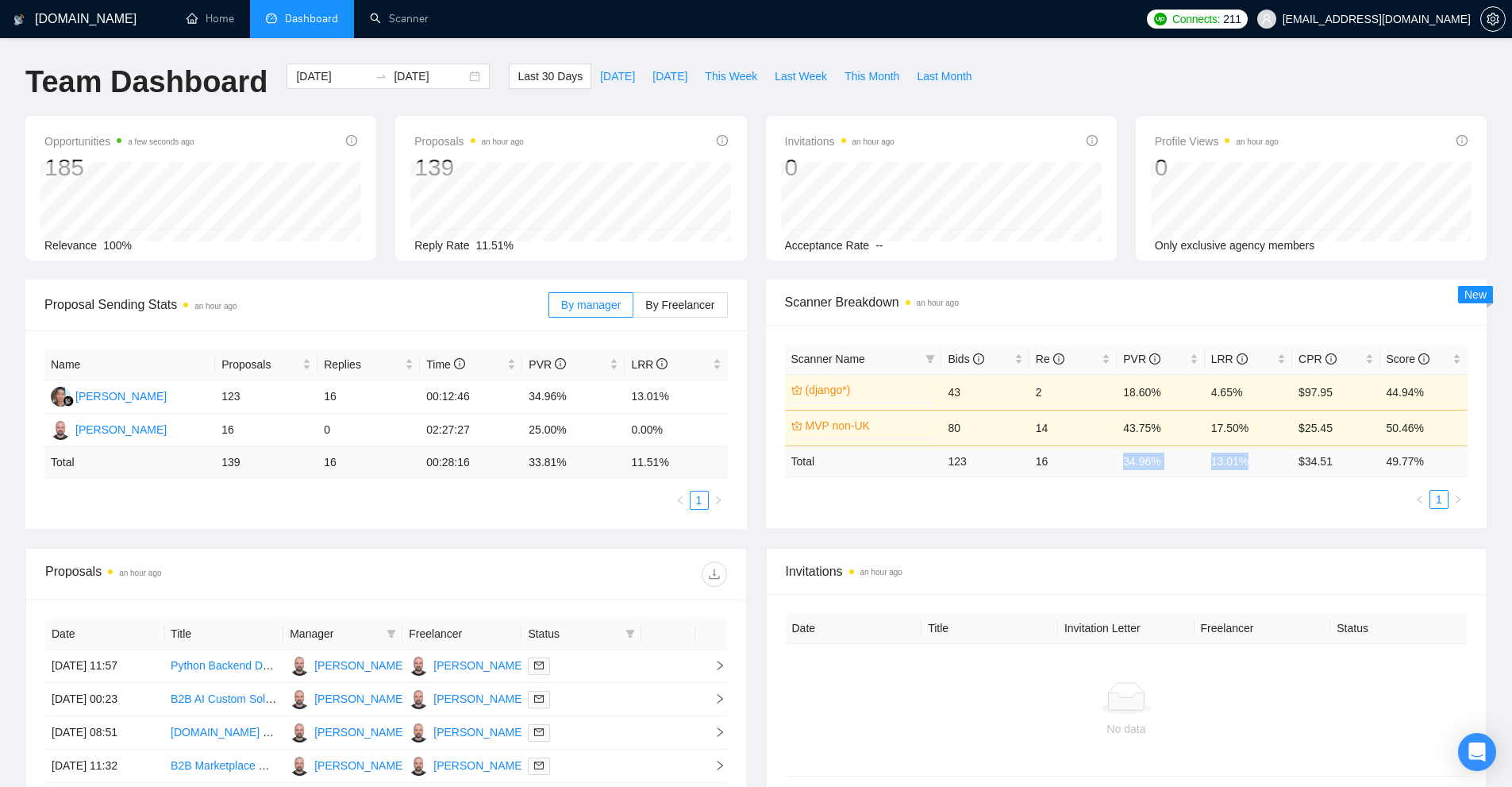
drag, startPoint x: 1116, startPoint y: 461, endPoint x: 1246, endPoint y: 457, distance: 130.1
click at [1246, 457] on tr "Total 123 16 34.96 % 13.01 % $ 34.51 49.77 %" at bounding box center [1126, 461] width 683 height 31
click at [1220, 495] on ul "1" at bounding box center [1126, 499] width 683 height 19
drag, startPoint x: 1126, startPoint y: 463, endPoint x: 1271, endPoint y: 466, distance: 145.0
click at [1271, 466] on tr "Total 123 16 34.96 % 13.01 % $ 34.51 49.77 %" at bounding box center [1126, 461] width 683 height 31
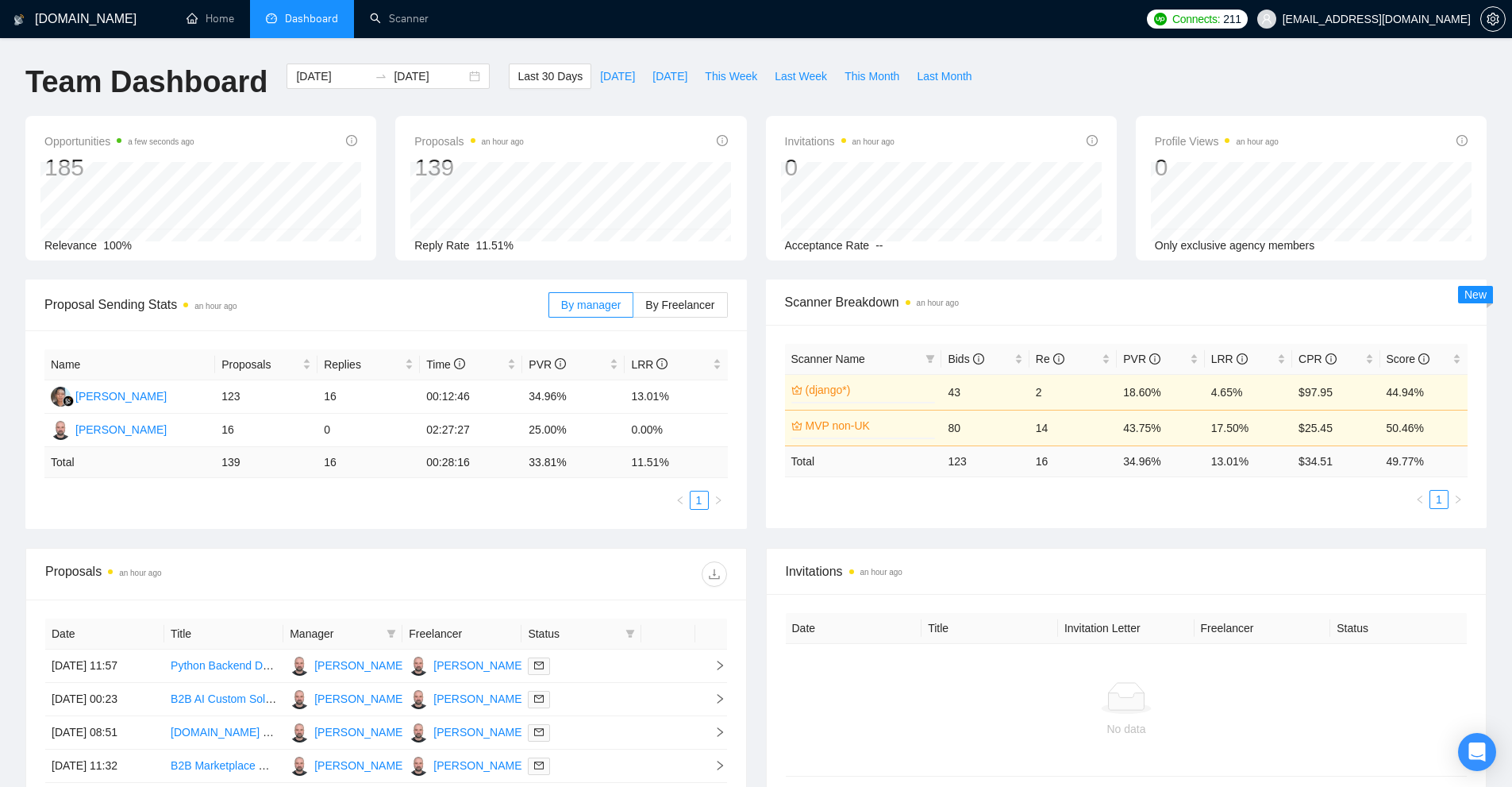
click at [1236, 478] on div "Scanner Name Bids Re PVR LRR CPR Score (django*) 0% 43 2 18.60% 4.65% $97.95 44…" at bounding box center [1126, 426] width 683 height 165
drag, startPoint x: 1125, startPoint y: 463, endPoint x: 1167, endPoint y: 462, distance: 42.0
click at [1167, 462] on td "34.96 %" at bounding box center [1160, 461] width 88 height 31
click at [1165, 463] on td "34.96 %" at bounding box center [1160, 461] width 88 height 31
click at [1247, 460] on td "13.01 %" at bounding box center [1248, 461] width 88 height 31
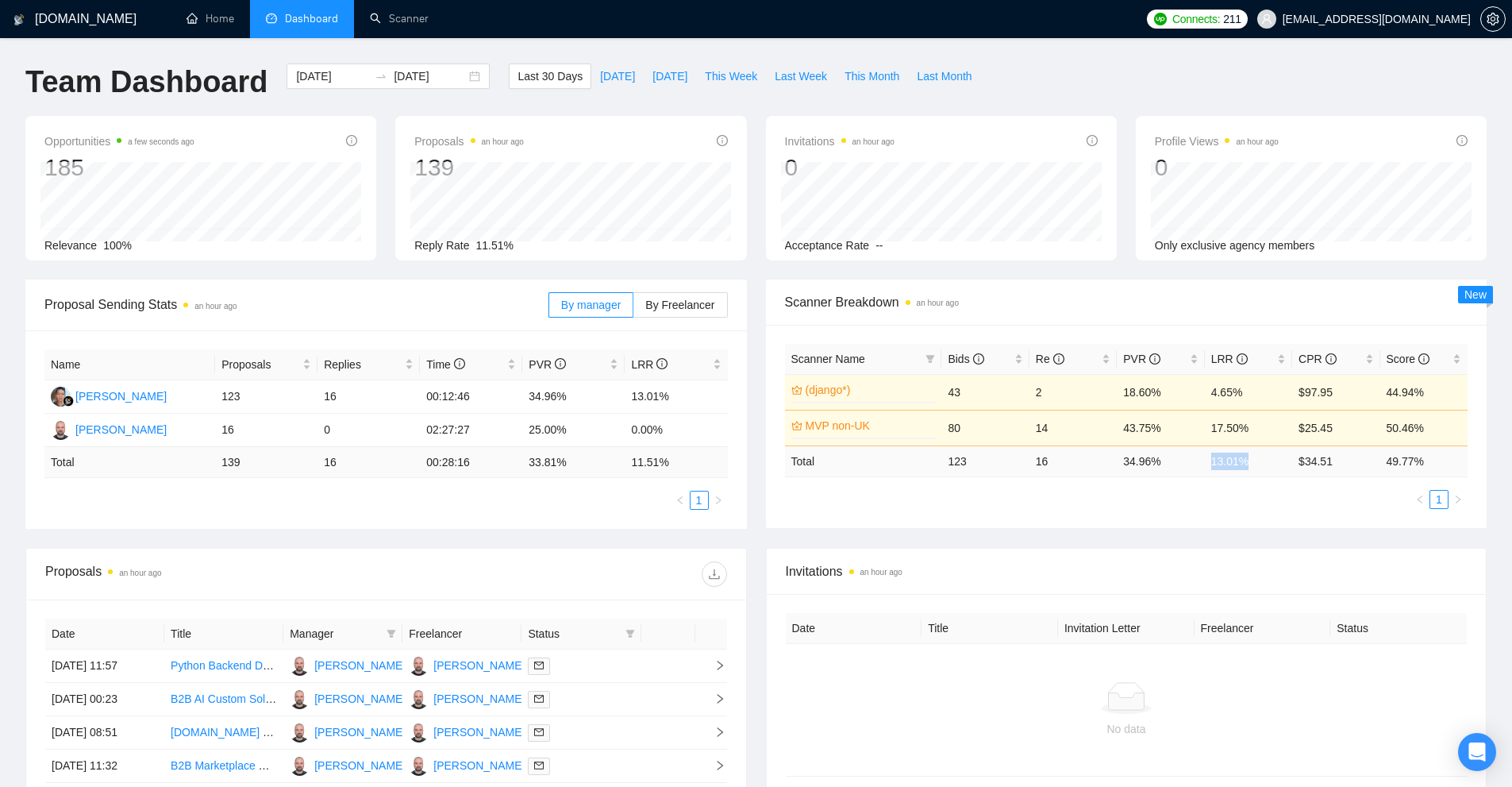
drag, startPoint x: 1196, startPoint y: 464, endPoint x: 1253, endPoint y: 467, distance: 57.1
click at [1253, 467] on tr "Total 123 16 34.96 % 13.01 % $ 34.51 49.77 %" at bounding box center [1126, 461] width 683 height 31
click at [1262, 458] on td "13.01 %" at bounding box center [1248, 461] width 88 height 31
click at [1011, 478] on div "Scanner Name Bids Re PVR LRR CPR Score (django*) 0% 43 2 18.60% 4.65% $97.95 44…" at bounding box center [1126, 426] width 683 height 165
drag, startPoint x: 1259, startPoint y: 389, endPoint x: 950, endPoint y: 390, distance: 309.0
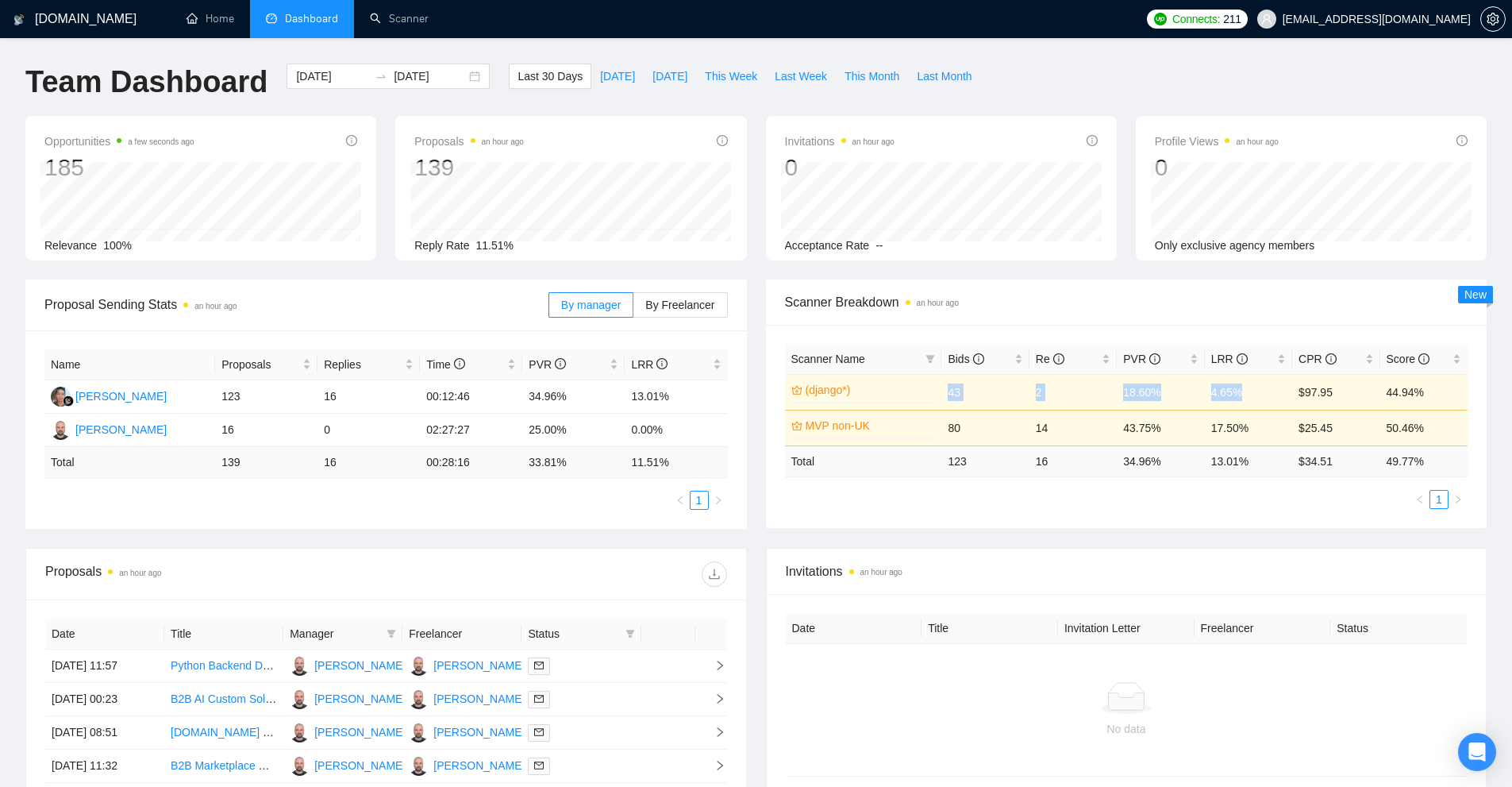
click at [950, 390] on tr "(django*) 0% 43 2 18.60% 4.65% $97.95 44.94%" at bounding box center [1126, 391] width 683 height 36
click at [1041, 492] on ul "1" at bounding box center [1126, 499] width 683 height 19
drag, startPoint x: 1283, startPoint y: 398, endPoint x: 946, endPoint y: 396, distance: 337.0
click at [946, 396] on tr "(django*) 0% 43 2 18.60% 4.65% $97.95 44.94%" at bounding box center [1126, 391] width 683 height 36
click at [1140, 537] on div "Proposal Sending Stats an hour ago By manager By Freelancer Name Proposals Repl…" at bounding box center [756, 413] width 1480 height 268
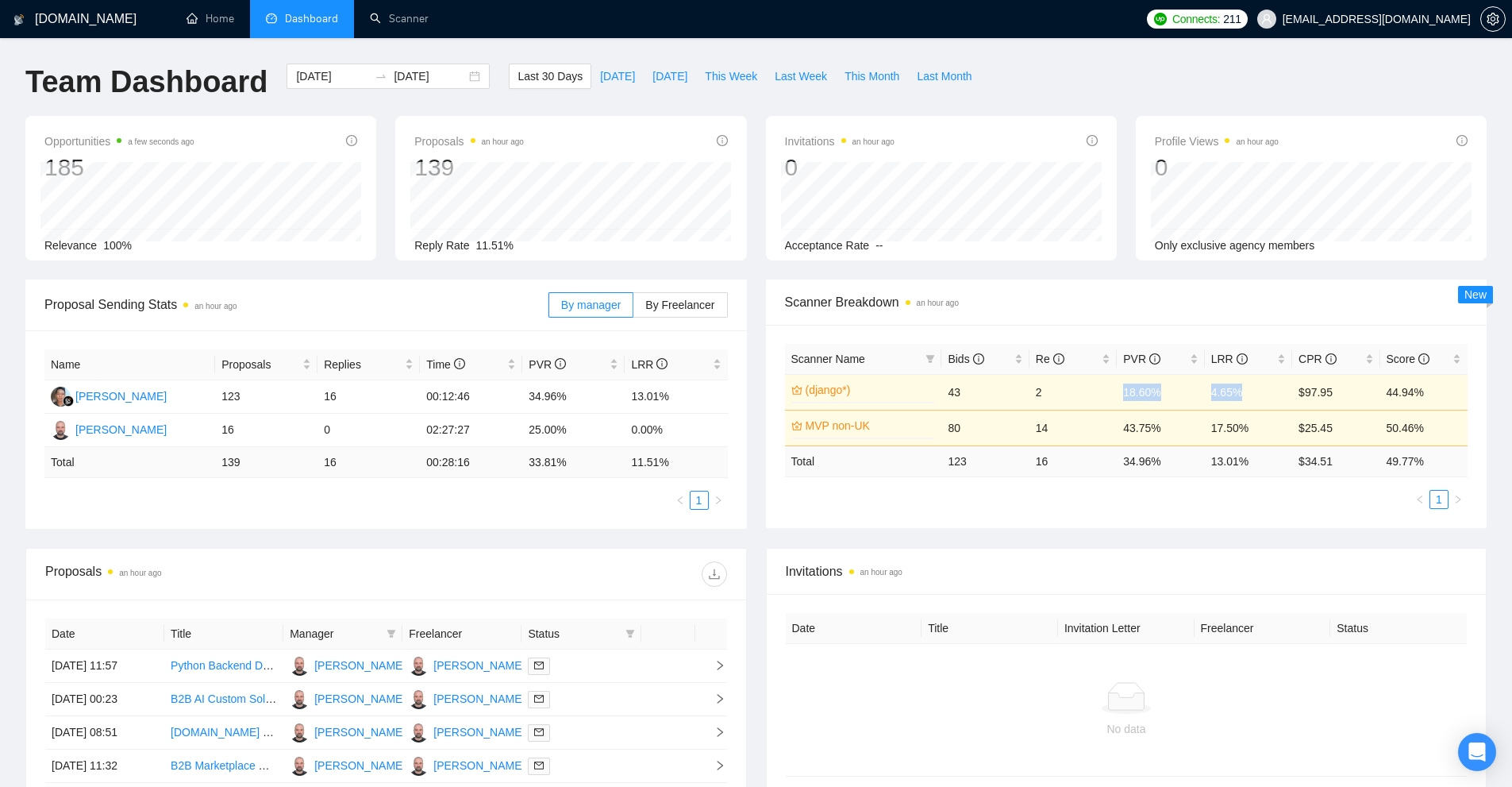
drag, startPoint x: 1122, startPoint y: 392, endPoint x: 1255, endPoint y: 381, distance: 133.5
click at [1254, 381] on tr "(django*) 0% 43 2 18.60% 4.65% $97.95 44.94%" at bounding box center [1126, 391] width 683 height 36
click at [1229, 498] on ul "1" at bounding box center [1126, 499] width 683 height 19
drag, startPoint x: 1239, startPoint y: 390, endPoint x: 1210, endPoint y: 393, distance: 29.2
click at [1210, 393] on td "4.65%" at bounding box center [1248, 391] width 88 height 36
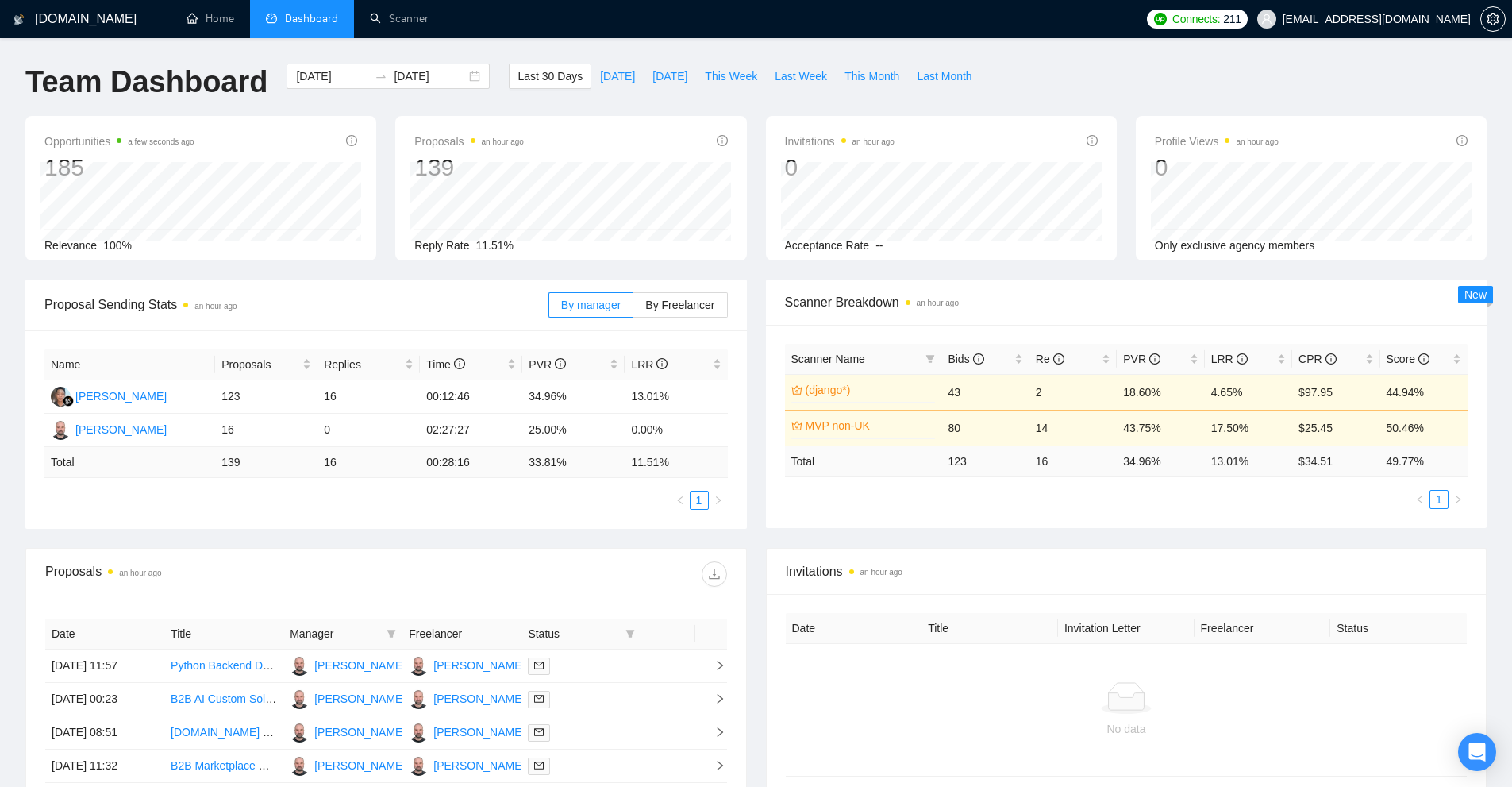
click at [1272, 527] on div "Scanner Name Bids Re PVR LRR CPR Score (django*) 0% 43 2 18.60% 4.65% $97.95 44…" at bounding box center [1126, 426] width 722 height 203
drag, startPoint x: 1212, startPoint y: 393, endPoint x: 1259, endPoint y: 391, distance: 47.0
click at [1259, 391] on td "4.65%" at bounding box center [1248, 391] width 88 height 36
drag, startPoint x: 1238, startPoint y: 502, endPoint x: 1247, endPoint y: 449, distance: 53.8
click at [1238, 503] on ul "1" at bounding box center [1126, 499] width 683 height 19
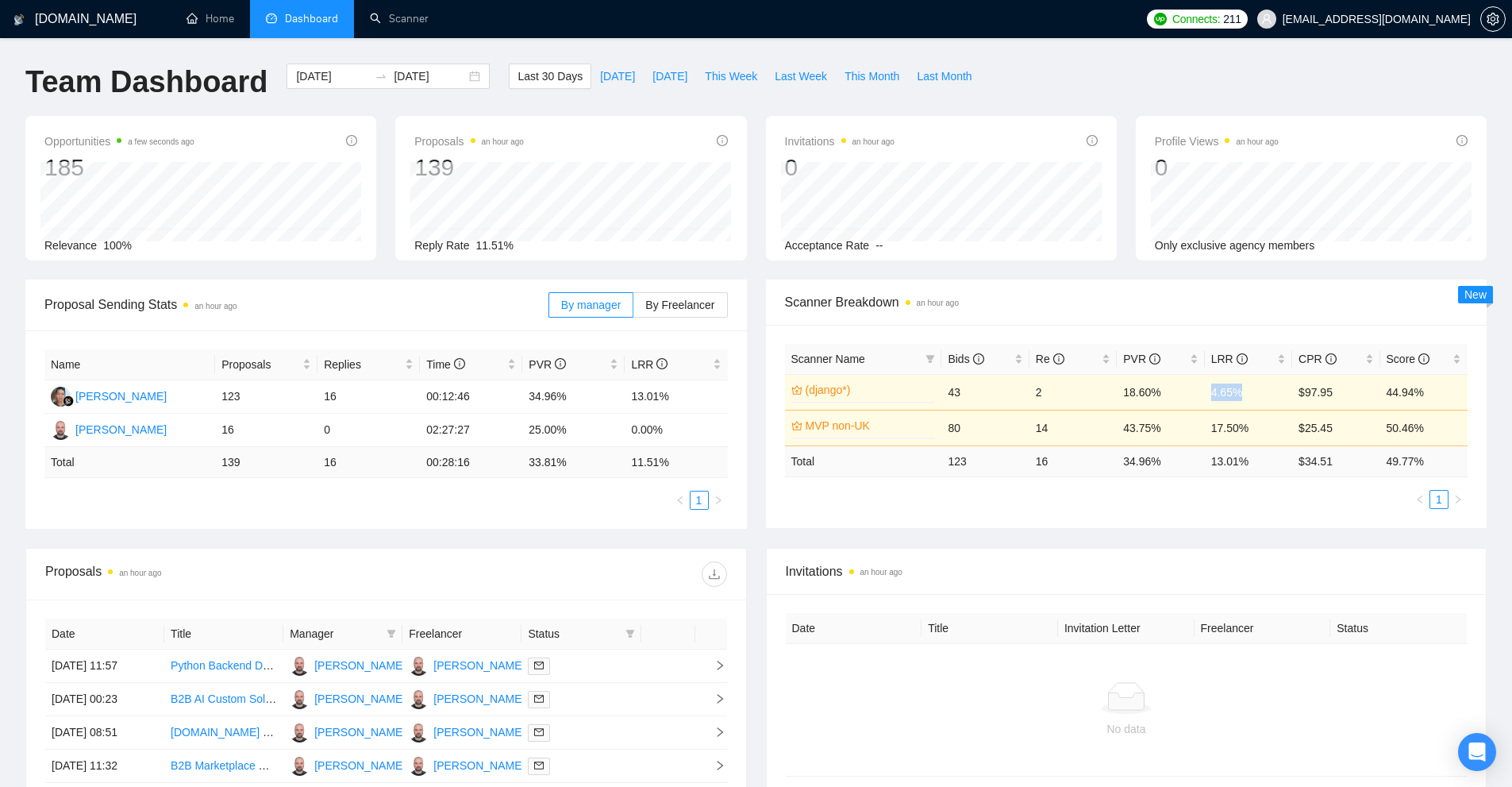
drag, startPoint x: 1207, startPoint y: 382, endPoint x: 1244, endPoint y: 393, distance: 38.6
click at [1238, 385] on td "4.65%" at bounding box center [1248, 391] width 88 height 36
click at [821, 391] on link "(django*)" at bounding box center [869, 390] width 127 height 18
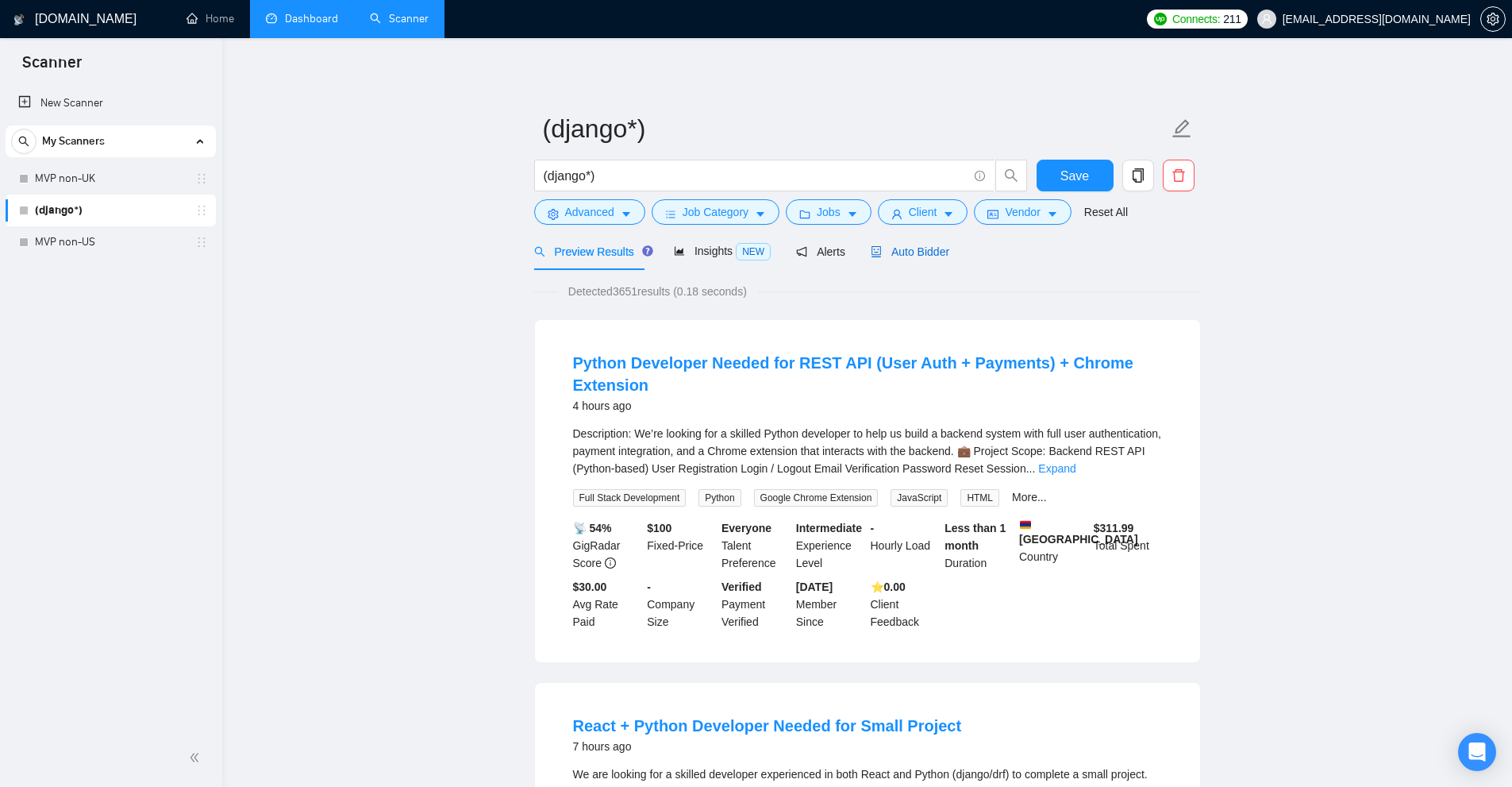
click at [906, 252] on span "Auto Bidder" at bounding box center [910, 251] width 78 height 13
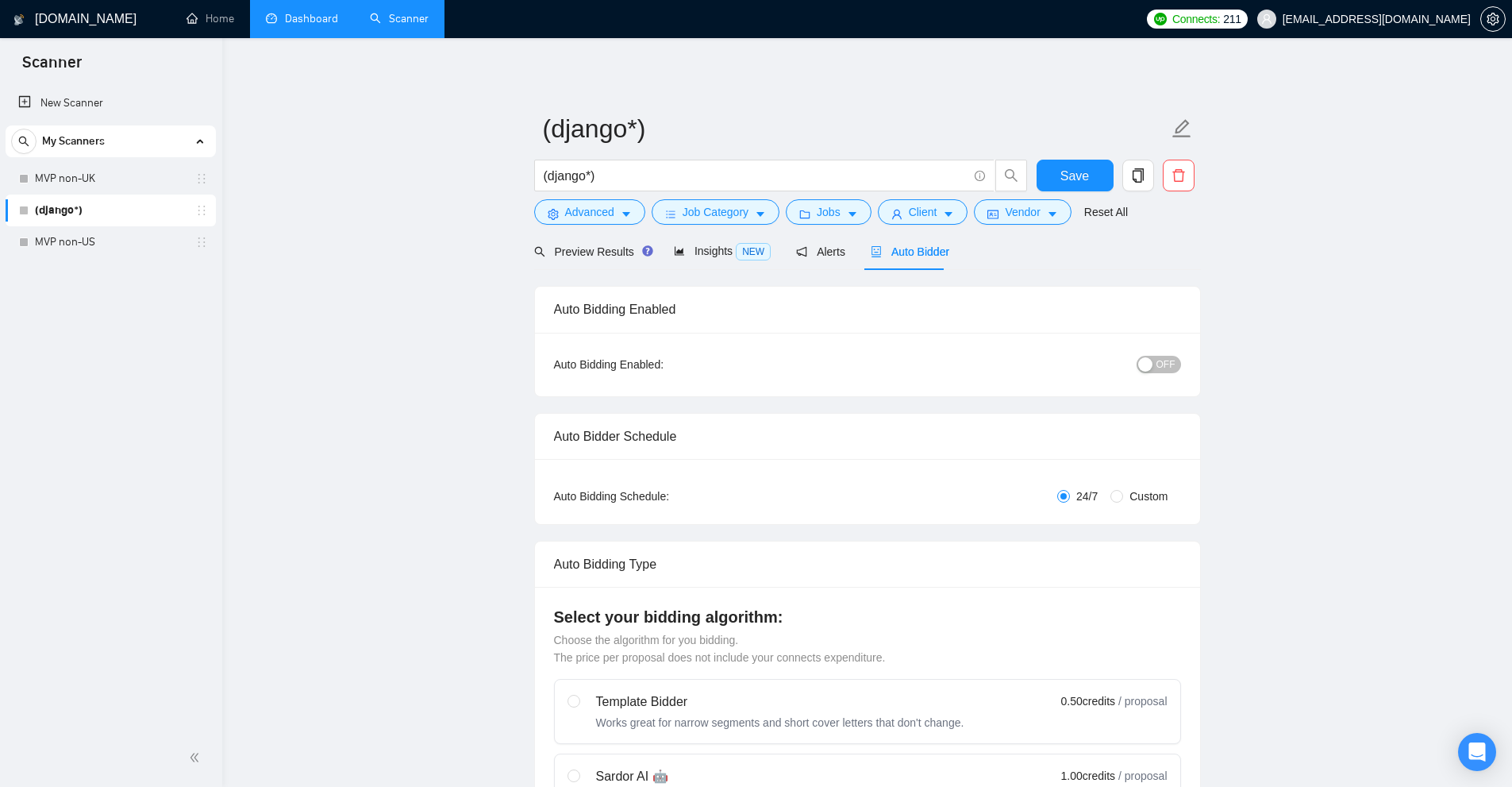
checkbox input "true"
click at [98, 229] on link "MVP non-US" at bounding box center [110, 242] width 151 height 32
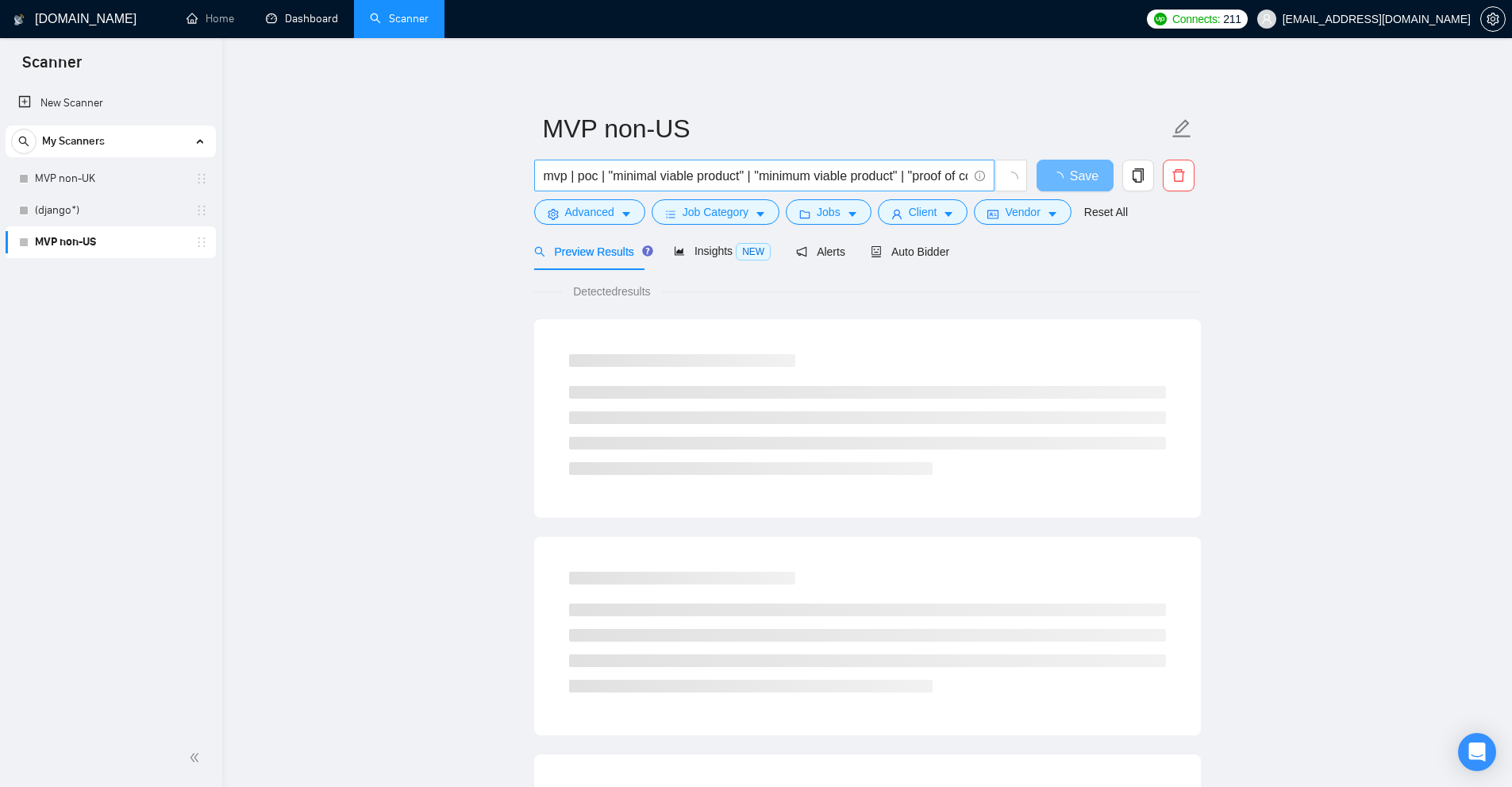
click at [598, 177] on input "mvp | poc | "minimal viable product" | "minimum viable product" | "proof of con…" at bounding box center [756, 176] width 424 height 20
click at [558, 173] on input "mvp | poc | "minimal viable product" | "minimum viable product" | "proof of con…" at bounding box center [756, 176] width 424 height 20
drag, startPoint x: 558, startPoint y: 173, endPoint x: 0, endPoint y: 138, distance: 559.1
click at [0, 138] on section "Scanner New Scanner My Scanners MVP non-UK (django*) MVP non-US GigRadar.io Hom…" at bounding box center [756, 754] width 1512 height 1510
click at [569, 168] on input "mvp | poc | "minimal viable product" | "minimum viable product" | "proof of con…" at bounding box center [756, 176] width 424 height 20
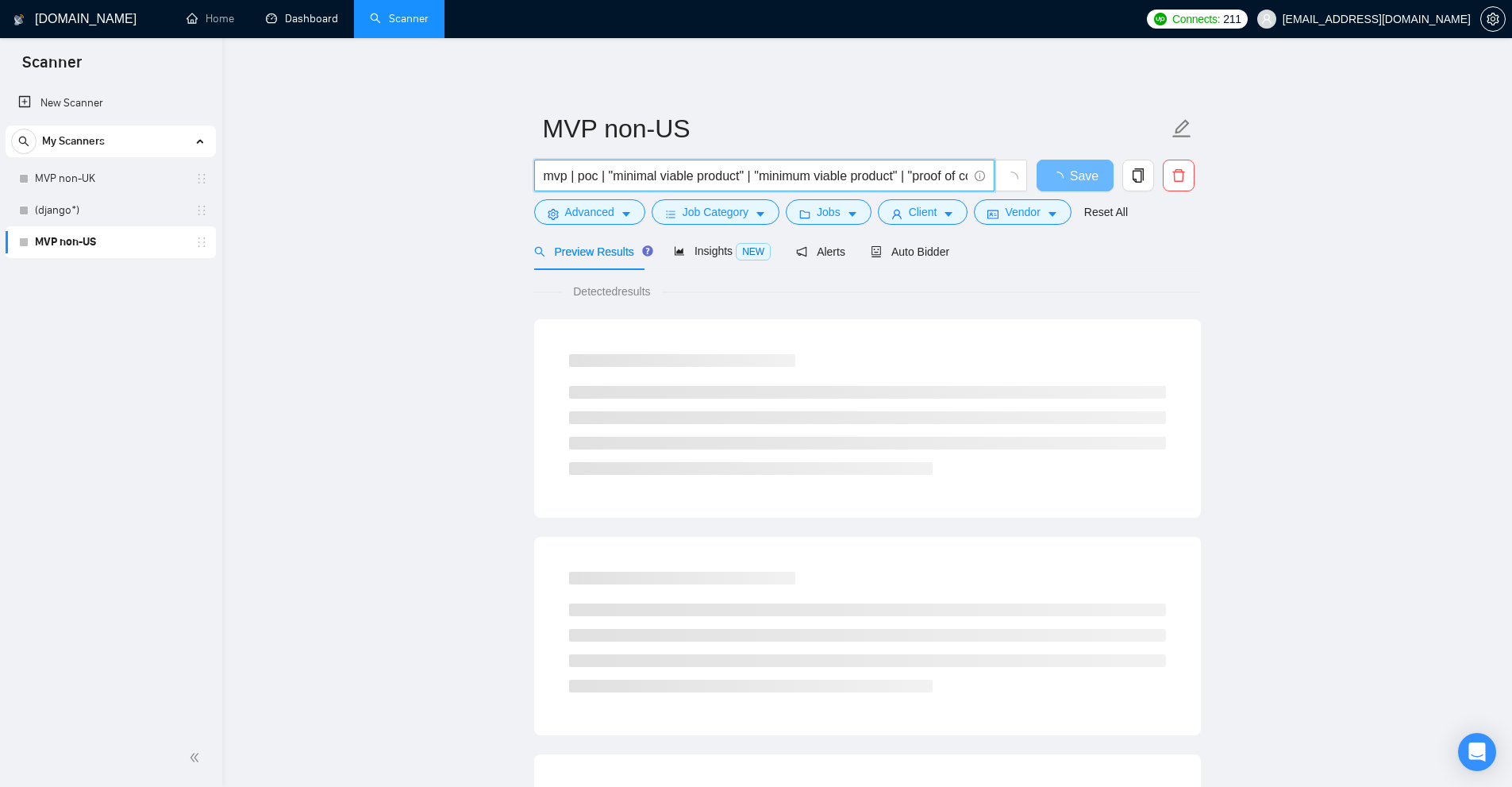
click at [562, 176] on input "mvp | poc | "minimal viable product" | "minimum viable product" | "proof of con…" at bounding box center [756, 176] width 424 height 20
click at [563, 173] on input "mvp | poc | "minimal viable product" | "minimum viable product" | "proof of con…" at bounding box center [756, 176] width 424 height 20
drag, startPoint x: 567, startPoint y: 172, endPoint x: 540, endPoint y: 176, distance: 27.3
click at [515, 176] on main "MVP non-US mvp | poc | "minimal viable product" | "minimum viable product" | "p…" at bounding box center [867, 725] width 1239 height 1324
click at [565, 172] on input "mvp | poc | "minimal viable product" | "minimum viable product" | "proof of con…" at bounding box center [756, 176] width 424 height 20
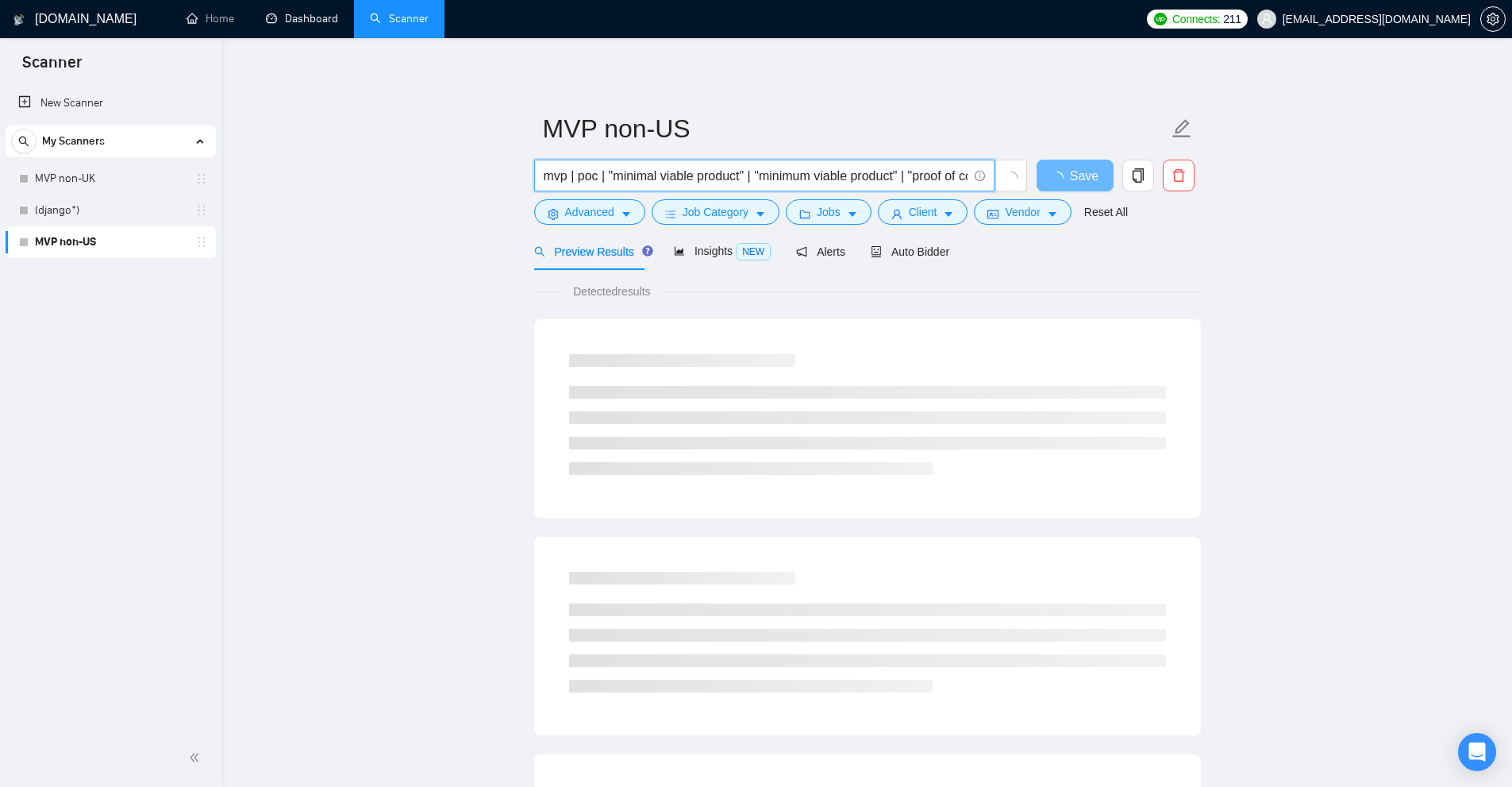
click at [552, 171] on input "mvp | poc | "minimal viable product" | "minimum viable product" | "proof of con…" at bounding box center [756, 176] width 424 height 20
drag, startPoint x: 696, startPoint y: 175, endPoint x: 728, endPoint y: 166, distance: 33.2
click at [735, 169] on input "mvp | poc | "minimal viable product" | "minimum viable product" | "proof of con…" at bounding box center [756, 176] width 424 height 20
click at [723, 166] on input "mvp | poc | "minimal viable product" | "minimum viable product" | "proof of con…" at bounding box center [756, 176] width 424 height 20
click at [580, 183] on input "mvp | poc | "minimal viable product" | "minimum viable product" | "proof of con…" at bounding box center [756, 176] width 424 height 20
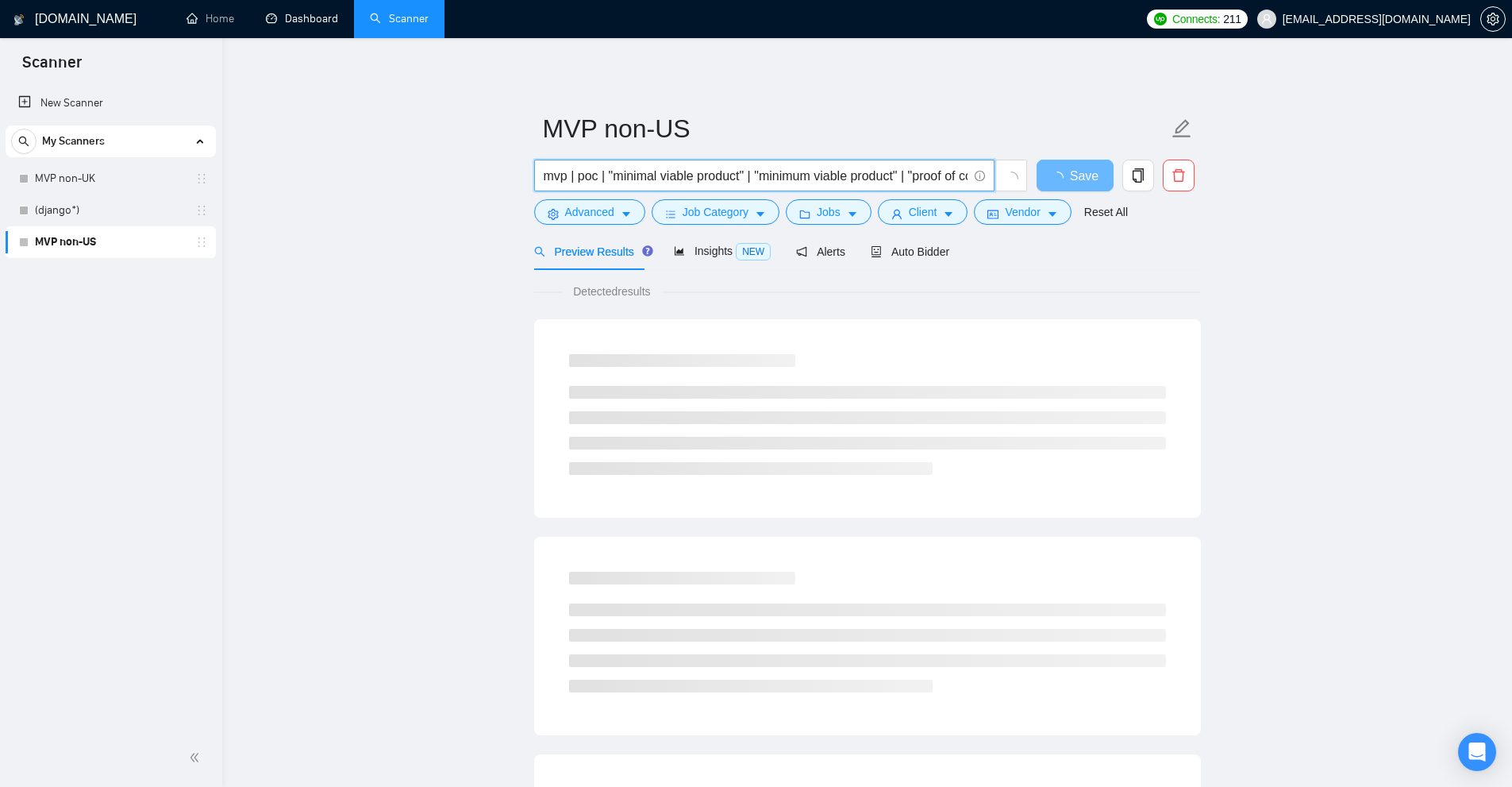
click at [567, 178] on input "mvp | poc | "minimal viable product" | "minimum viable product" | "proof of con…" at bounding box center [756, 176] width 424 height 20
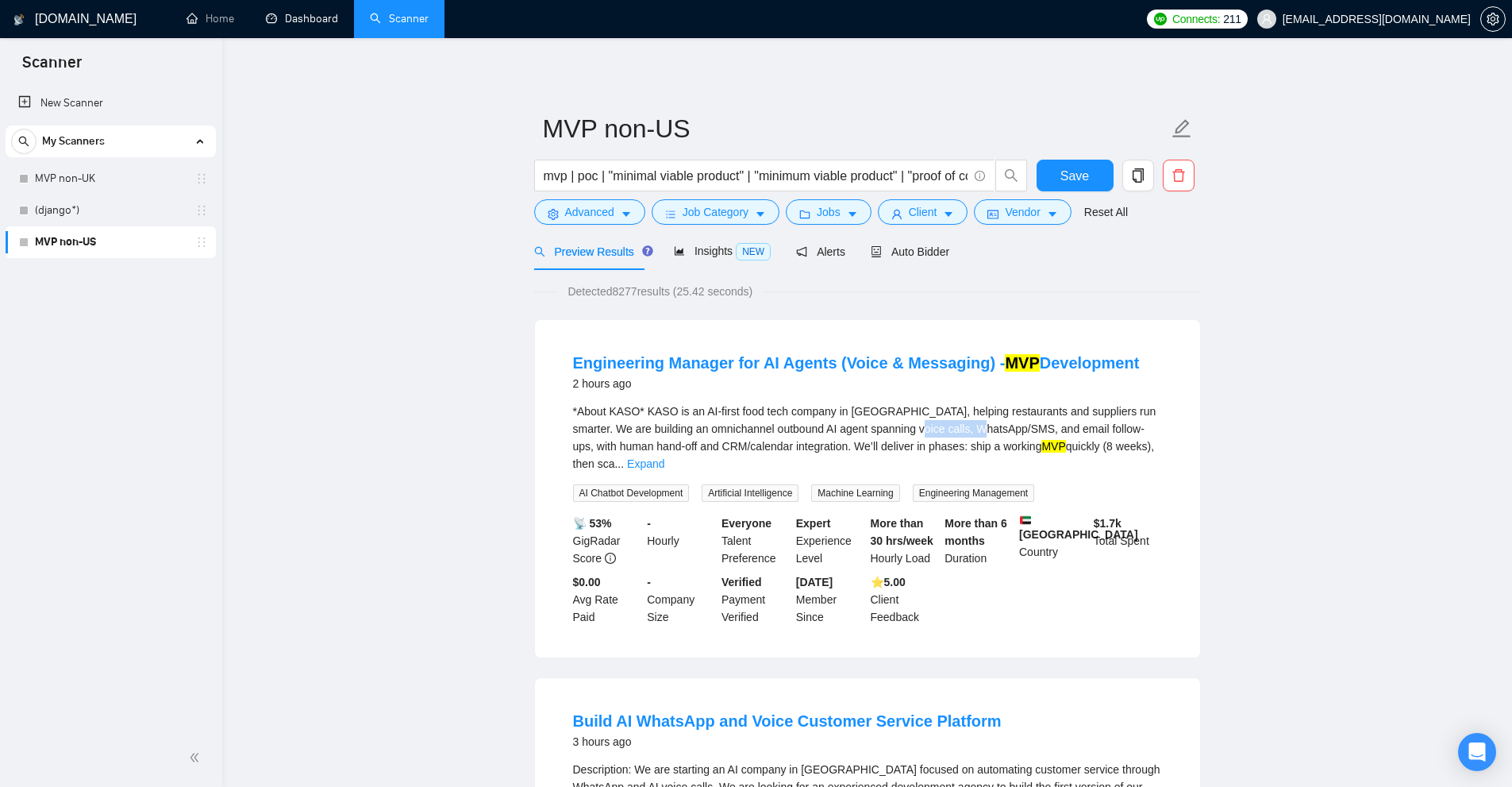
drag, startPoint x: 901, startPoint y: 430, endPoint x: 975, endPoint y: 423, distance: 74.3
click at [975, 423] on div "*About KASO* KASO is an AI-first food tech company in Dubai, helping restaurant…" at bounding box center [868, 437] width 589 height 70
click at [946, 421] on div "*About KASO* KASO is an AI-first food tech company in Dubai, helping restaurant…" at bounding box center [868, 437] width 589 height 70
click at [910, 425] on div "*About KASO* KASO is an AI-first food tech company in Dubai, helping restaurant…" at bounding box center [868, 437] width 589 height 70
drag, startPoint x: 892, startPoint y: 430, endPoint x: 949, endPoint y: 428, distance: 57.0
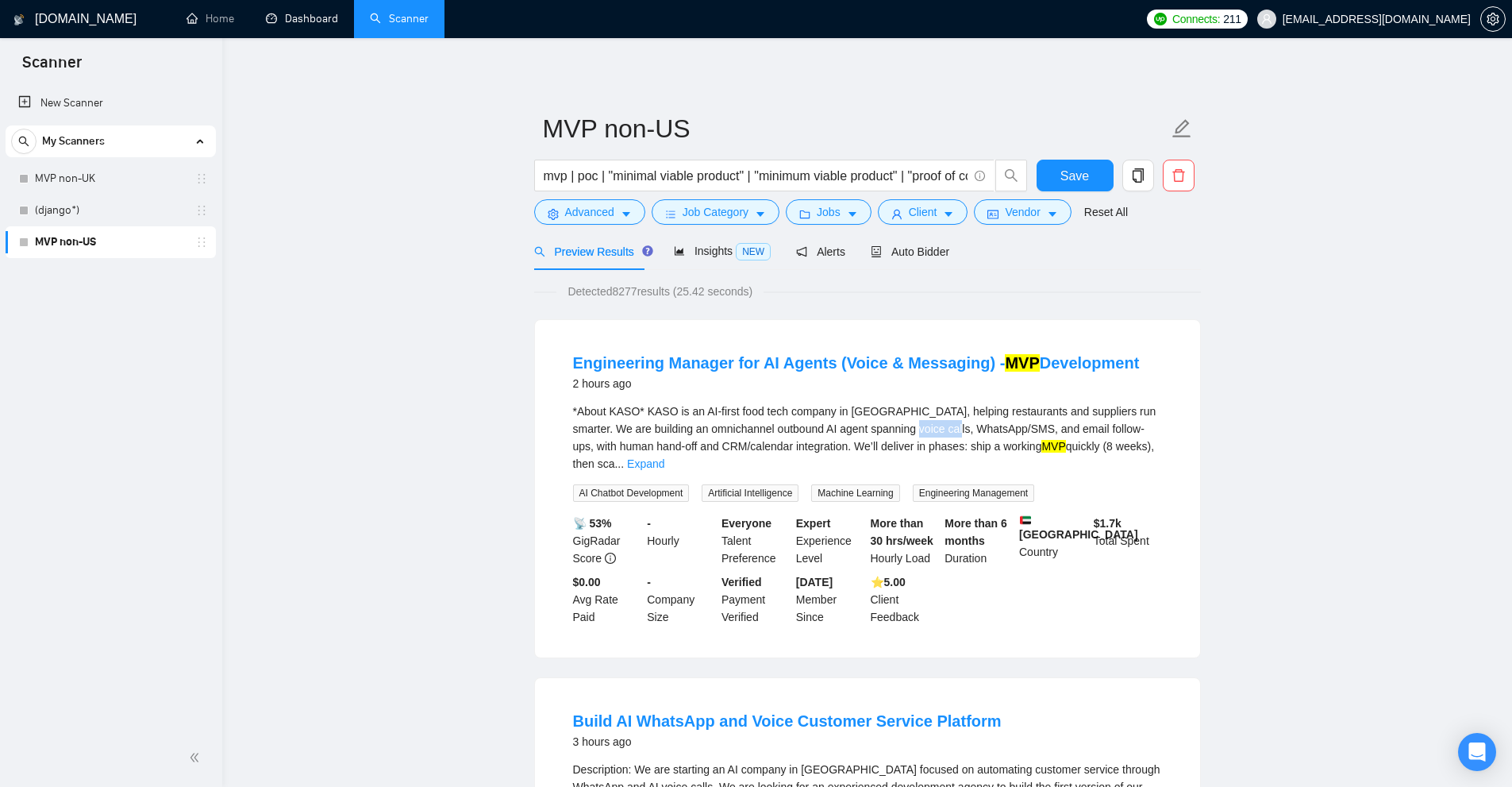
click at [949, 428] on div "*About KASO* KASO is an AI-first food tech company in Dubai, helping restaurant…" at bounding box center [868, 437] width 589 height 70
click at [961, 428] on div "*About KASO* KASO is an AI-first food tech company in Dubai, helping restaurant…" at bounding box center [868, 437] width 589 height 70
drag, startPoint x: 950, startPoint y: 425, endPoint x: 975, endPoint y: 427, distance: 25.1
click at [975, 427] on div "*About KASO* KASO is an AI-first food tech company in Dubai, helping restaurant…" at bounding box center [868, 437] width 589 height 70
click at [1041, 446] on mark "MVP" at bounding box center [1053, 446] width 24 height 13
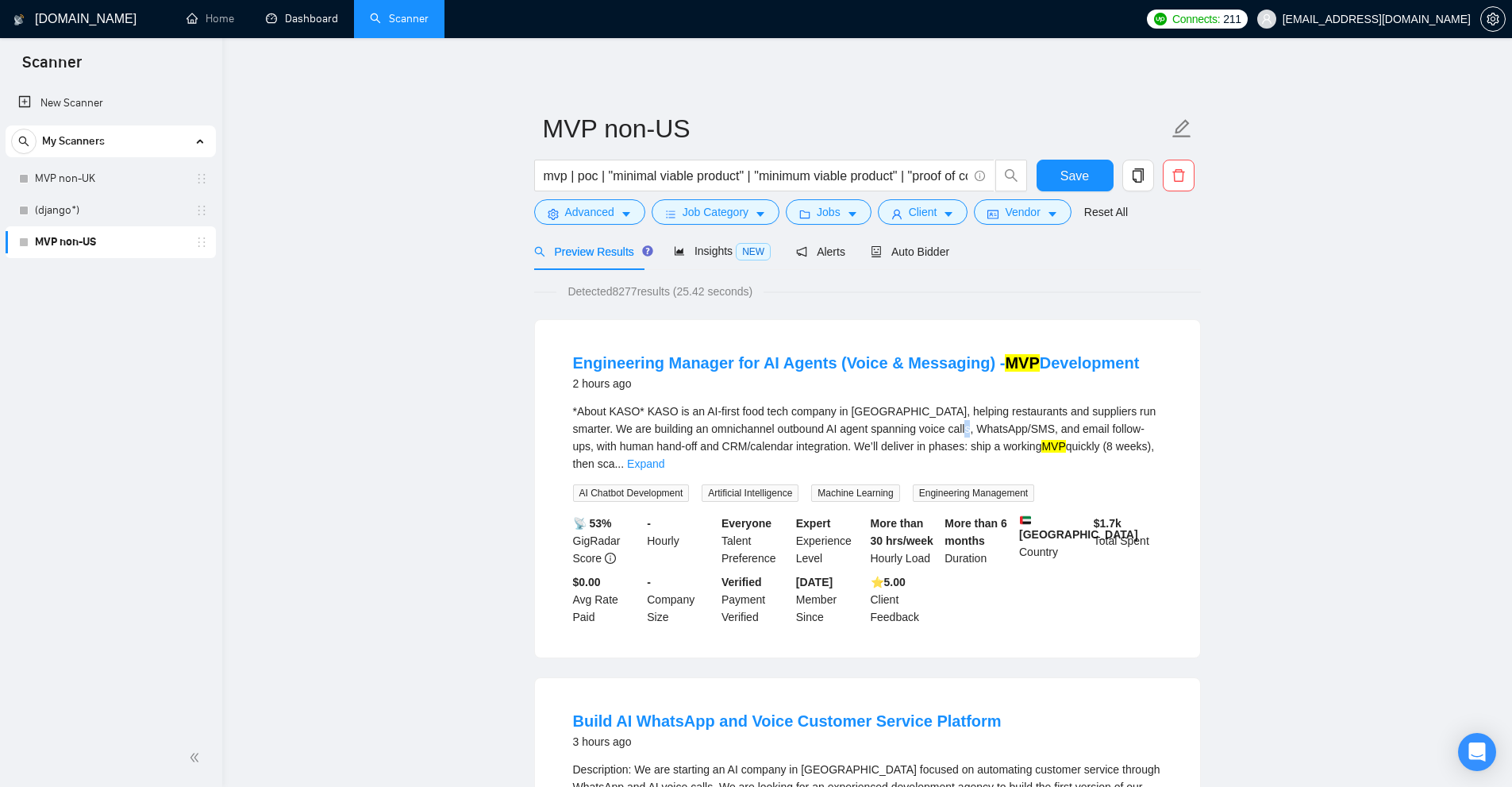
drag, startPoint x: 980, startPoint y: 431, endPoint x: 960, endPoint y: 428, distance: 20.2
click at [961, 433] on div "*About KASO* KASO is an AI-first food tech company in Dubai, helping restaurant…" at bounding box center [868, 437] width 589 height 70
click at [940, 436] on div "*About KASO* KASO is an AI-first food tech company in Dubai, helping restaurant…" at bounding box center [868, 437] width 589 height 70
drag, startPoint x: 905, startPoint y: 426, endPoint x: 910, endPoint y: 411, distance: 15.8
click at [953, 430] on div "*About KASO* KASO is an AI-first food tech company in Dubai, helping restaurant…" at bounding box center [868, 437] width 589 height 70
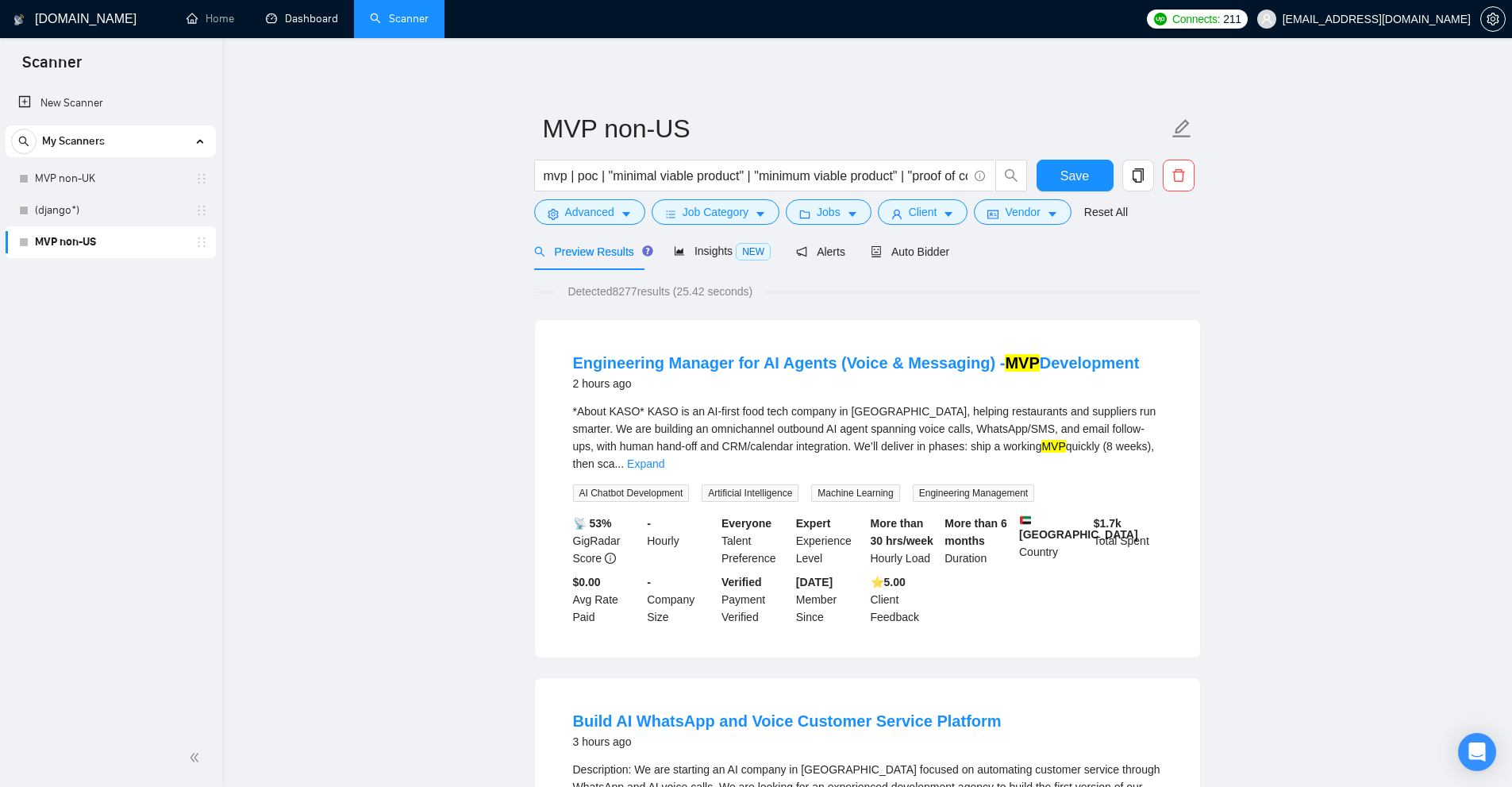
click at [1012, 436] on div "*About KASO* KASO is an AI-first food tech company in Dubai, helping restaurant…" at bounding box center [868, 437] width 589 height 70
drag, startPoint x: 889, startPoint y: 421, endPoint x: 899, endPoint y: 421, distance: 10.0
click at [899, 421] on div "*About KASO* KASO is an AI-first food tech company in Dubai, helping restaurant…" at bounding box center [868, 437] width 589 height 70
drag, startPoint x: 915, startPoint y: 431, endPoint x: 947, endPoint y: 431, distance: 32.0
click at [920, 433] on div "*About KASO* KASO is an AI-first food tech company in Dubai, helping restaurant…" at bounding box center [868, 437] width 589 height 70
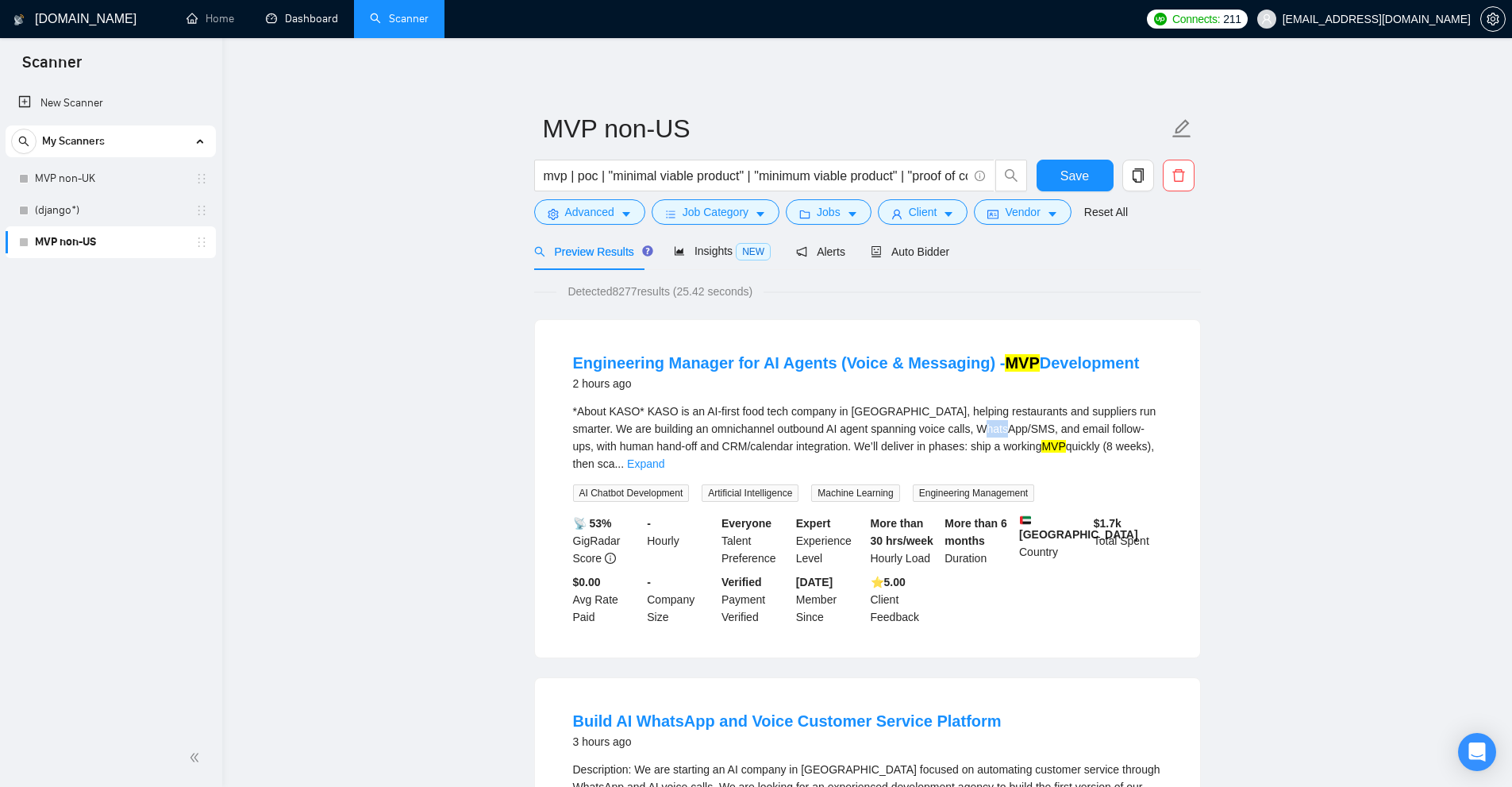
click at [998, 426] on div "*About KASO* KASO is an AI-first food tech company in Dubai, helping restaurant…" at bounding box center [868, 437] width 589 height 70
click at [1041, 443] on mark "MVP" at bounding box center [1053, 446] width 24 height 13
drag, startPoint x: 889, startPoint y: 431, endPoint x: 900, endPoint y: 431, distance: 11.0
click at [902, 431] on div "*About KASO* KASO is an AI-first food tech company in Dubai, helping restaurant…" at bounding box center [868, 437] width 589 height 70
click at [900, 431] on div "*About KASO* KASO is an AI-first food tech company in Dubai, helping restaurant…" at bounding box center [868, 437] width 589 height 70
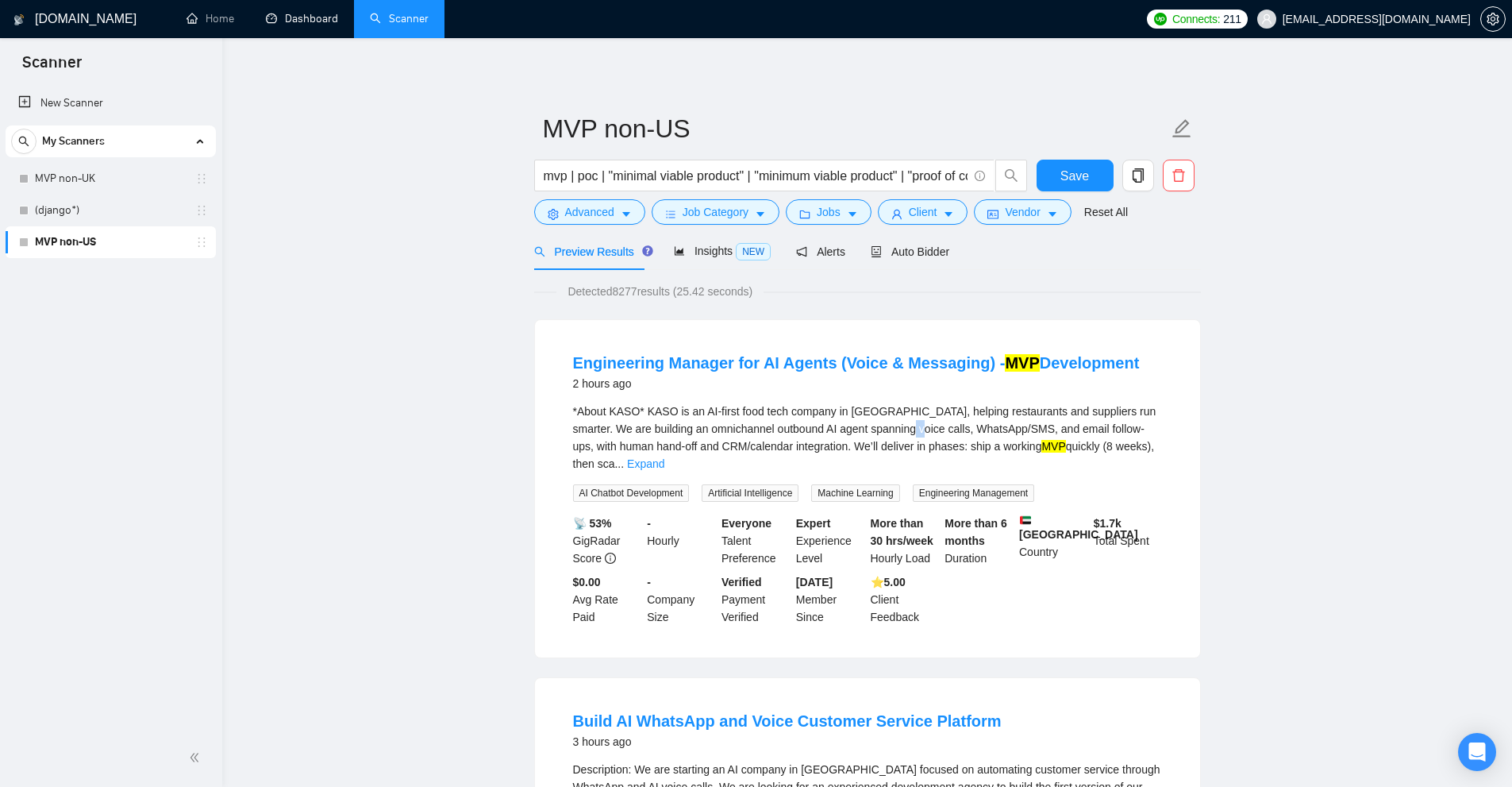
click at [892, 429] on div "*About KASO* KASO is an AI-first food tech company in Dubai, helping restaurant…" at bounding box center [868, 437] width 589 height 70
drag, startPoint x: 889, startPoint y: 427, endPoint x: 899, endPoint y: 427, distance: 10.0
click at [897, 429] on div "*About KASO* KASO is an AI-first food tech company in Dubai, helping restaurant…" at bounding box center [868, 437] width 589 height 70
drag, startPoint x: 904, startPoint y: 430, endPoint x: 925, endPoint y: 426, distance: 21.4
click at [1005, 422] on div "*About KASO* KASO is an AI-first food tech company in Dubai, helping restaurant…" at bounding box center [868, 437] width 589 height 70
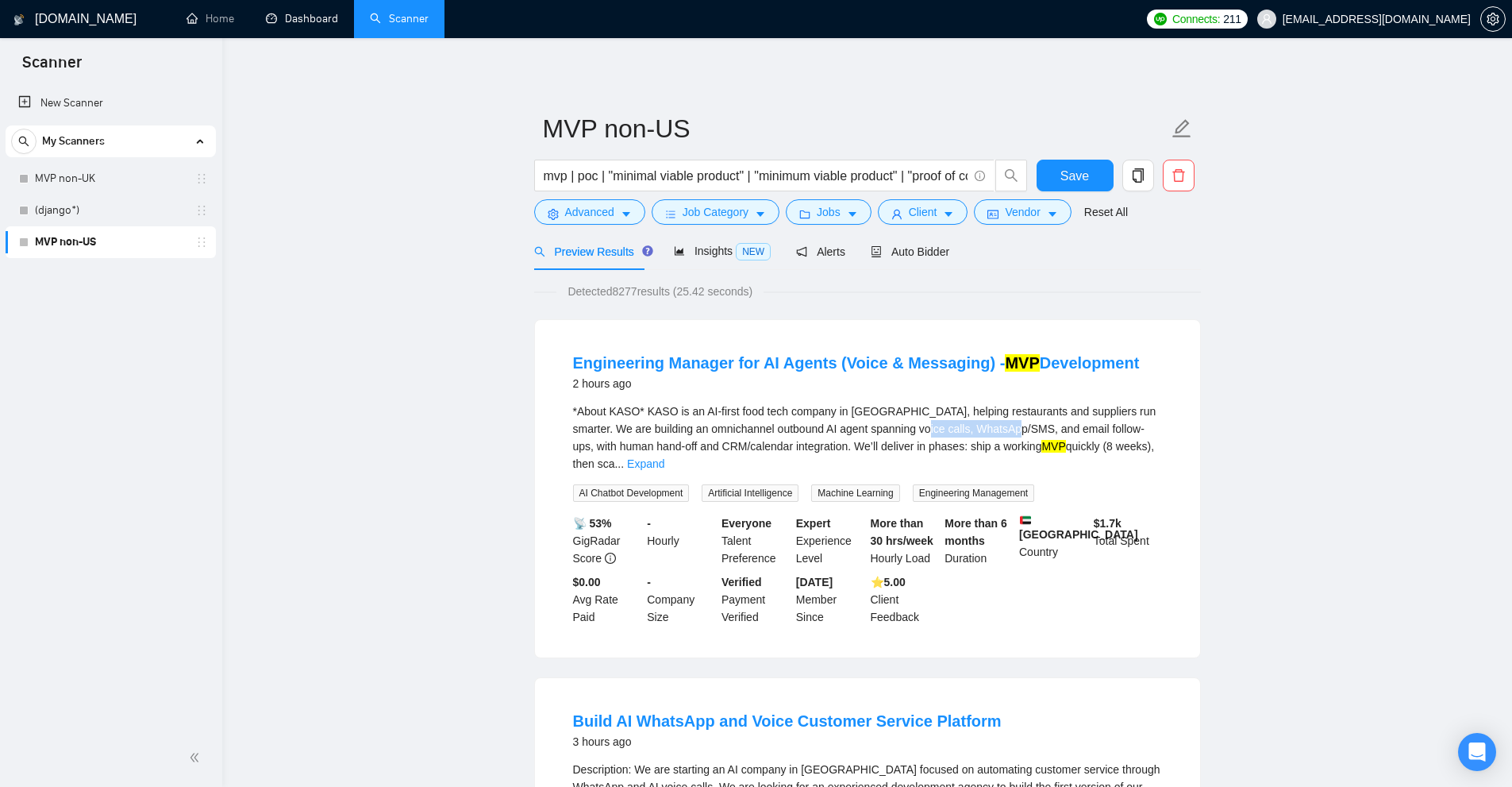
click at [925, 426] on div "*About KASO* KASO is an AI-first food tech company in Dubai, helping restaurant…" at bounding box center [868, 437] width 589 height 70
drag, startPoint x: 931, startPoint y: 431, endPoint x: 980, endPoint y: 431, distance: 49.0
click at [980, 431] on div "*About KASO* KASO is an AI-first food tech company in Dubai, helping restaurant…" at bounding box center [868, 437] width 589 height 70
click at [601, 169] on input "mvp | poc | "minimal viable product" | "minimum viable product" | "proof of con…" at bounding box center [756, 176] width 424 height 20
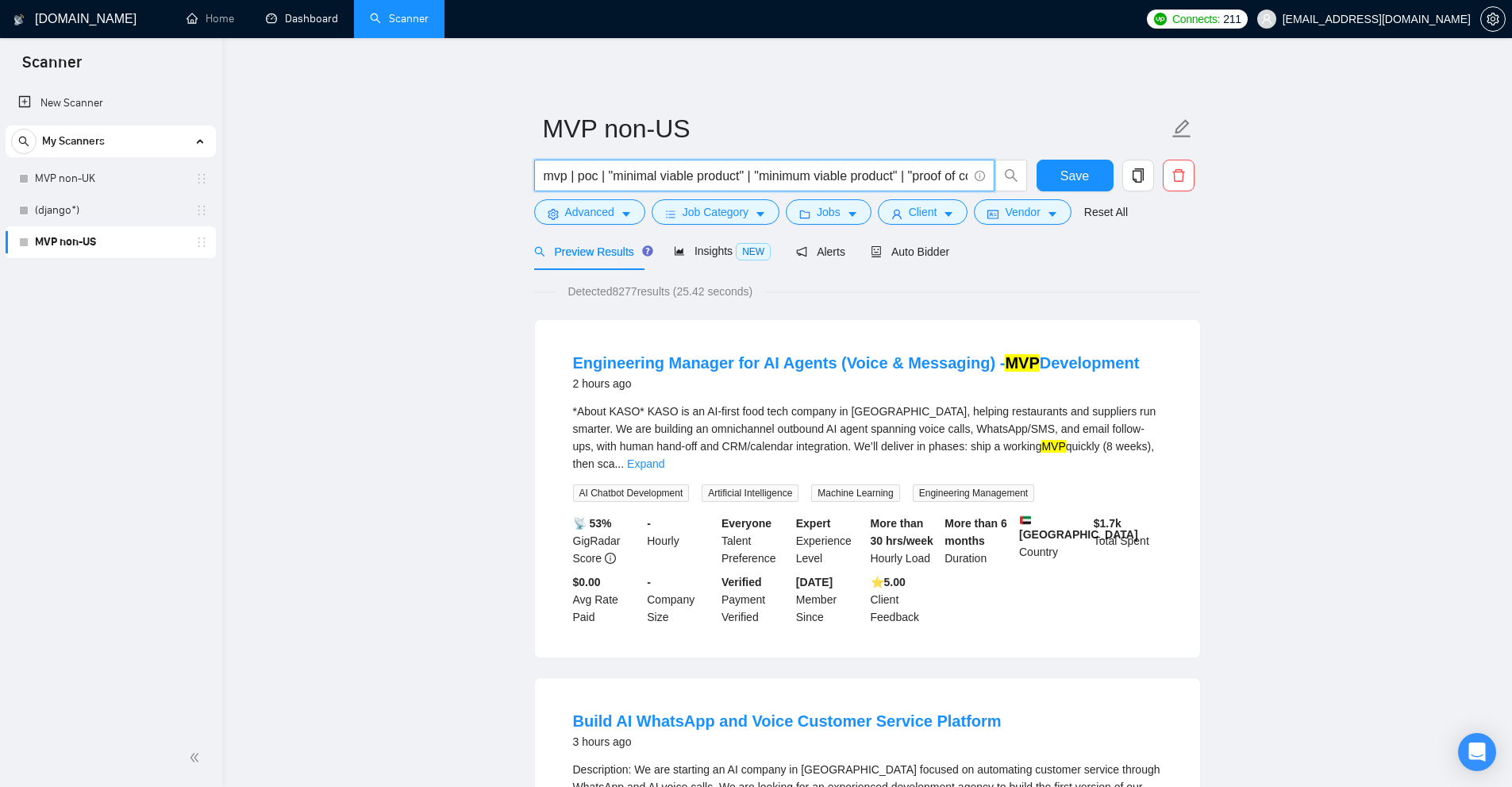
click at [598, 176] on input "mvp | poc | "minimal viable product" | "minimum viable product" | "proof of con…" at bounding box center [756, 176] width 424 height 20
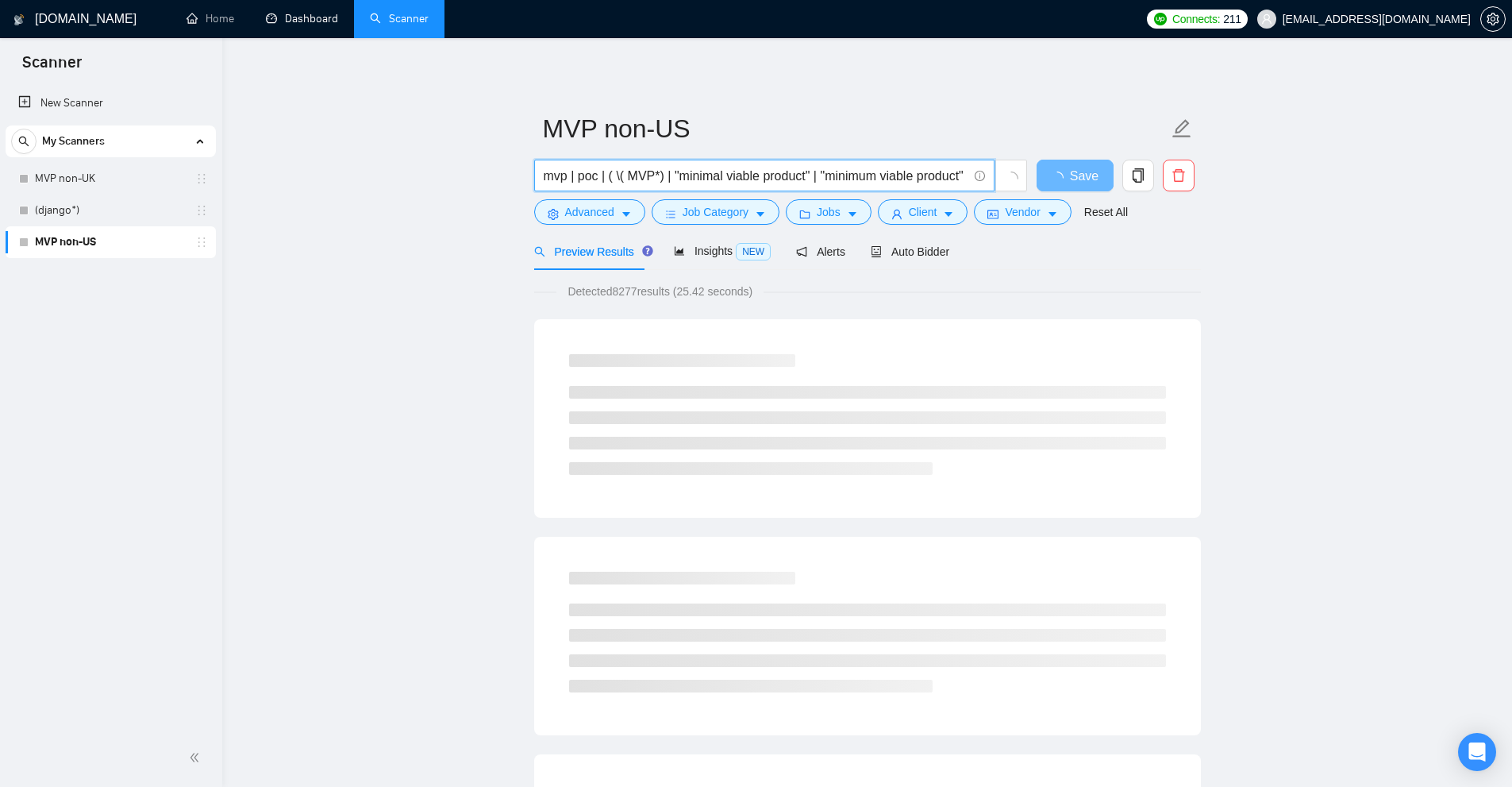
click at [622, 174] on input "mvp | poc | ( \( MVP*) | "minimal viable product" | "minimum viable product" | …" at bounding box center [756, 176] width 424 height 20
drag, startPoint x: 649, startPoint y: 174, endPoint x: 639, endPoint y: 177, distance: 10.4
click at [639, 177] on input "mvp | poc | ( \(MVP*) | "minimal viable product" | "minimum viable product" | "…" at bounding box center [756, 176] width 424 height 20
click at [622, 179] on input "mvp | poc | ( \(MVP*) | "minimal viable product" | "minimum viable product" | "…" at bounding box center [756, 176] width 424 height 20
click at [625, 181] on input "mvp | poc | ( \(MVP*) | "minimal viable product" | "minimum viable product" | "…" at bounding box center [756, 176] width 424 height 20
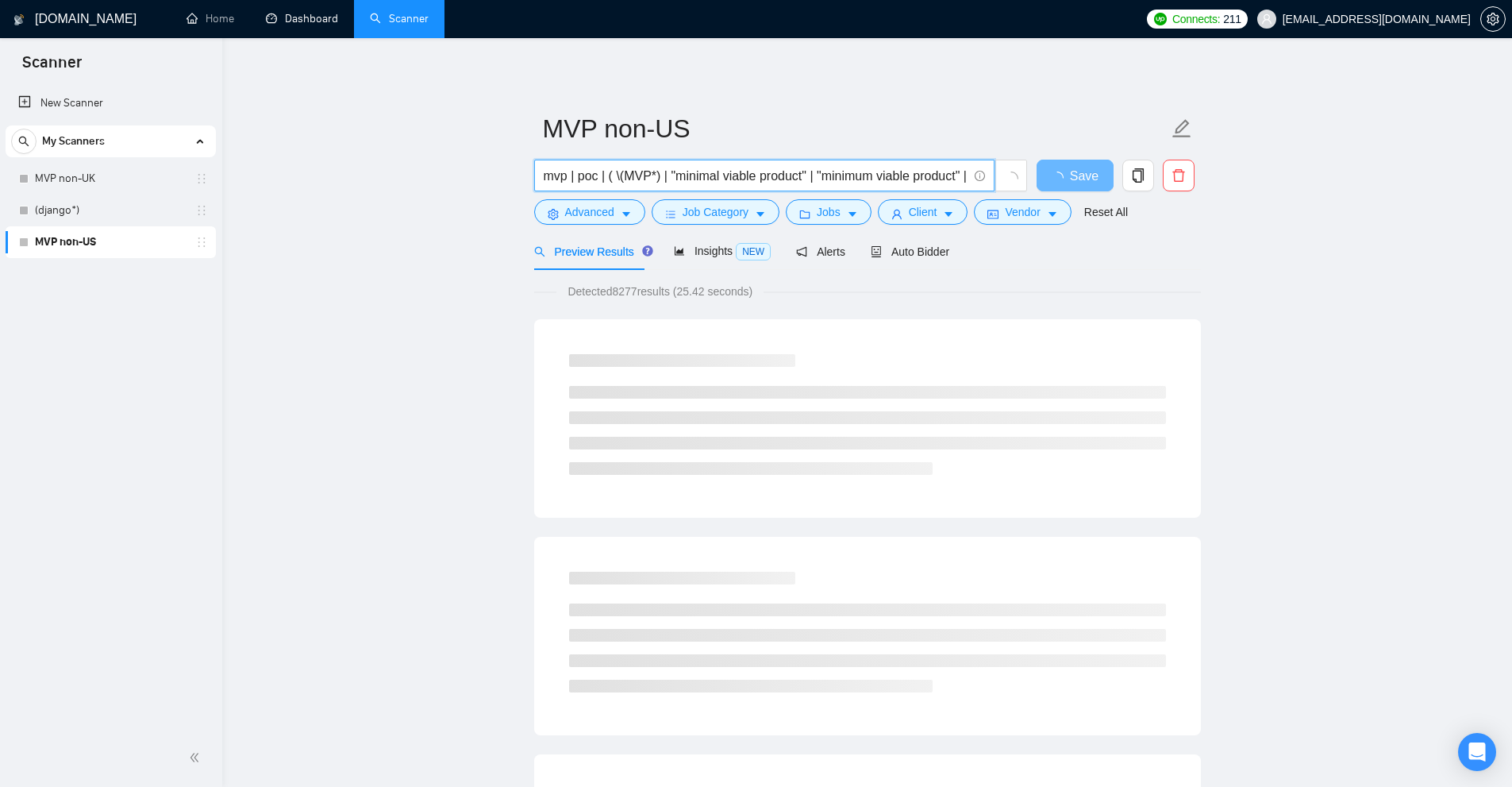
click at [641, 175] on input "mvp | poc | ( \(MVP*) | "minimal viable product" | "minimum viable product" | "…" at bounding box center [756, 176] width 424 height 20
drag, startPoint x: 648, startPoint y: 171, endPoint x: 658, endPoint y: 176, distance: 11.2
click at [658, 176] on input "mvp | poc | ( \(MVP*) | "minimal viable product" | "minimum viable product" | "…" at bounding box center [756, 176] width 424 height 20
click at [657, 173] on input "mvp | poc | ( \(MVP*) | "minimal viable product" | "minimum viable product" | "…" at bounding box center [756, 176] width 424 height 20
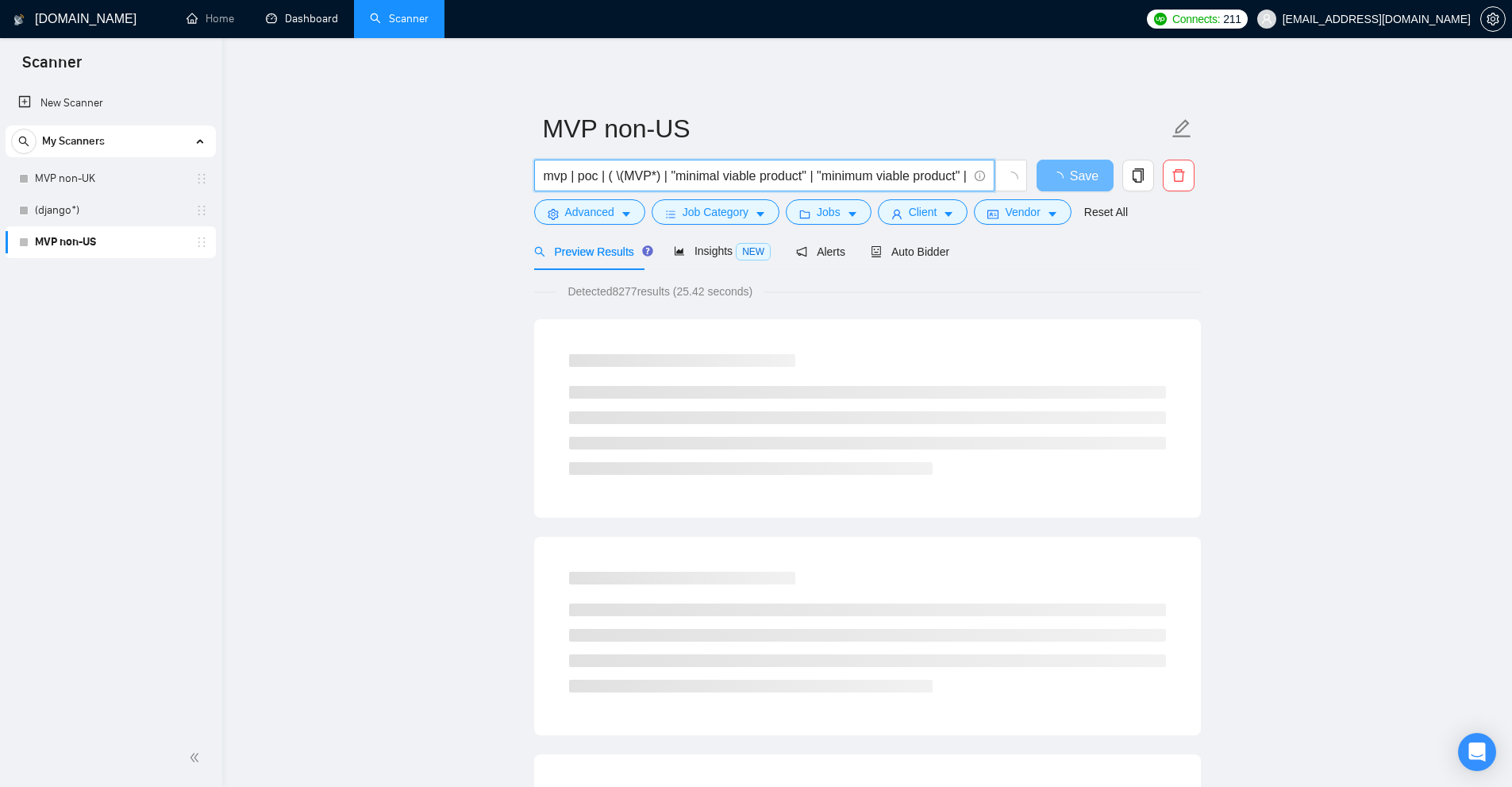
click at [653, 172] on input "mvp | poc | ( \(MVP*) | "minimal viable product" | "minimum viable product" | "…" at bounding box center [756, 176] width 424 height 20
click at [707, 245] on span "Insights NEW" at bounding box center [723, 250] width 97 height 13
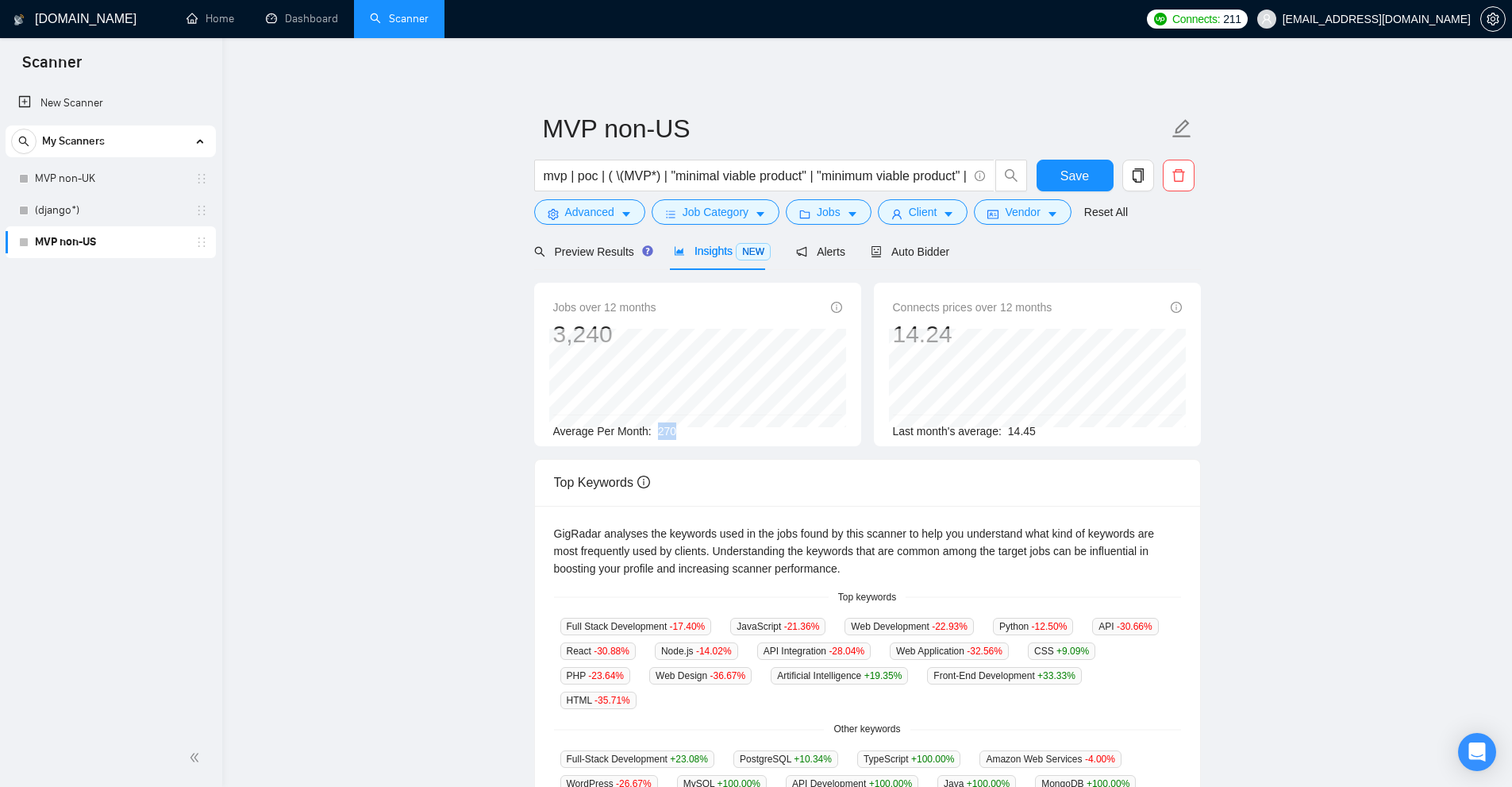
drag, startPoint x: 678, startPoint y: 431, endPoint x: 707, endPoint y: 429, distance: 29.1
click at [707, 429] on div "Average Per Month: 270" at bounding box center [698, 431] width 289 height 18
drag, startPoint x: 626, startPoint y: 176, endPoint x: 527, endPoint y: 196, distance: 101.0
click at [253, 210] on main "MVP non-US mvp | poc | ( \(MVP*) | "minimal viable product" | "minimum viable p…" at bounding box center [867, 595] width 1239 height 1064
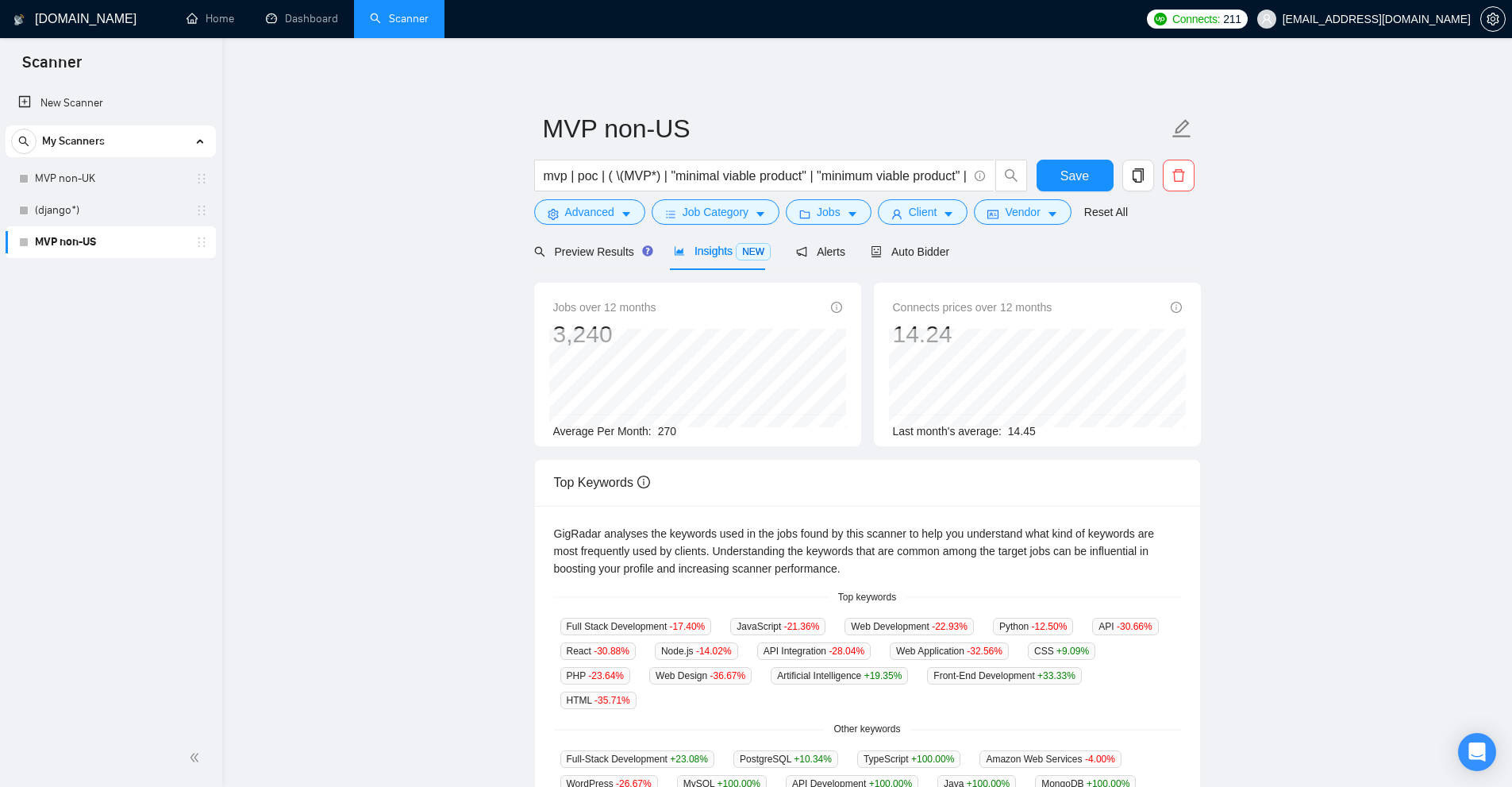
click at [625, 159] on form "MVP non-US mvp | poc | ( \(MVP*) | "minimal viable product" | "minimum viable p…" at bounding box center [867, 168] width 667 height 129
click at [583, 172] on input "mvp | poc | ( \(MVP*) | "minimal viable product" | "minimum viable product" | "…" at bounding box center [756, 176] width 424 height 20
click at [597, 174] on input "mvp | poc | ( \(MVP*) | "minimal viable product" | "minimum viable product" | "…" at bounding box center [756, 176] width 424 height 20
click at [567, 176] on input "mvp | poc* | ( \(MVP*) | "minimal viable product" | "minimum viable product" | …" at bounding box center [756, 176] width 424 height 20
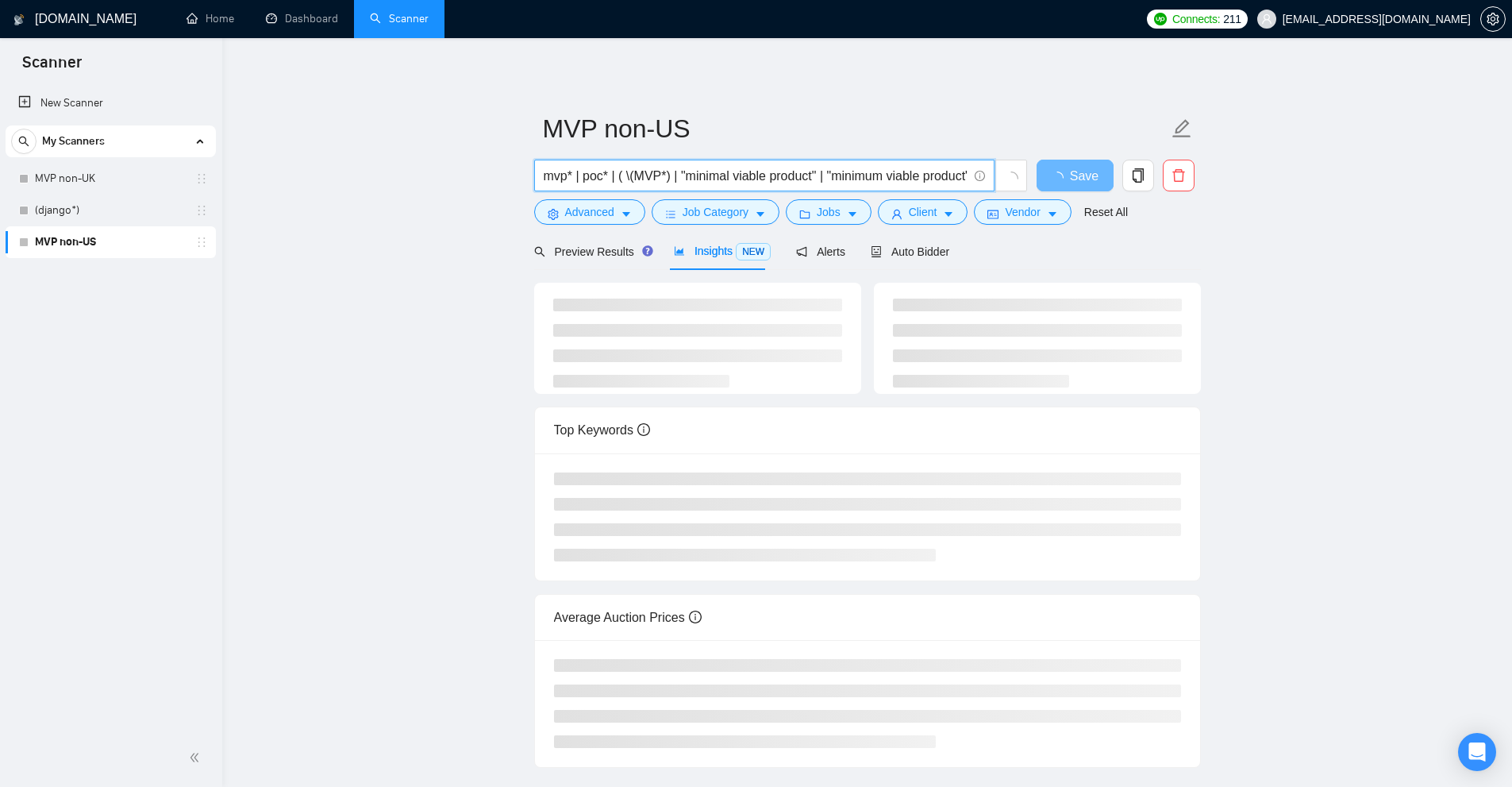
type input "mvp* | poc* | ( \(MVP*) | "minimal viable product" | "minimum viable product" |…"
drag, startPoint x: 599, startPoint y: 377, endPoint x: 728, endPoint y: 375, distance: 129.0
click at [723, 375] on li at bounding box center [641, 381] width 176 height 13
click at [590, 248] on span "Preview Results" at bounding box center [591, 251] width 114 height 13
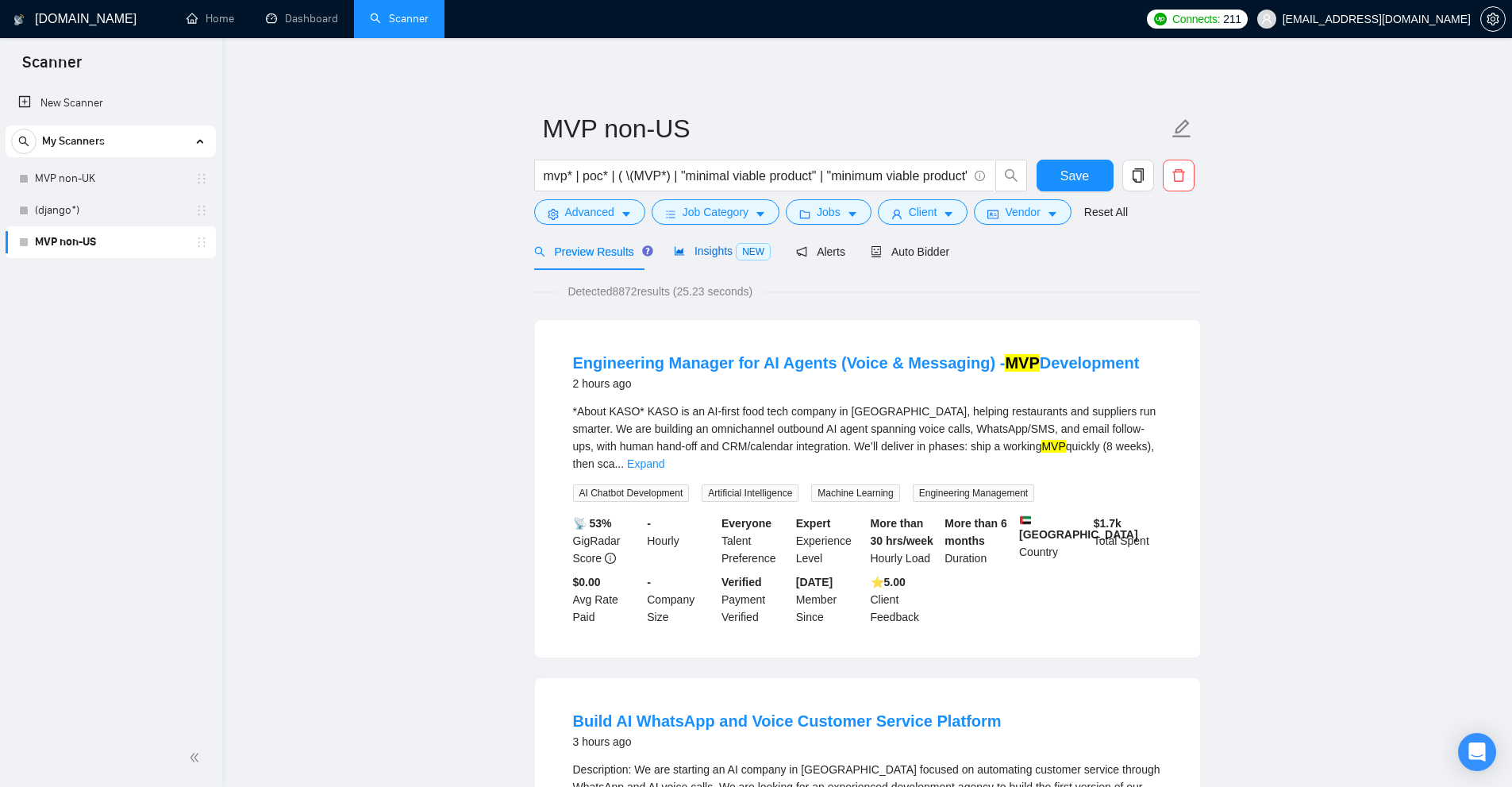
click at [691, 253] on span "Insights NEW" at bounding box center [723, 250] width 97 height 13
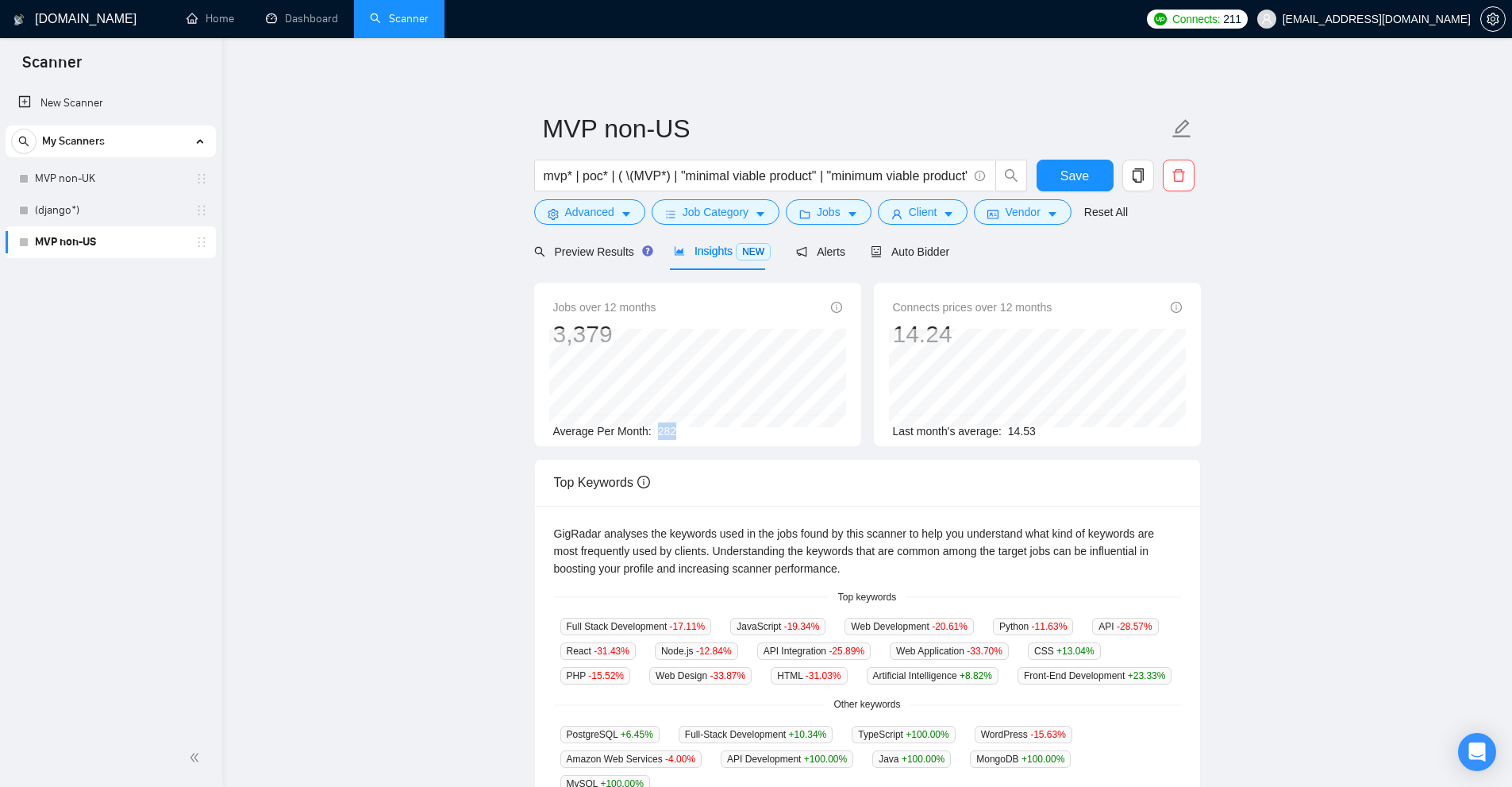
drag, startPoint x: 650, startPoint y: 433, endPoint x: 690, endPoint y: 434, distance: 40.0
click at [690, 434] on div "Average Per Month: 282" at bounding box center [698, 431] width 289 height 18
click at [674, 433] on div "Average Per Month: 282" at bounding box center [698, 431] width 289 height 18
drag, startPoint x: 658, startPoint y: 431, endPoint x: 694, endPoint y: 437, distance: 36.5
click at [694, 437] on div "Average Per Month: 282" at bounding box center [698, 431] width 289 height 18
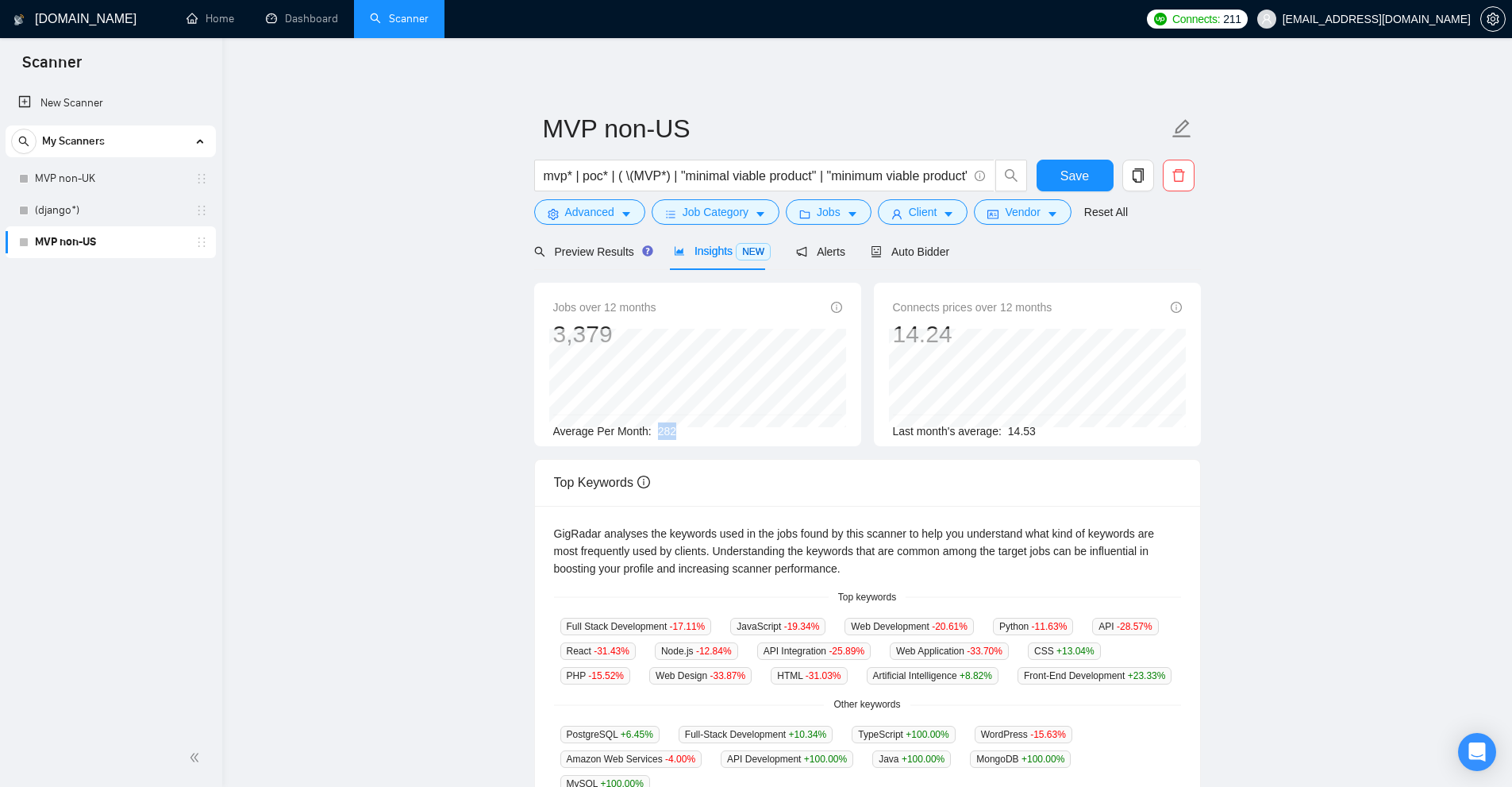
click at [698, 437] on div "Average Per Month: 282" at bounding box center [698, 431] width 289 height 18
drag, startPoint x: 620, startPoint y: 172, endPoint x: 548, endPoint y: 177, distance: 72.2
click at [585, 176] on input "mvp* | poc* | ( \(MVP*) | "minimal viable product" | "minimum viable product" |…" at bounding box center [756, 176] width 424 height 20
drag, startPoint x: 545, startPoint y: 177, endPoint x: 567, endPoint y: 177, distance: 22.0
click at [567, 177] on span "mvp* | poc* | ( \(MVP*) | "minimal viable product" | "minimum viable product" |…" at bounding box center [764, 175] width 461 height 32
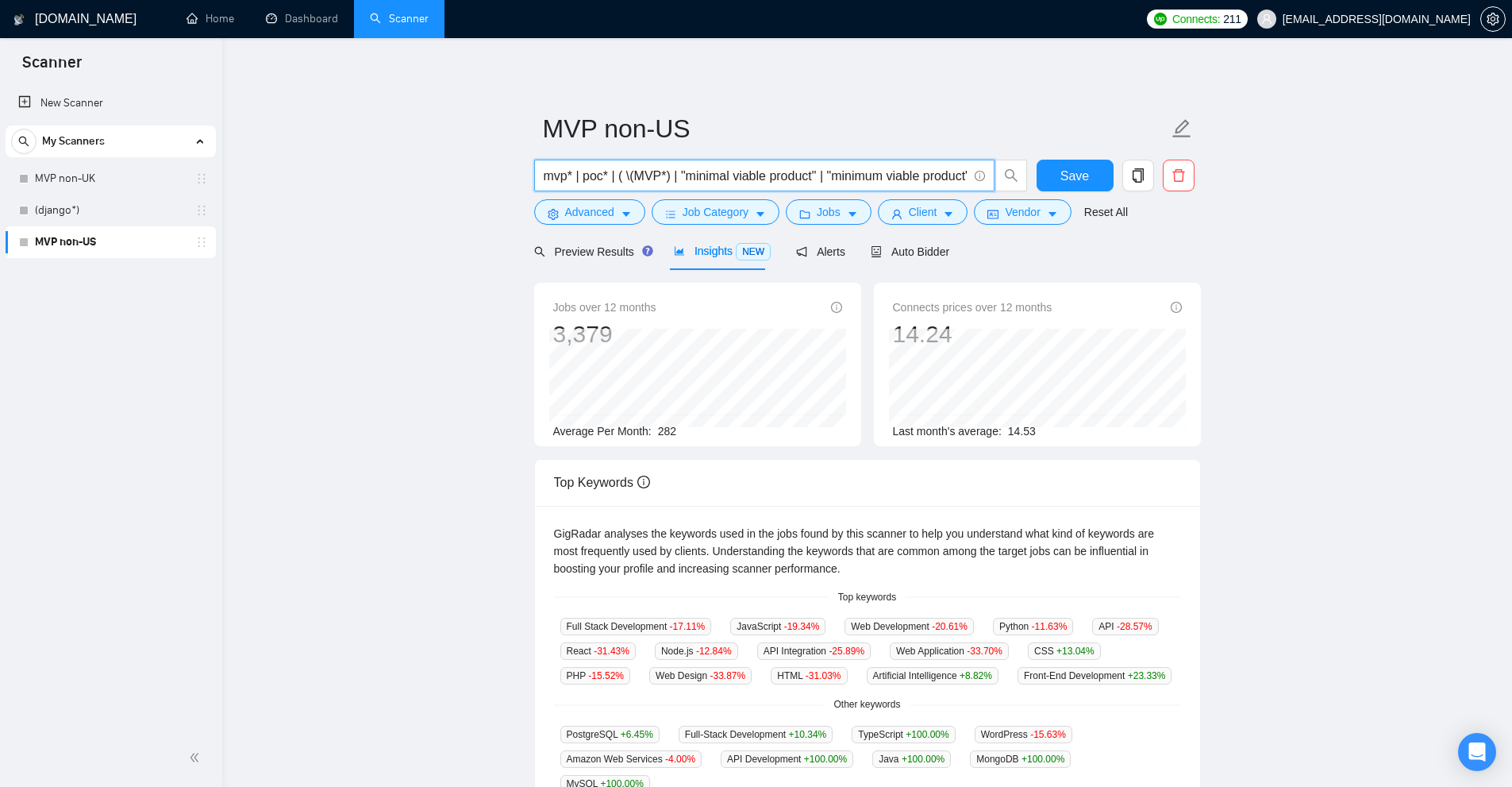
click at [569, 177] on input "mvp* | poc* | ( \(MVP*) | "minimal viable product" | "minimum viable product" |…" at bounding box center [756, 176] width 424 height 20
drag, startPoint x: 612, startPoint y: 178, endPoint x: 598, endPoint y: 182, distance: 14.6
click at [600, 181] on input "mvp* | poc* | ( \(MVP*) | "minimal viable product" | "minimum viable product" |…" at bounding box center [756, 176] width 424 height 20
click at [592, 183] on input "mvp* | poc* | ( \(MVP*) | "minimal viable product" | "minimum viable product" |…" at bounding box center [756, 176] width 424 height 20
drag, startPoint x: 602, startPoint y: 175, endPoint x: 587, endPoint y: 176, distance: 15.0
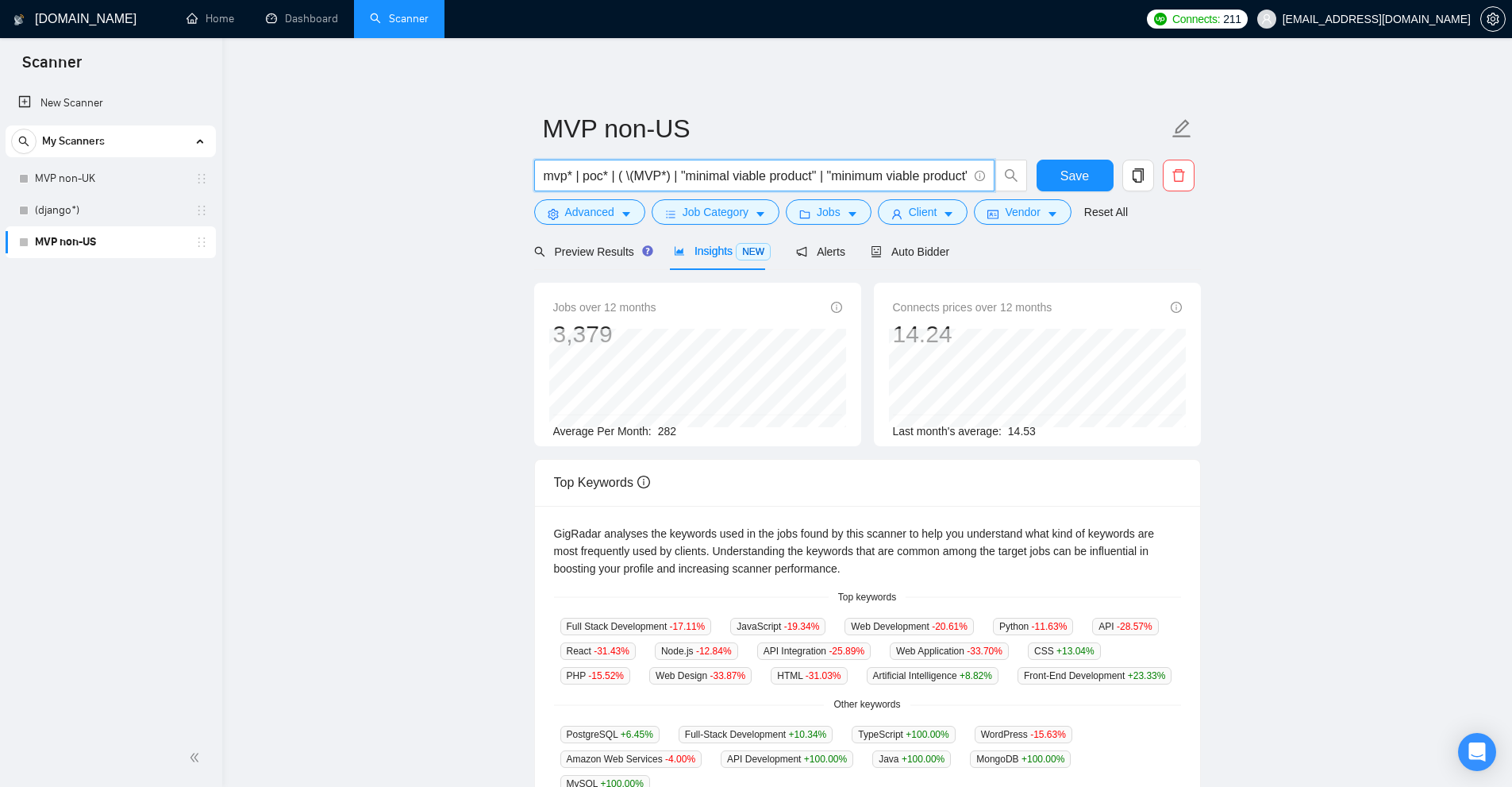
click at [587, 176] on input "mvp* | poc* | ( \(MVP*) | "minimal viable product" | "minimum viable product" |…" at bounding box center [756, 176] width 424 height 20
drag, startPoint x: 579, startPoint y: 176, endPoint x: 603, endPoint y: 179, distance: 24.2
click at [603, 179] on input "mvp* | poc* | ( \(MVP*) | "minimal viable product" | "minimum viable product" |…" at bounding box center [756, 176] width 424 height 20
click at [607, 181] on input "mvp* | poc* | ( \(MVP*) | "minimal viable product" | "minimum viable product" |…" at bounding box center [756, 176] width 424 height 20
drag, startPoint x: 597, startPoint y: 173, endPoint x: 588, endPoint y: 174, distance: 9.1
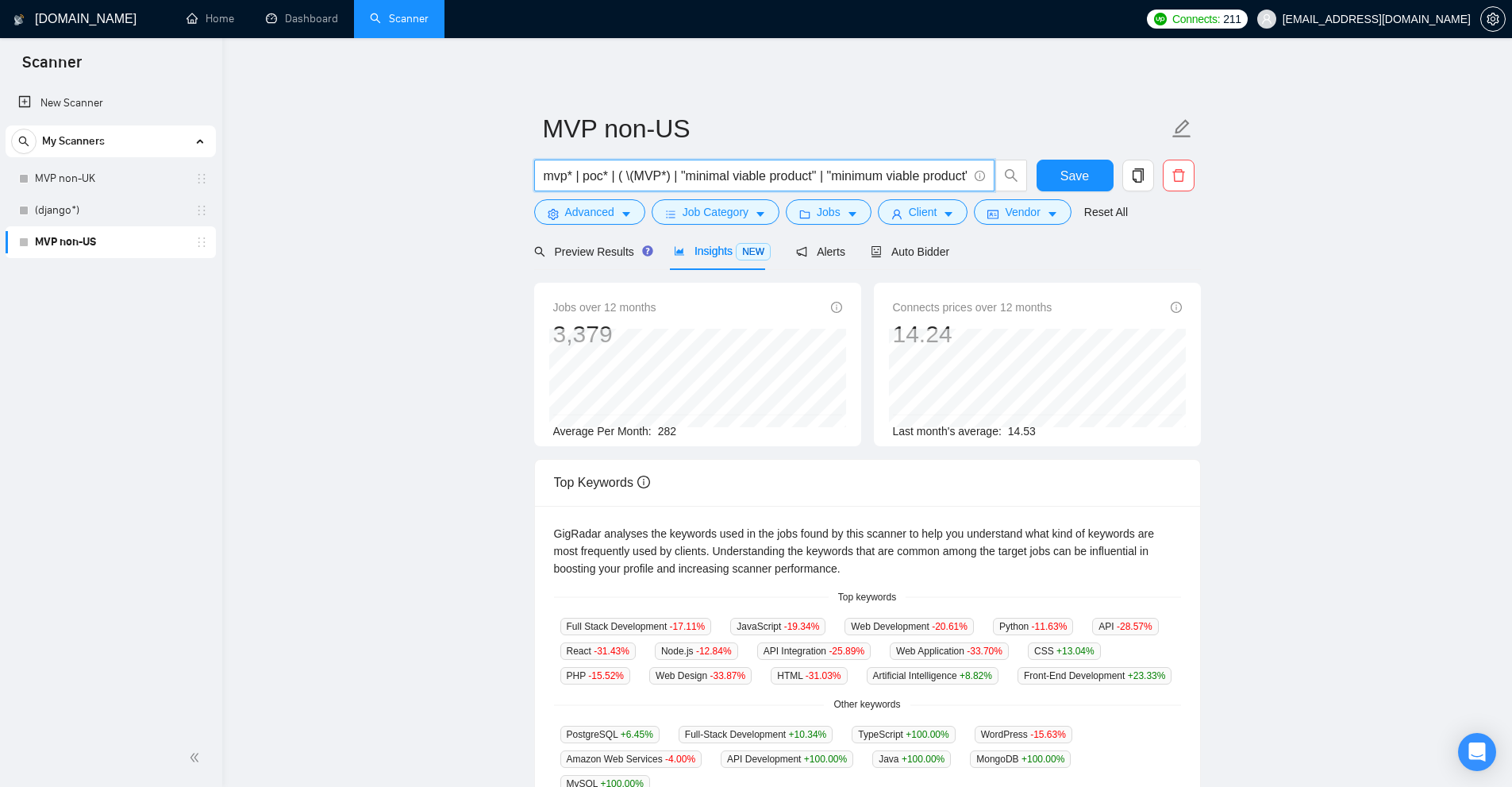
click at [587, 173] on input "mvp* | poc* | ( \(MVP*) | "minimal viable product" | "minimum viable product" |…" at bounding box center [756, 176] width 424 height 20
click at [588, 174] on input "mvp* | poc* | ( \(MVP*) | "minimal viable product" | "minimum viable product" |…" at bounding box center [756, 176] width 424 height 20
click at [612, 169] on input "mvp* | poc* | ( \(MVP*) | "minimal viable product" | "minimum viable product" |…" at bounding box center [756, 176] width 424 height 20
drag, startPoint x: 556, startPoint y: 172, endPoint x: 591, endPoint y: 174, distance: 35.1
click at [591, 174] on input "mvp* | poc* | ( \(MVP*) | "minimal viable product" | "minimum viable product" |…" at bounding box center [756, 176] width 424 height 20
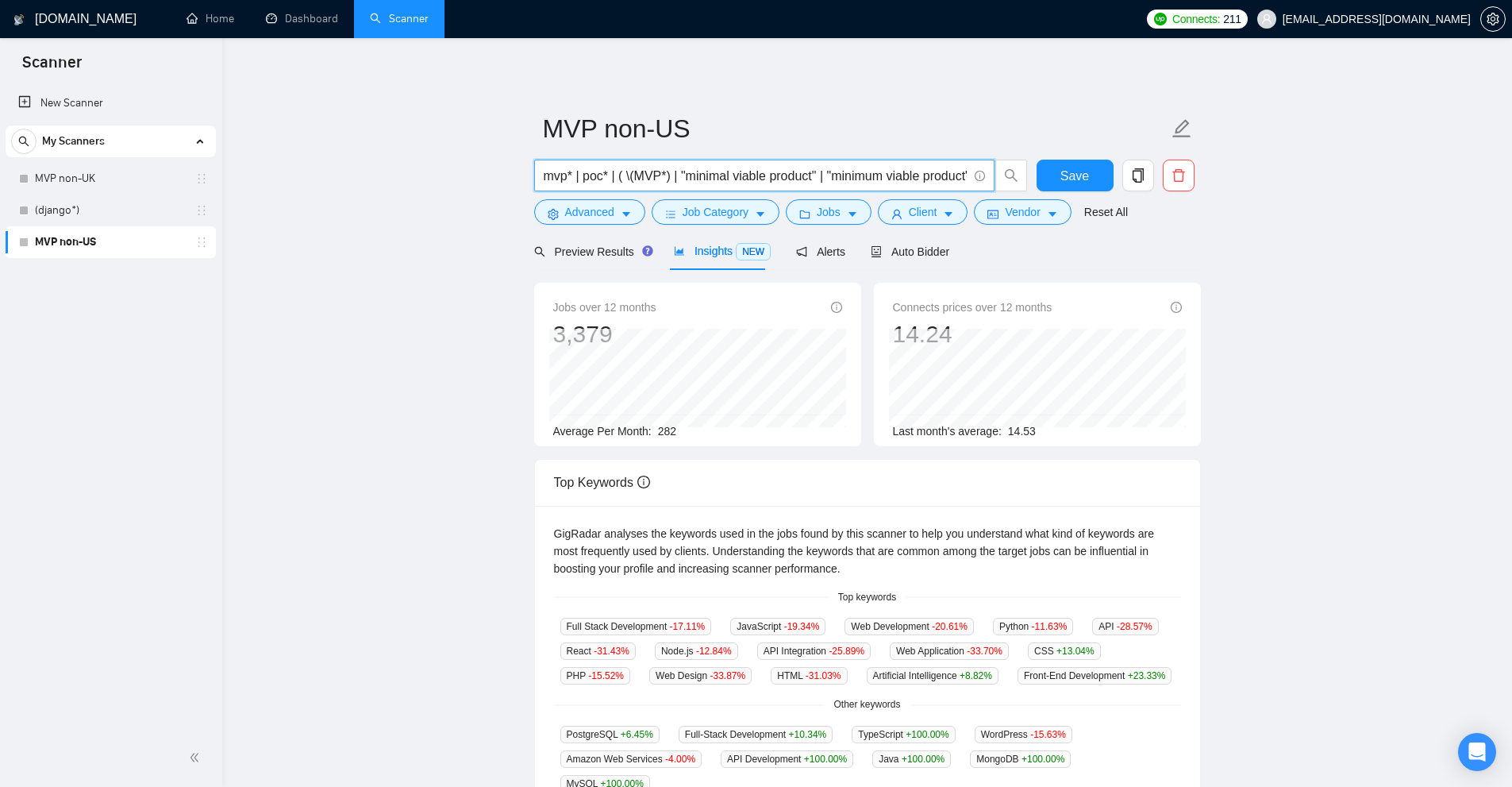
click at [592, 174] on input "mvp* | poc* | ( \(MVP*) | "minimal viable product" | "minimum viable product" |…" at bounding box center [756, 176] width 424 height 20
click at [603, 228] on form "MVP non-US mvp* | poc* | ( \(MVP*) | "minimal viable product" | "minimum viable…" at bounding box center [867, 168] width 667 height 129
click at [612, 212] on span "Advanced" at bounding box center [589, 211] width 49 height 18
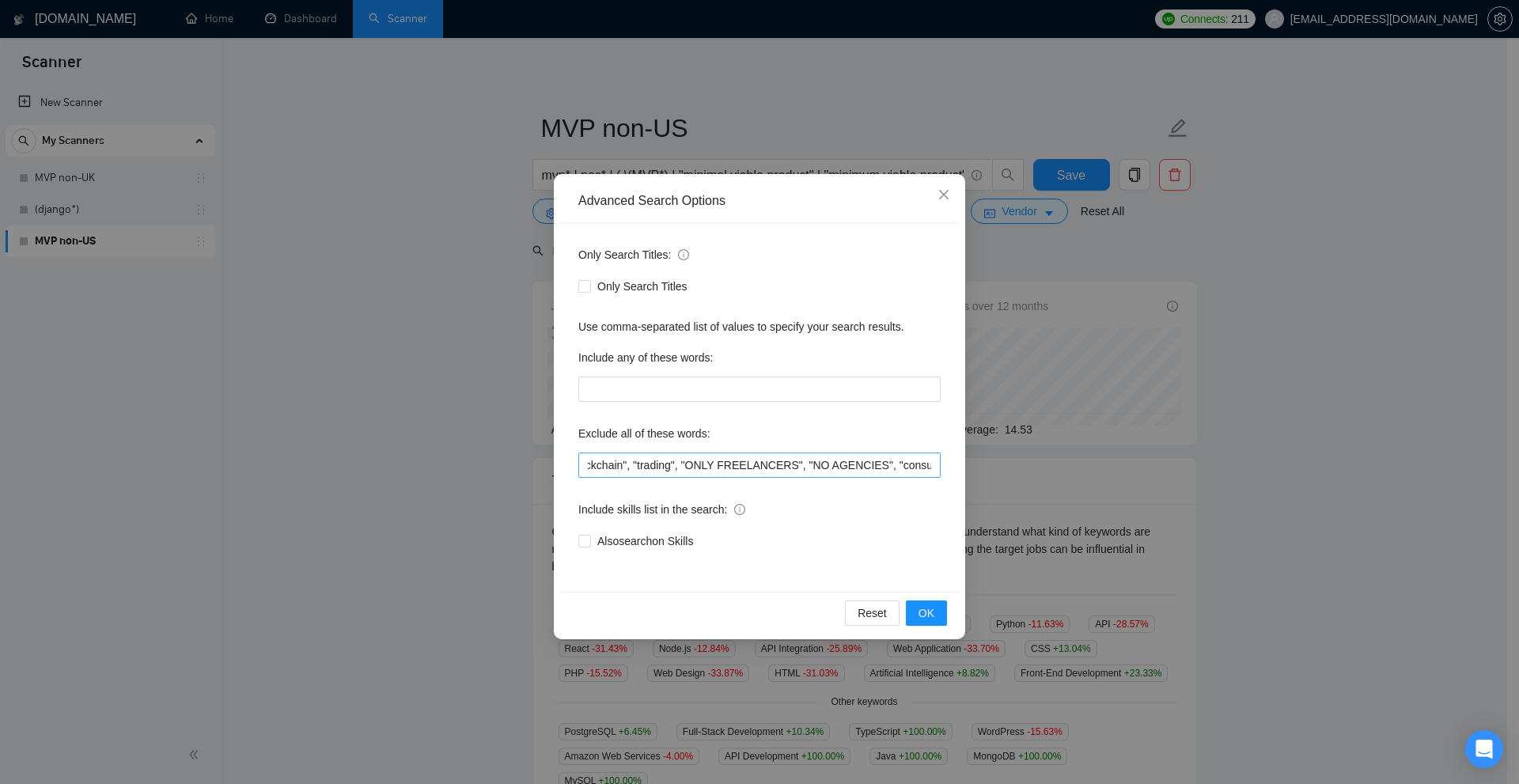
scroll to position [0, 1208]
click at [834, 466] on input "equity, "mobile app", "mobile application", "iOS", "bubble", "bubble.io", "low …" at bounding box center [760, 465] width 363 height 25
click at [937, 470] on input "equity, "mobile app", "mobile application", "iOS", "bubble", "bubble.io", "low …" at bounding box center [760, 465] width 363 height 25
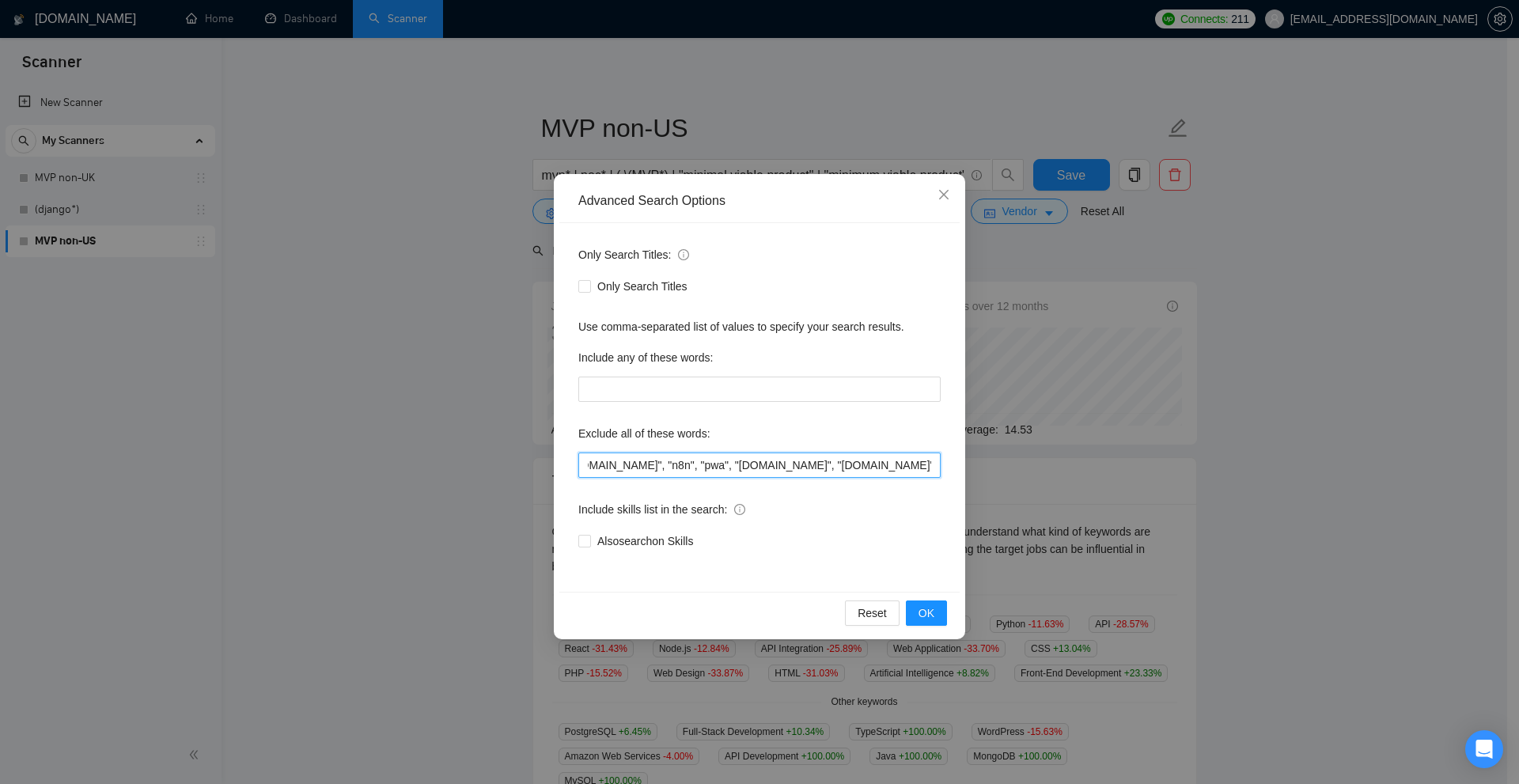
click at [937, 470] on input "equity, "mobile app", "mobile application", "iOS", "bubble", "bubble.io", "low …" at bounding box center [760, 465] width 363 height 25
click at [916, 475] on input "equity, "mobile app", "mobile application", "iOS", "bubble", "bubble.io", "low …" at bounding box center [760, 465] width 363 height 25
click at [1185, 499] on div "Advanced Search Options Only Search Titles: Only Search Titles Use comma-separa…" at bounding box center [760, 392] width 1519 height 784
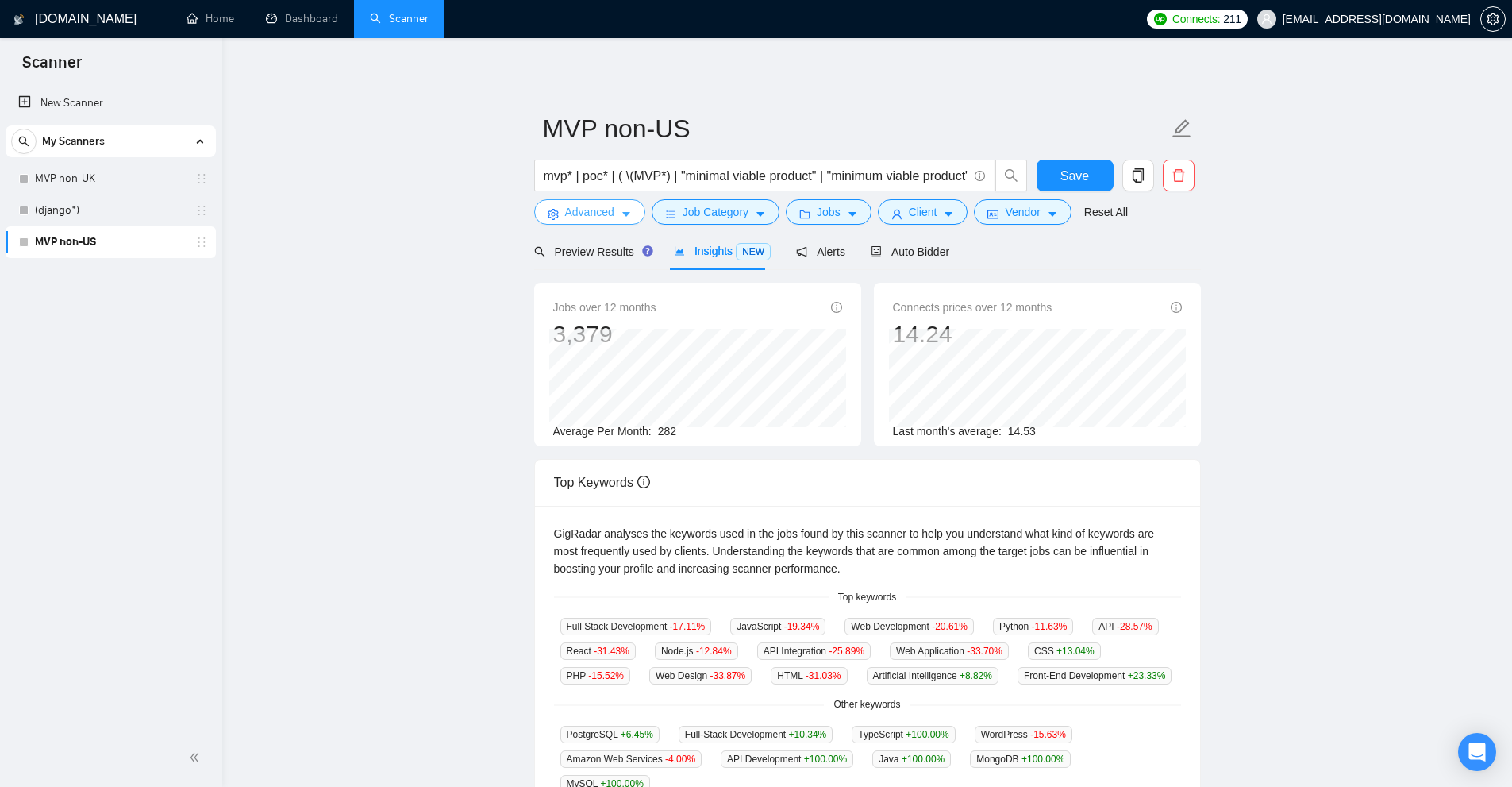
click at [607, 204] on span "Advanced" at bounding box center [589, 211] width 49 height 18
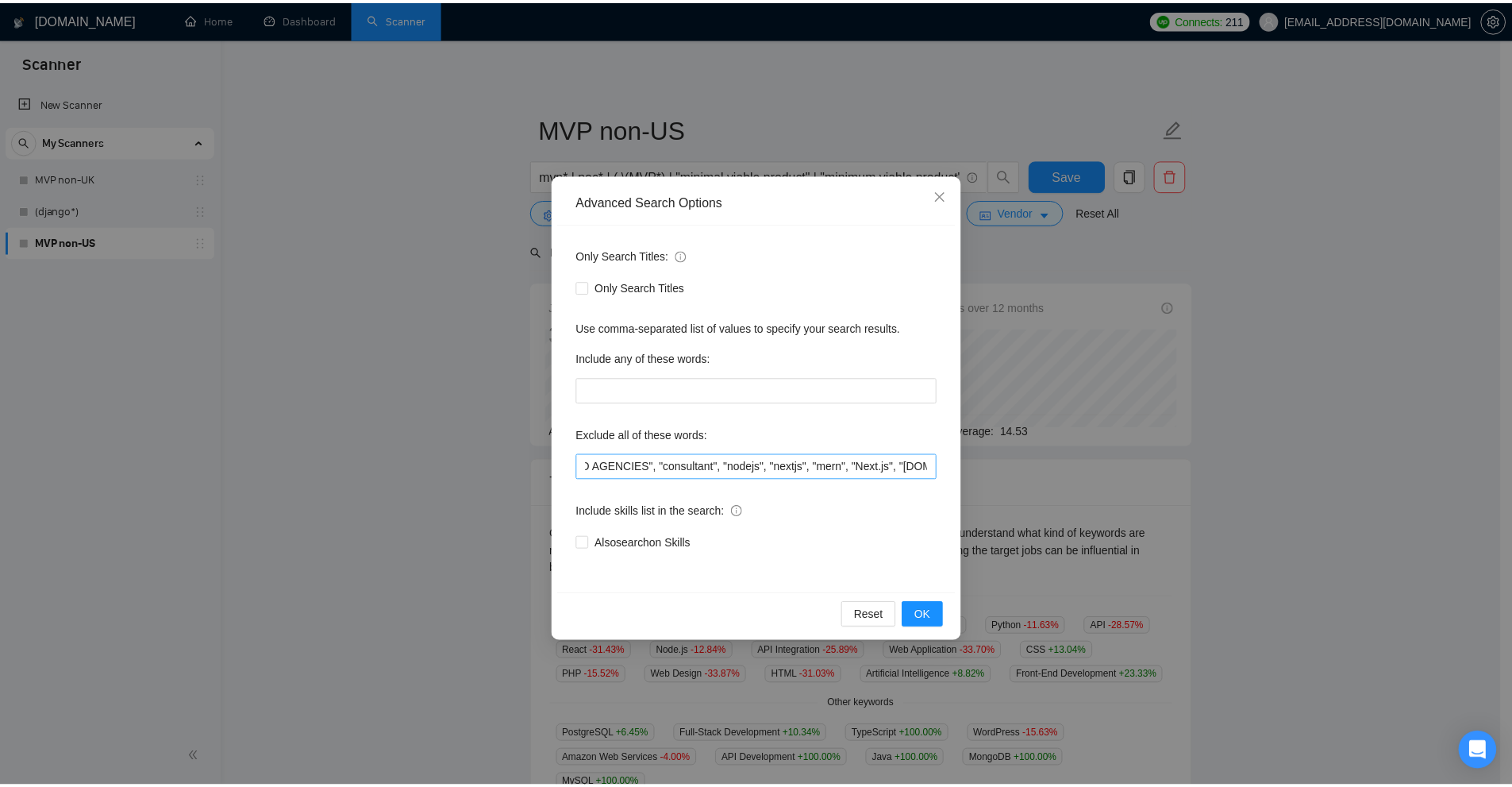
scroll to position [0, 1212]
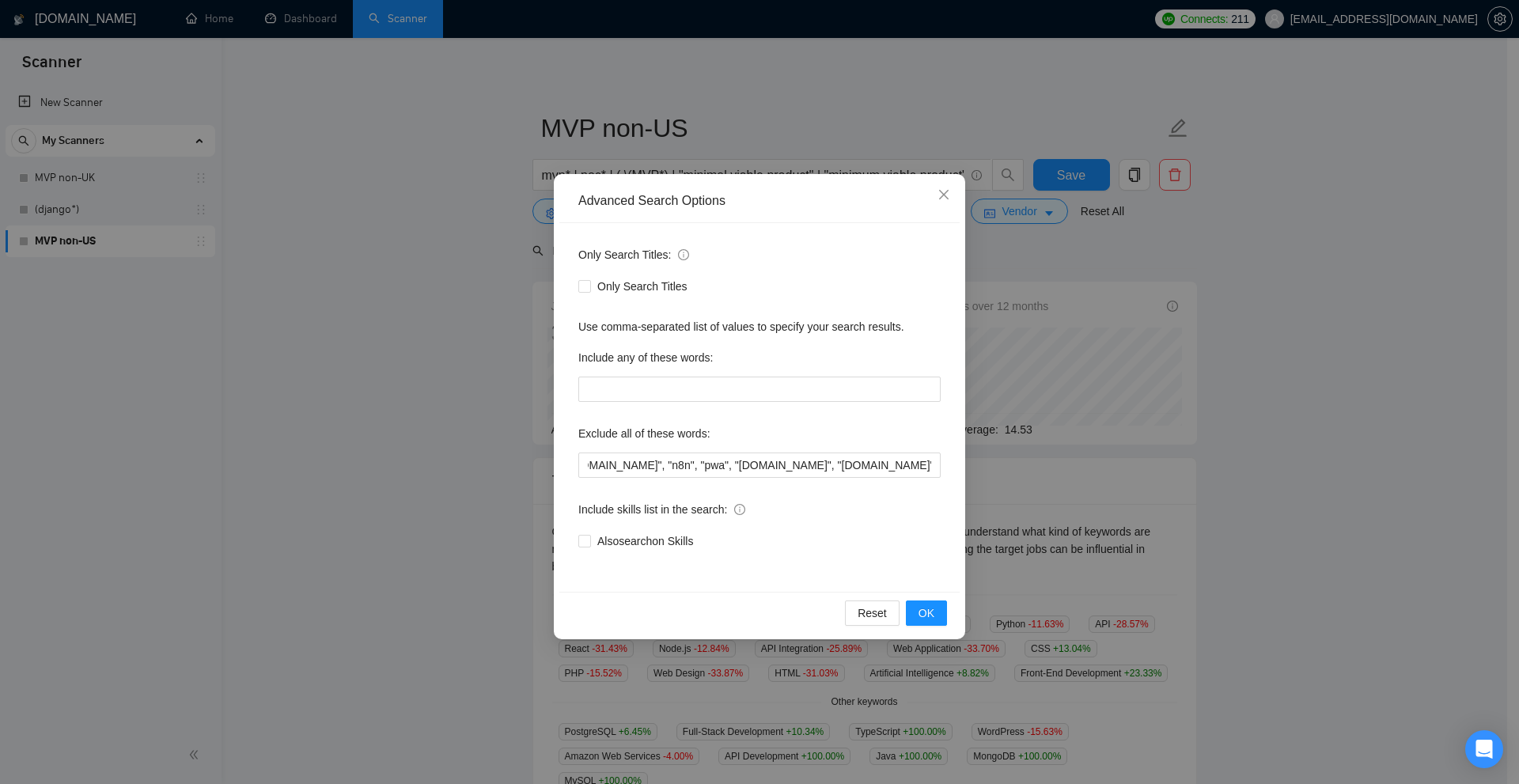
click at [1075, 297] on div "Advanced Search Options Only Search Titles: Only Search Titles Use comma-separa…" at bounding box center [760, 392] width 1519 height 784
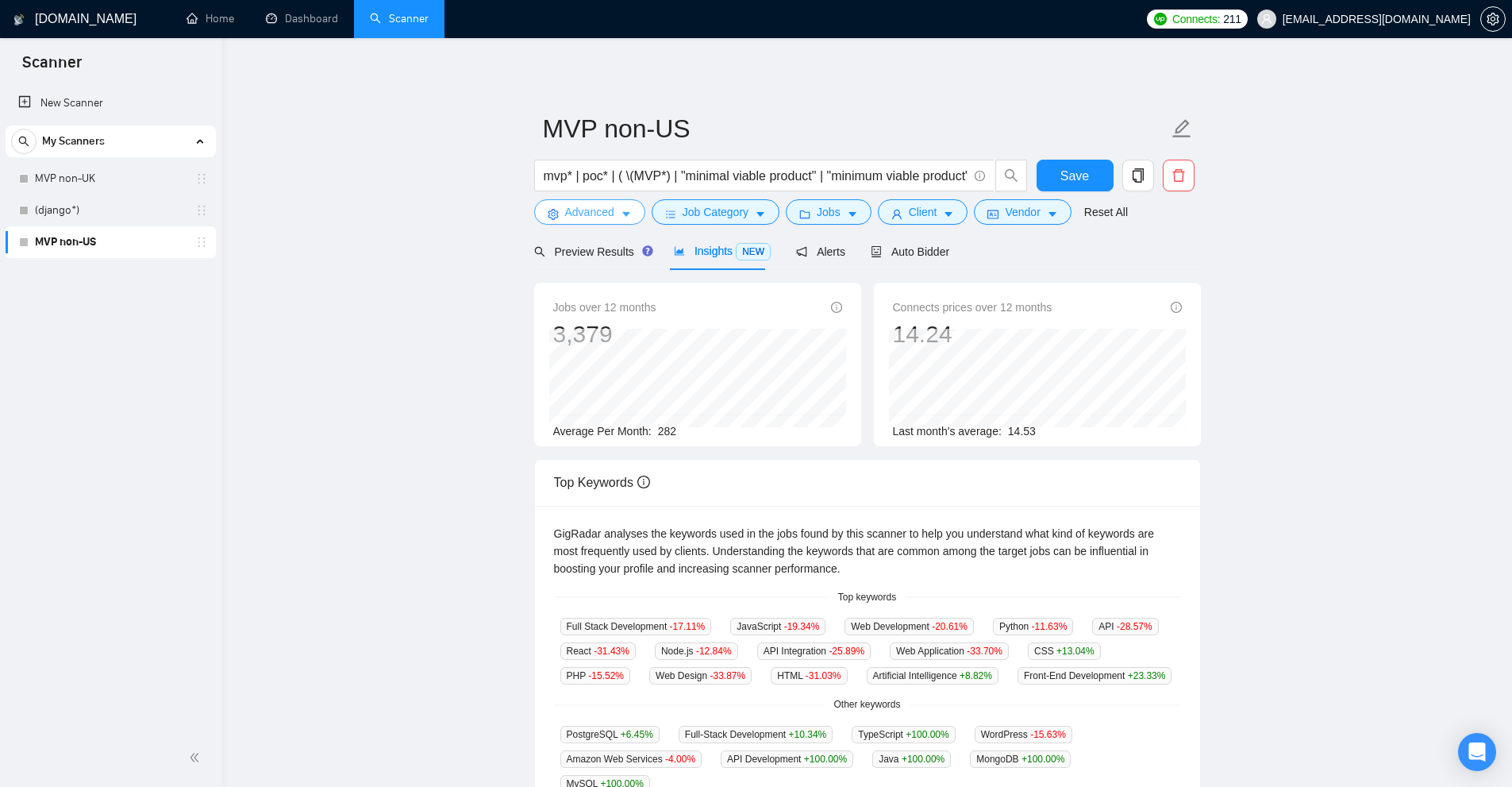
click at [590, 218] on span "Advanced" at bounding box center [589, 211] width 49 height 18
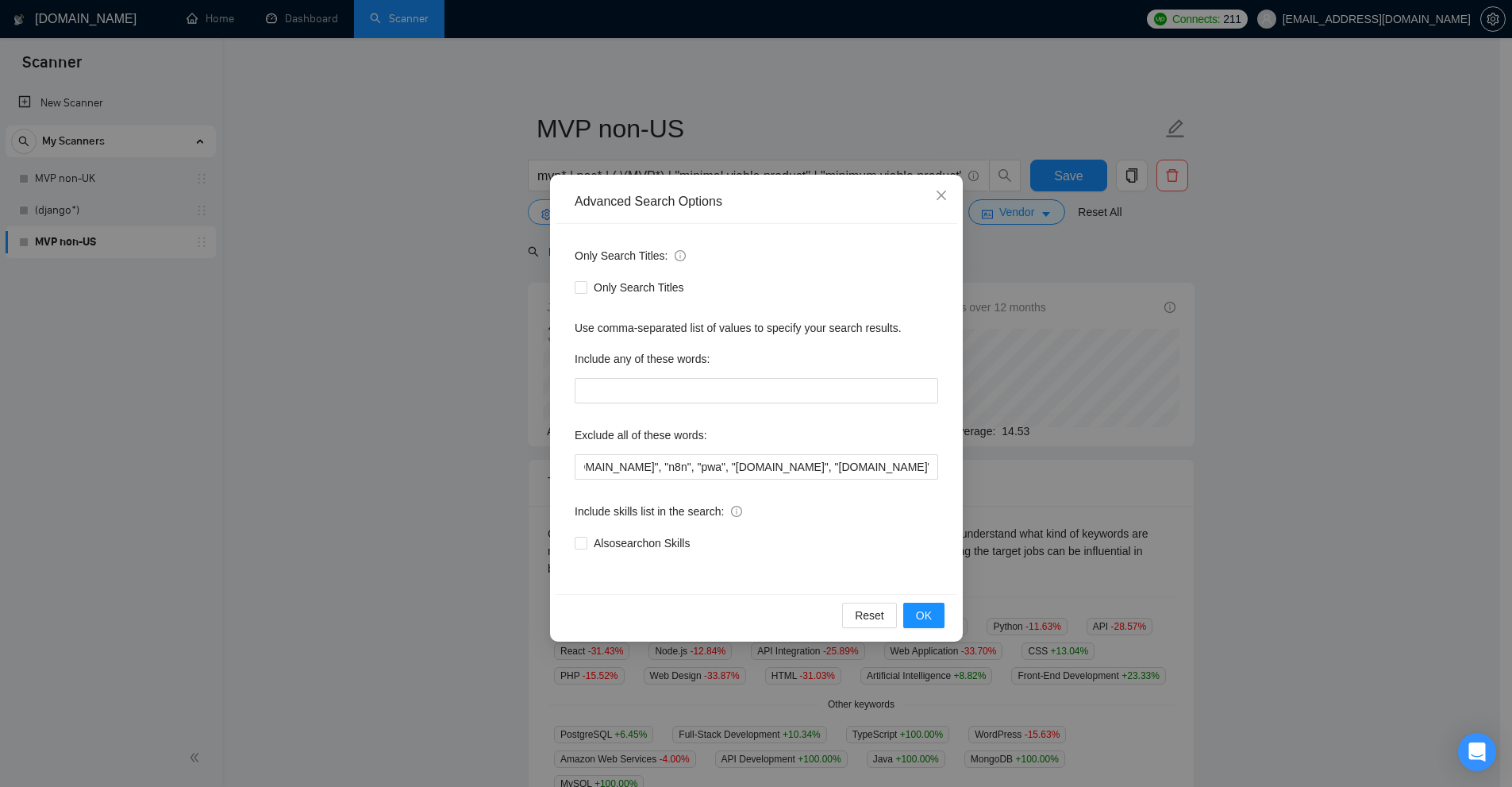
click at [590, 218] on div "Advanced Search Options" at bounding box center [756, 202] width 401 height 43
click at [1247, 472] on div "Advanced Search Options Only Search Titles: Only Search Titles Use comma-separa…" at bounding box center [762, 393] width 1524 height 787
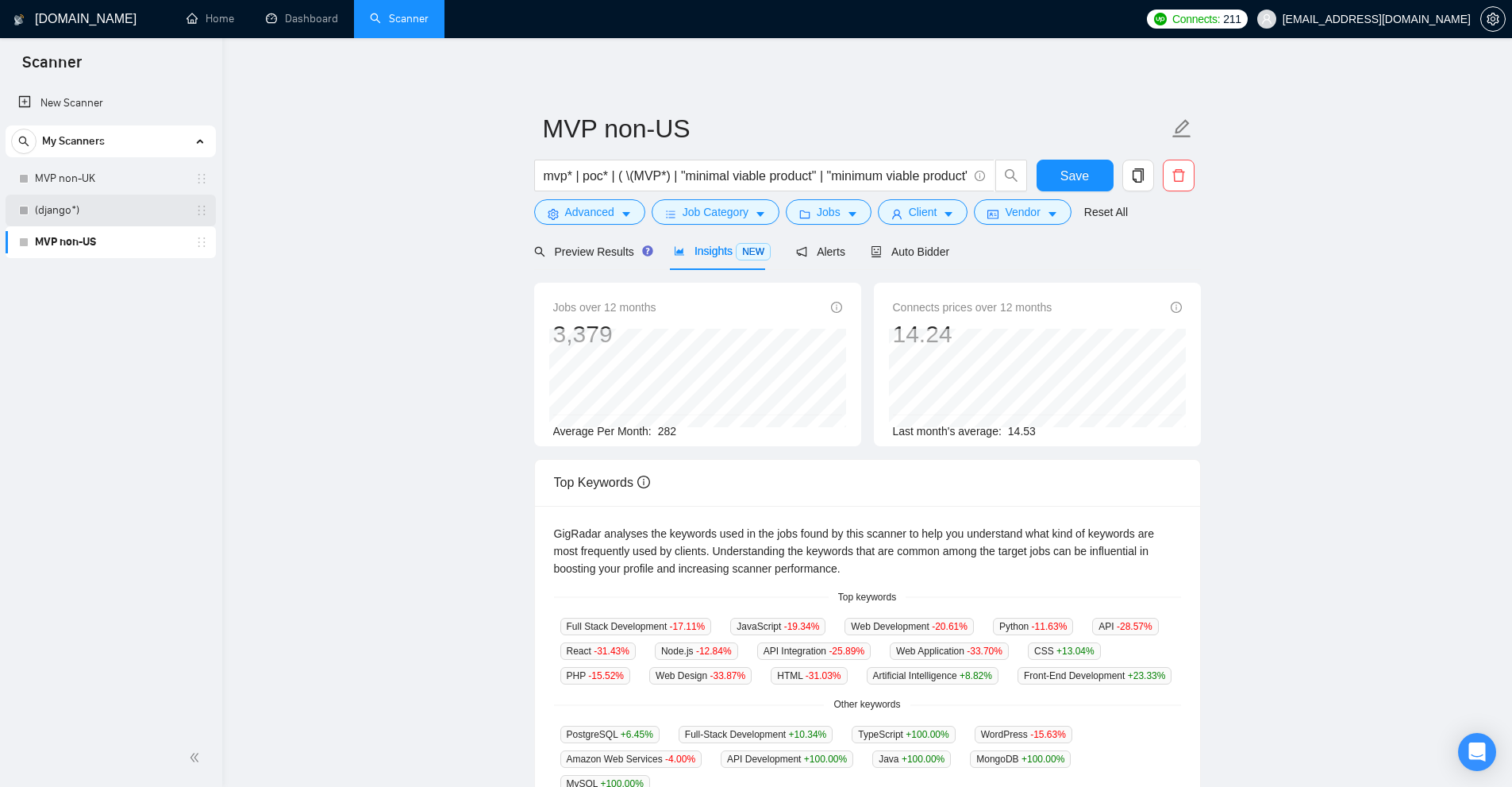
click at [119, 200] on link "(django*)" at bounding box center [110, 210] width 151 height 32
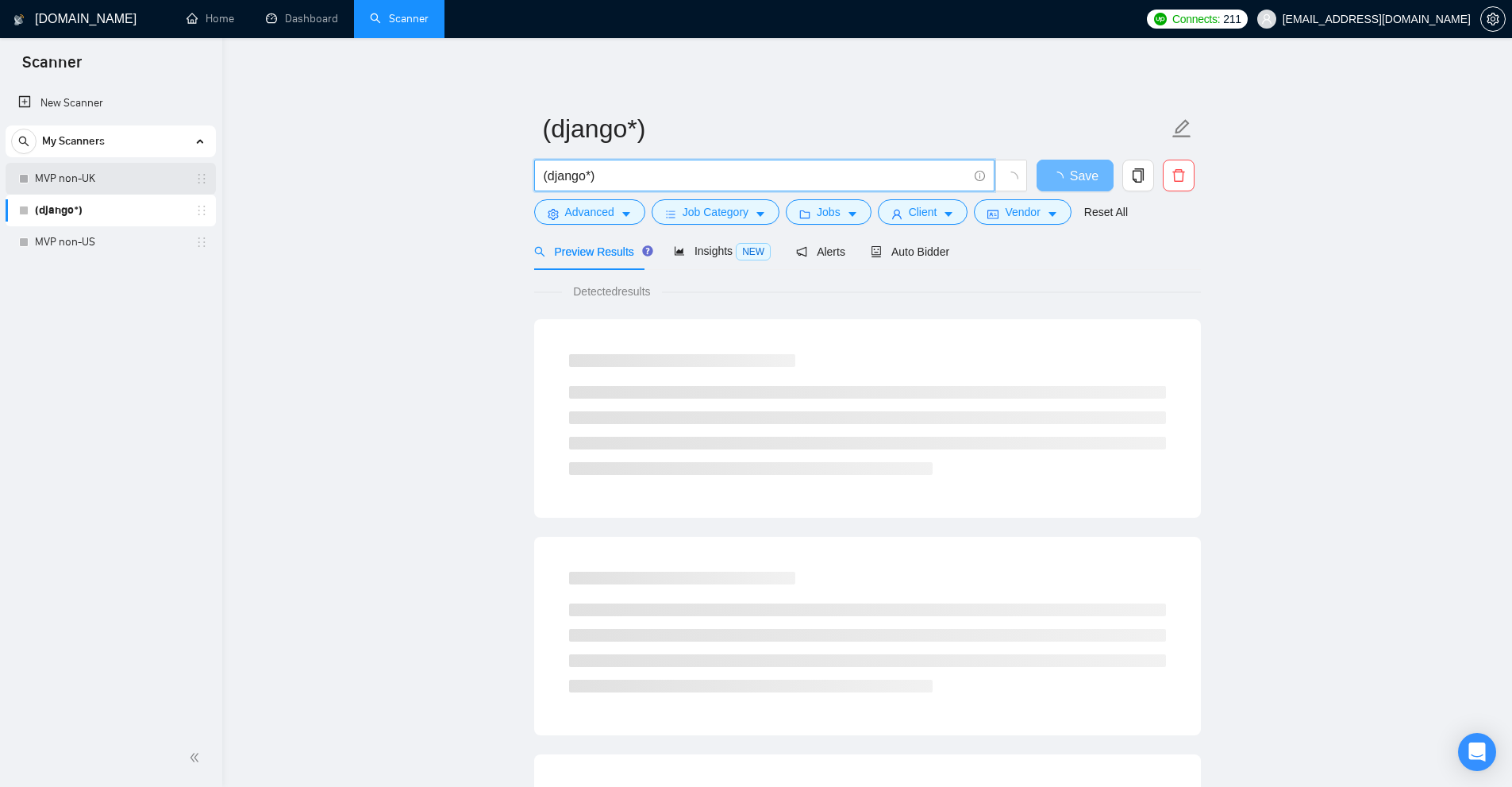
drag, startPoint x: 550, startPoint y: 184, endPoint x: 167, endPoint y: 189, distance: 383.0
click at [167, 189] on section "Scanner New Scanner My Scanners MVP non-UK (django*) MVP non-US GigRadar.io Hom…" at bounding box center [756, 754] width 1512 height 1510
click at [662, 176] on input "(django*)" at bounding box center [756, 176] width 424 height 20
drag, startPoint x: 538, startPoint y: 180, endPoint x: 760, endPoint y: 166, distance: 222.4
click at [774, 165] on span "(django*)" at bounding box center [764, 175] width 461 height 32
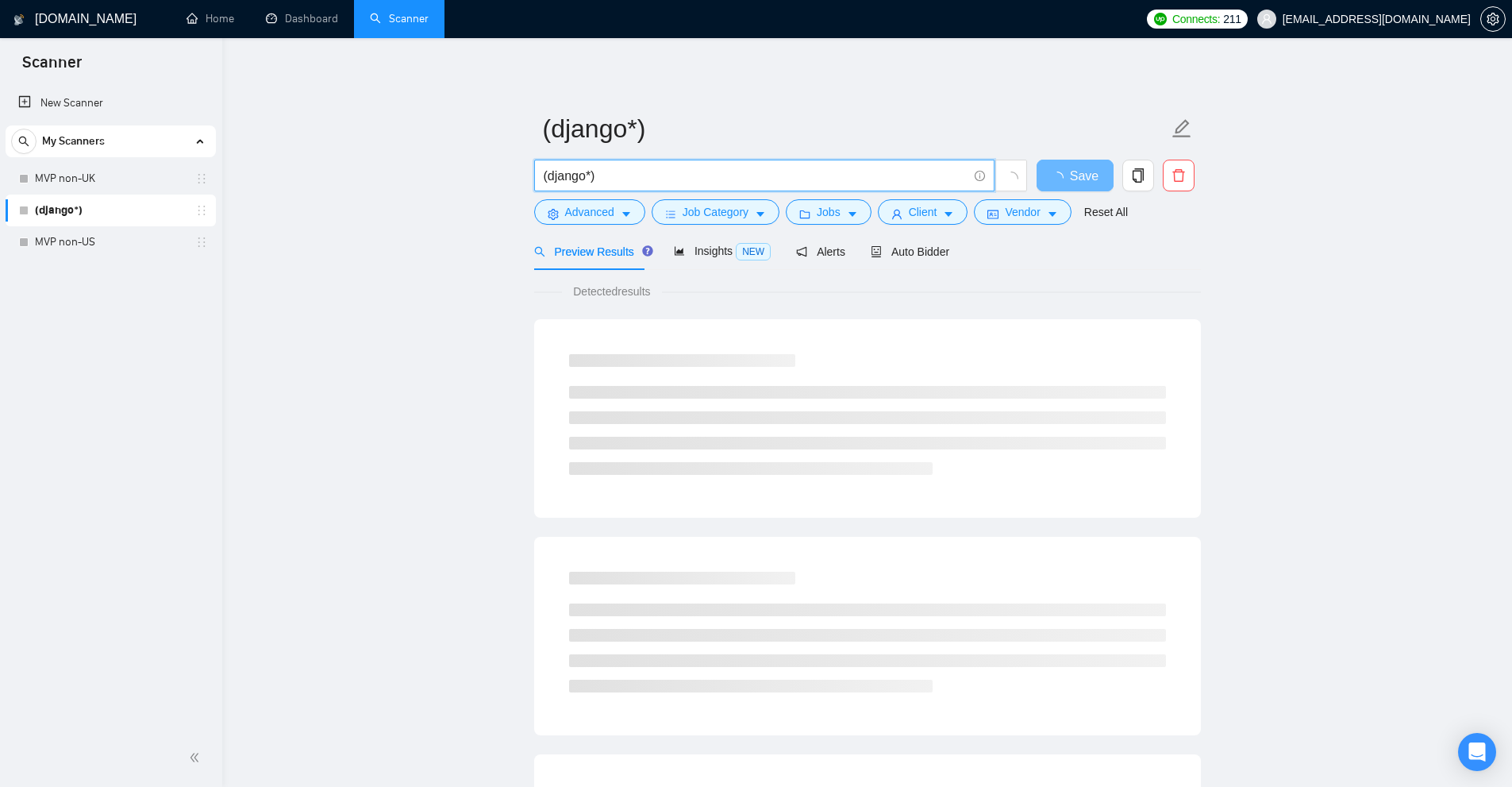
click at [562, 171] on input "(django*)" at bounding box center [756, 176] width 424 height 20
click at [667, 159] on span "(django*)" at bounding box center [764, 175] width 461 height 32
click at [615, 174] on input "(django*)" at bounding box center [756, 176] width 424 height 20
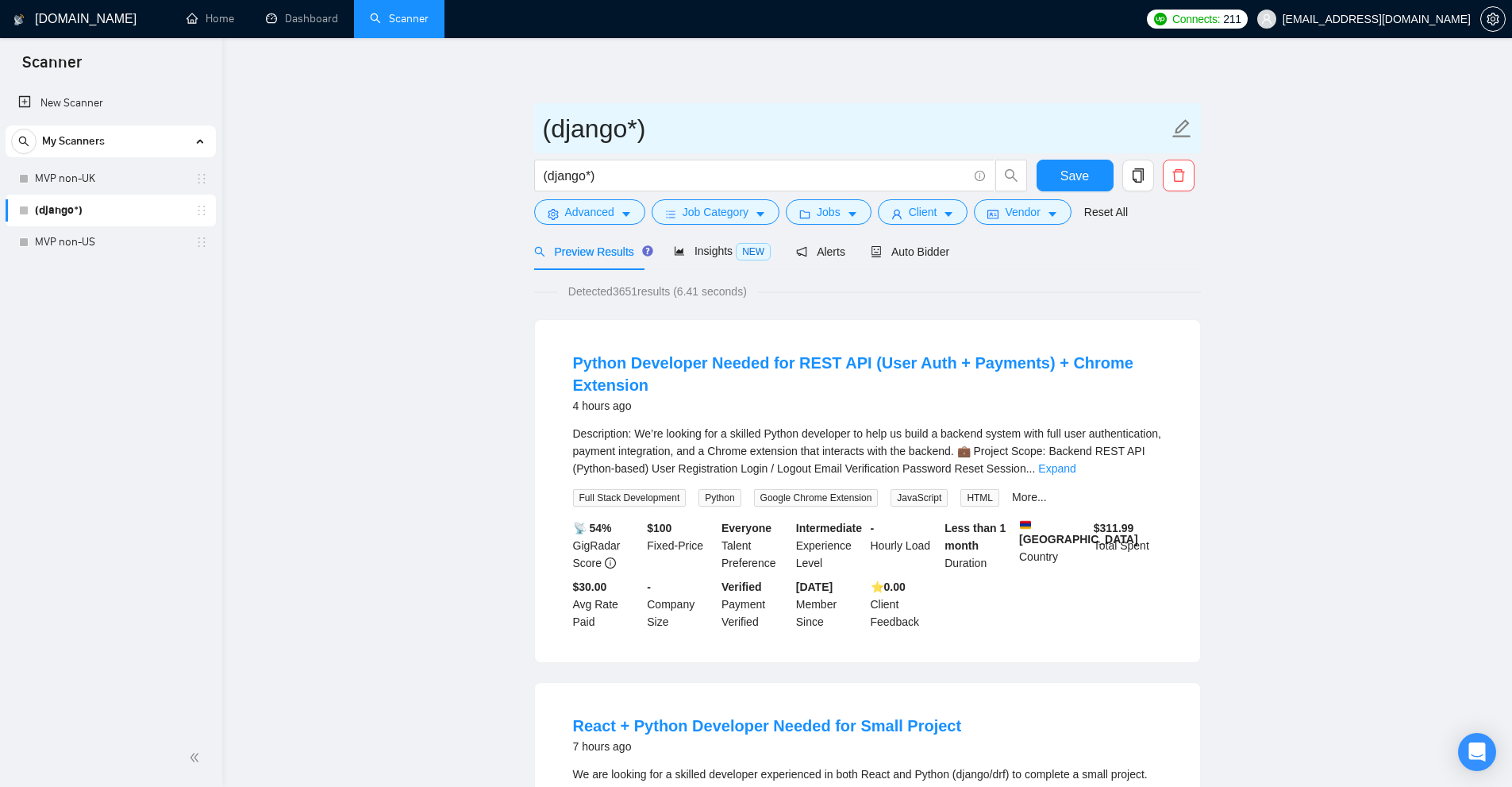
drag, startPoint x: 551, startPoint y: 122, endPoint x: 556, endPoint y: 136, distance: 14.9
click at [556, 136] on input "(django*)" at bounding box center [855, 129] width 625 height 40
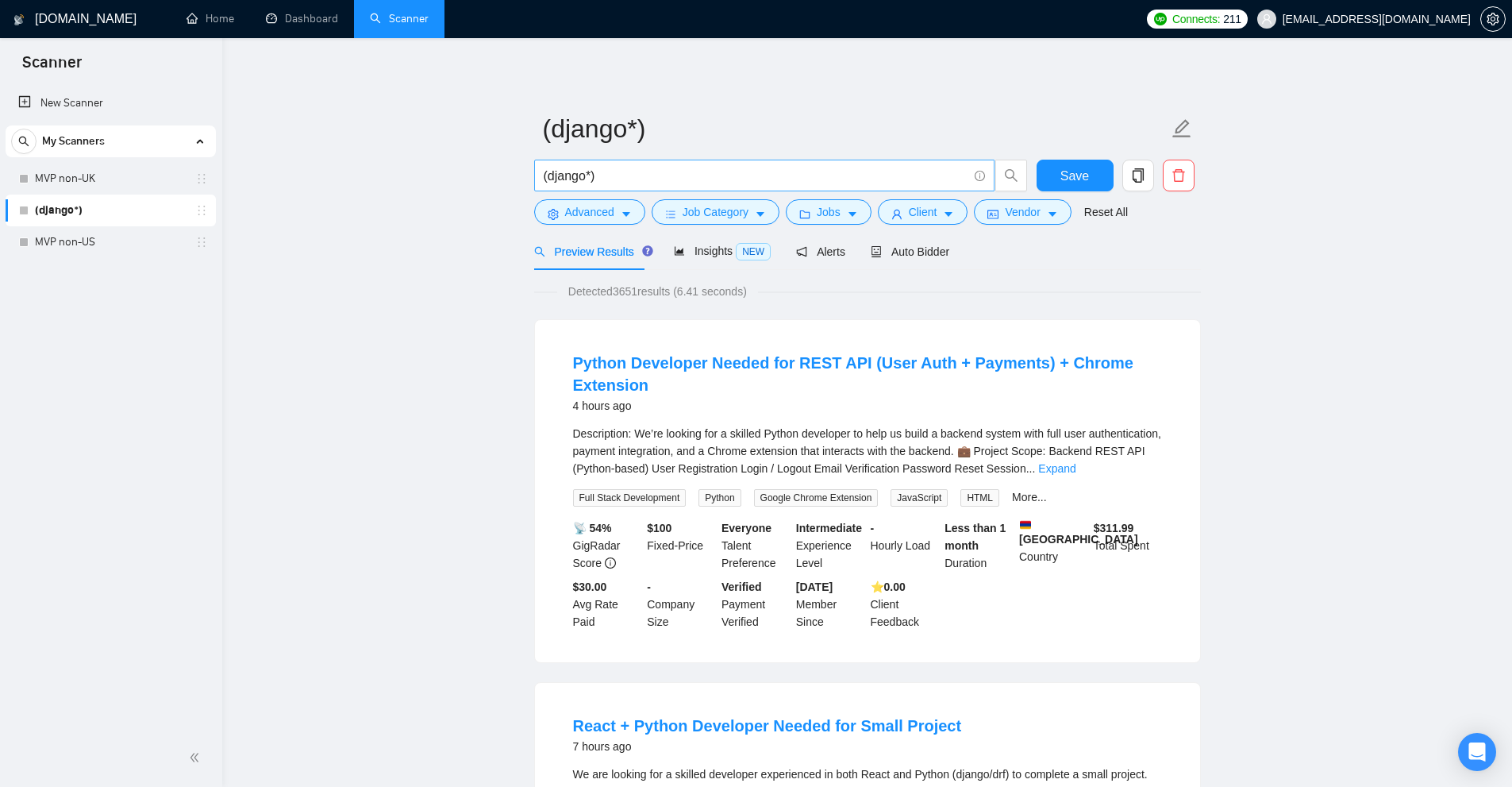
click at [668, 168] on input "(django*)" at bounding box center [756, 176] width 424 height 20
click at [1076, 468] on link "Expand" at bounding box center [1056, 468] width 38 height 13
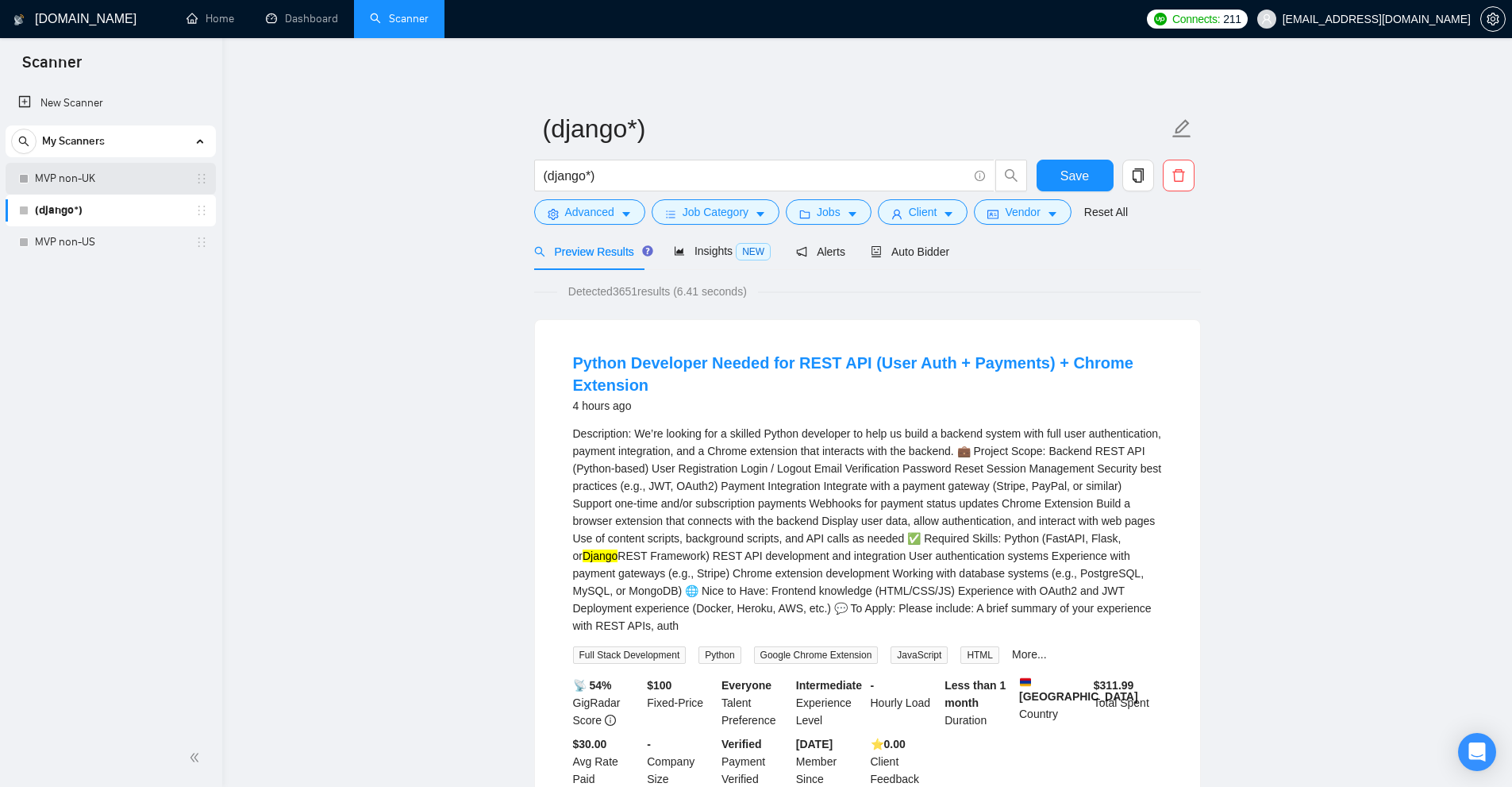
click at [140, 170] on link "MVP non-UK" at bounding box center [110, 179] width 151 height 32
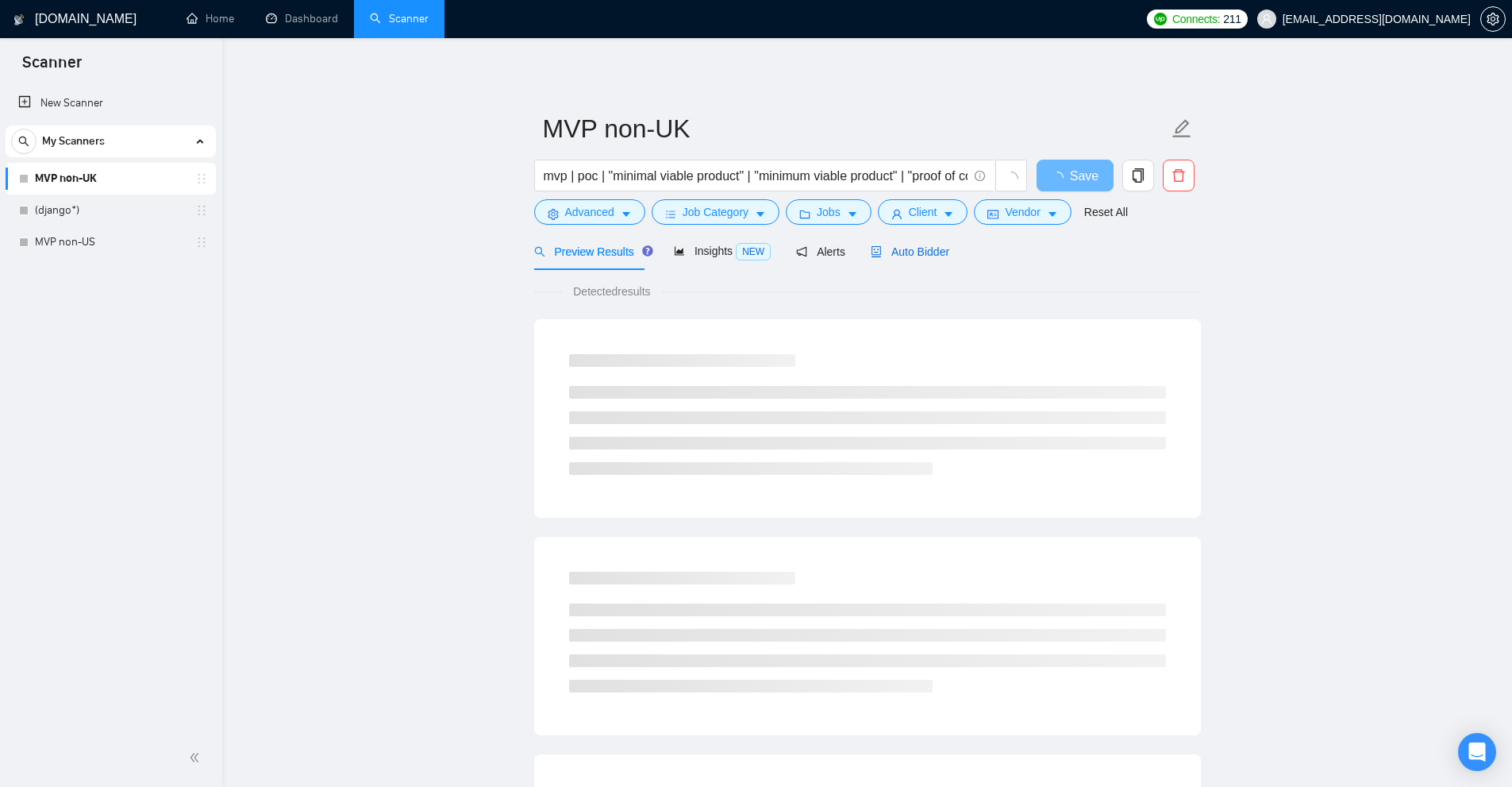
click at [922, 253] on span "Auto Bidder" at bounding box center [910, 251] width 78 height 13
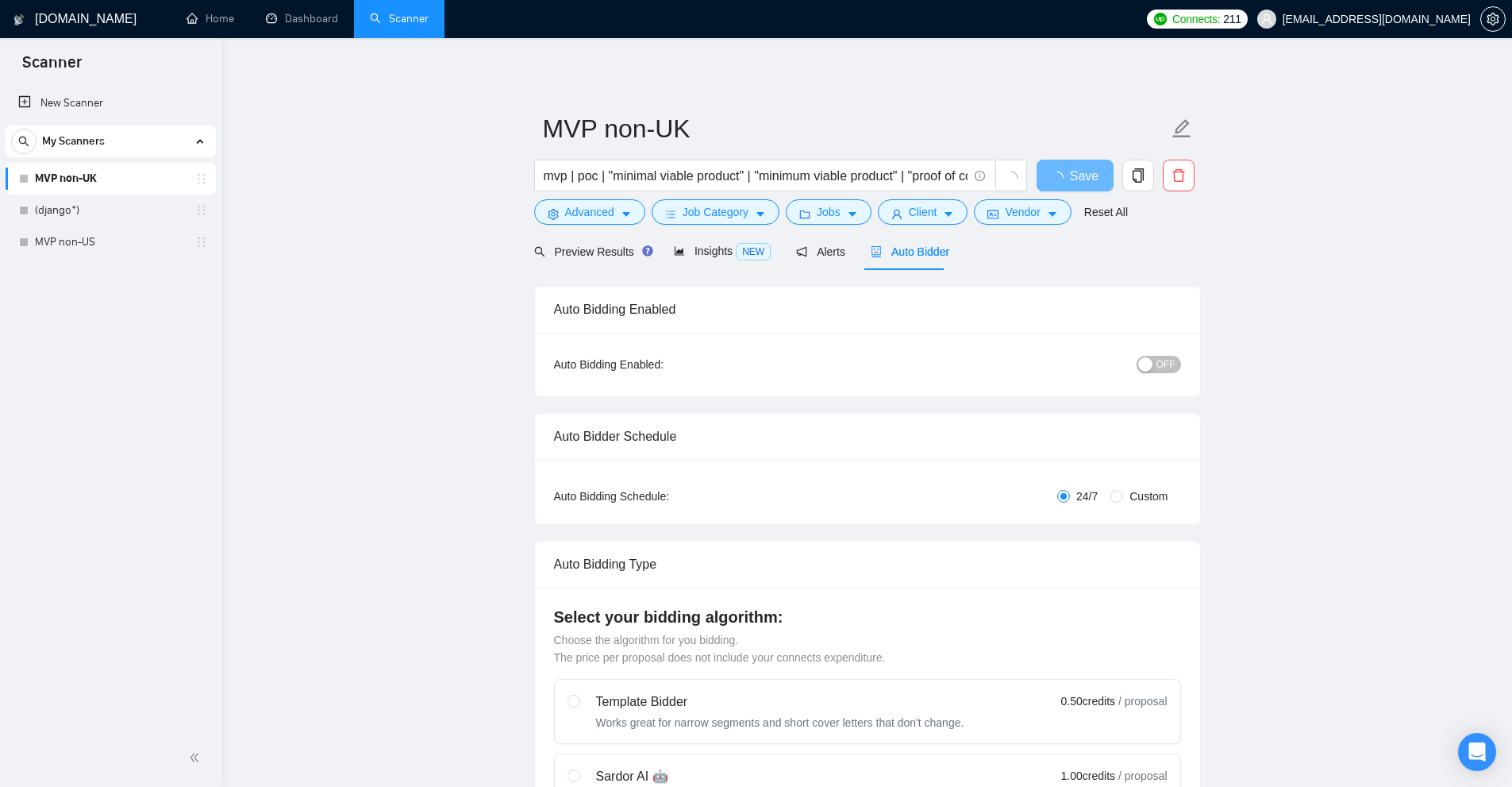
checkbox input "true"
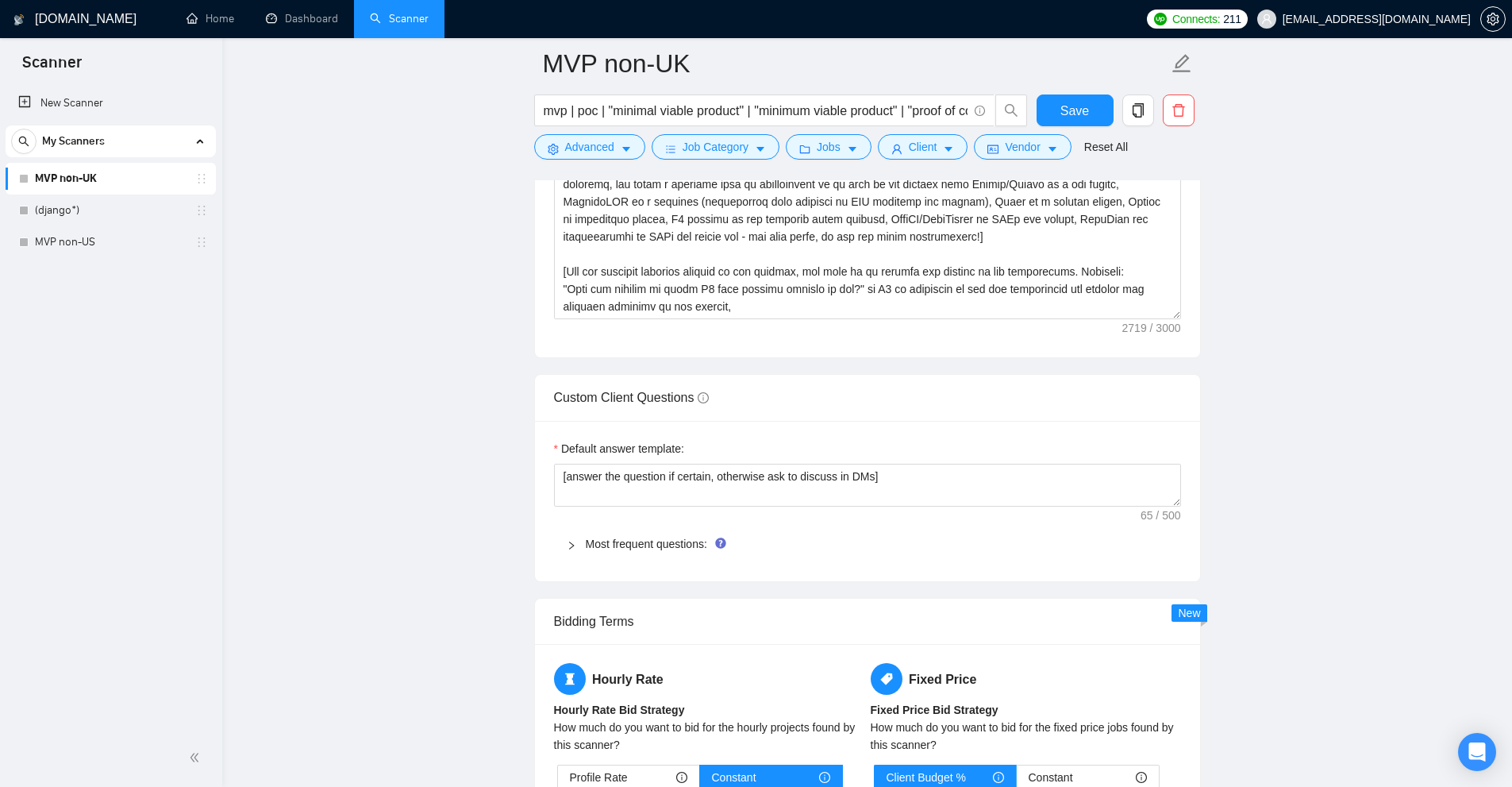
scroll to position [1585, 0]
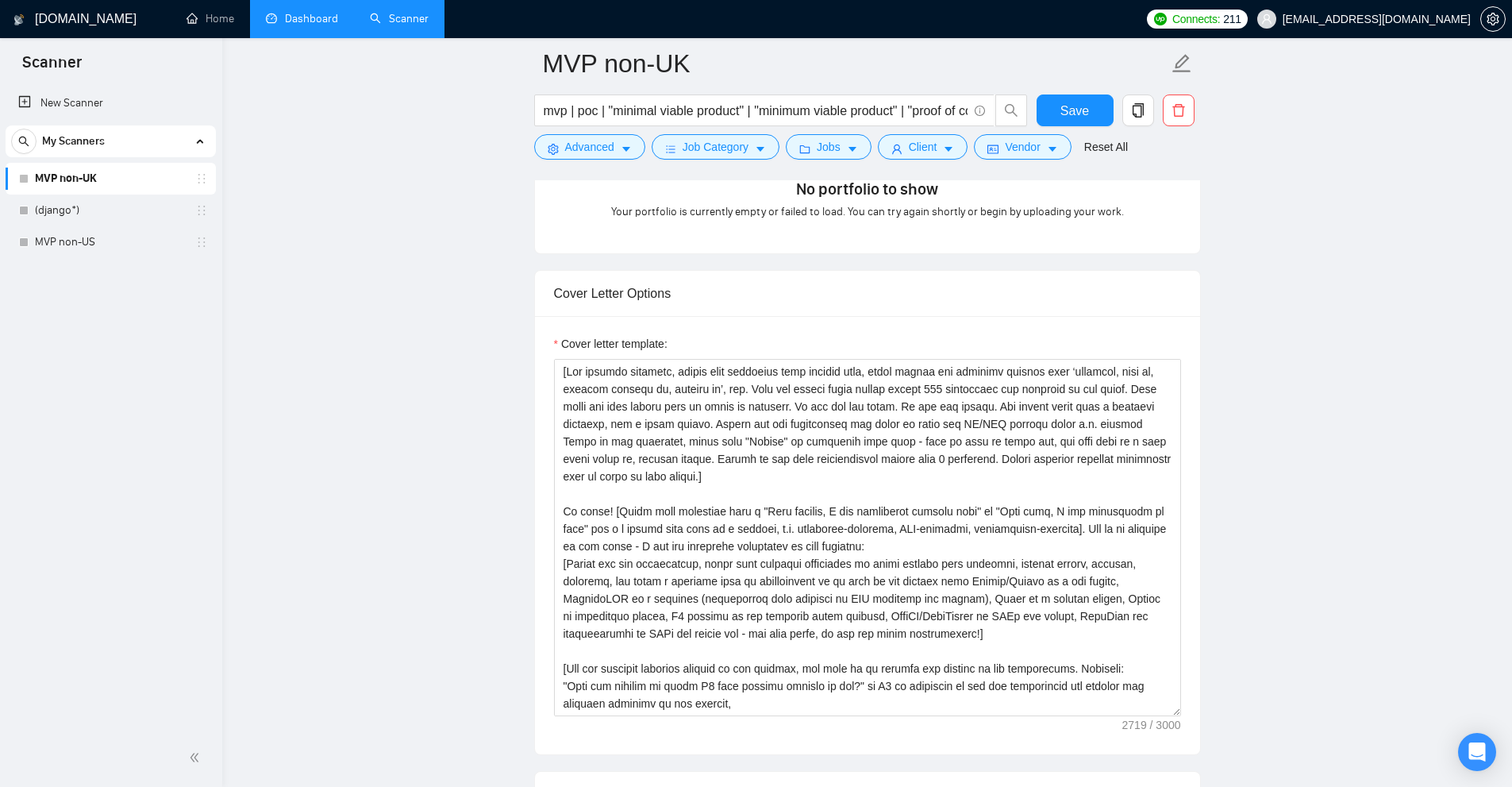
click at [338, 25] on link "Dashboard" at bounding box center [302, 18] width 73 height 13
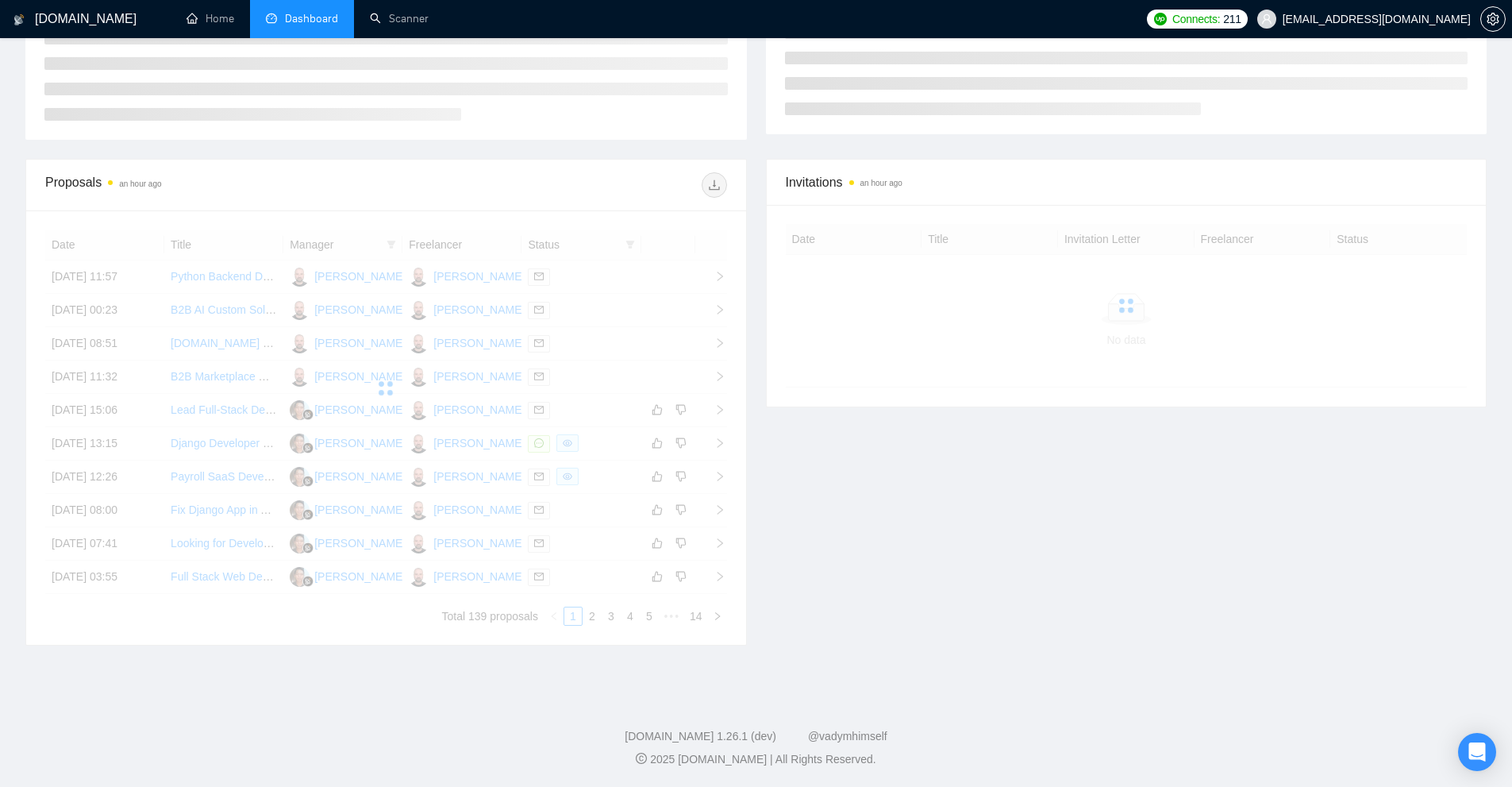
scroll to position [82, 0]
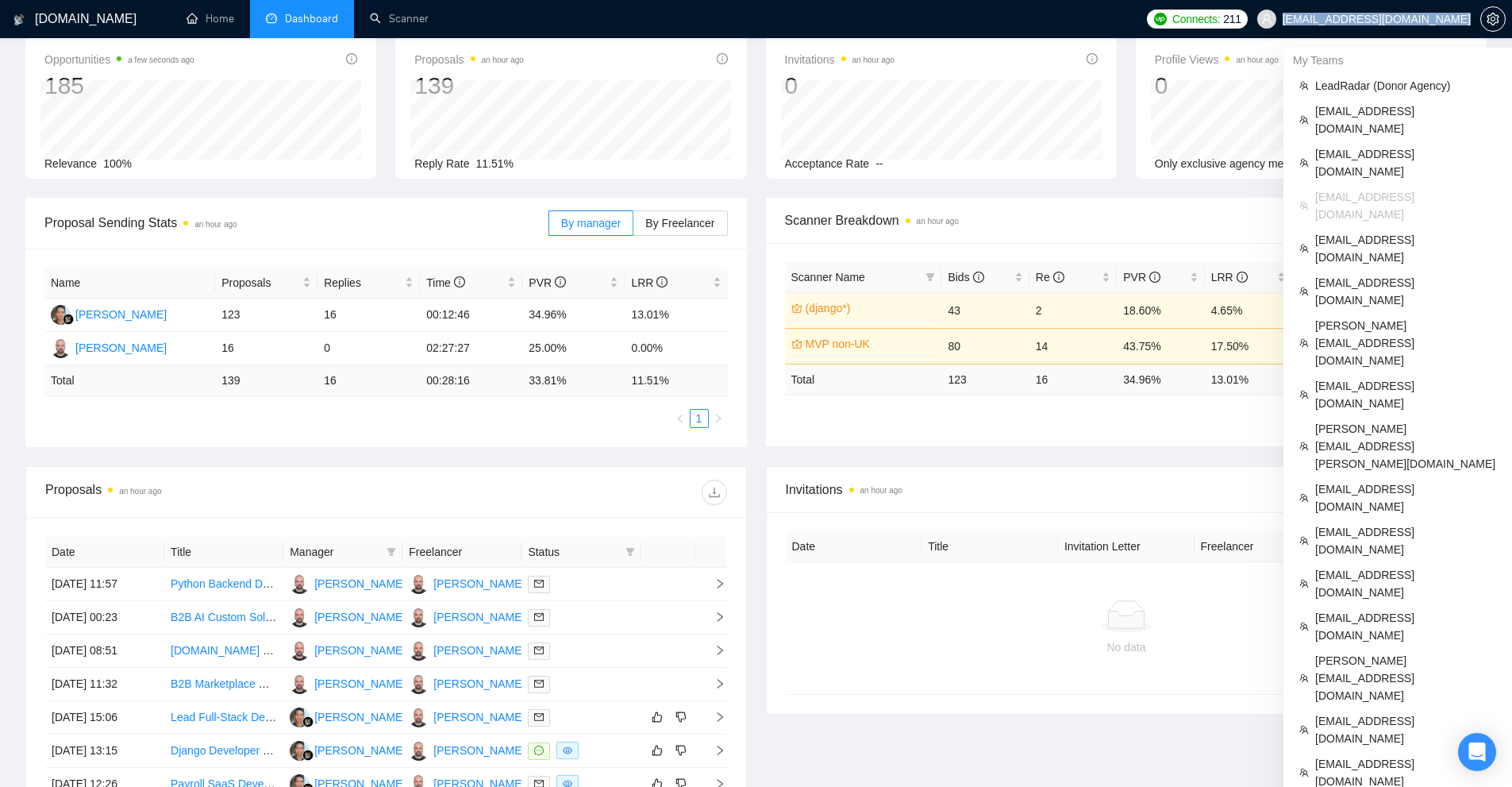
copy span "[EMAIL_ADDRESS][DOMAIN_NAME]"
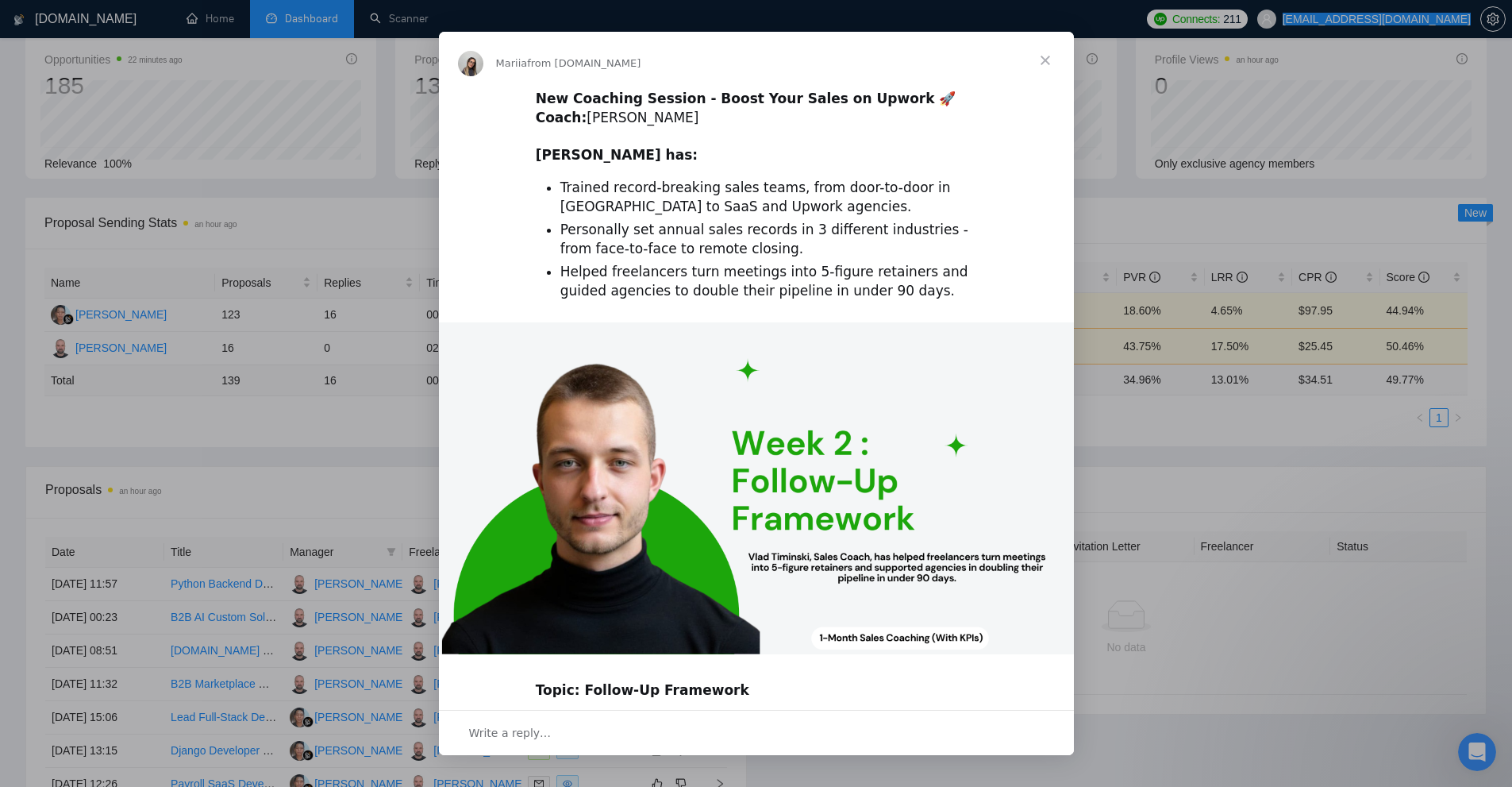
scroll to position [0, 0]
click at [397, 98] on div "Intercom messenger" at bounding box center [756, 393] width 1512 height 787
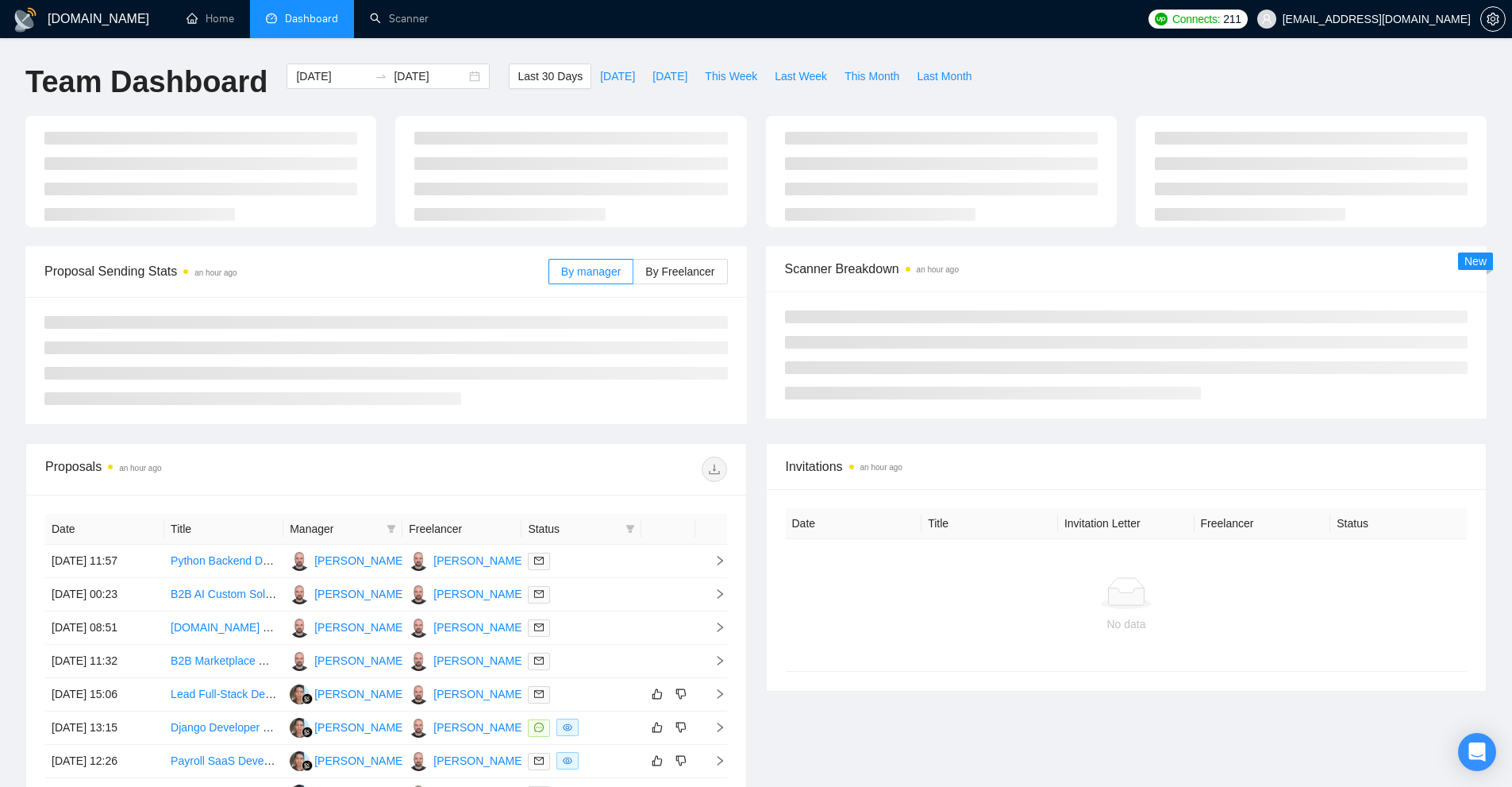
drag, startPoint x: 1118, startPoint y: 427, endPoint x: 1177, endPoint y: 430, distance: 59.1
click at [1177, 430] on div "Proposal Sending Stats an hour ago By manager By Freelancer Scanner Breakdown a…" at bounding box center [756, 345] width 1480 height 197
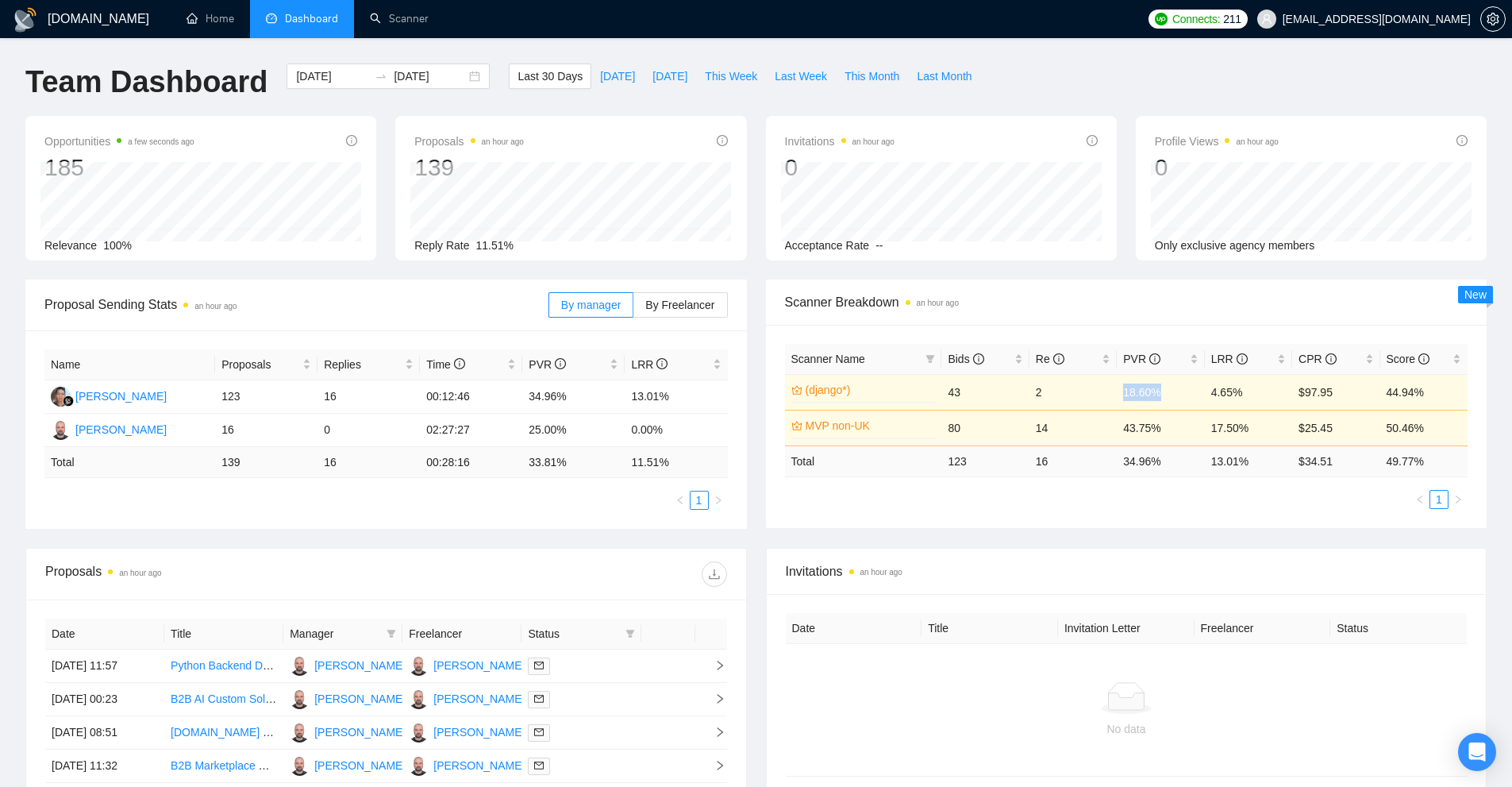
drag, startPoint x: 1142, startPoint y: 381, endPoint x: 1081, endPoint y: 384, distance: 61.1
click at [1081, 384] on tr "(django*) 0% 43 2 18.60% 4.65% $97.95 44.94%" at bounding box center [1126, 391] width 683 height 36
click at [1100, 521] on div "Scanner Name Bids Re PVR LRR CPR Score (django*) 0% 43 2 18.60% 4.65% $97.95 44…" at bounding box center [1126, 426] width 722 height 203
drag, startPoint x: 948, startPoint y: 392, endPoint x: 966, endPoint y: 392, distance: 18.0
click at [966, 392] on td "43" at bounding box center [985, 391] width 88 height 36
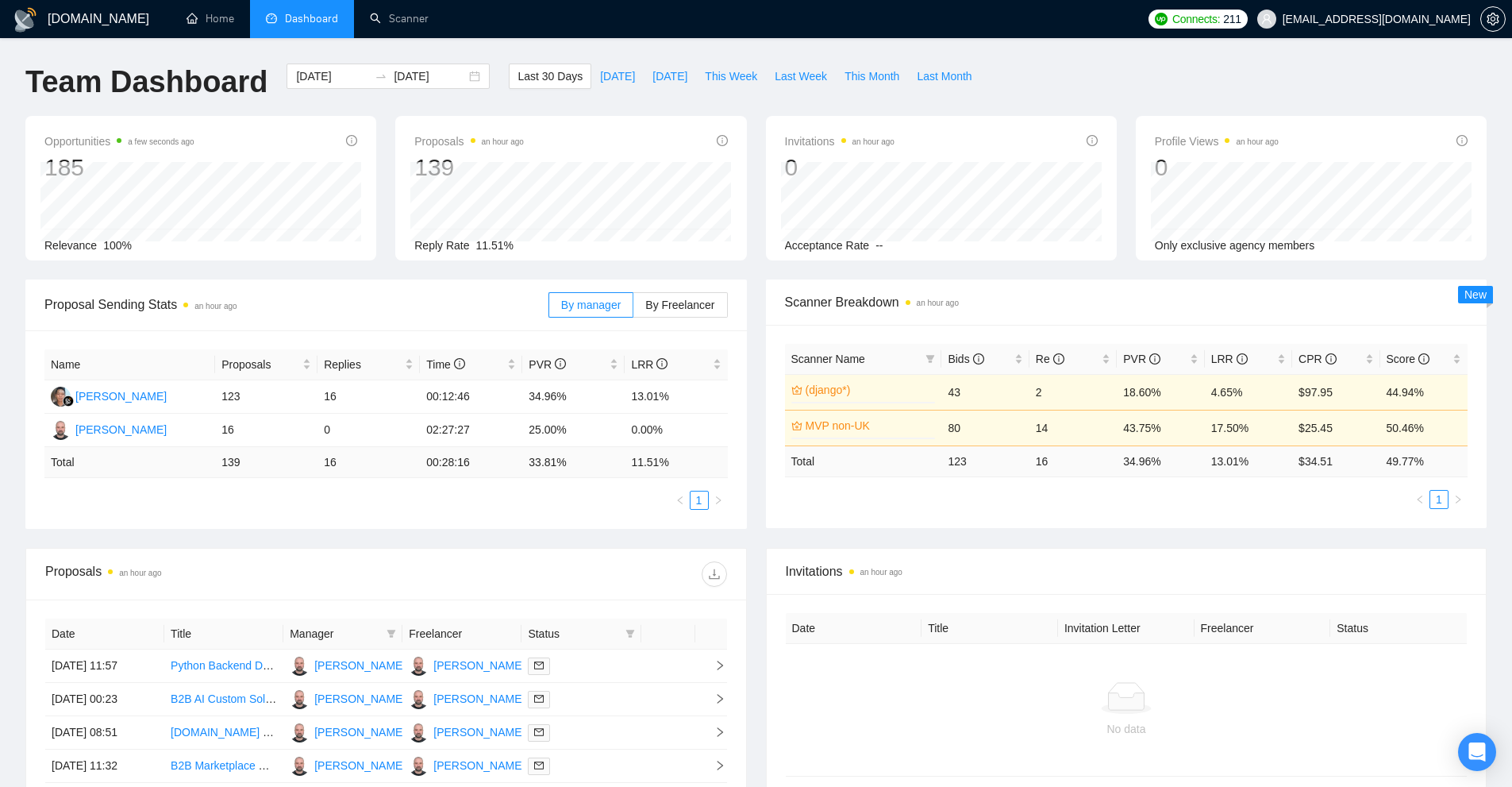
click at [1045, 502] on ul "1" at bounding box center [1126, 499] width 683 height 19
drag, startPoint x: 1201, startPoint y: 397, endPoint x: 1237, endPoint y: 392, distance: 36.3
click at [1236, 392] on tr "(django*) 0% 43 2 18.60% 4.65% $97.95 44.94%" at bounding box center [1126, 391] width 683 height 36
drag, startPoint x: 1125, startPoint y: 390, endPoint x: 1219, endPoint y: 496, distance: 141.7
click at [1177, 399] on td "18.60%" at bounding box center [1160, 391] width 88 height 36
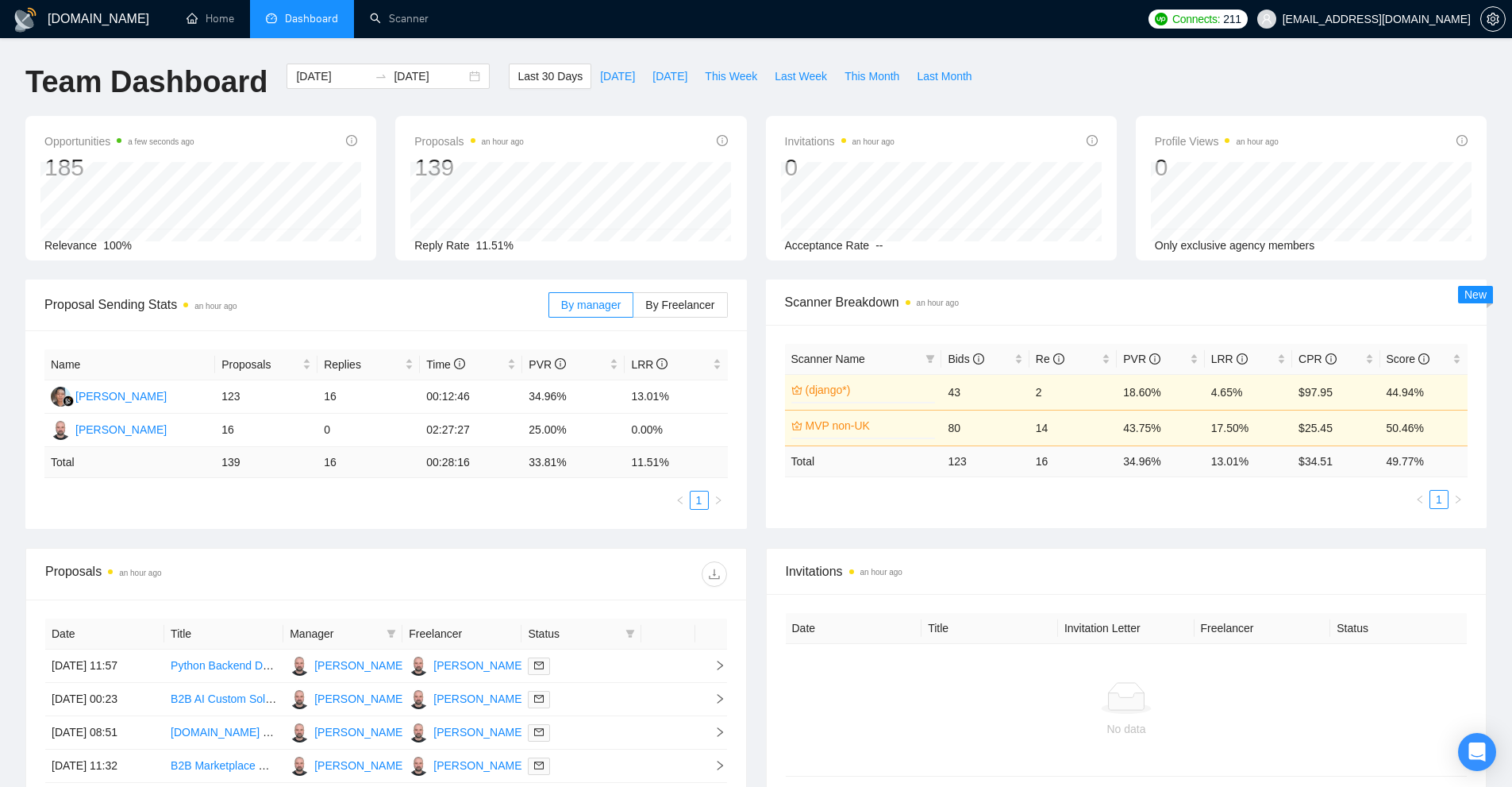
click at [1232, 515] on div "Scanner Name Bids Re PVR LRR CPR Score (django*) 0% 43 2 18.60% 4.65% $97.95 44…" at bounding box center [1126, 426] width 722 height 203
drag, startPoint x: 1260, startPoint y: 397, endPoint x: 1278, endPoint y: 397, distance: 18.0
click at [1278, 397] on td "4.65%" at bounding box center [1248, 391] width 88 height 36
click at [1232, 525] on div "Scanner Name Bids Re PVR LRR CPR Score (django*) 0% 43 2 18.60% 4.65% $97.95 44…" at bounding box center [1126, 426] width 722 height 203
drag, startPoint x: 1065, startPoint y: 430, endPoint x: 1202, endPoint y: 467, distance: 141.9
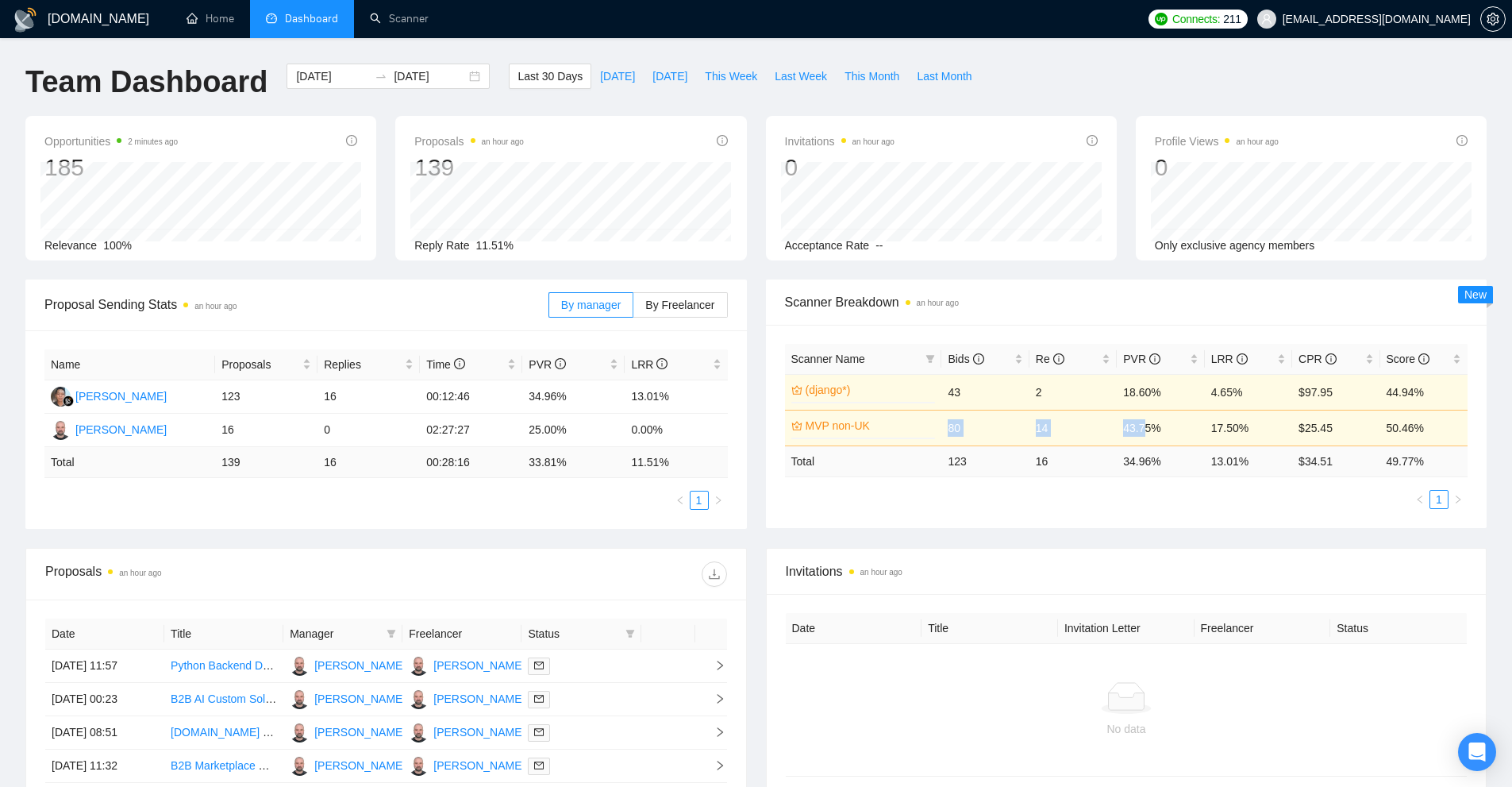
click at [1174, 429] on tr "MVP non-UK 0% 80 14 43.75% 17.50% $25.45 50.46%" at bounding box center [1126, 427] width 683 height 36
click at [1212, 542] on div "Proposal Sending Stats an hour ago By manager By Freelancer Name Proposals Repl…" at bounding box center [756, 413] width 1480 height 268
drag, startPoint x: 1080, startPoint y: 428, endPoint x: 979, endPoint y: 431, distance: 101.0
click at [979, 431] on tr "MVP non-UK 0% 80 14 43.75% 17.50% $25.45 50.46%" at bounding box center [1126, 427] width 683 height 36
click at [1061, 508] on ul "1" at bounding box center [1126, 499] width 683 height 19
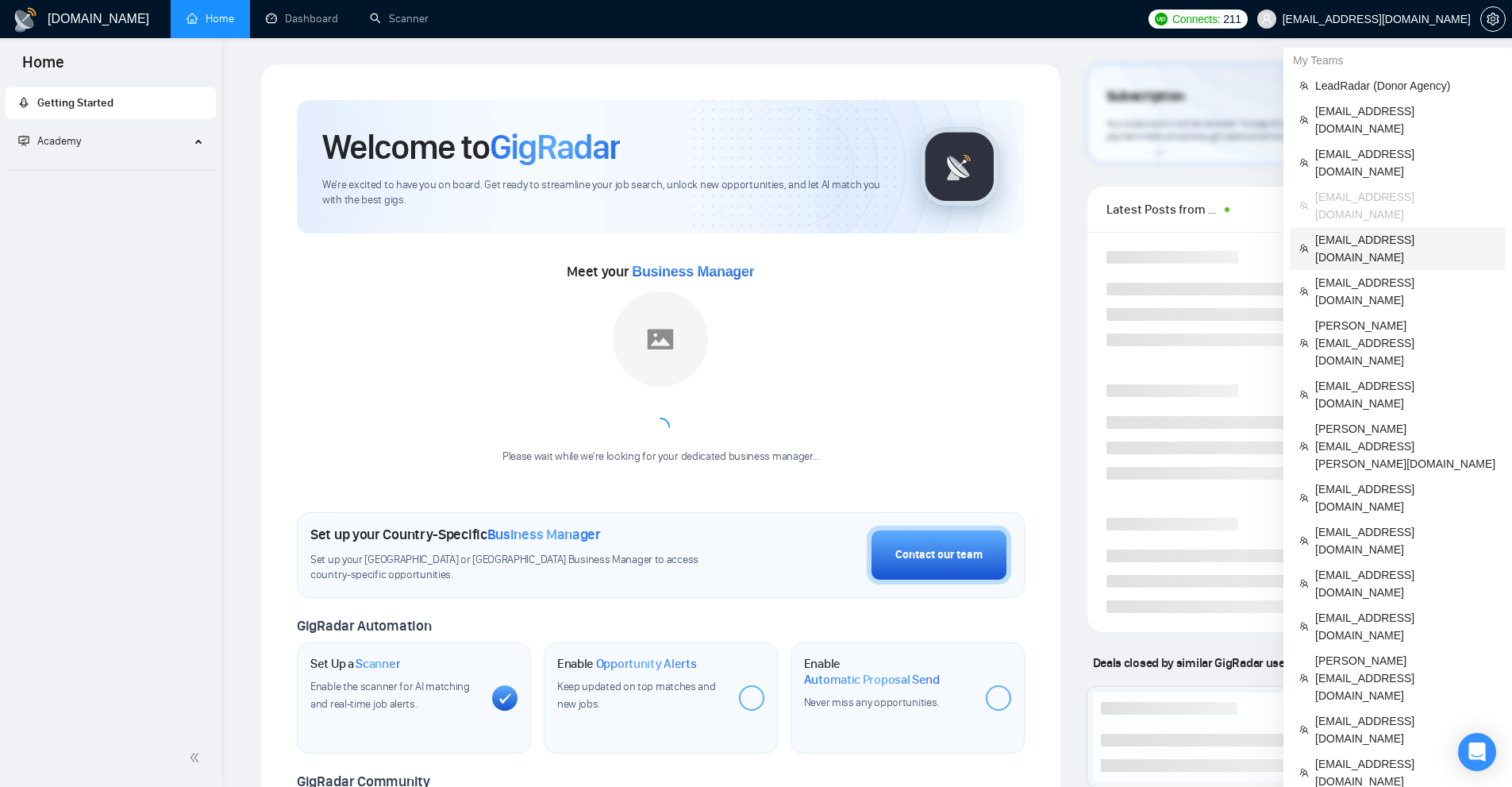
scroll to position [556, 0]
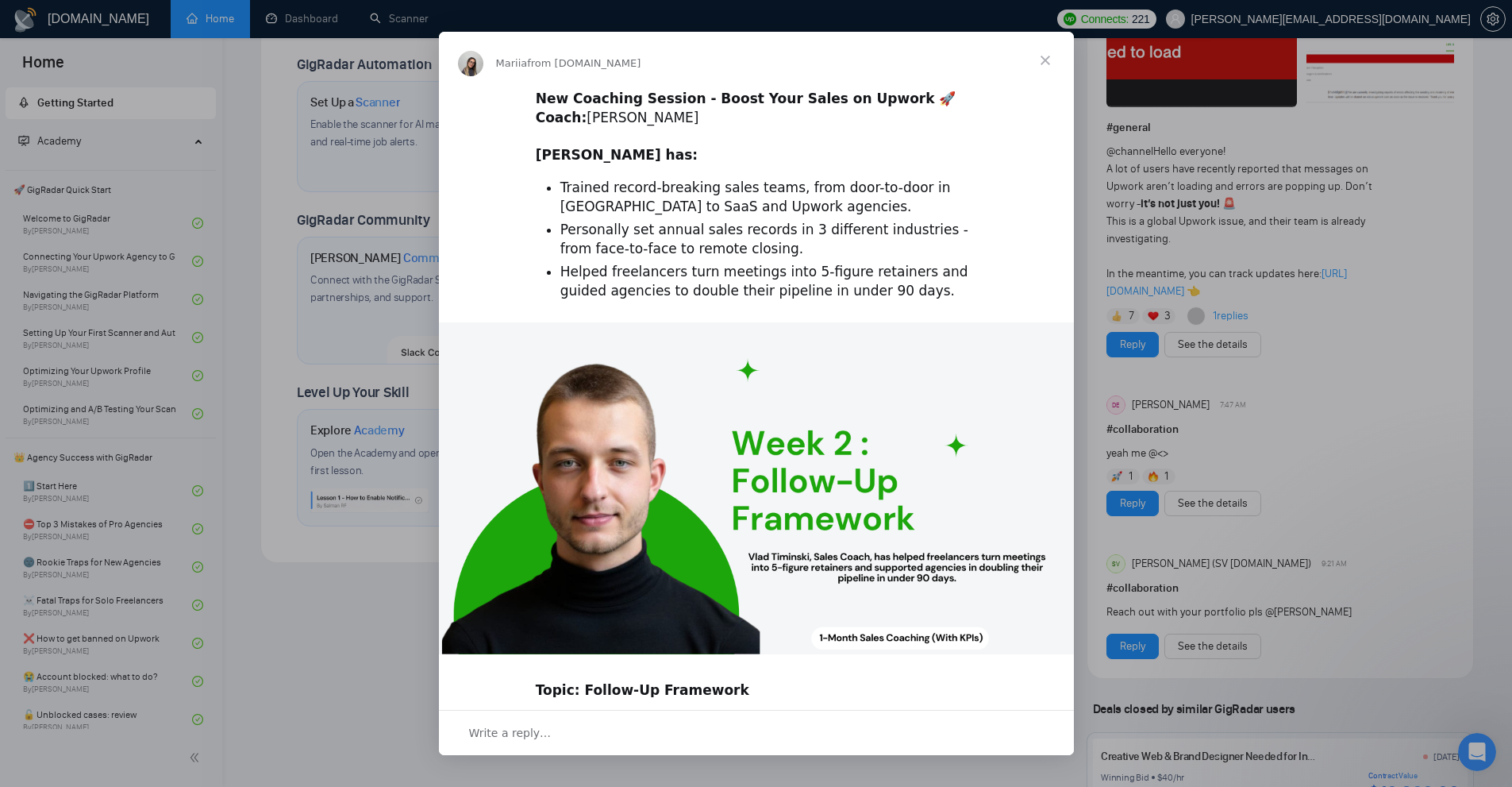
click at [338, 121] on div "Intercom messenger" at bounding box center [756, 393] width 1512 height 787
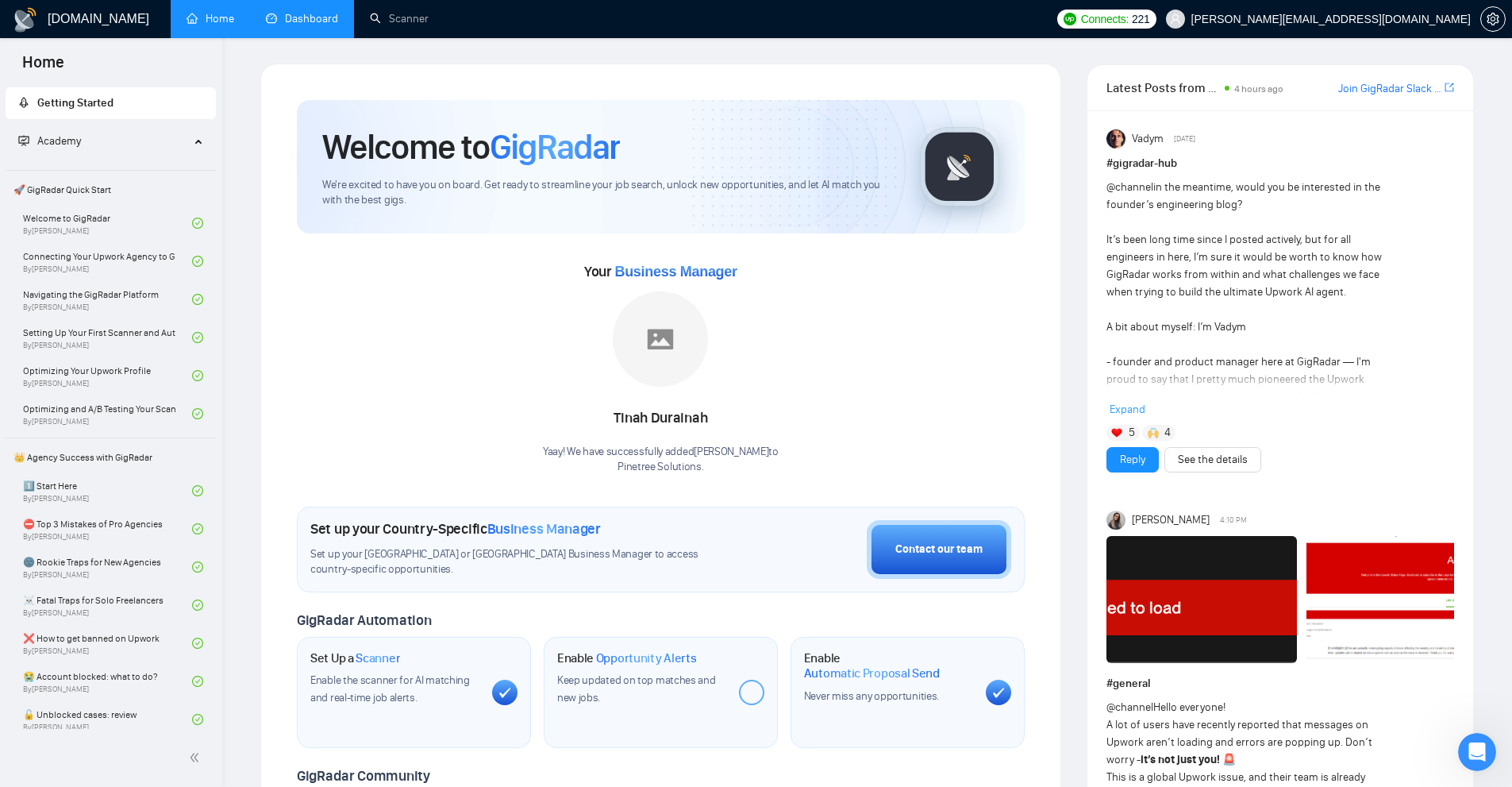
click at [338, 25] on link "Dashboard" at bounding box center [302, 18] width 73 height 13
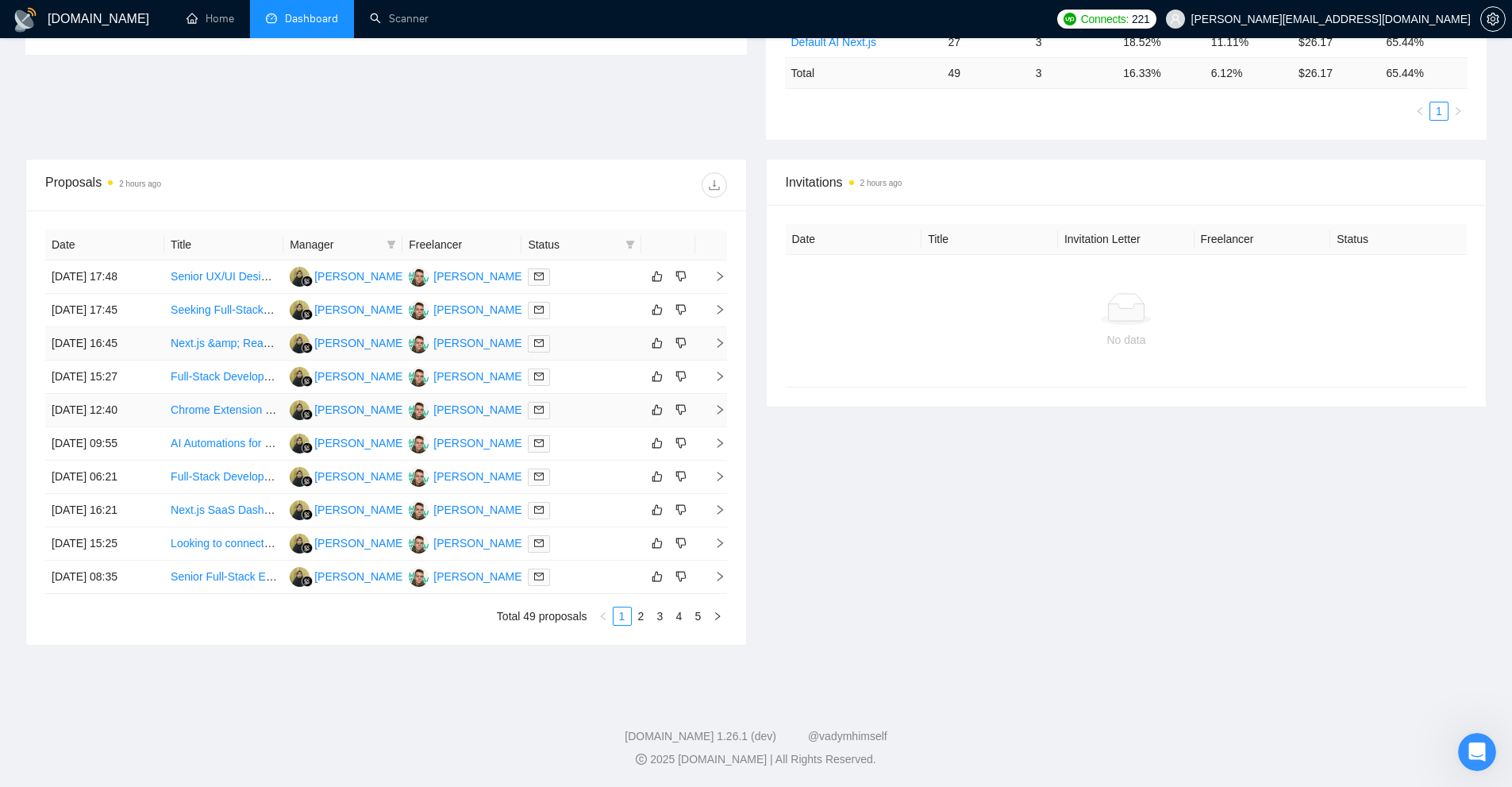
scroll to position [43, 0]
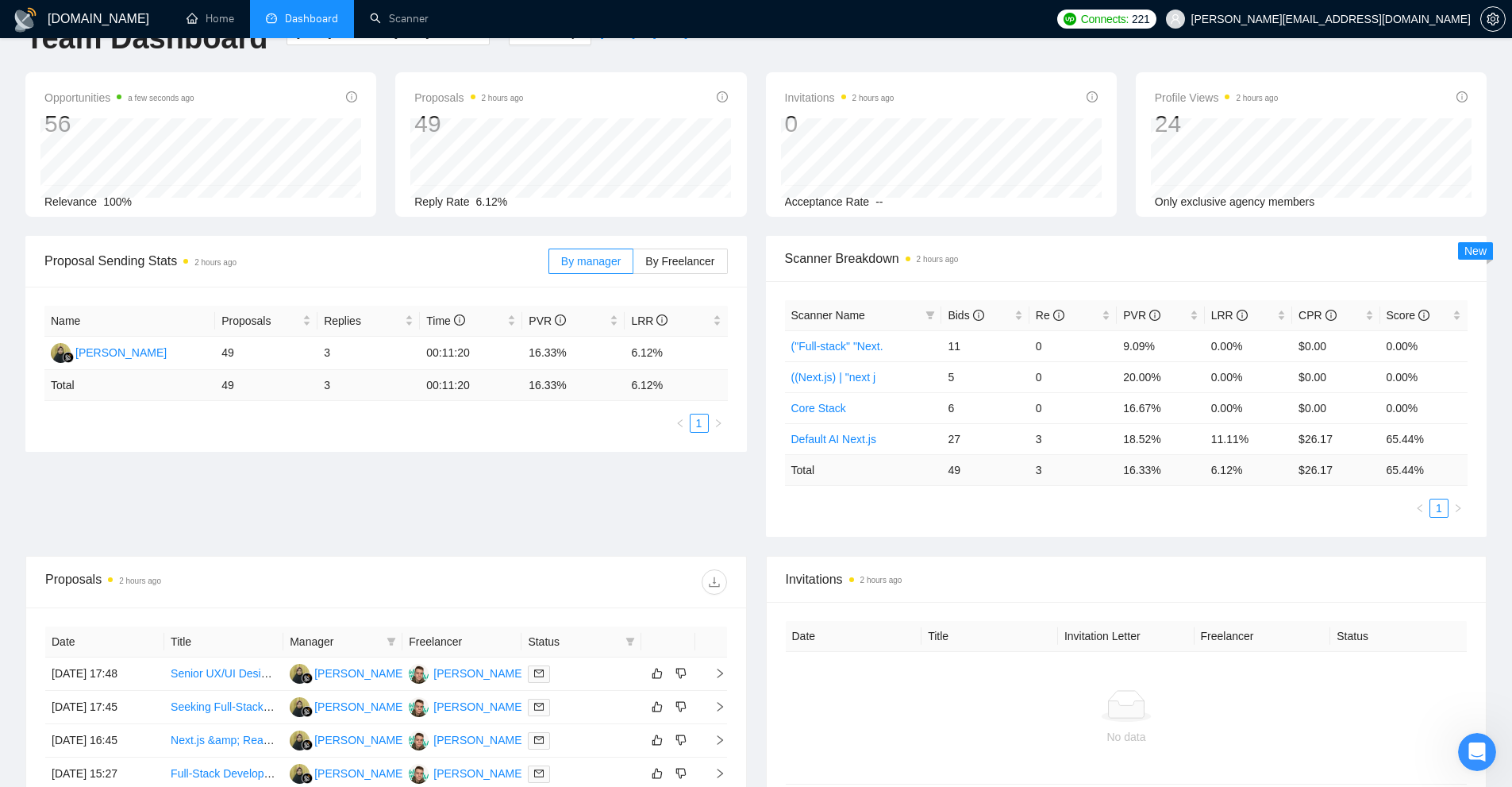
drag, startPoint x: 1074, startPoint y: 467, endPoint x: 1093, endPoint y: 483, distance: 24.8
click at [1086, 467] on td "3" at bounding box center [1073, 469] width 88 height 31
click at [1087, 527] on div "Scanner Name Bids Re PVR LRR CPR Score ("Full-stack" "Next. 11 0 9.09% 0.00% $0…" at bounding box center [1126, 409] width 722 height 255
drag, startPoint x: 1234, startPoint y: 472, endPoint x: 961, endPoint y: 466, distance: 273.1
click at [1050, 466] on tr "Total 49 3 16.33 % 6.12 % $ 26.17 65.44 %" at bounding box center [1126, 469] width 683 height 31
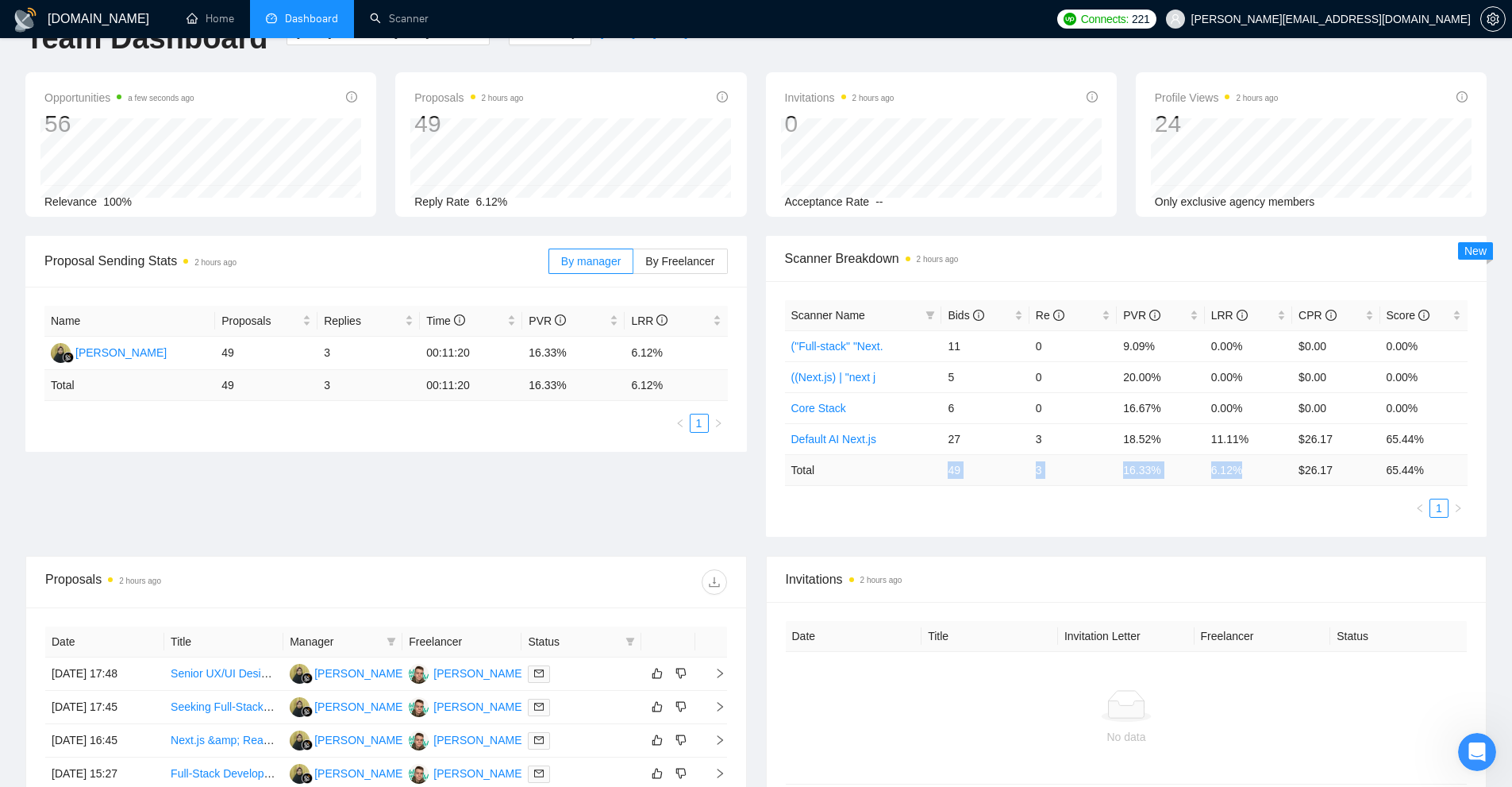
drag, startPoint x: 1086, startPoint y: 470, endPoint x: 1275, endPoint y: 472, distance: 189.0
click at [1274, 472] on tr "Total 49 3 16.33 % 6.12 % $ 26.17 65.44 %" at bounding box center [1126, 469] width 683 height 31
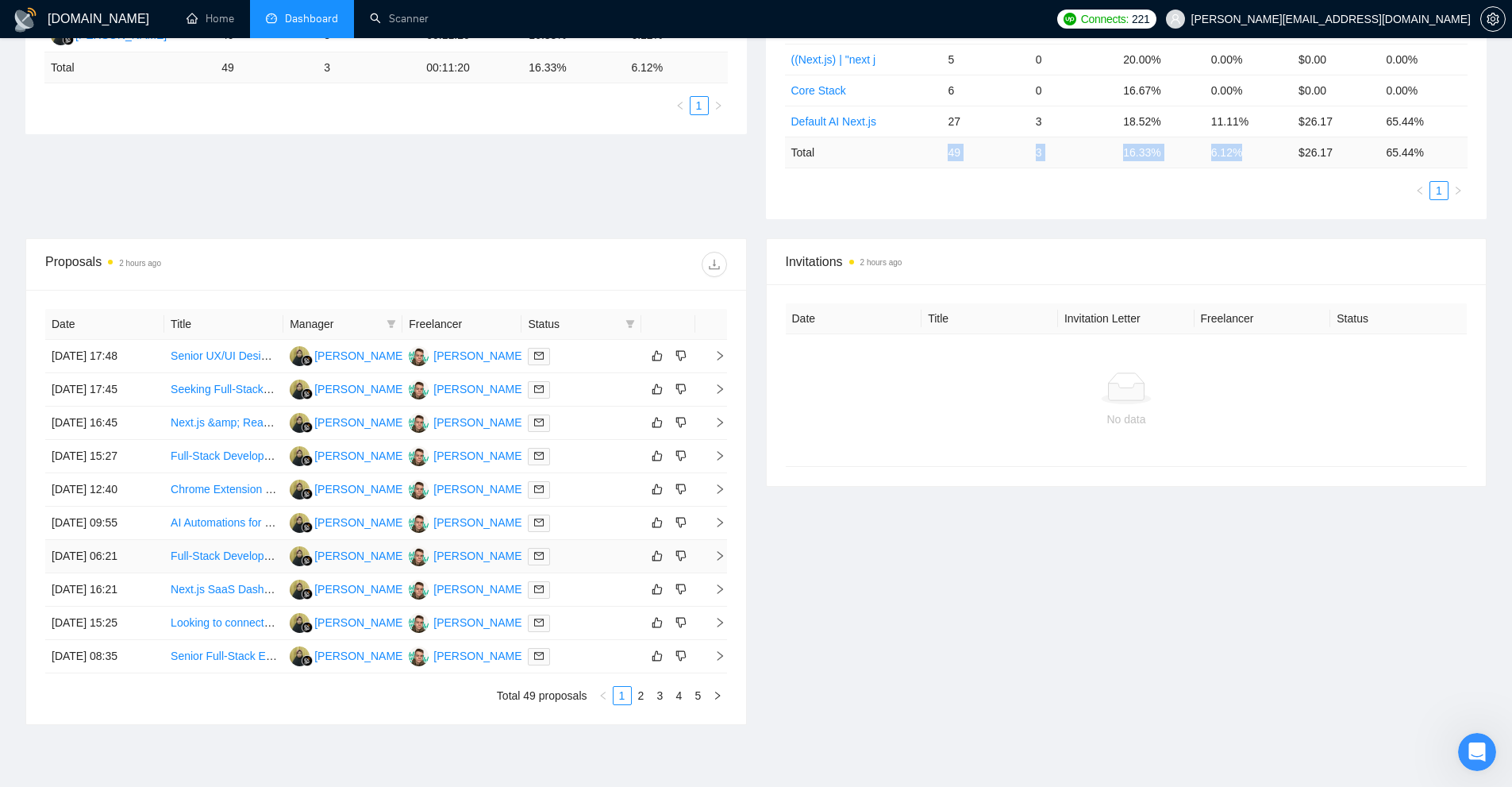
scroll to position [441, 0]
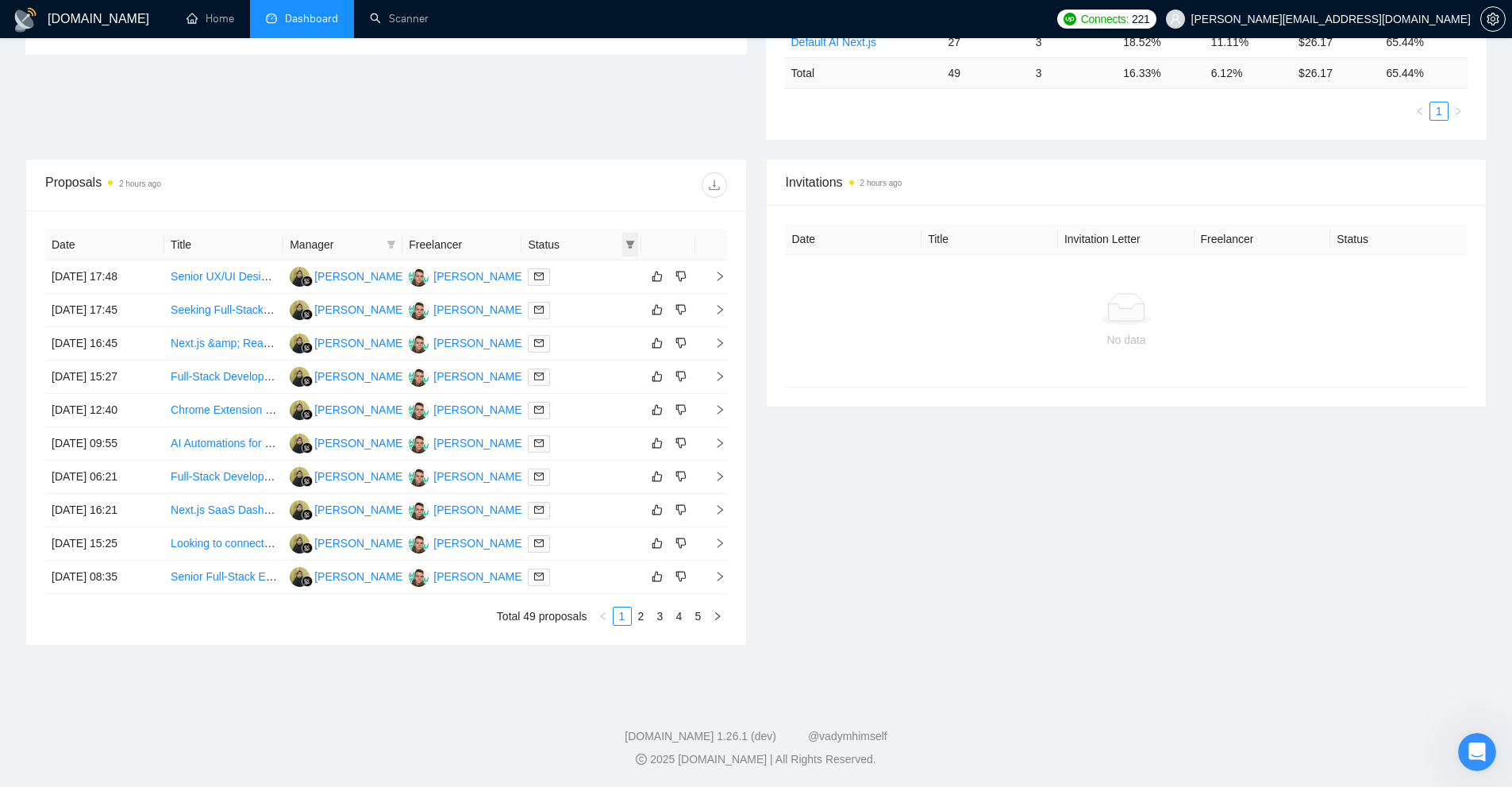
click at [632, 248] on icon "filter" at bounding box center [629, 244] width 9 height 9
click at [585, 279] on span "Chat" at bounding box center [579, 274] width 30 height 13
checkbox input "true"
click at [614, 326] on span "OK" at bounding box center [617, 331] width 16 height 18
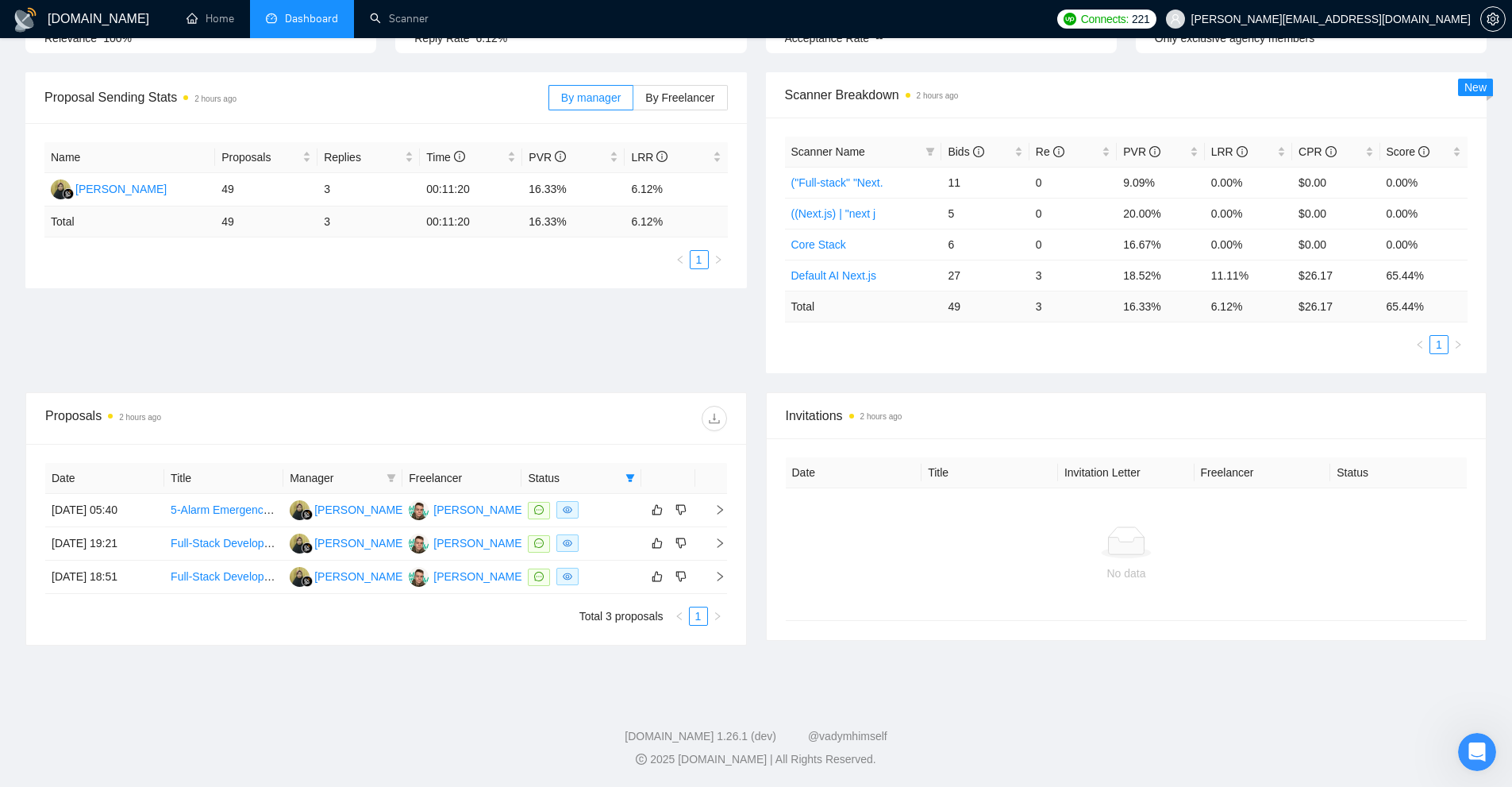
scroll to position [207, 0]
click at [603, 583] on div at bounding box center [580, 577] width 106 height 18
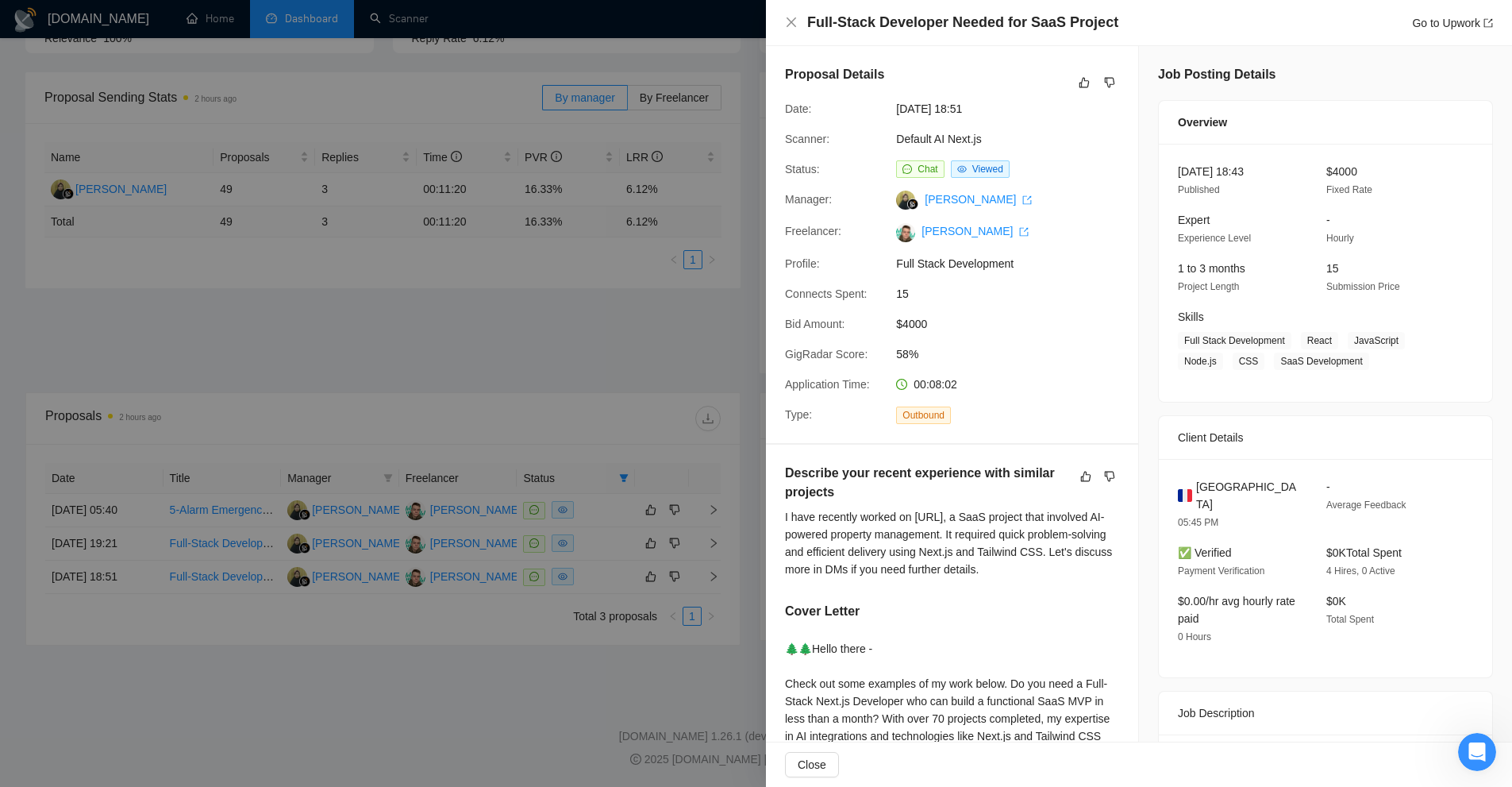
click at [423, 105] on div at bounding box center [756, 393] width 1512 height 787
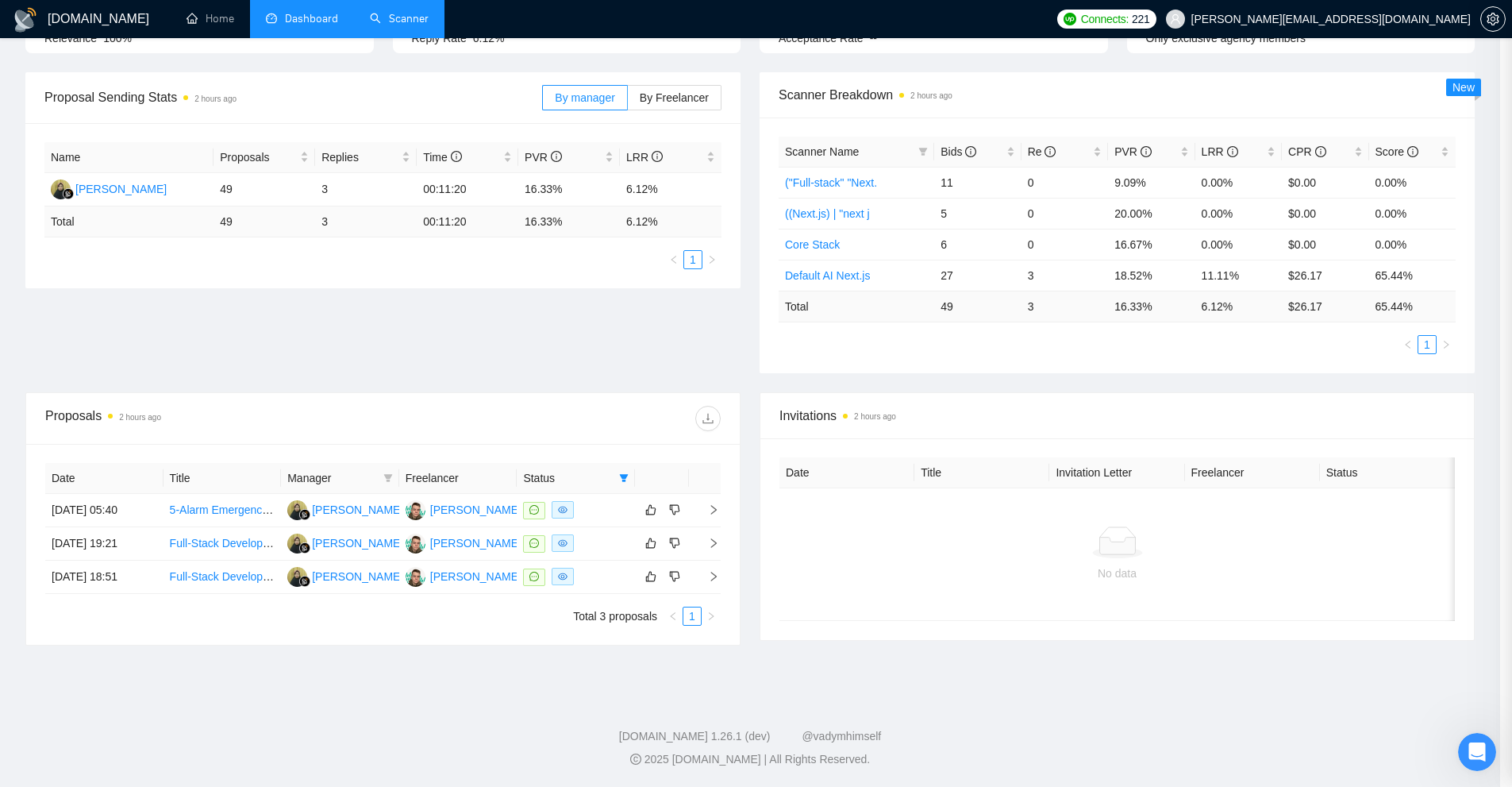
click at [412, 25] on link "Scanner" at bounding box center [399, 18] width 58 height 13
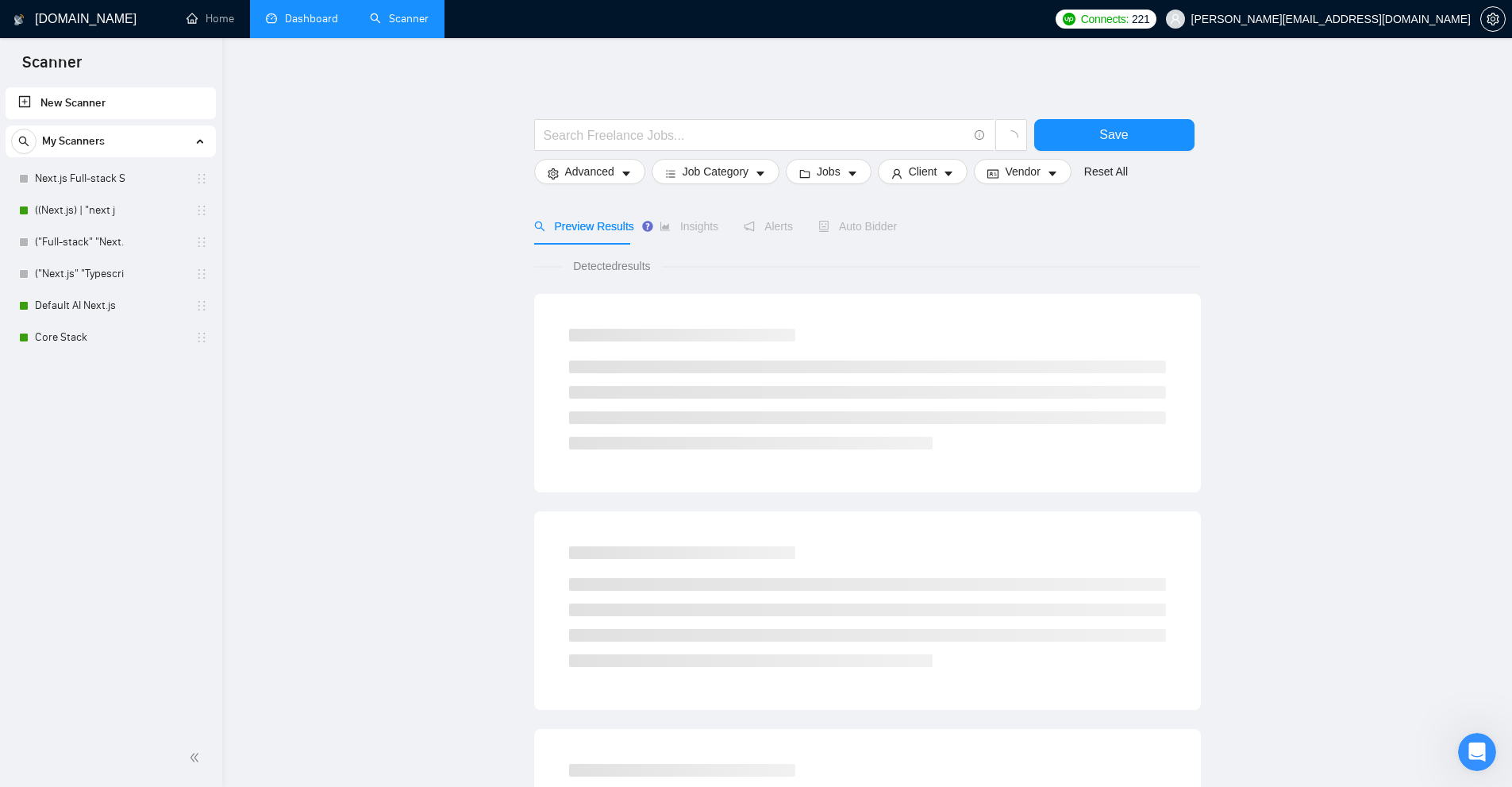
click at [325, 22] on link "Dashboard" at bounding box center [302, 18] width 73 height 13
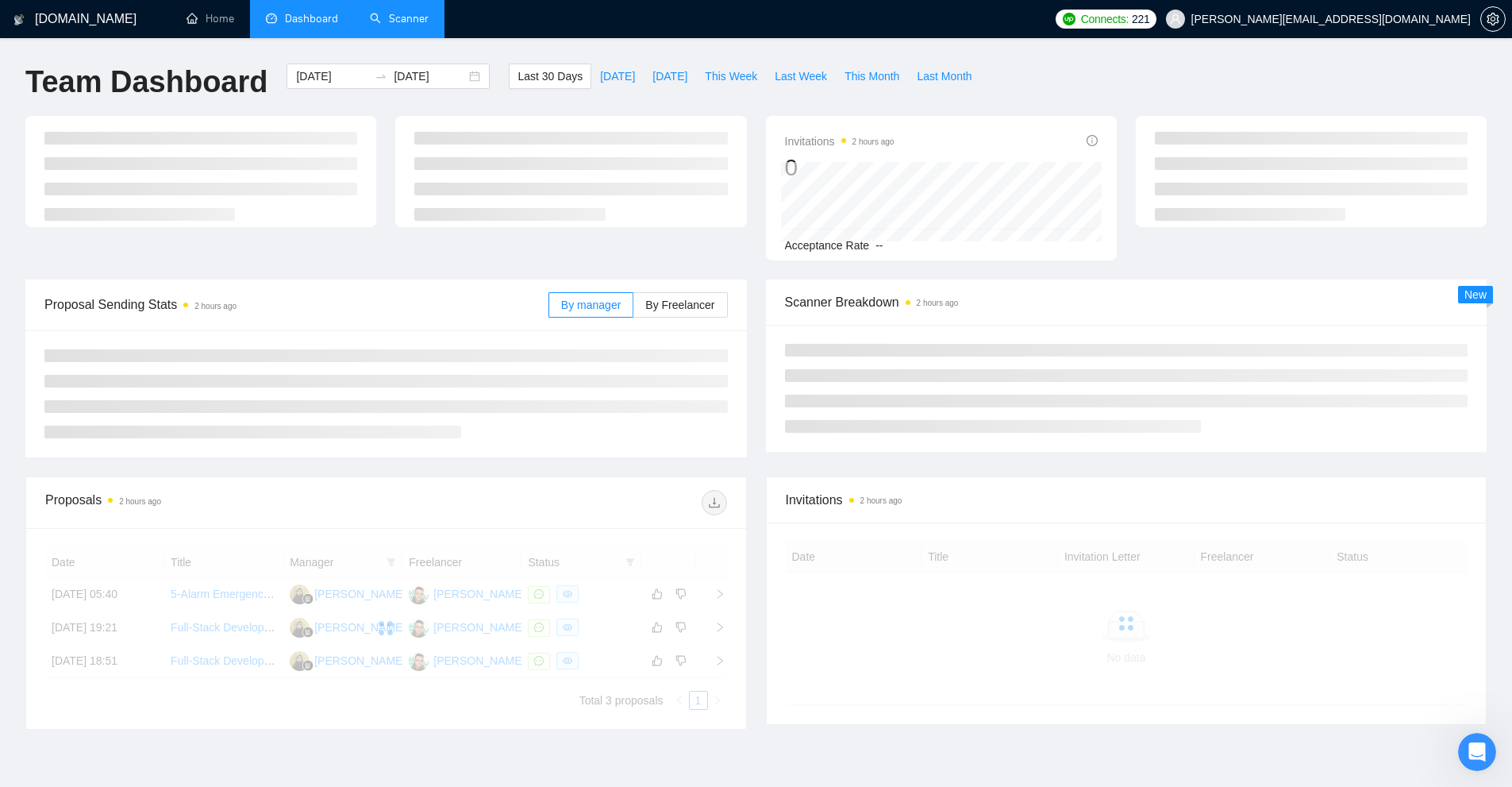
click at [630, 477] on div "Proposal Sending Stats 2 hours ago By manager By Freelancer Scanner Breakdown 2…" at bounding box center [756, 378] width 1480 height 197
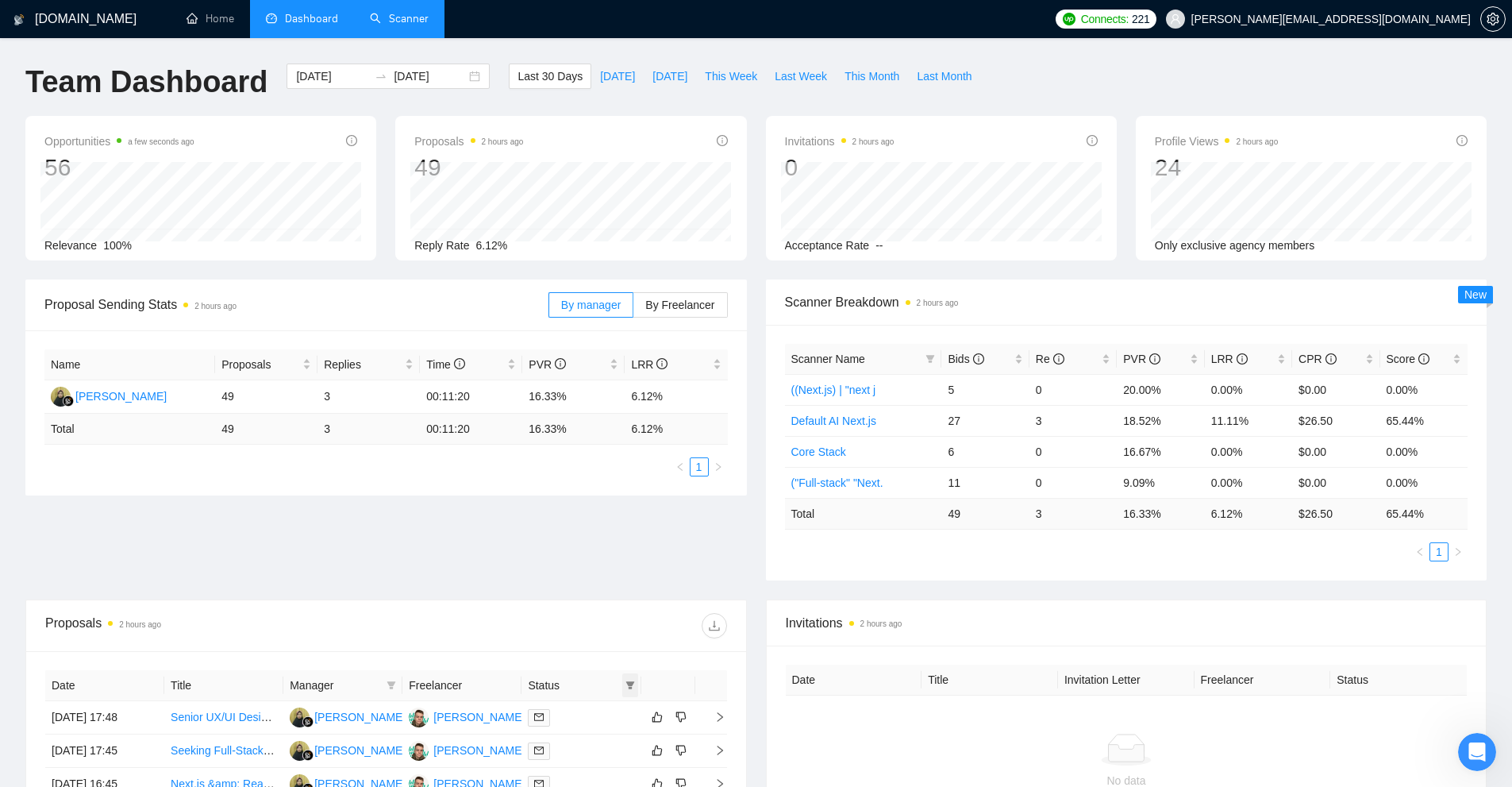
click at [633, 685] on icon "filter" at bounding box center [629, 684] width 9 height 9
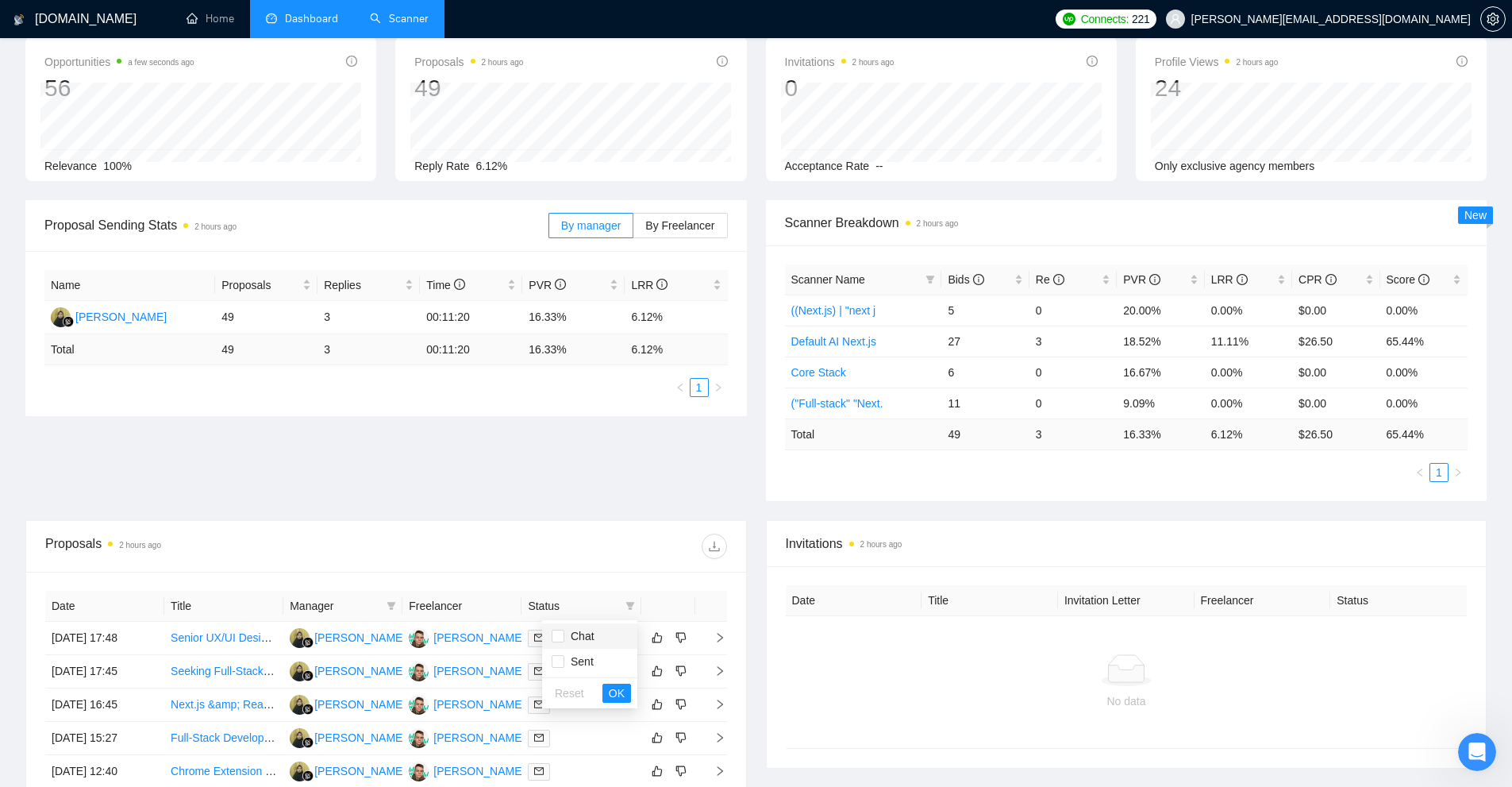
click at [587, 639] on span "Chat" at bounding box center [579, 635] width 30 height 13
checkbox input "true"
click at [590, 655] on span "Sent" at bounding box center [578, 661] width 29 height 13
checkbox input "true"
click at [592, 639] on span "Chat" at bounding box center [579, 635] width 30 height 13
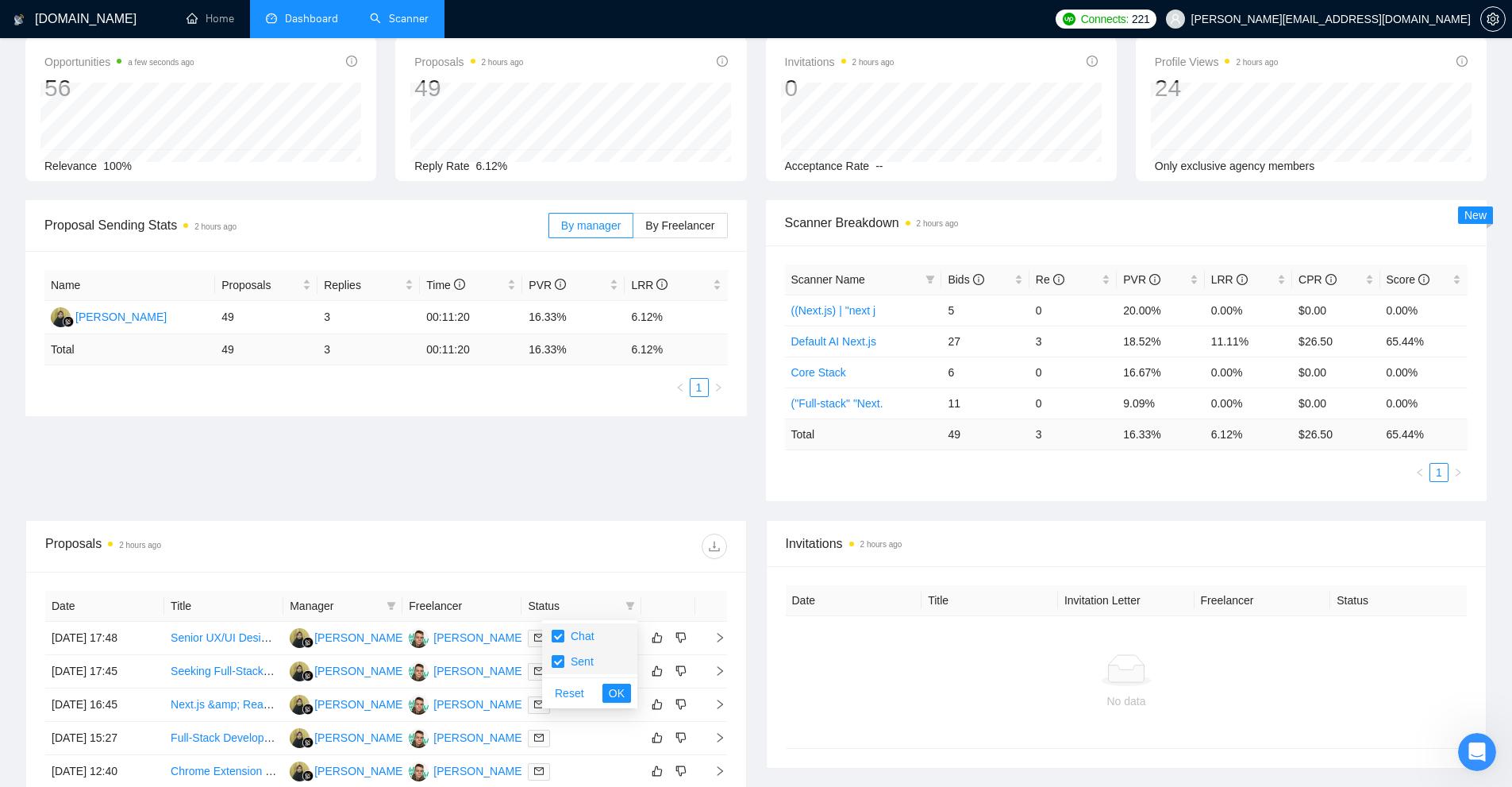
checkbox input "false"
click at [592, 663] on span "Sent" at bounding box center [578, 661] width 29 height 13
checkbox input "false"
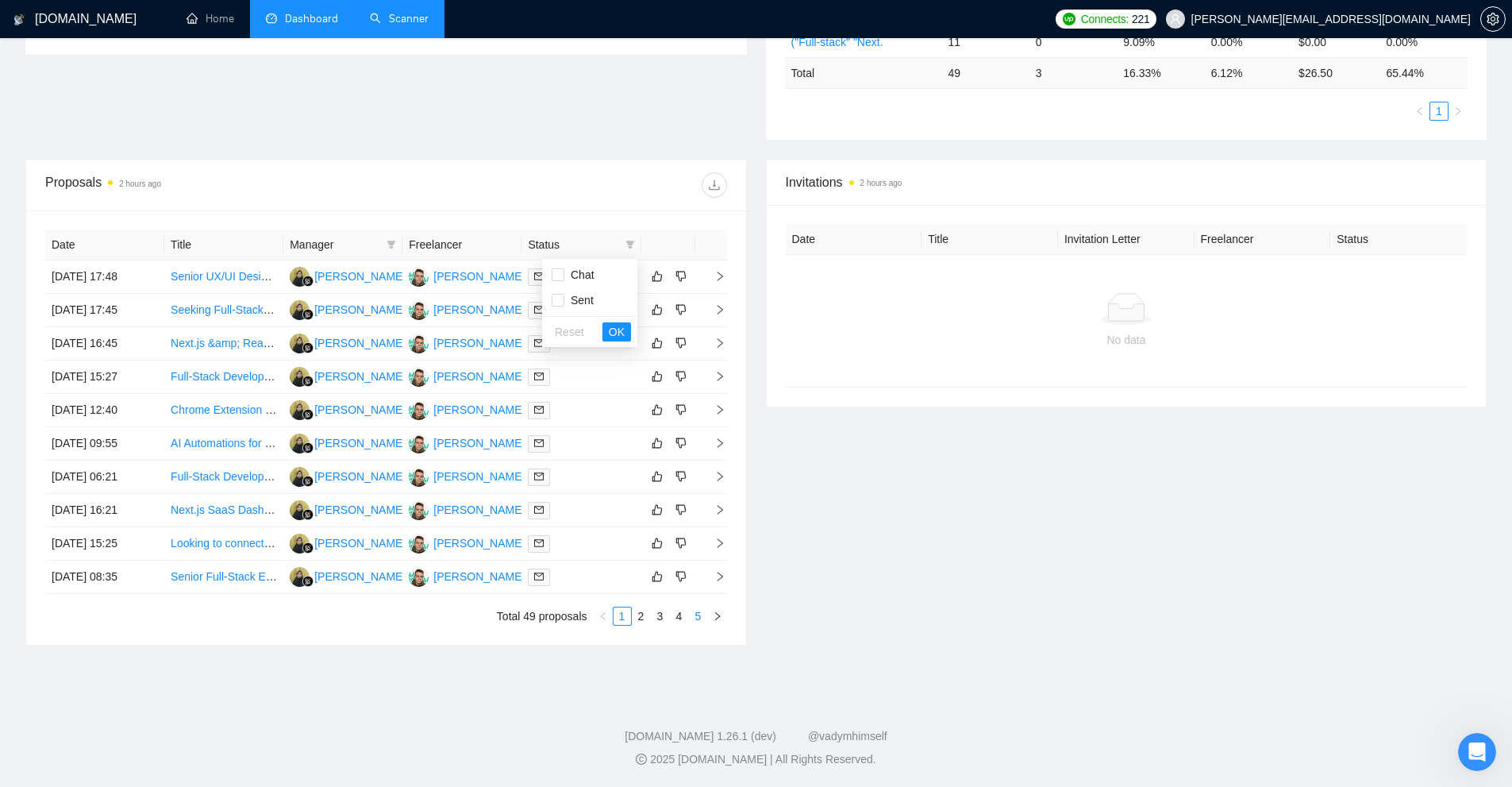
click at [696, 617] on link "5" at bounding box center [698, 616] width 18 height 18
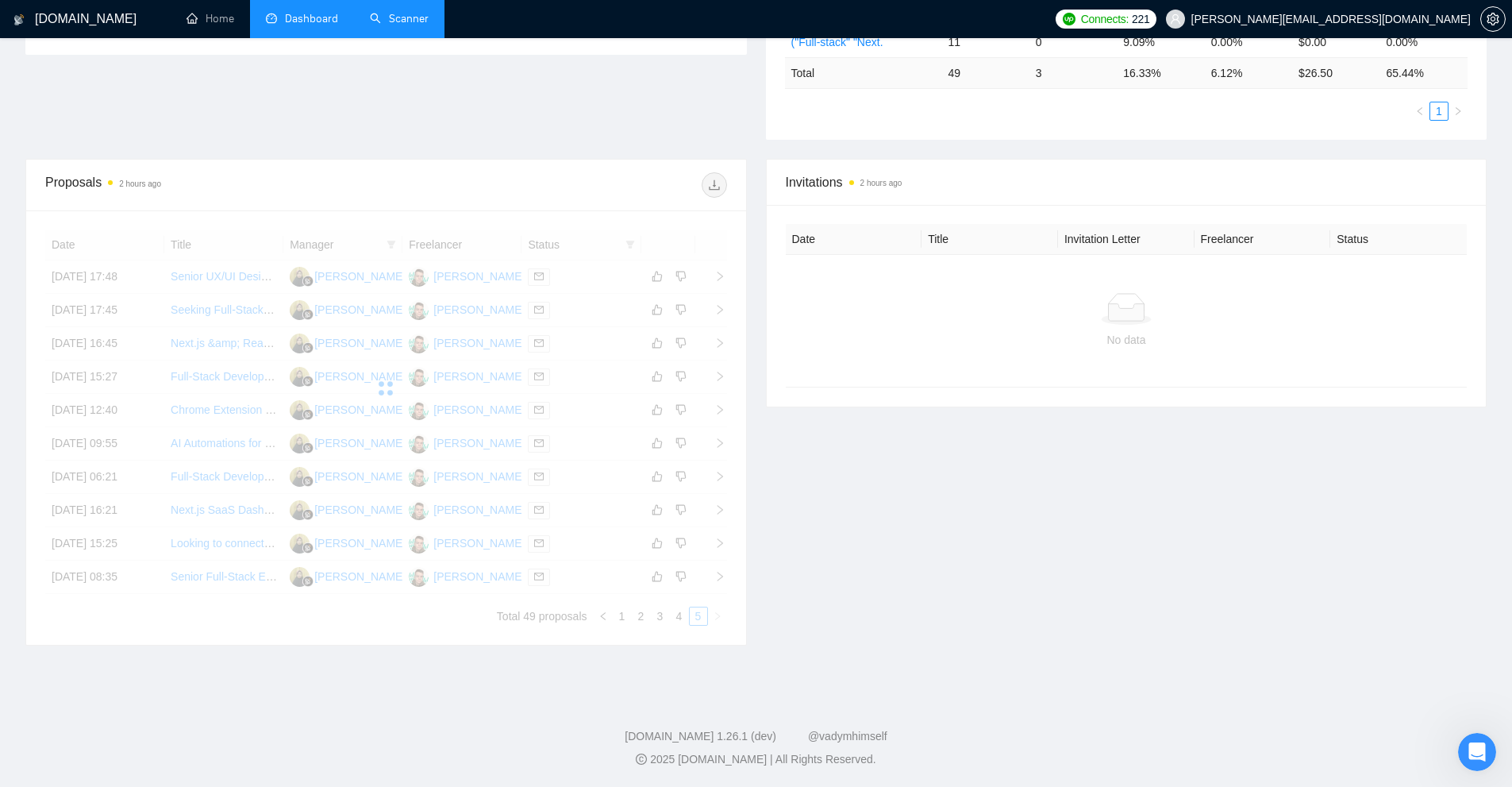
scroll to position [407, 0]
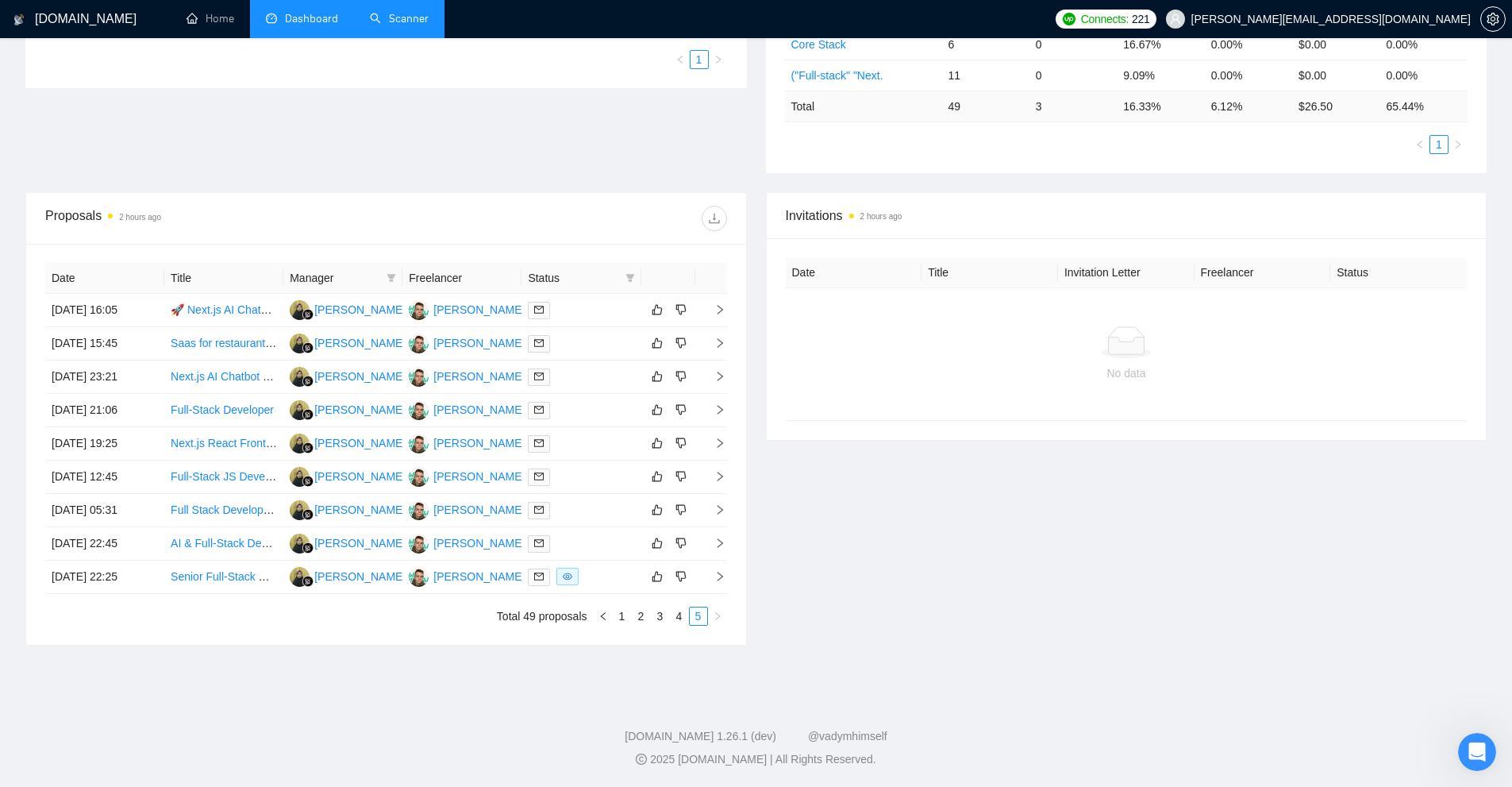
click at [414, 12] on link "Scanner" at bounding box center [399, 18] width 58 height 13
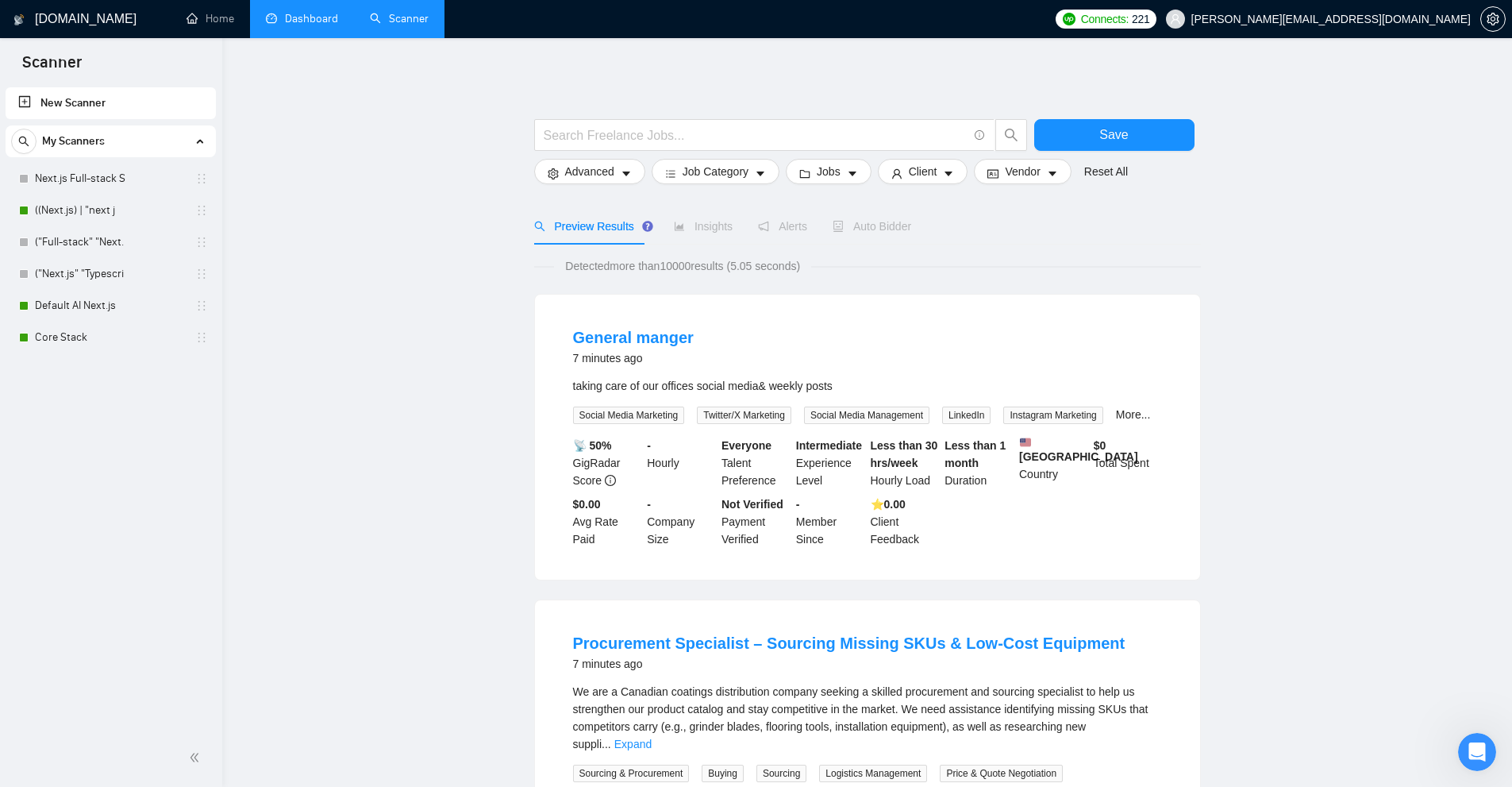
click at [285, 13] on link "Dashboard" at bounding box center [302, 18] width 73 height 13
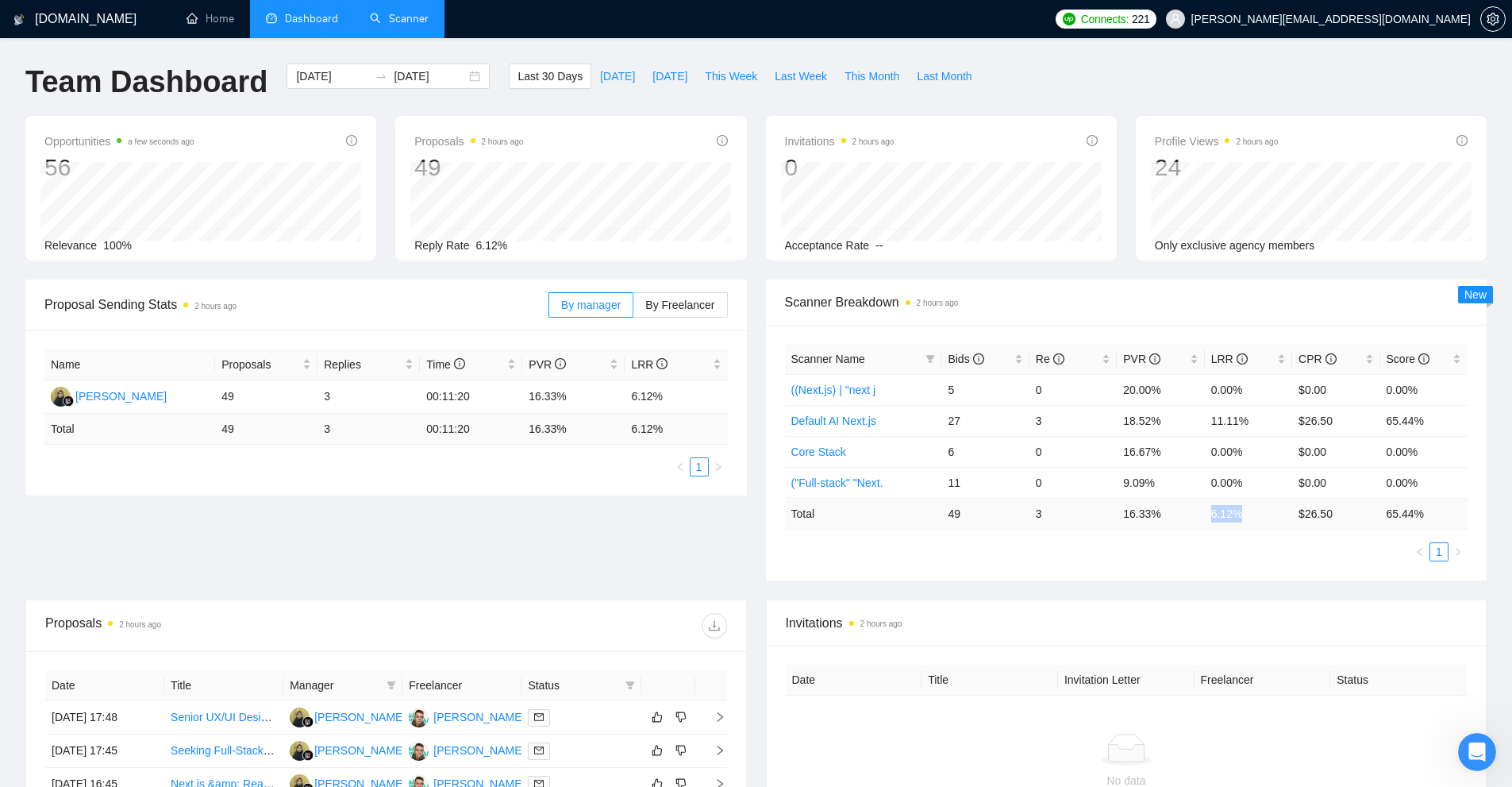
drag, startPoint x: 1241, startPoint y: 512, endPoint x: 1210, endPoint y: 512, distance: 31.0
click at [1210, 512] on td "6.12 %" at bounding box center [1248, 512] width 88 height 31
copy td "6.12 %"
drag, startPoint x: 1427, startPoint y: 418, endPoint x: 946, endPoint y: 431, distance: 481.2
click at [946, 431] on tr "Default AI Next.js 27 3 18.52% 11.11% $26.50 65.44%" at bounding box center [1126, 420] width 683 height 31
